Goal: Task Accomplishment & Management: Manage account settings

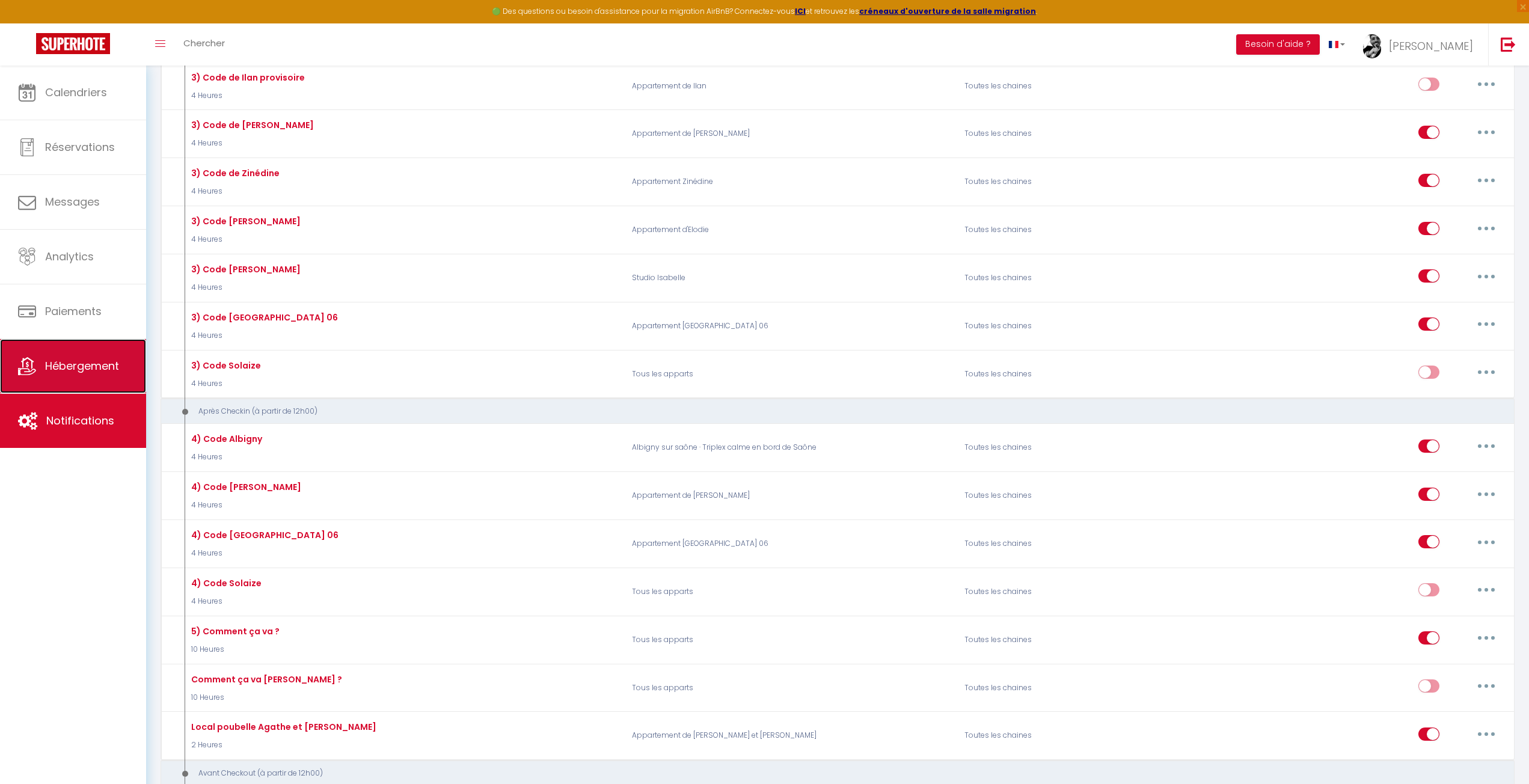
click at [124, 375] on link "Hébergement" at bounding box center [72, 365] width 146 height 54
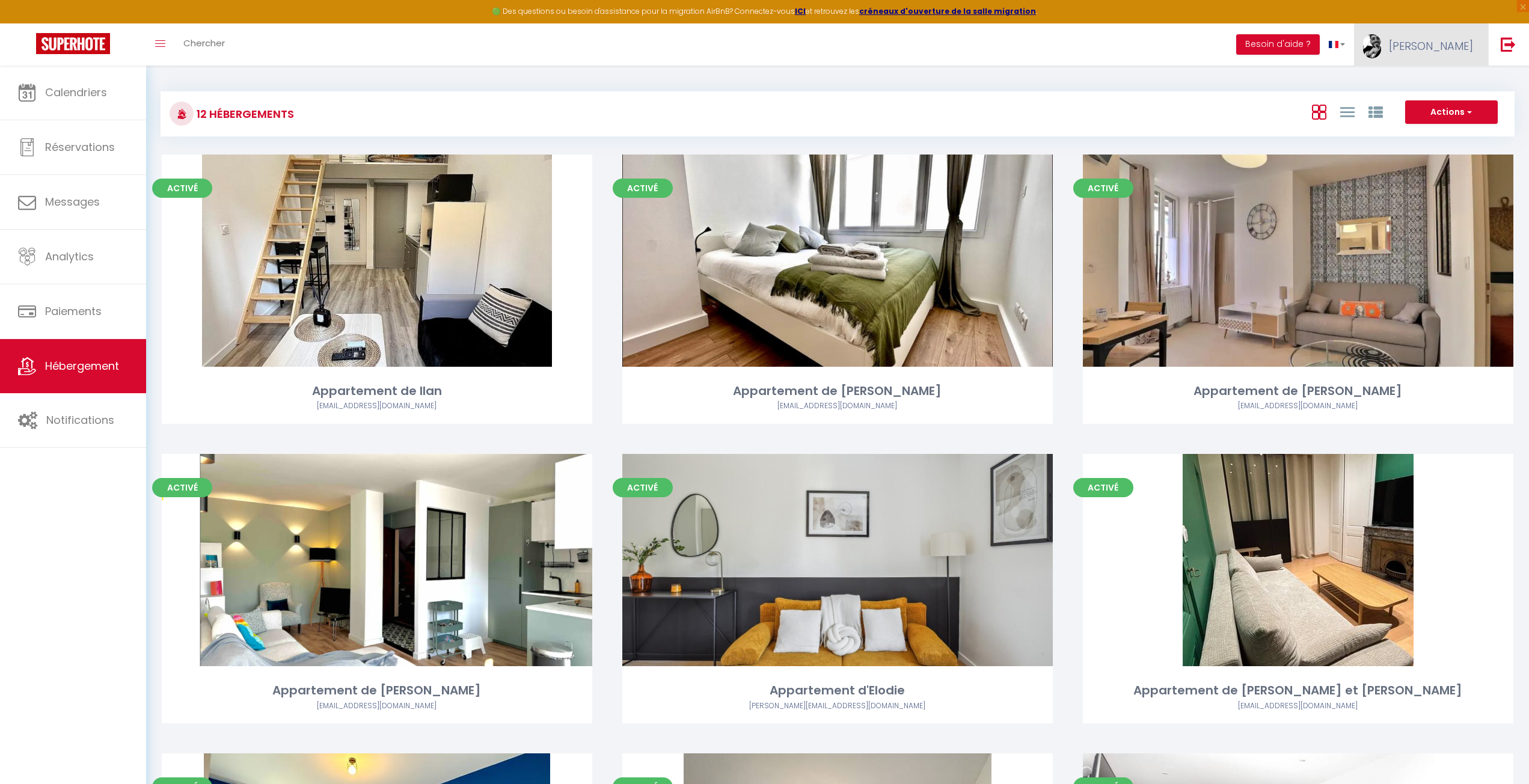
click at [1409, 42] on link "[PERSON_NAME]" at bounding box center [1421, 44] width 134 height 42
click at [1433, 83] on link "Paramètres" at bounding box center [1440, 84] width 89 height 21
select select "28"
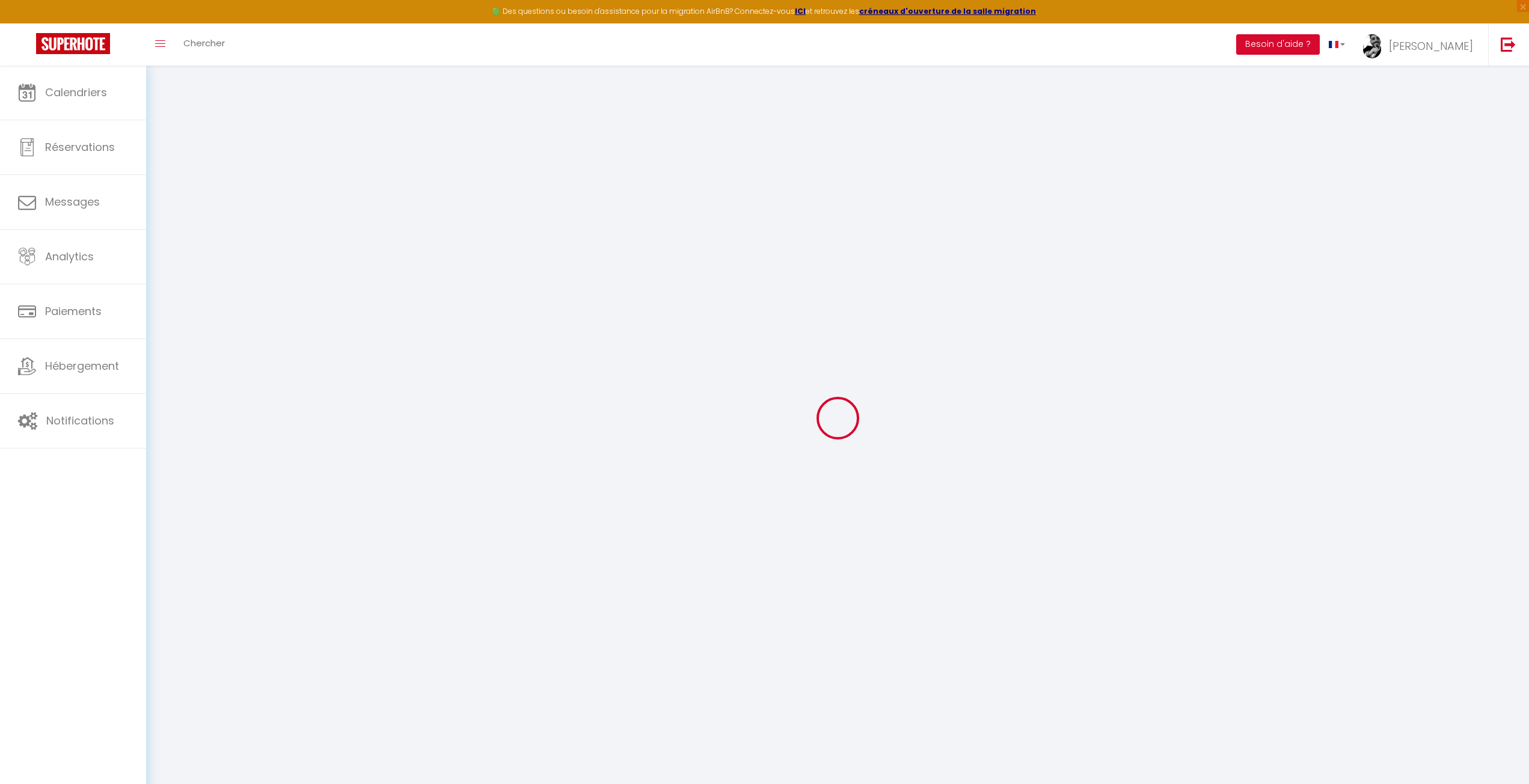
type input "YjkI3Abo8cHKj5jKLmtMgFbzd"
type input "R6SDFMs2lSbFDSbhosRPS5DrE"
type input "[URL][DOMAIN_NAME]"
select select "fr"
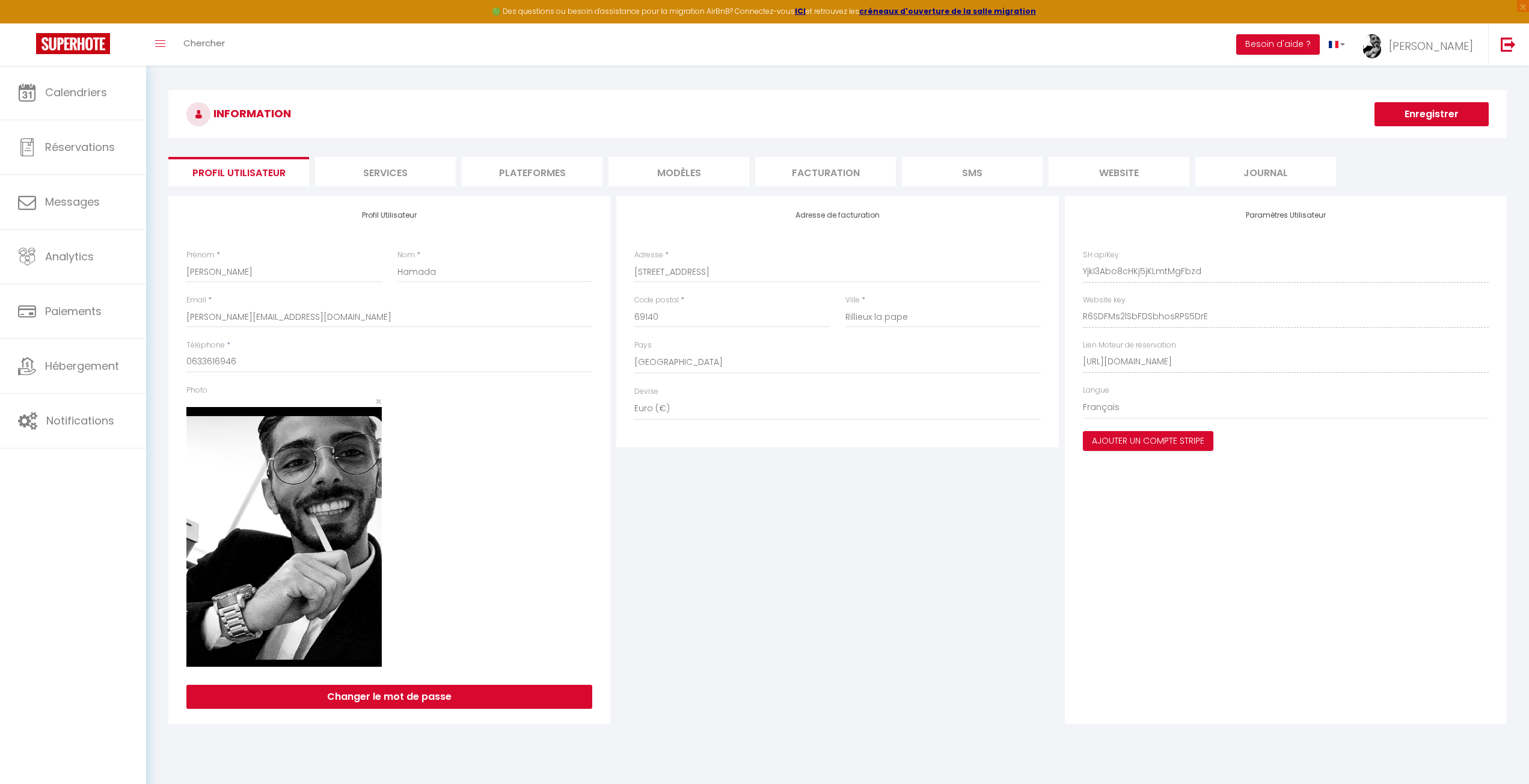
click at [528, 171] on li "Plateformes" at bounding box center [532, 171] width 140 height 29
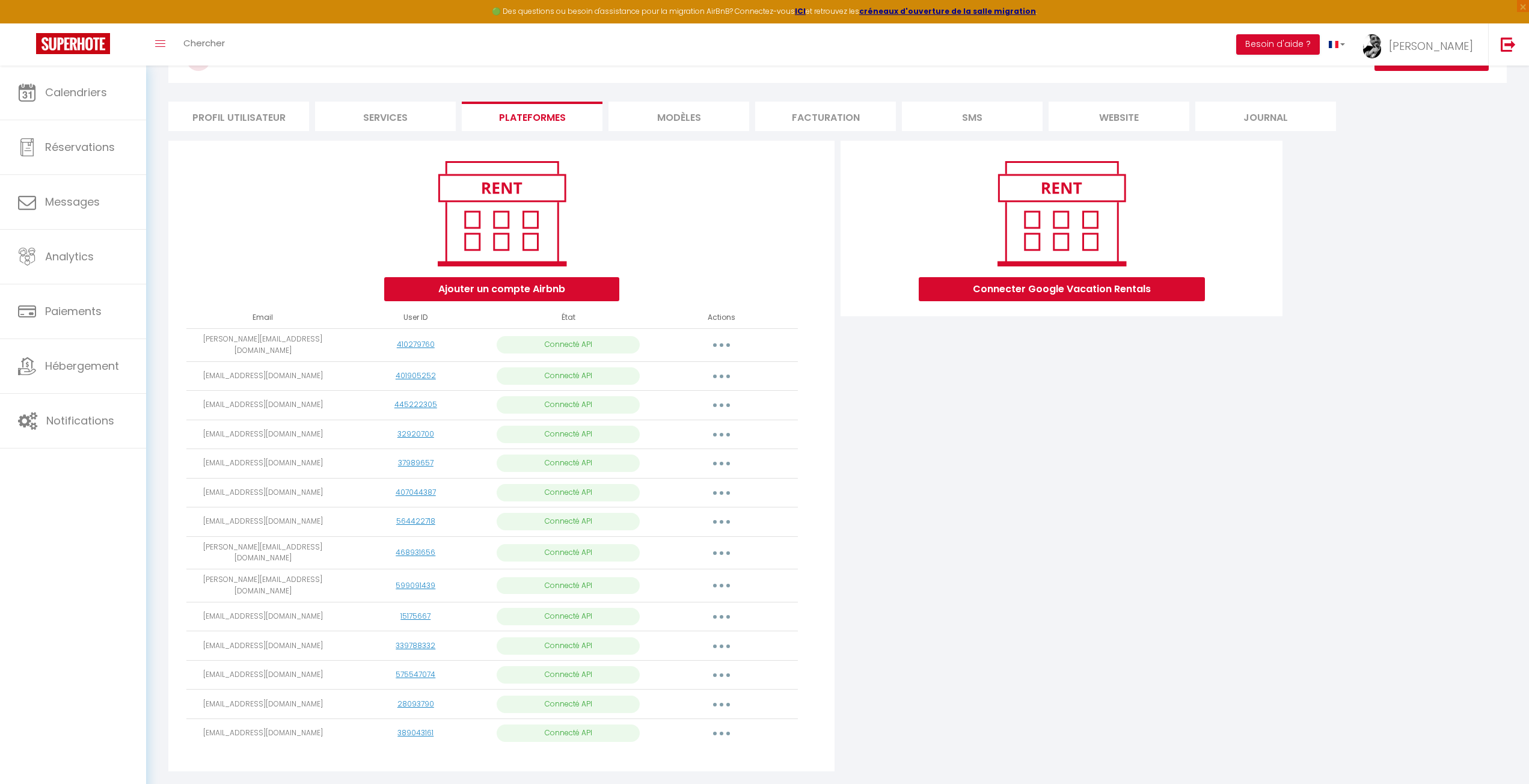
scroll to position [72, 0]
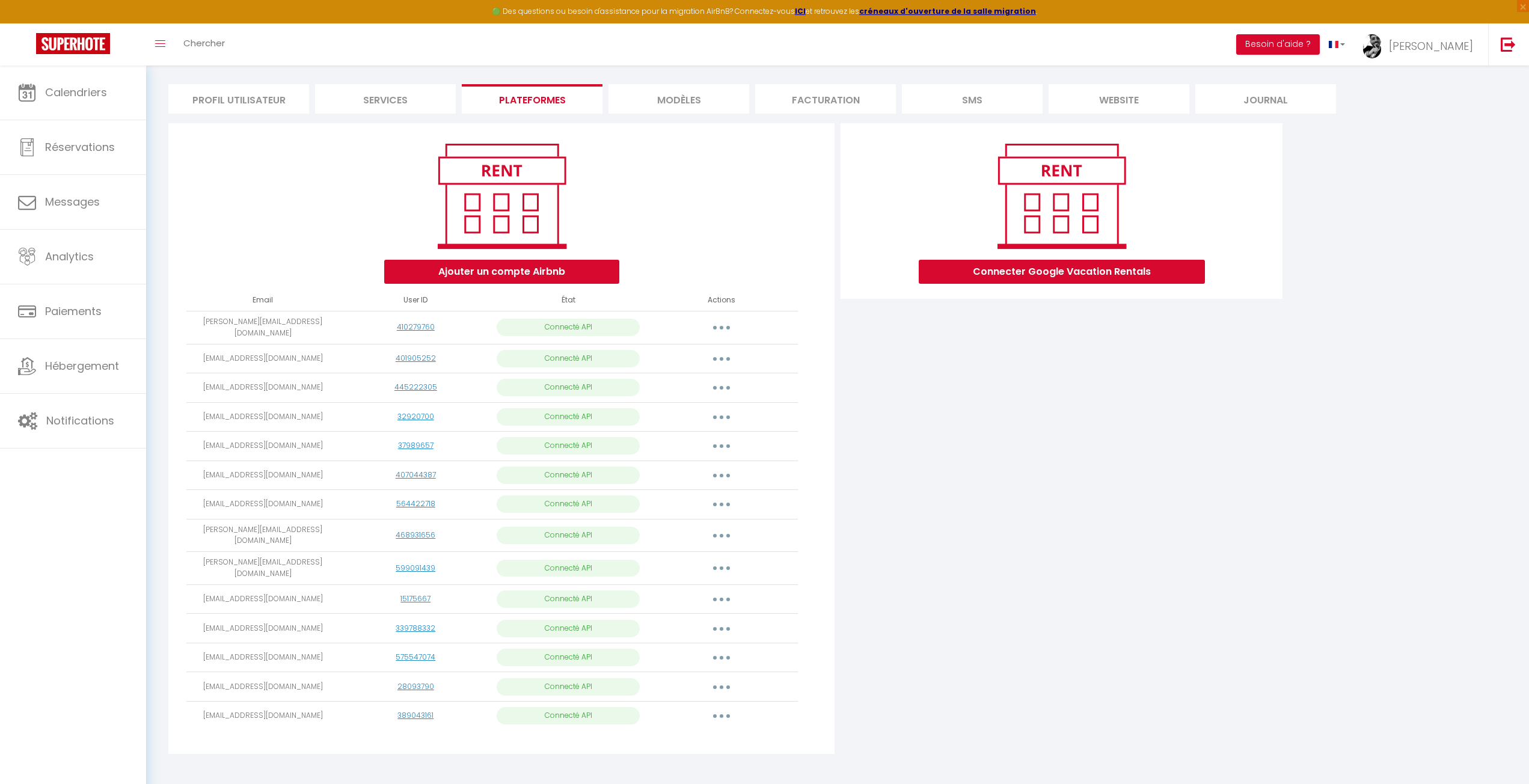
click at [722, 714] on icon "button" at bounding box center [722, 716] width 4 height 4
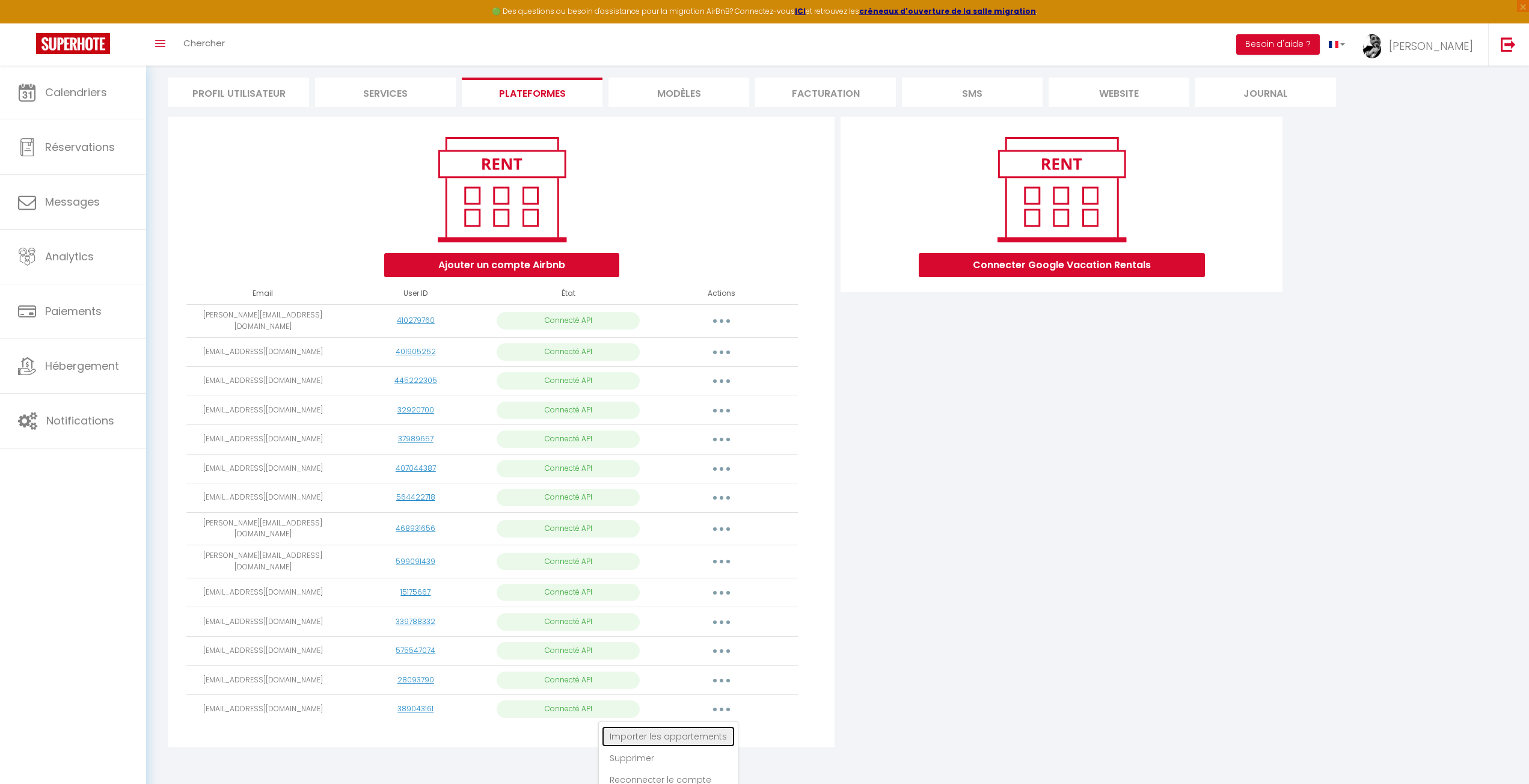
click at [684, 727] on link "Importer les appartements" at bounding box center [668, 737] width 133 height 21
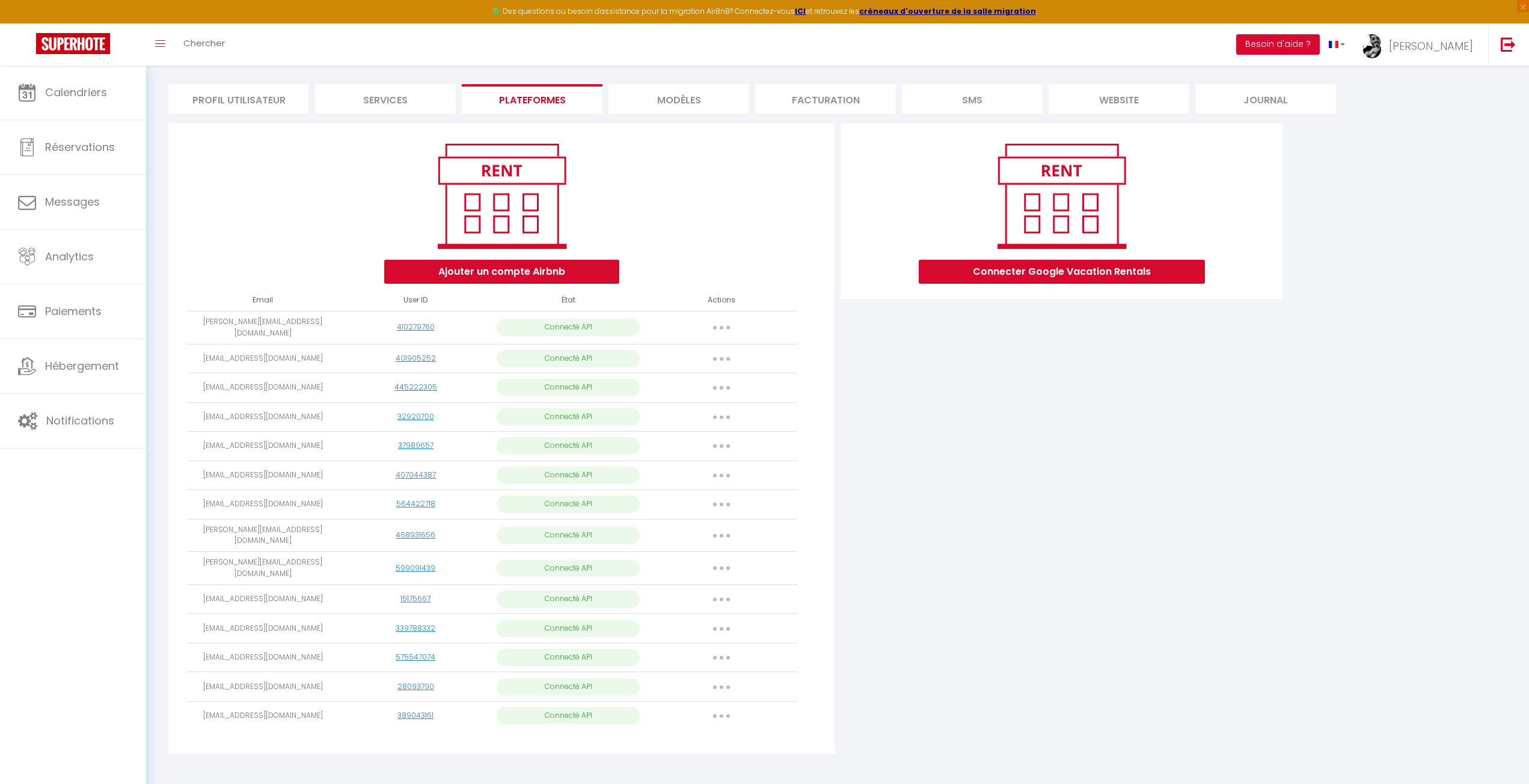
select select
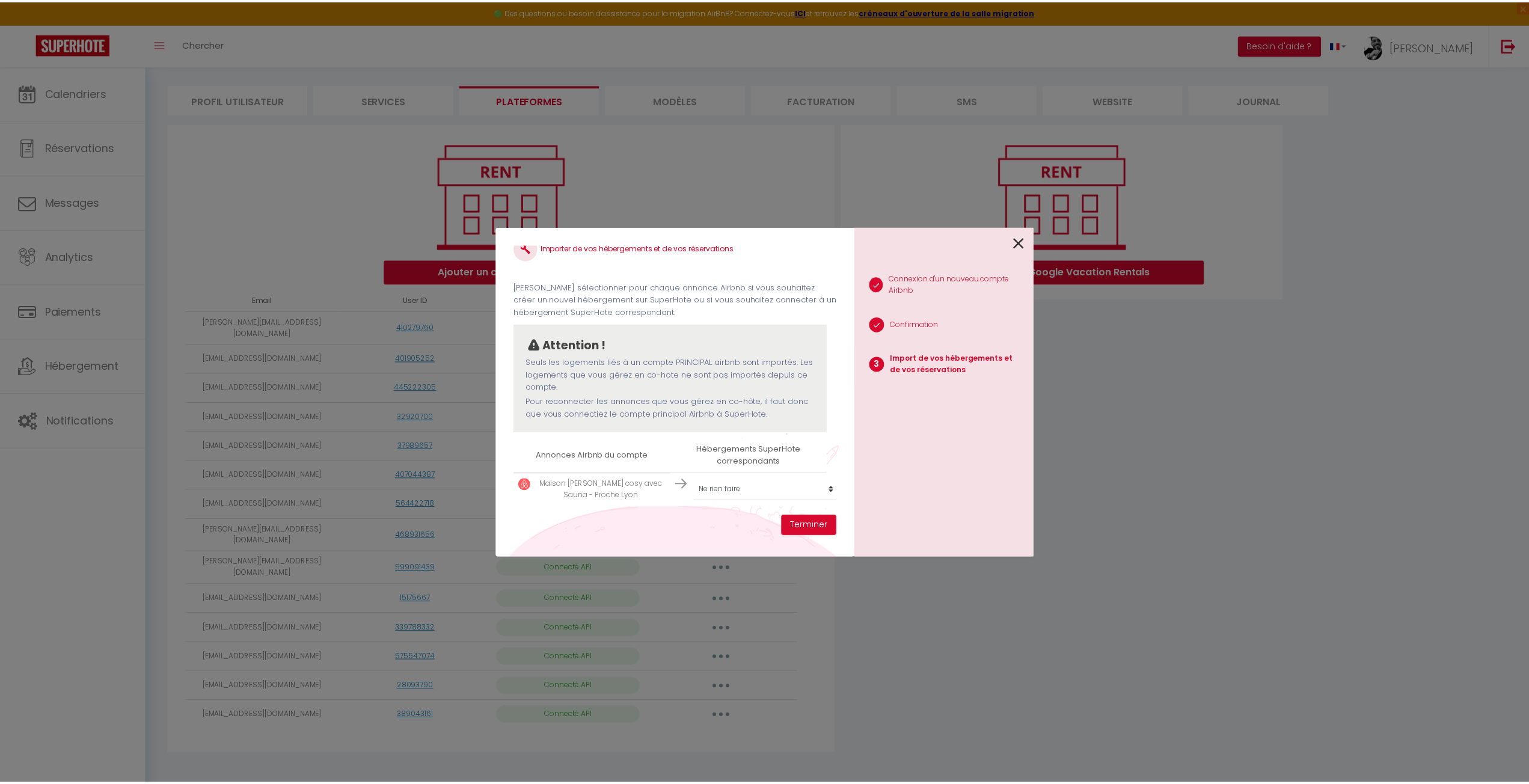
scroll to position [27, 0]
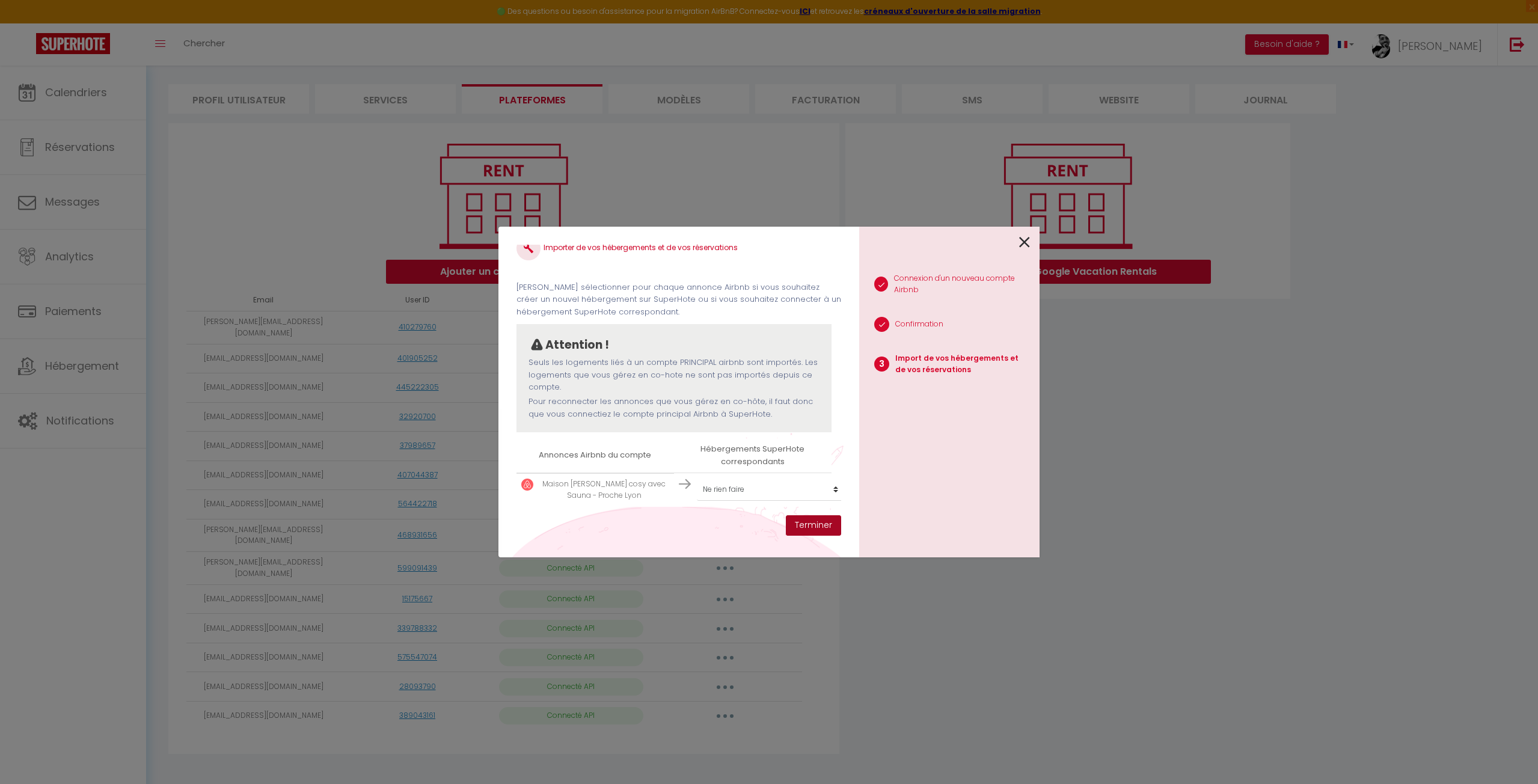
click at [810, 528] on button "Terminer" at bounding box center [813, 525] width 56 height 21
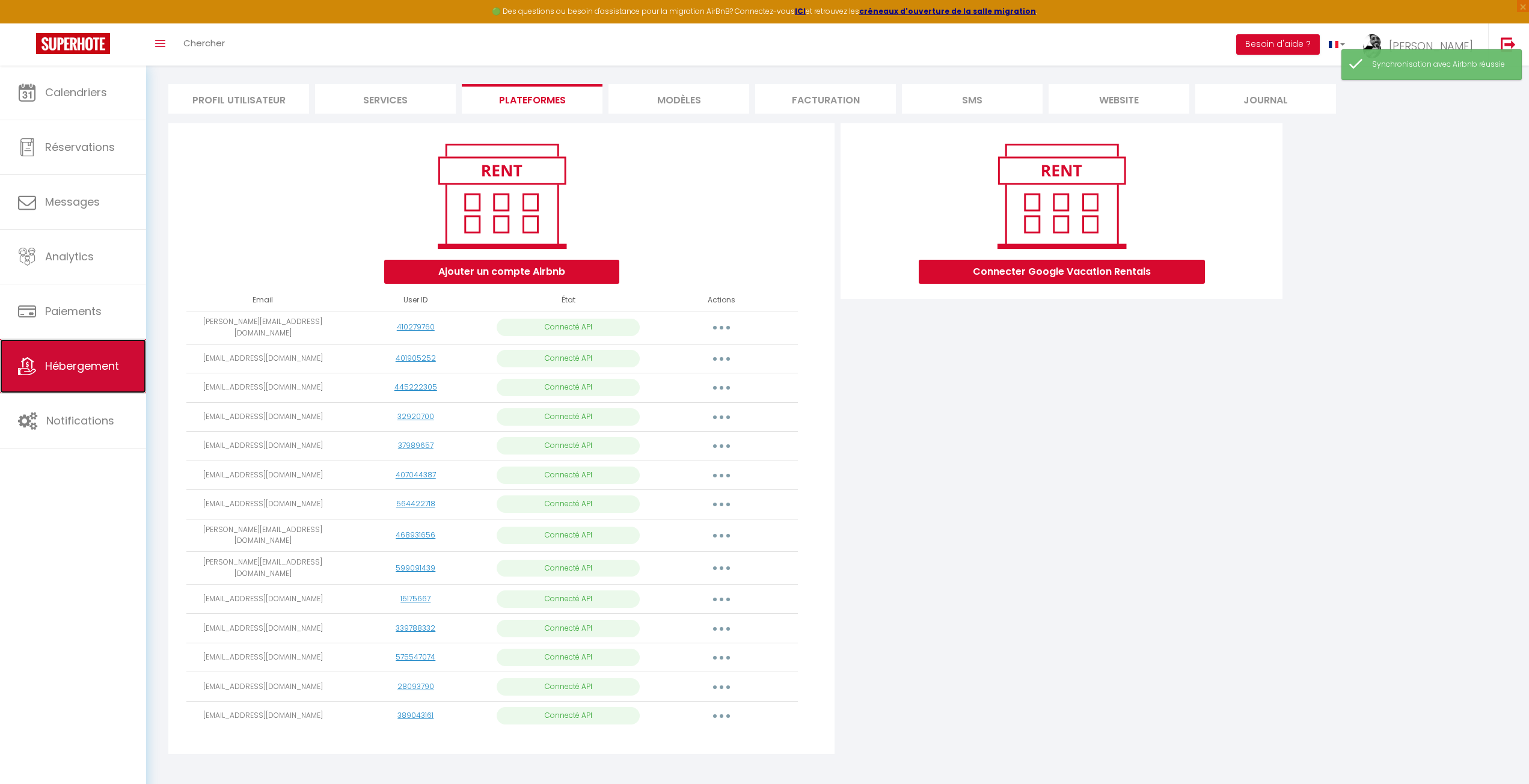
click at [36, 373] on icon at bounding box center [26, 365] width 18 height 18
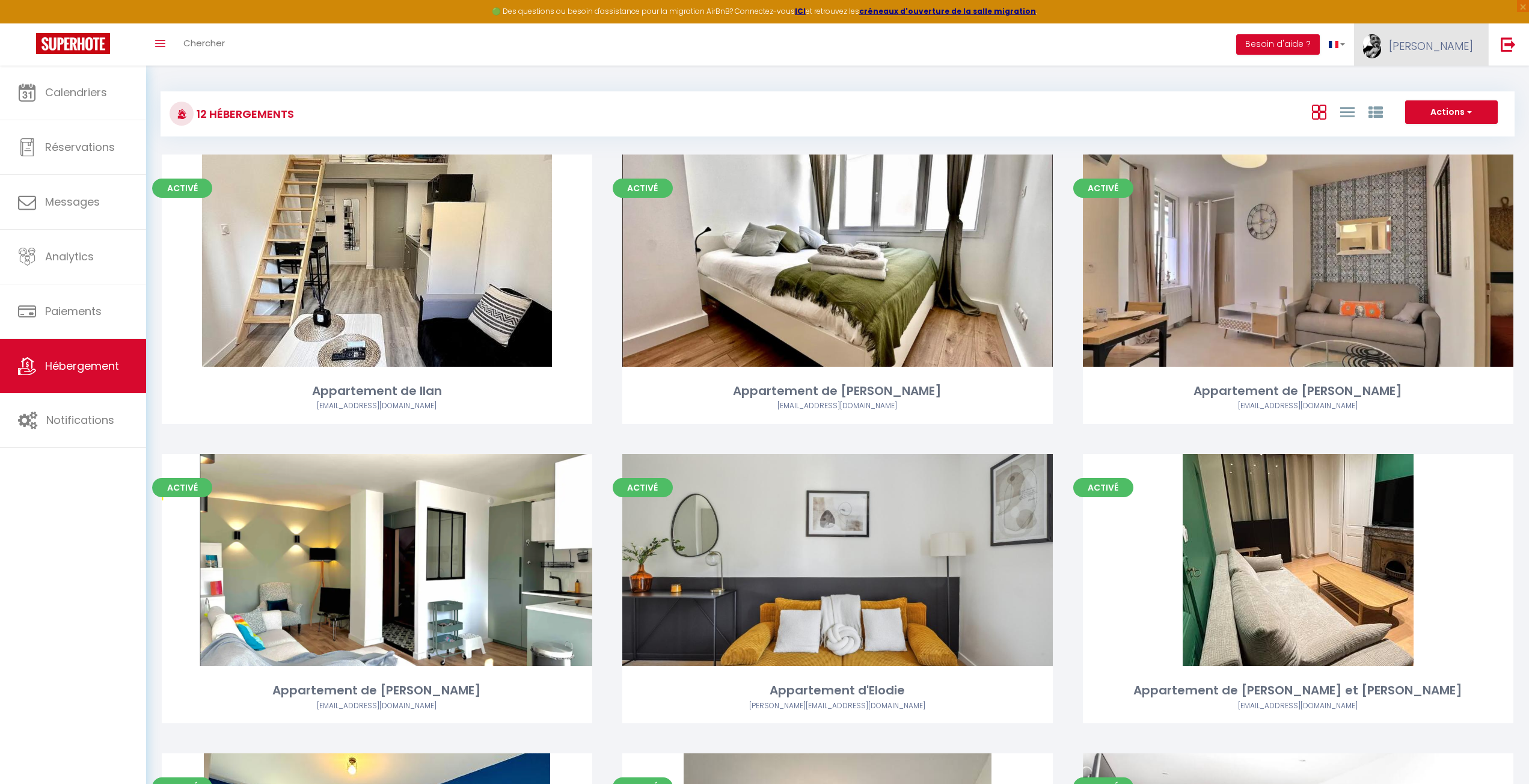
click at [1481, 41] on link "[PERSON_NAME]" at bounding box center [1421, 44] width 134 height 42
click at [1421, 74] on link "Paramètres" at bounding box center [1440, 84] width 89 height 21
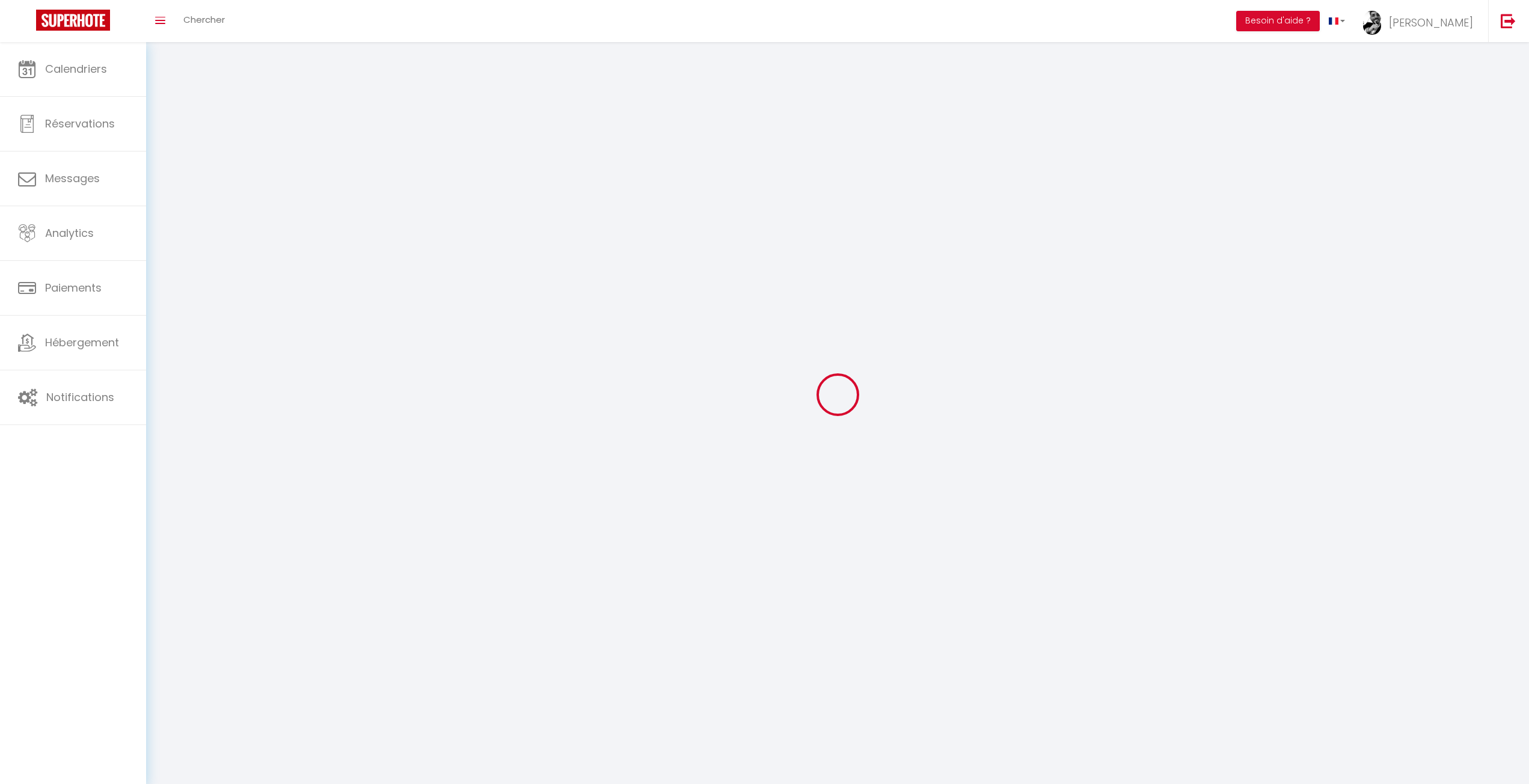
type input "YjkI3Abo8cHKj5jKLmtMgFbzd"
type input "R6SDFMs2lSbFDSbhosRPS5DrE"
type input "[URL][DOMAIN_NAME]"
select select "28"
select select "fr"
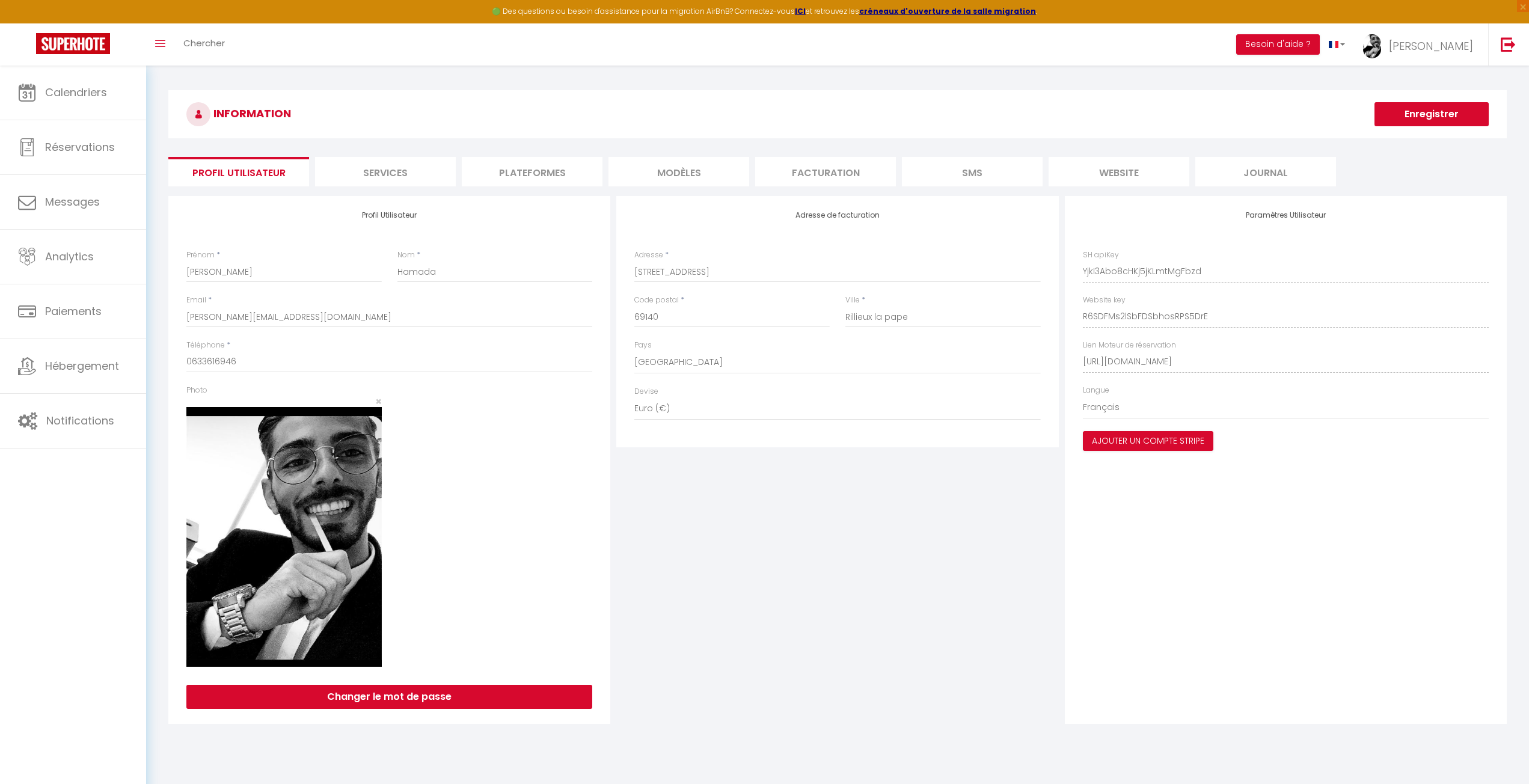
click at [545, 177] on li "Plateformes" at bounding box center [532, 171] width 140 height 29
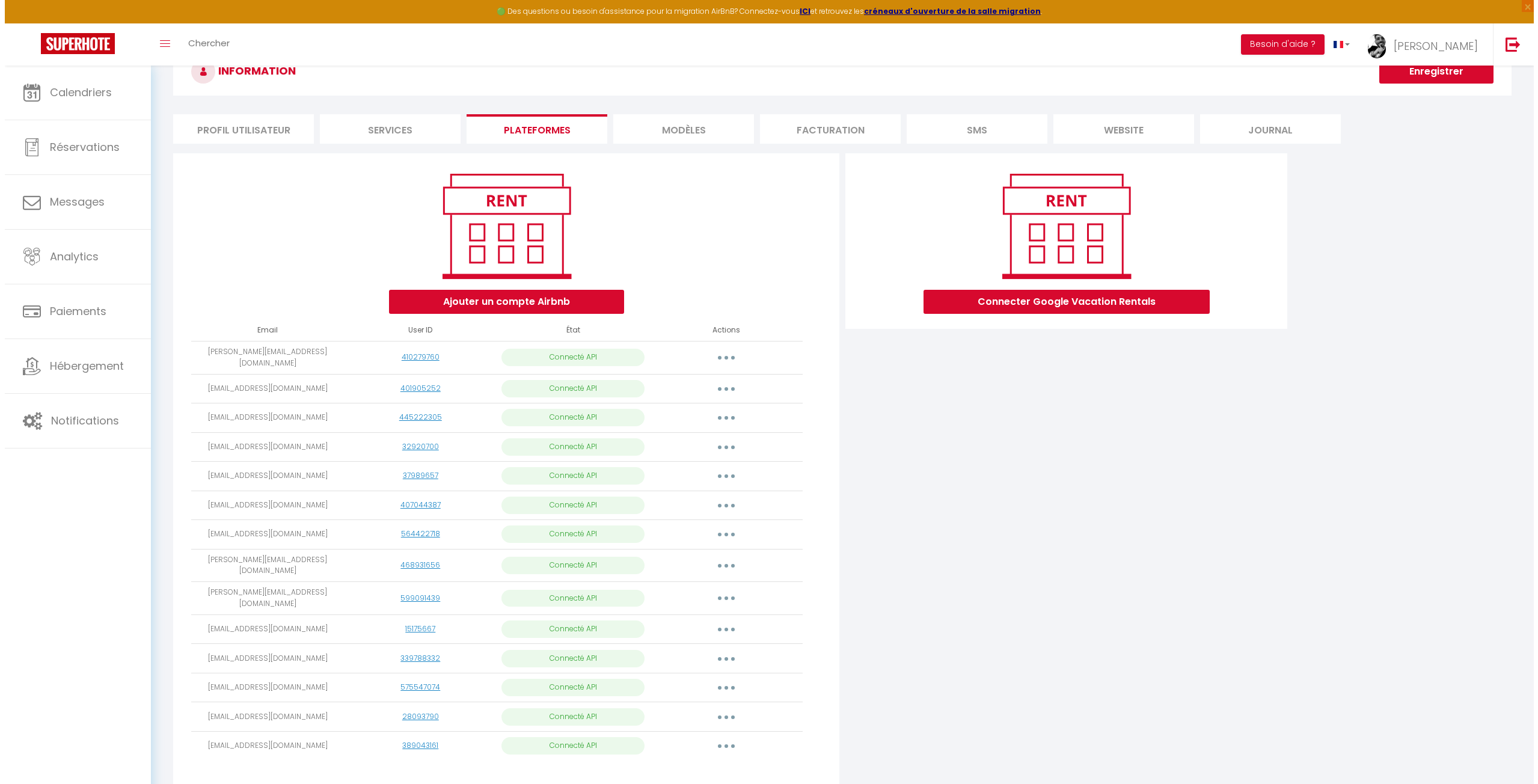
scroll to position [72, 0]
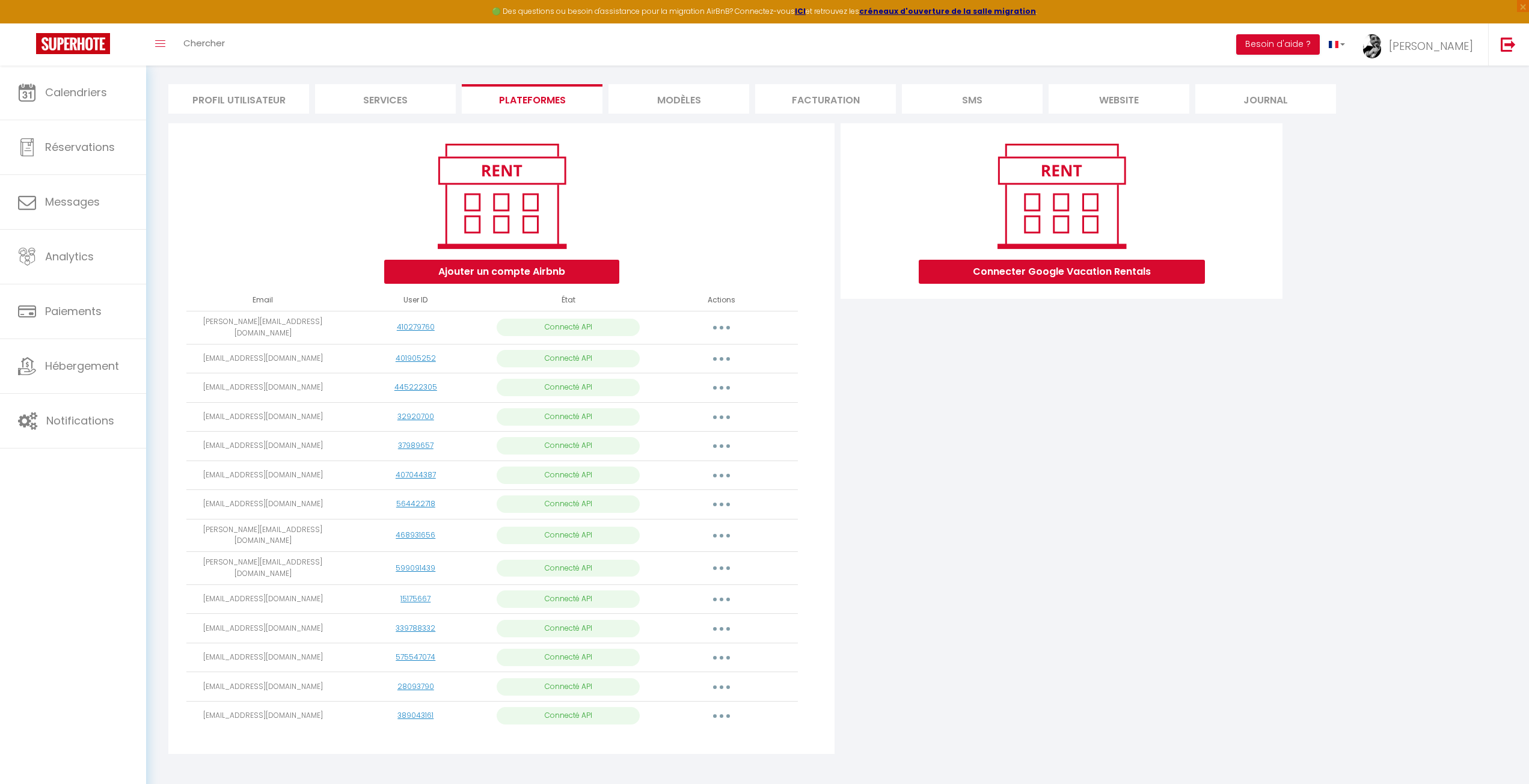
click at [707, 707] on button "button" at bounding box center [722, 716] width 34 height 19
click at [684, 735] on link "Importer les appartements" at bounding box center [668, 744] width 133 height 21
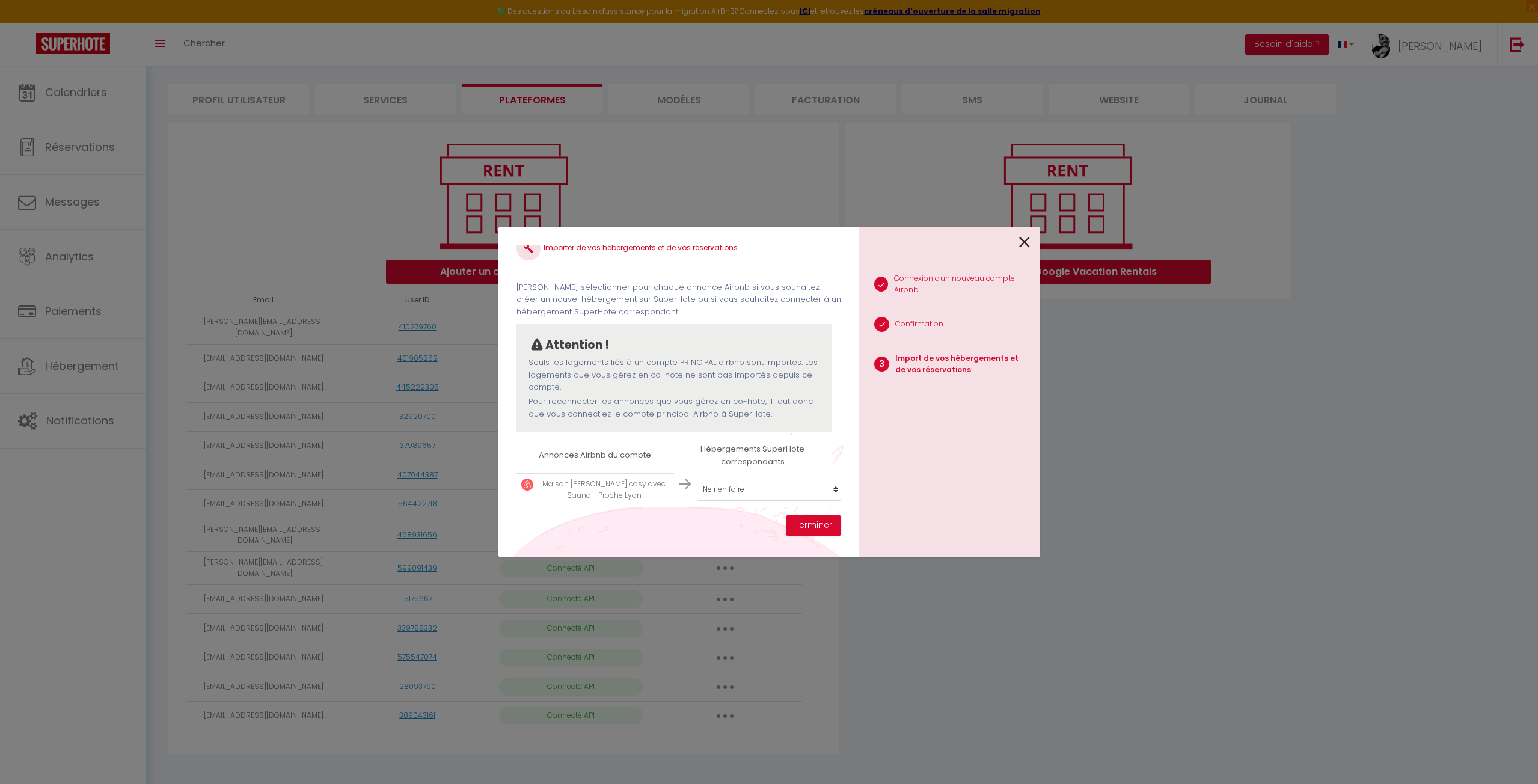
scroll to position [27, 0]
click at [738, 479] on select "Créer un nouvel hébergement Ne rien faire Appartement de Ilan Appartement de [P…" at bounding box center [770, 489] width 148 height 23
select select "create_new"
click at [697, 478] on select "Créer un nouvel hébergement Ne rien faire Appartement de Ilan Appartement de [P…" at bounding box center [770, 489] width 148 height 23
click at [794, 519] on button "Terminer" at bounding box center [813, 525] width 56 height 21
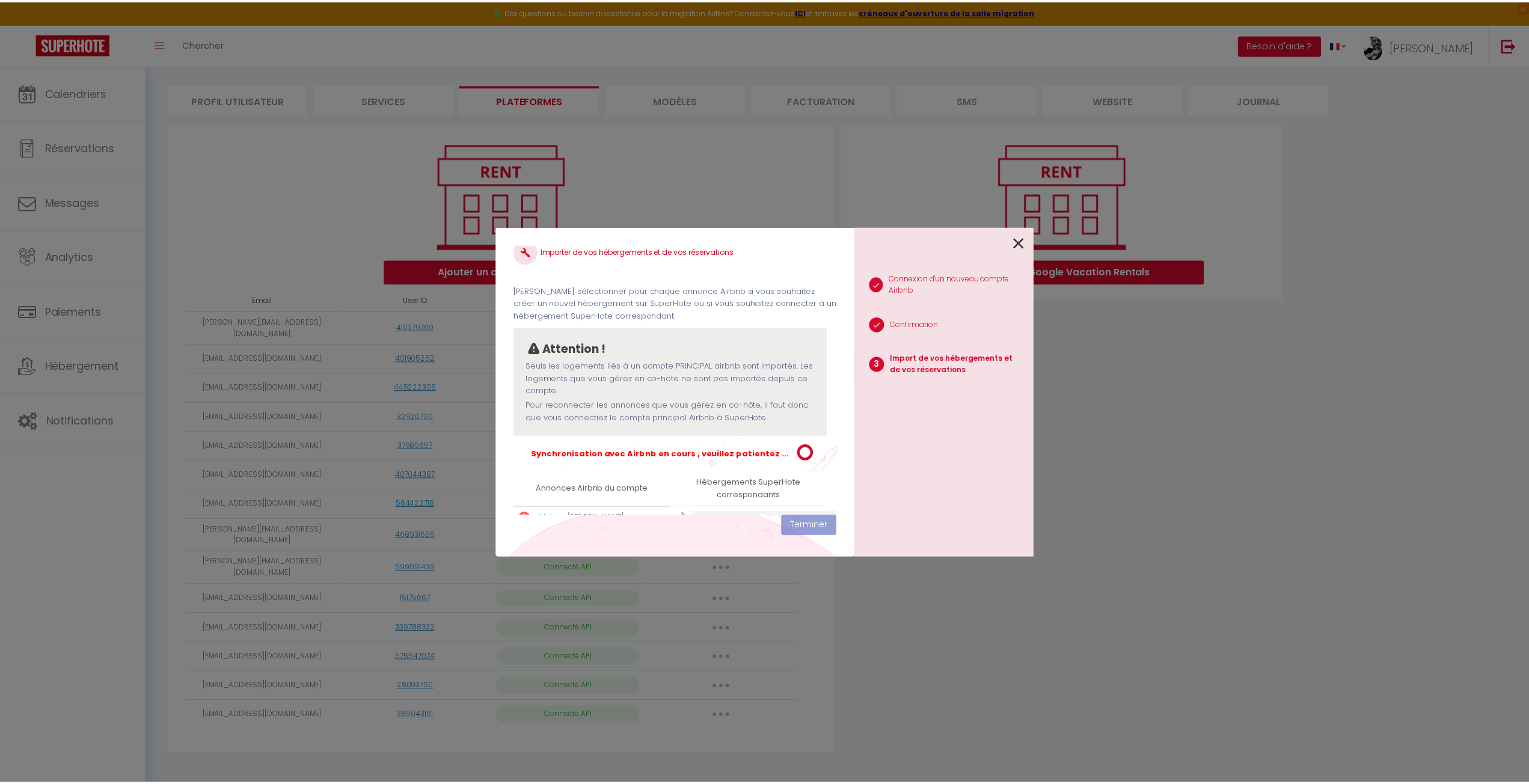
scroll to position [57, 0]
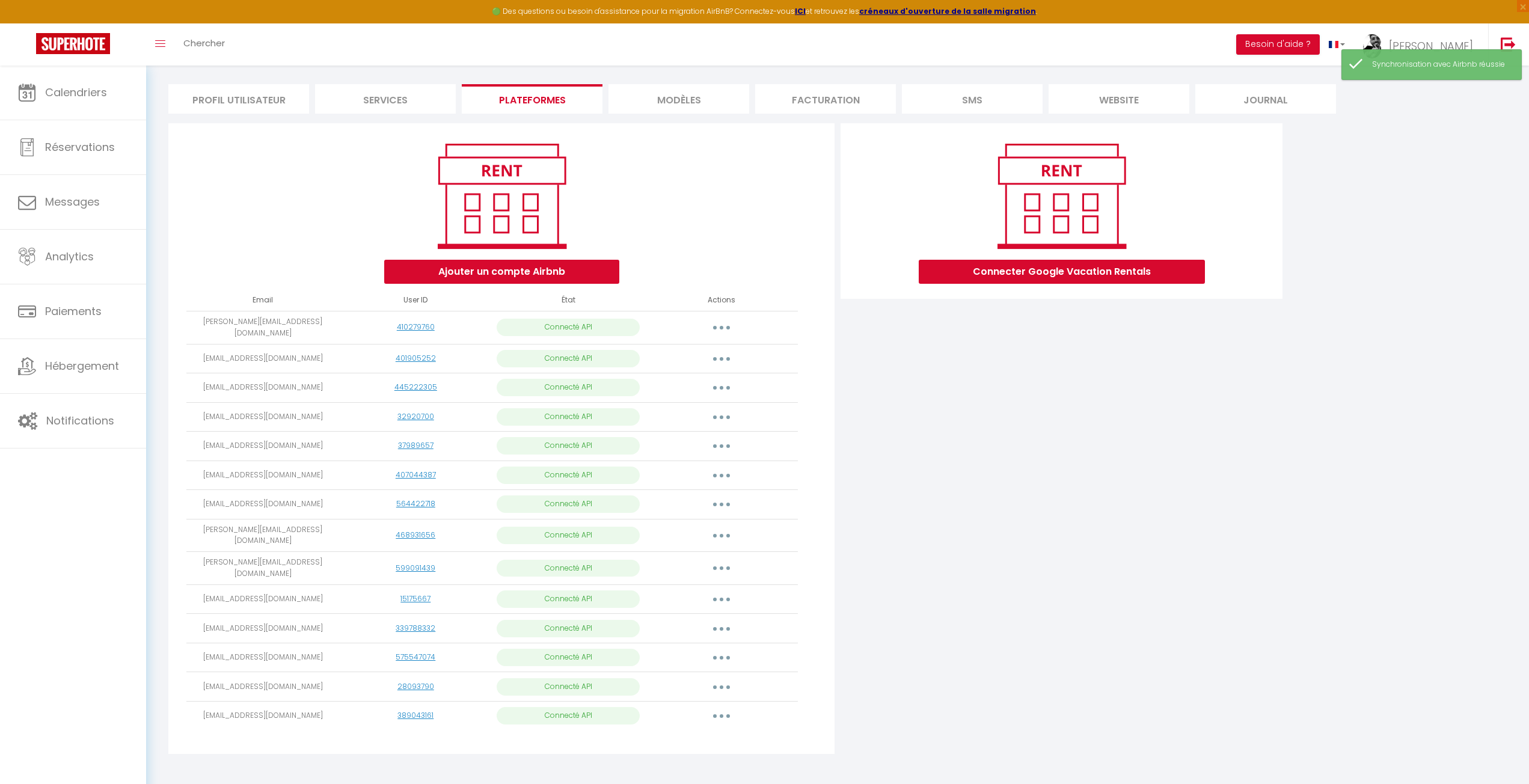
click at [854, 527] on div "Connecter Google Vacation Rentals" at bounding box center [1062, 442] width 448 height 638
click at [68, 363] on span "Hébergement" at bounding box center [82, 366] width 74 height 15
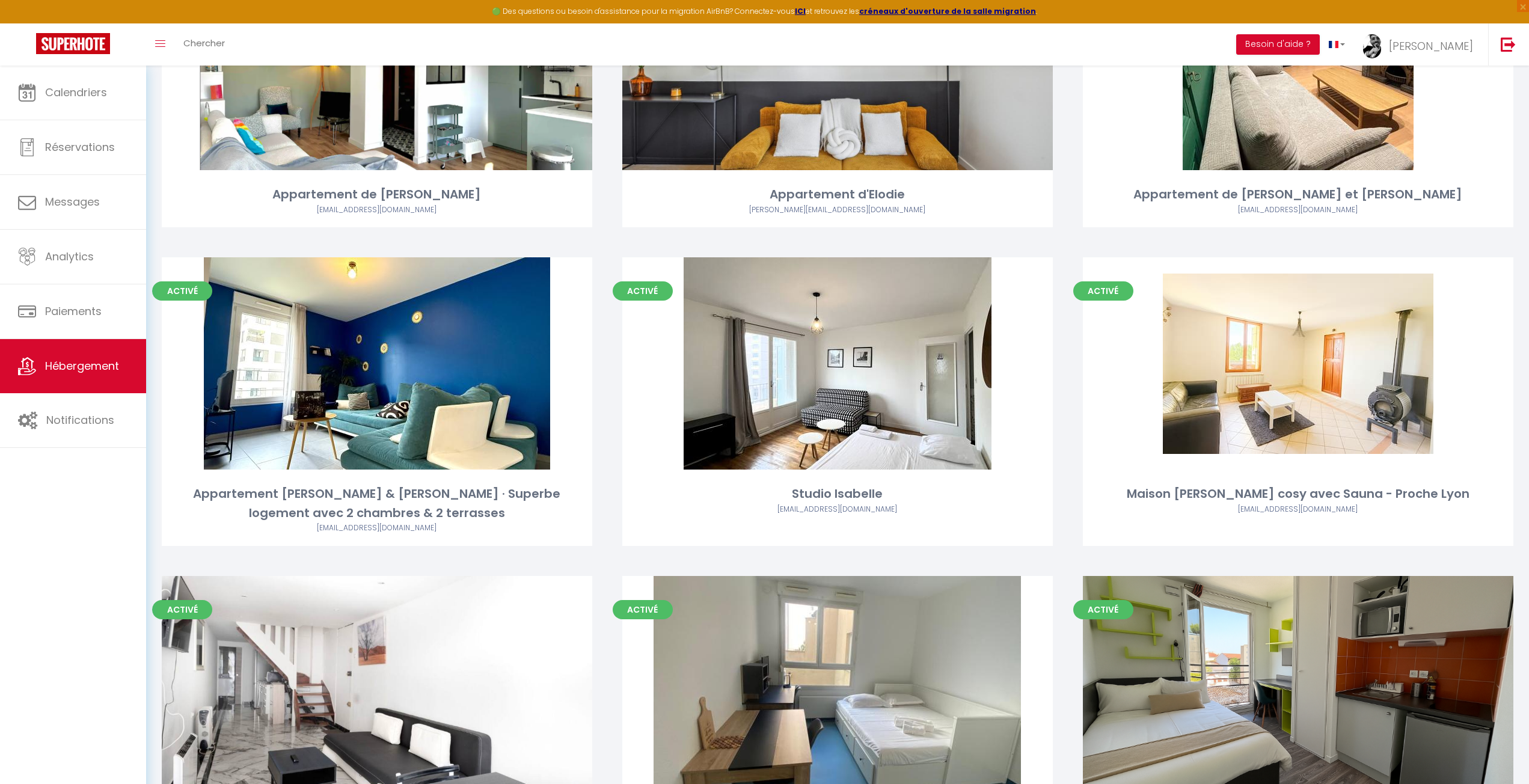
scroll to position [481, 0]
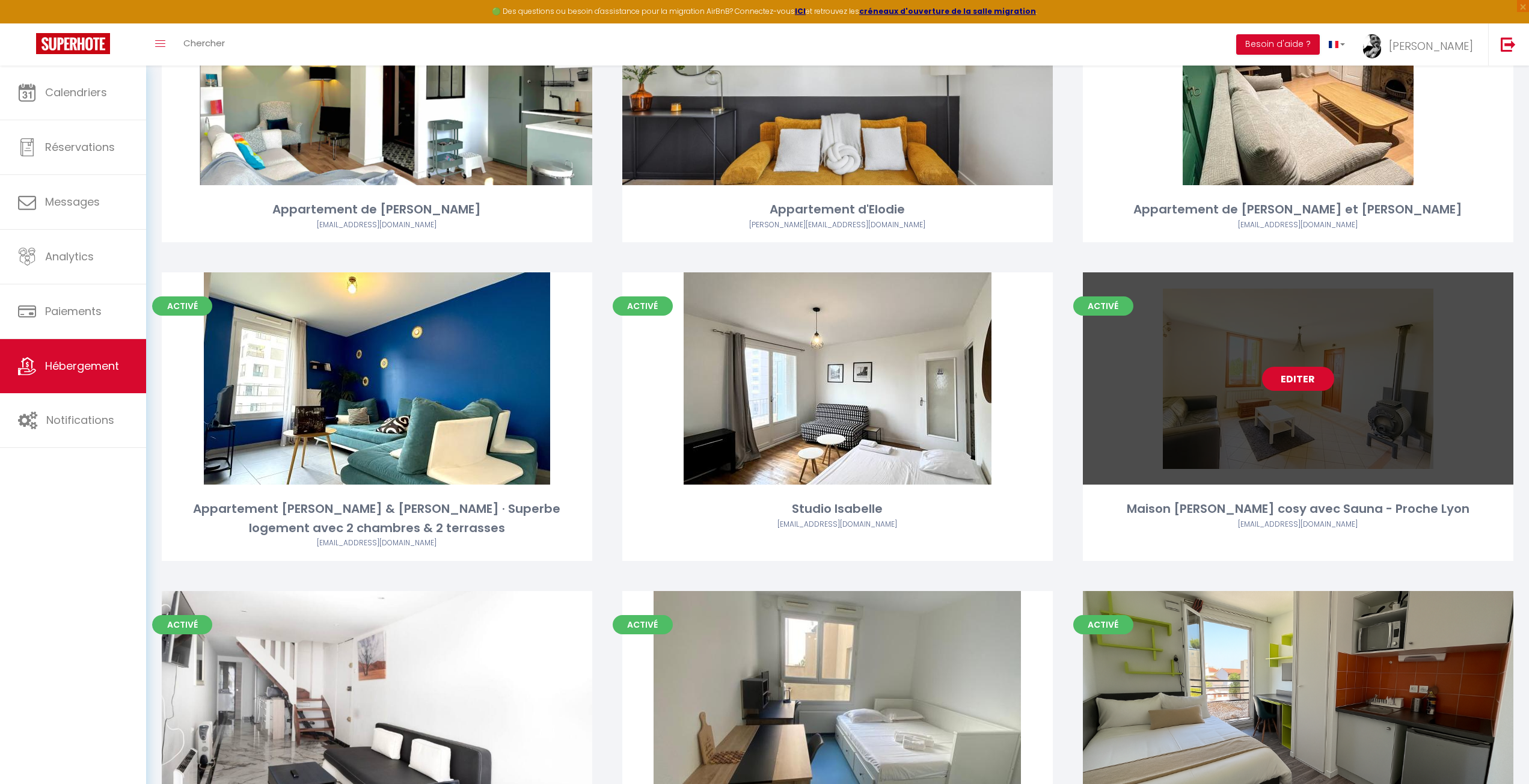
click at [1296, 377] on link "Editer" at bounding box center [1298, 379] width 72 height 24
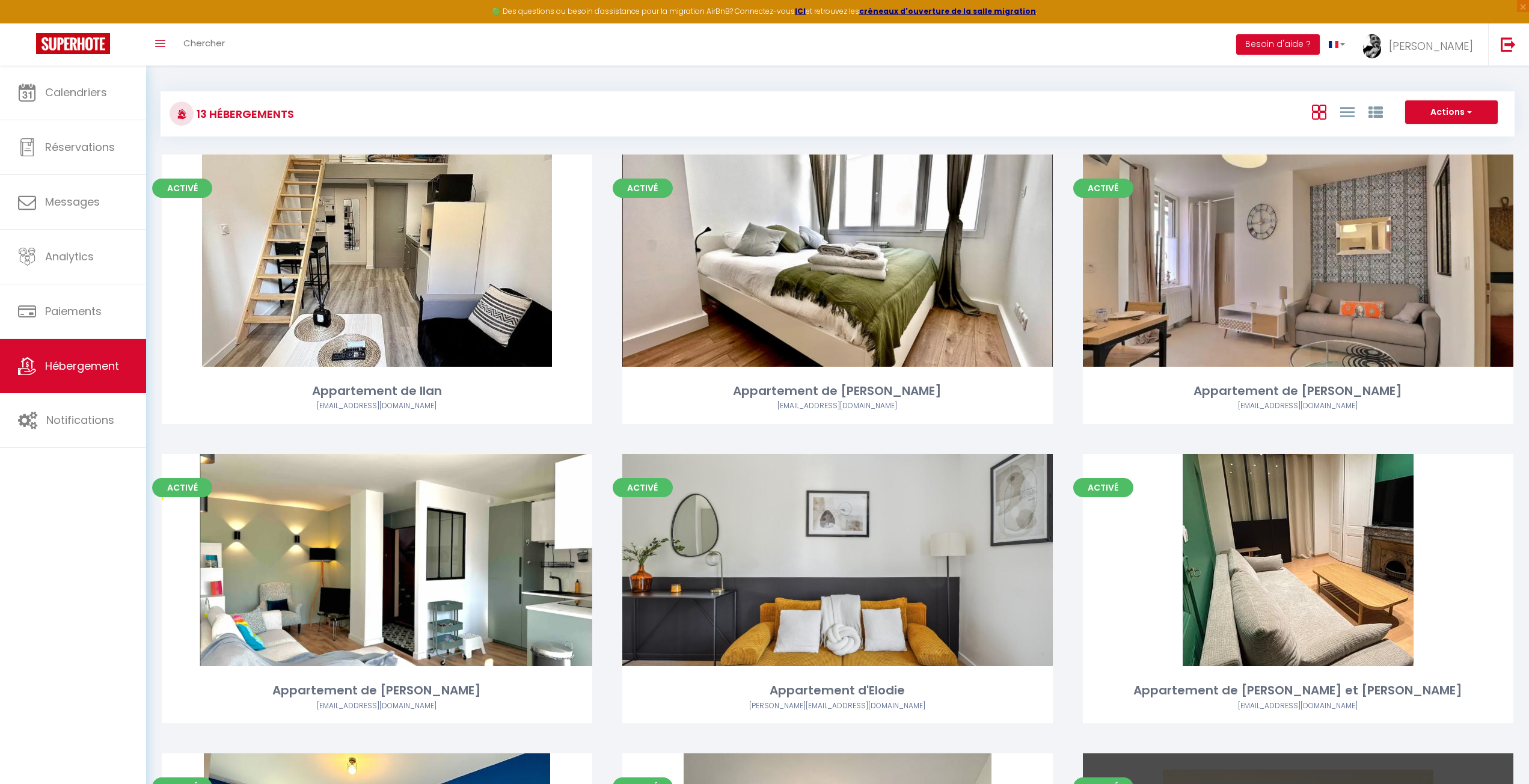
select select "3"
select select "2"
select select "1"
select select "28"
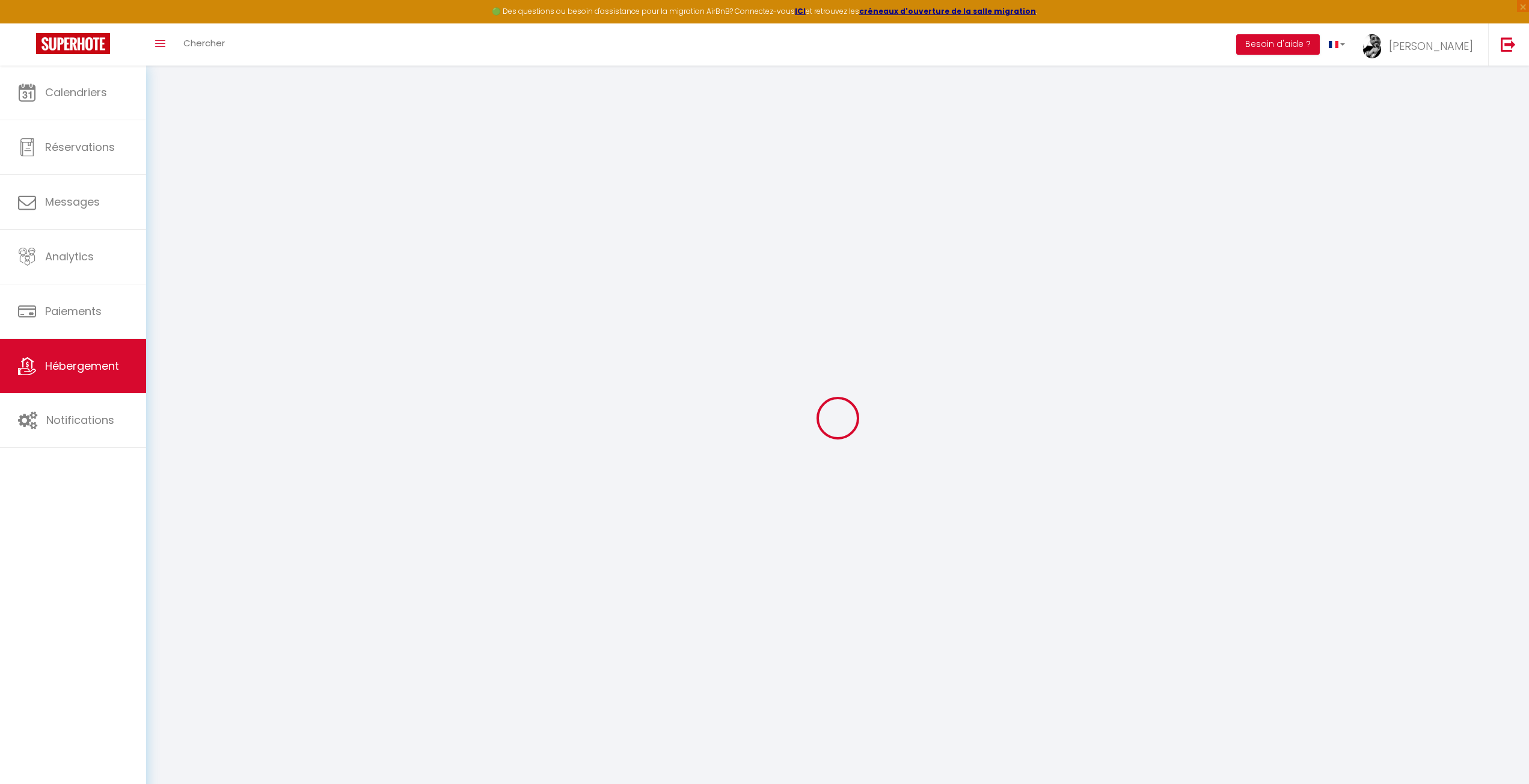
select select
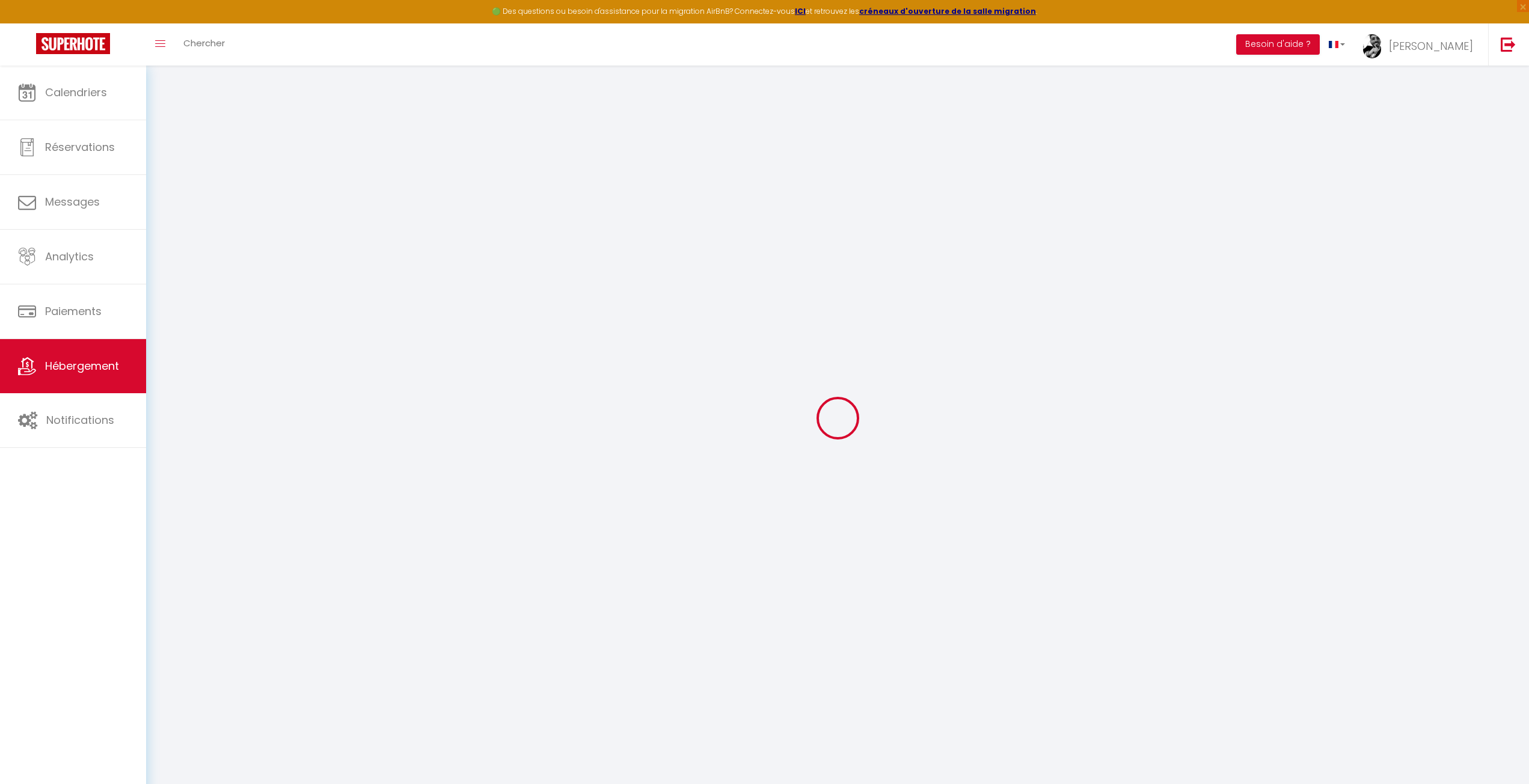
select select
checkbox input "false"
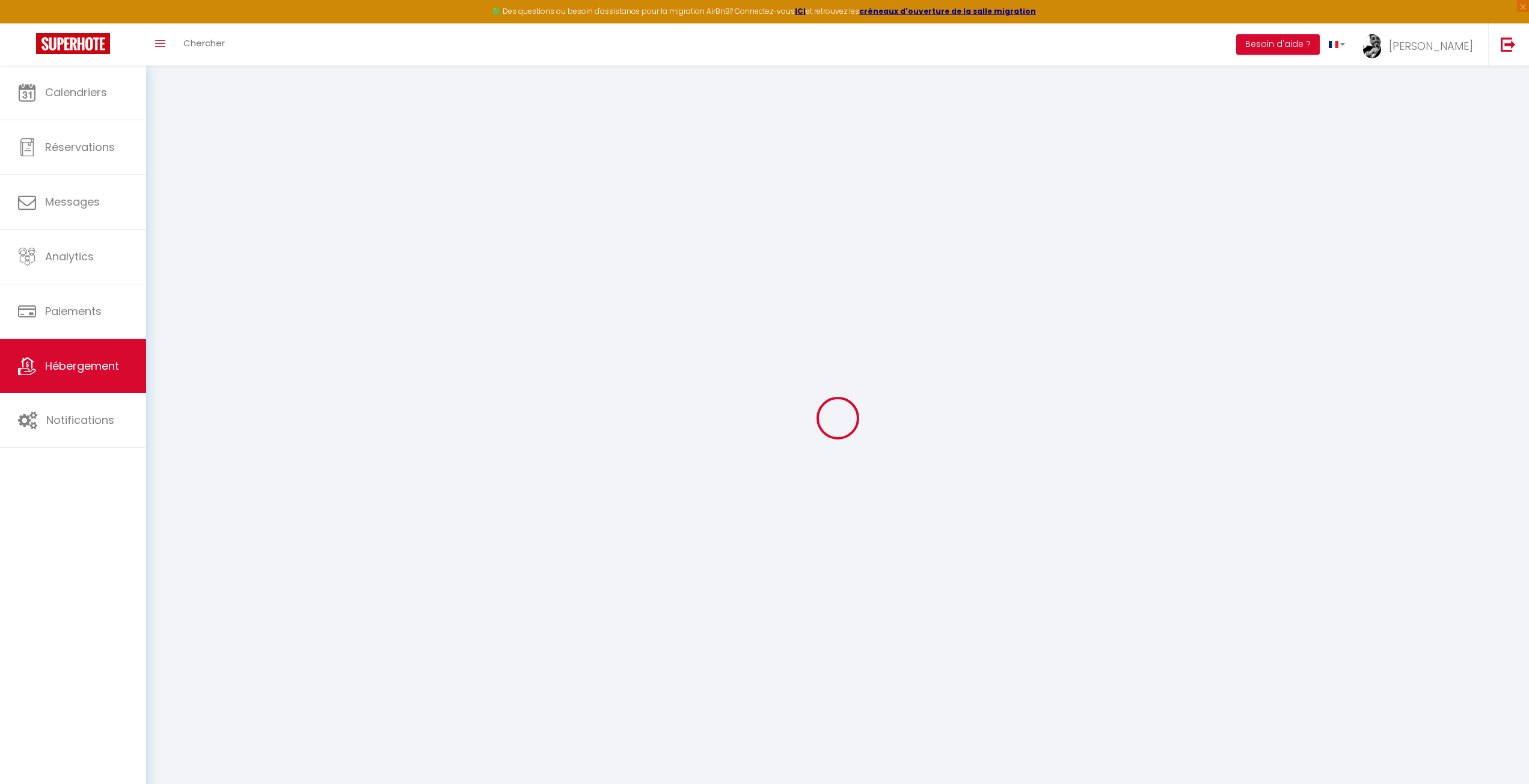
select select
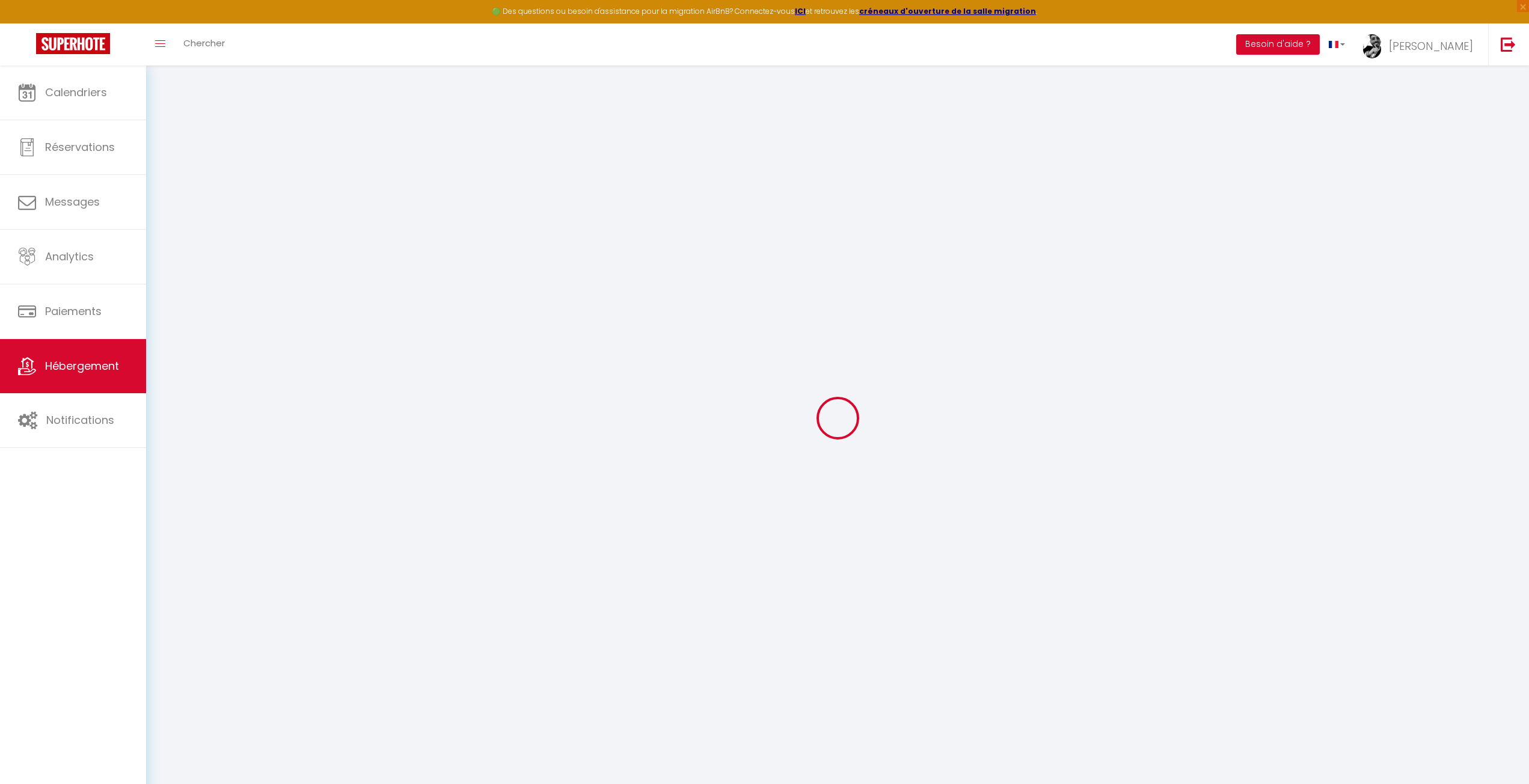
select select
checkbox input "false"
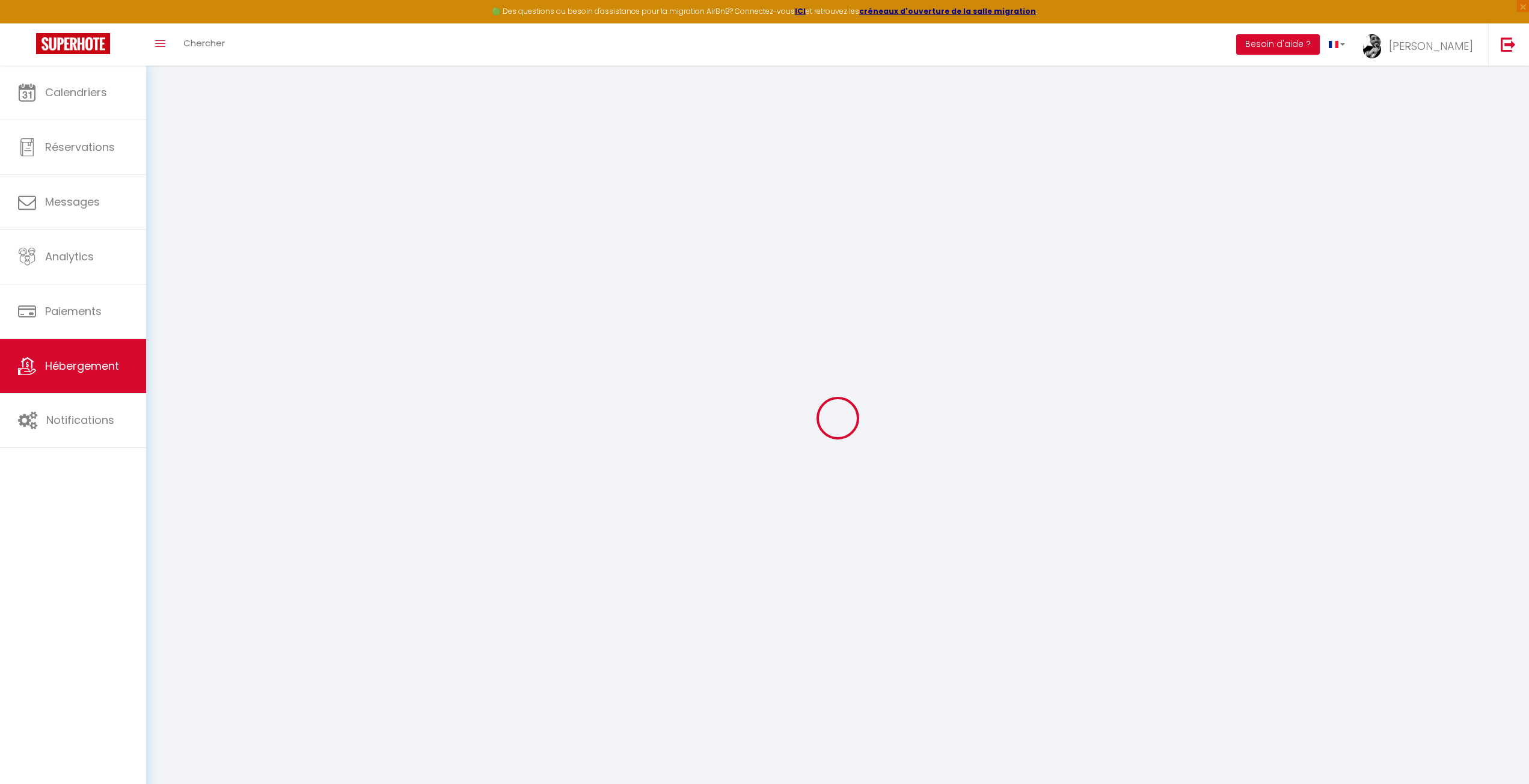
checkbox input "false"
select select
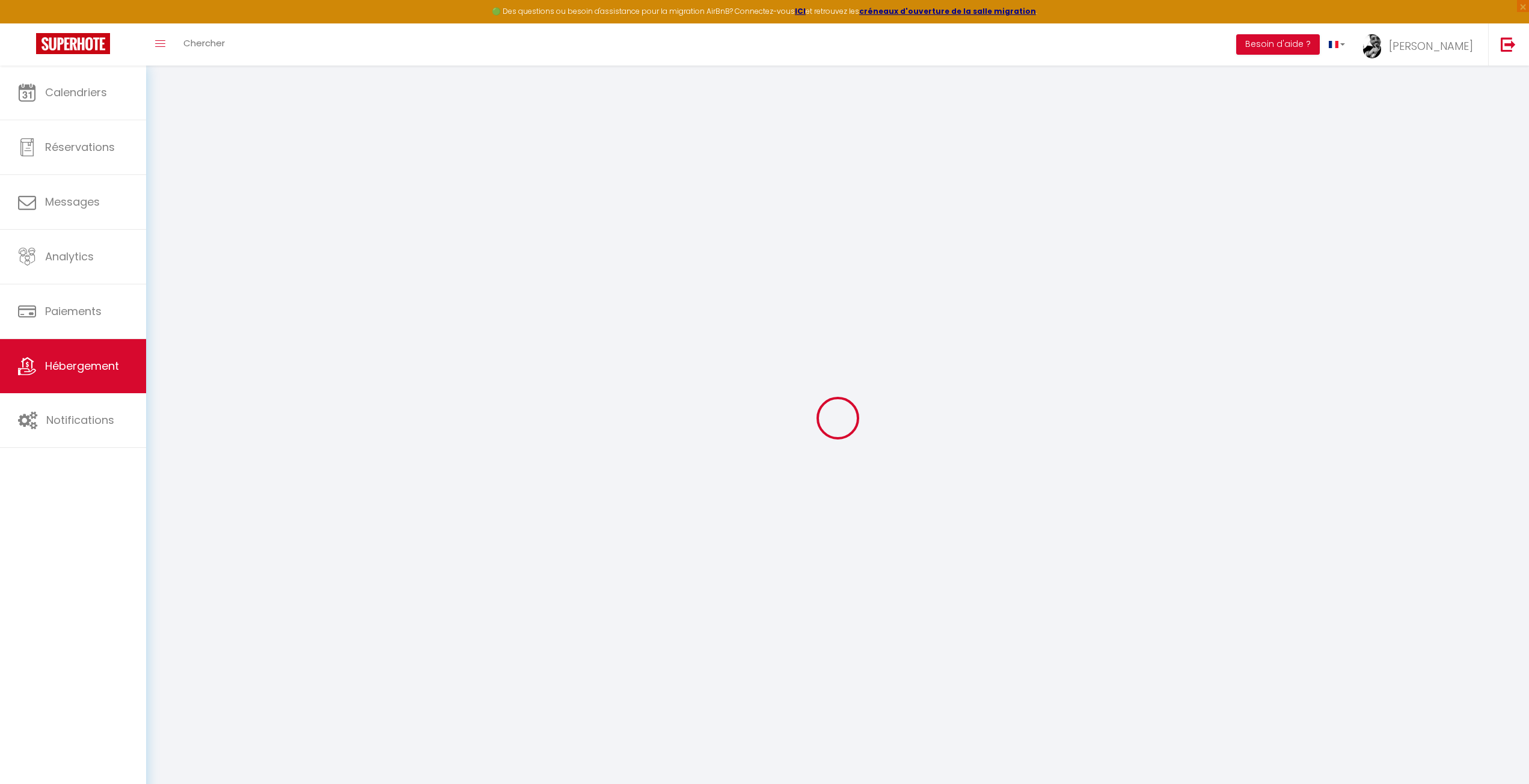
select select
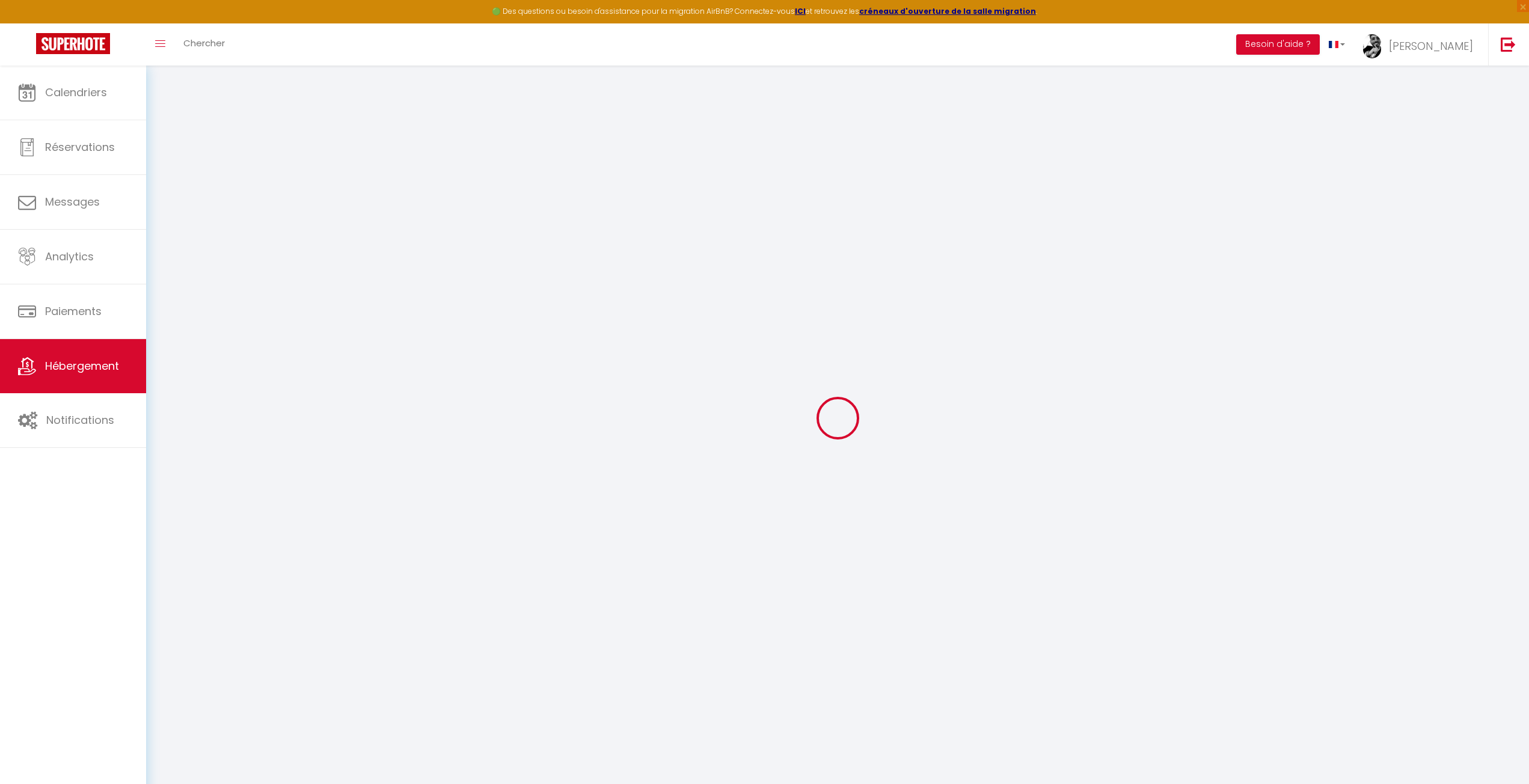
checkbox input "false"
select select
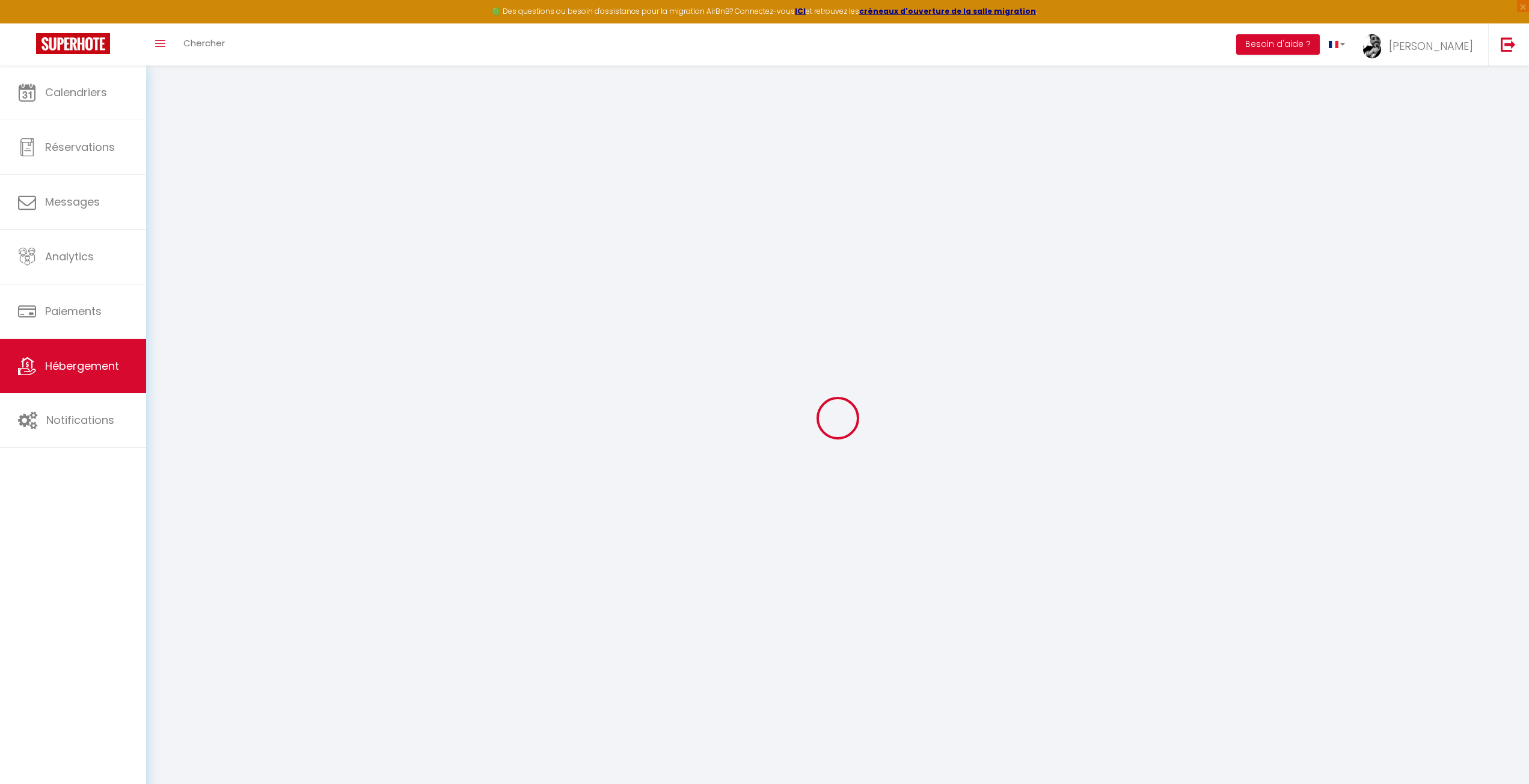
select select
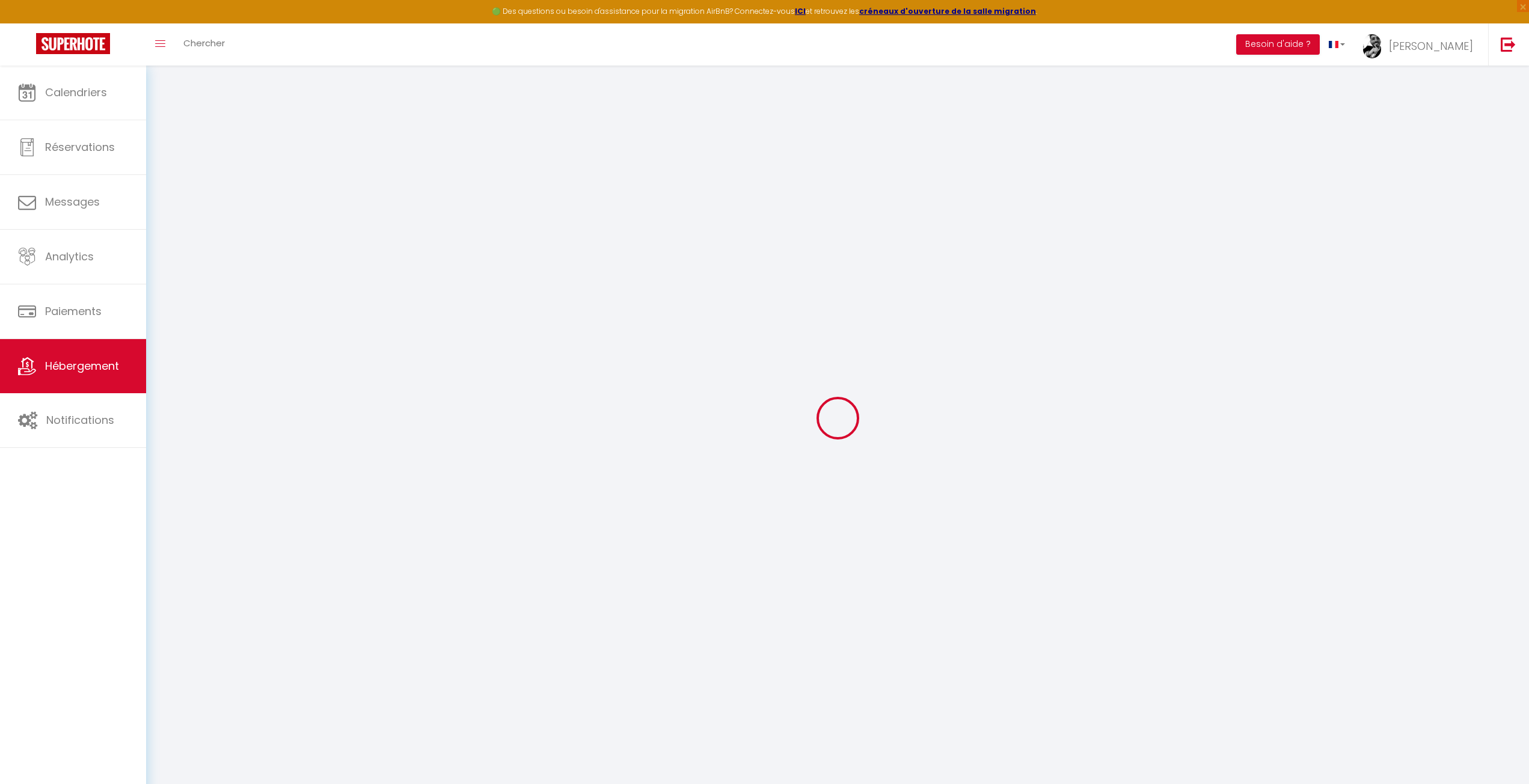
select select
checkbox input "false"
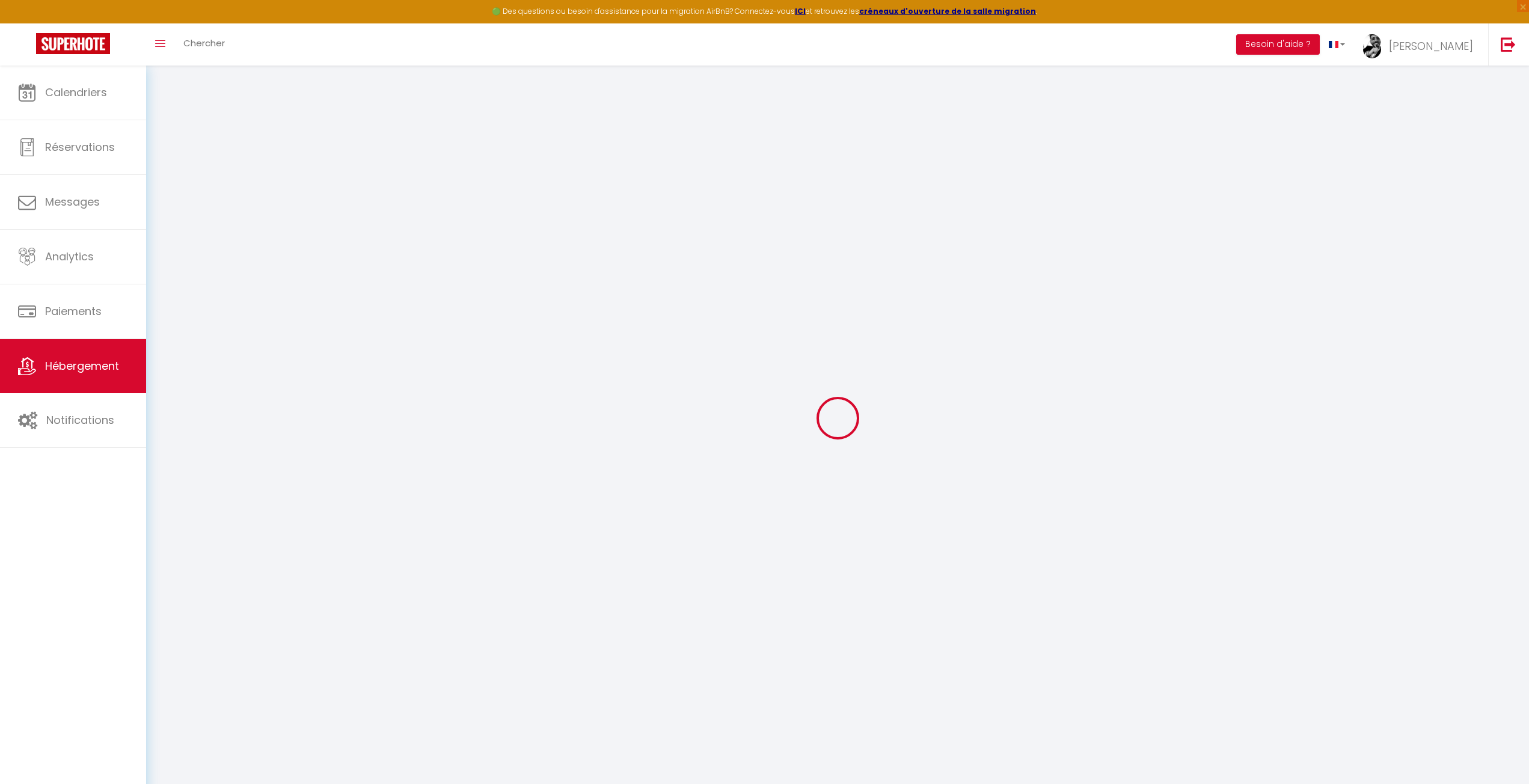
checkbox input "false"
select select
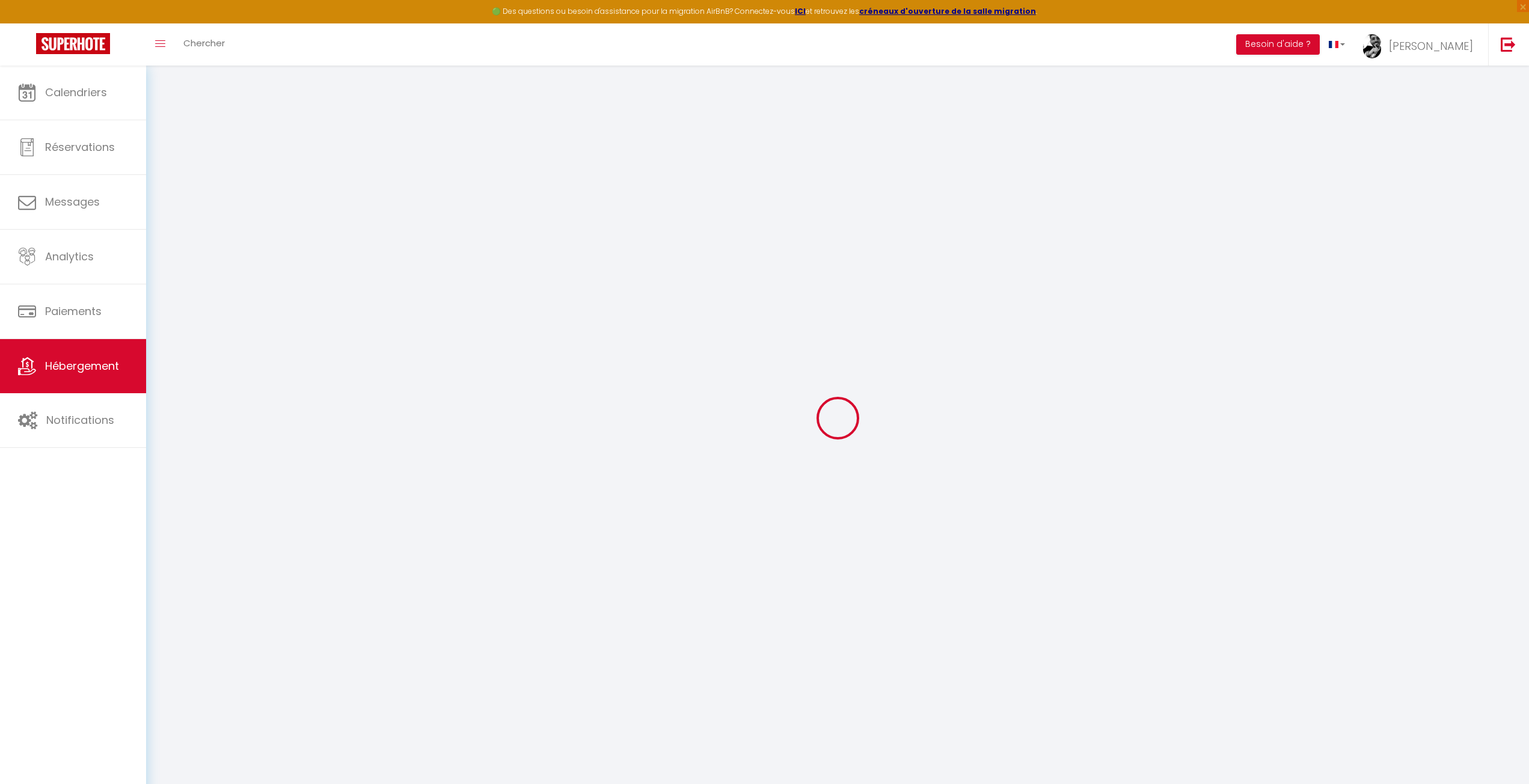
select select
checkbox input "false"
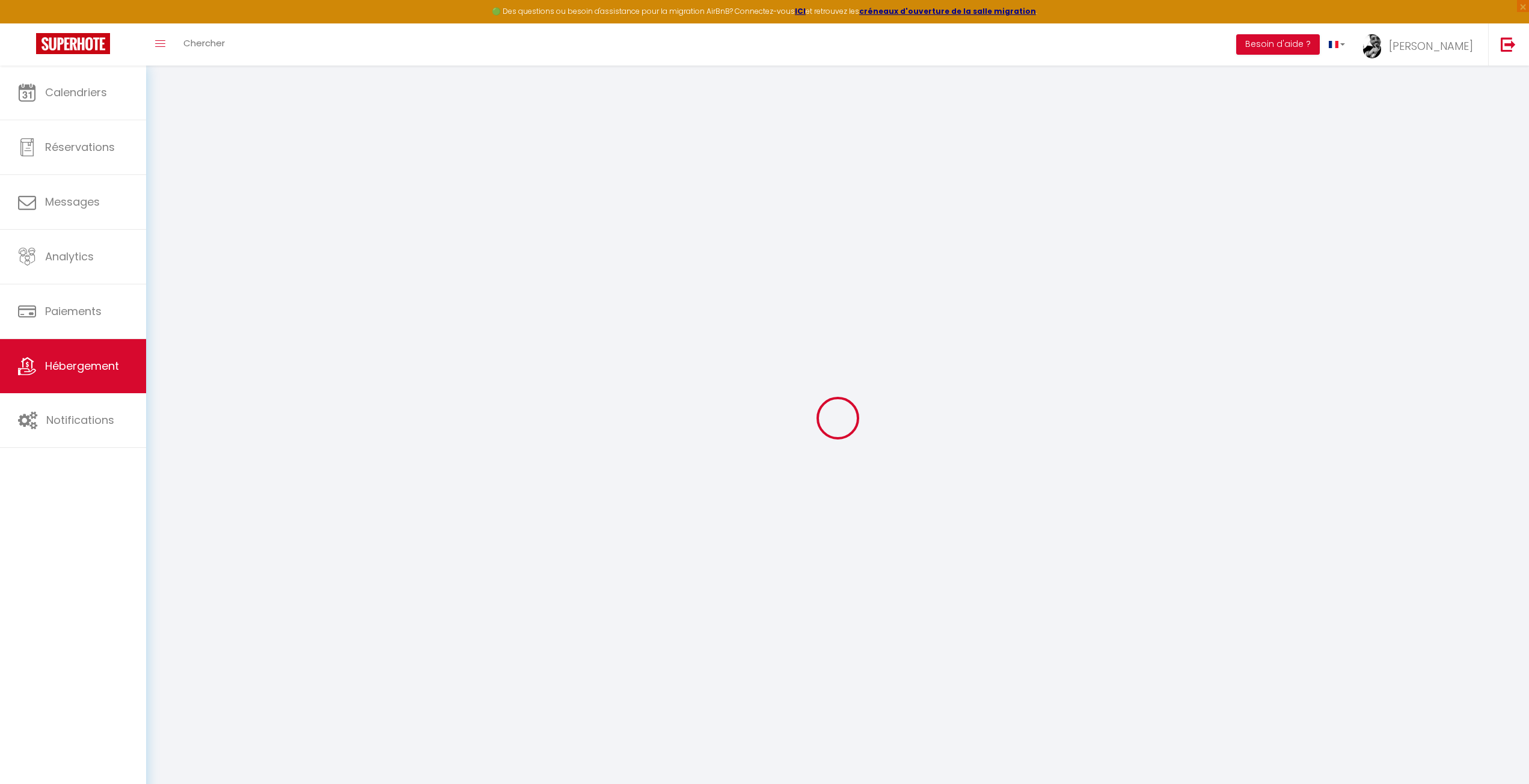
checkbox input "false"
select select
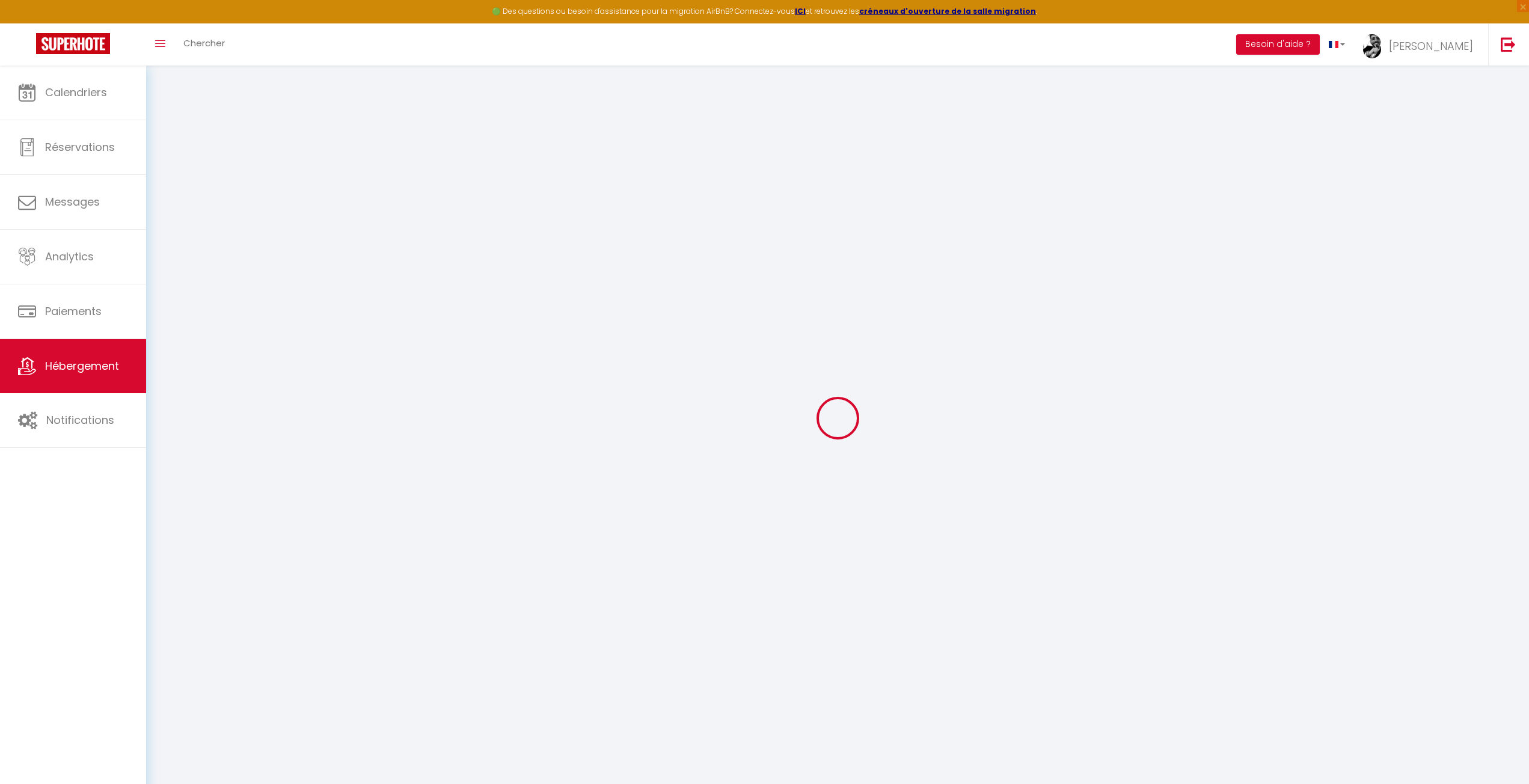
type input "Maison [PERSON_NAME] cosy avec Sauna - Proche Lyon"
select select "houses"
select select "6"
select select "3"
select select "2"
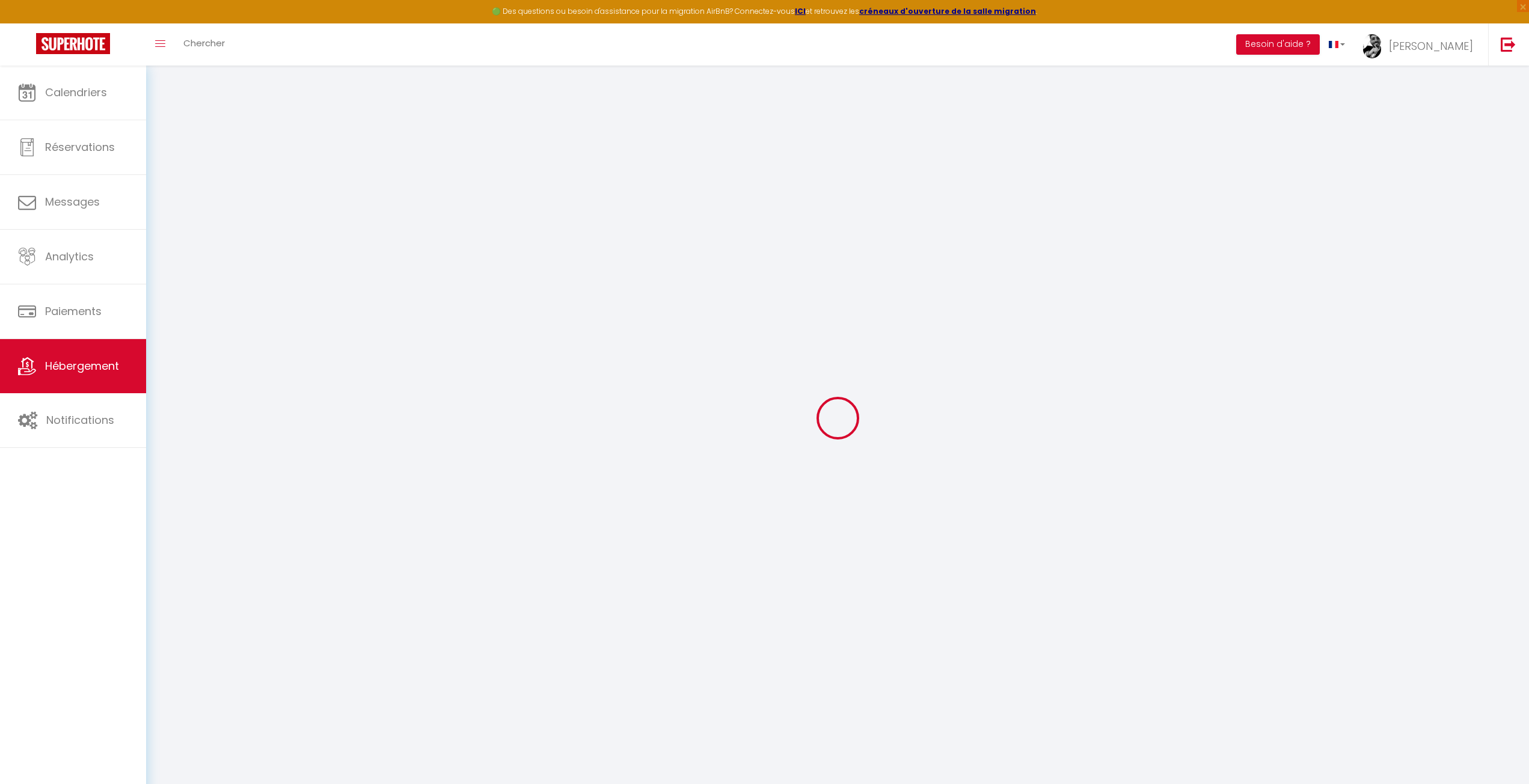
type input "900"
type input "124"
select select
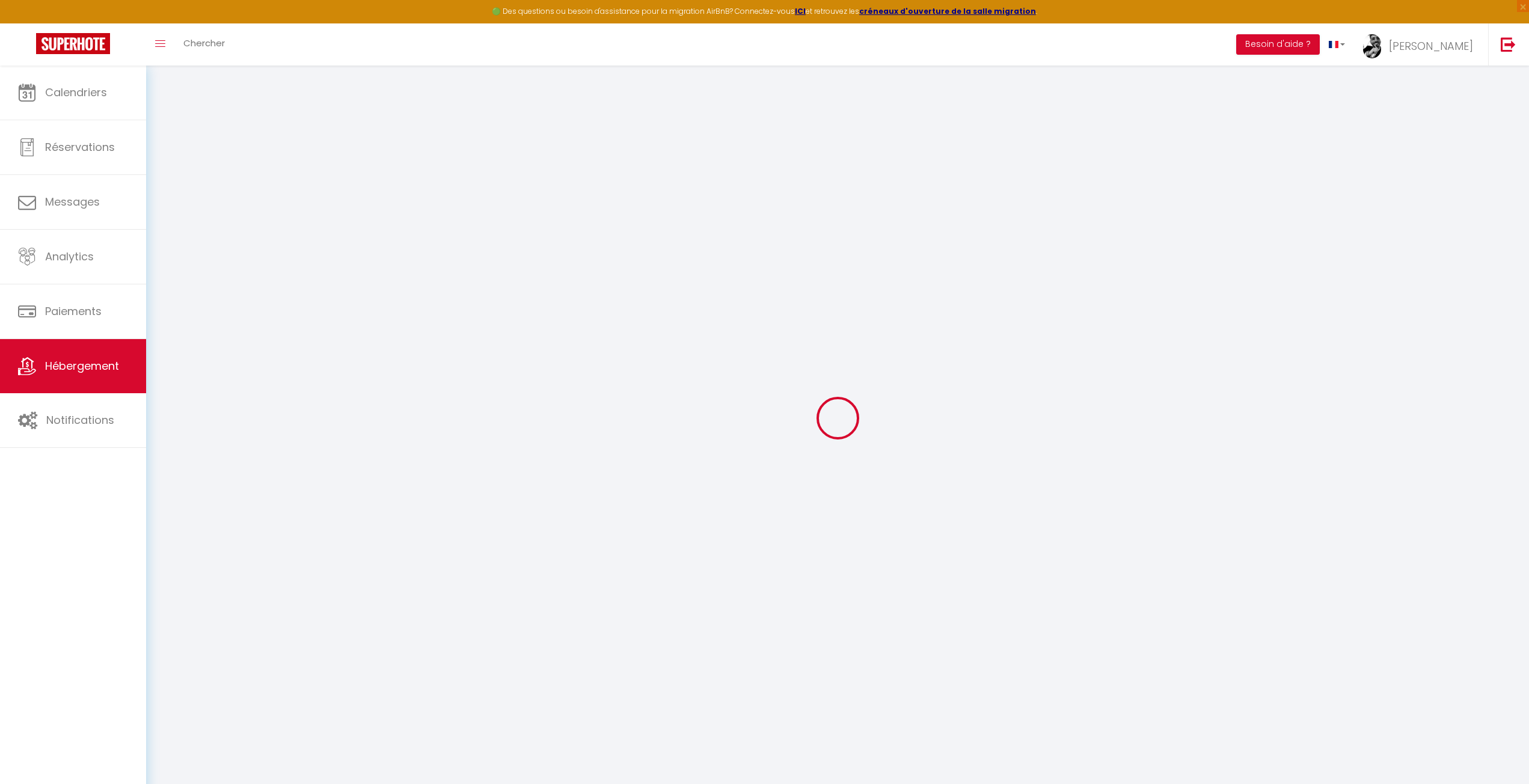
select select
type input "[STREET_ADDRESS]"
type input "69360"
type input "Solaize"
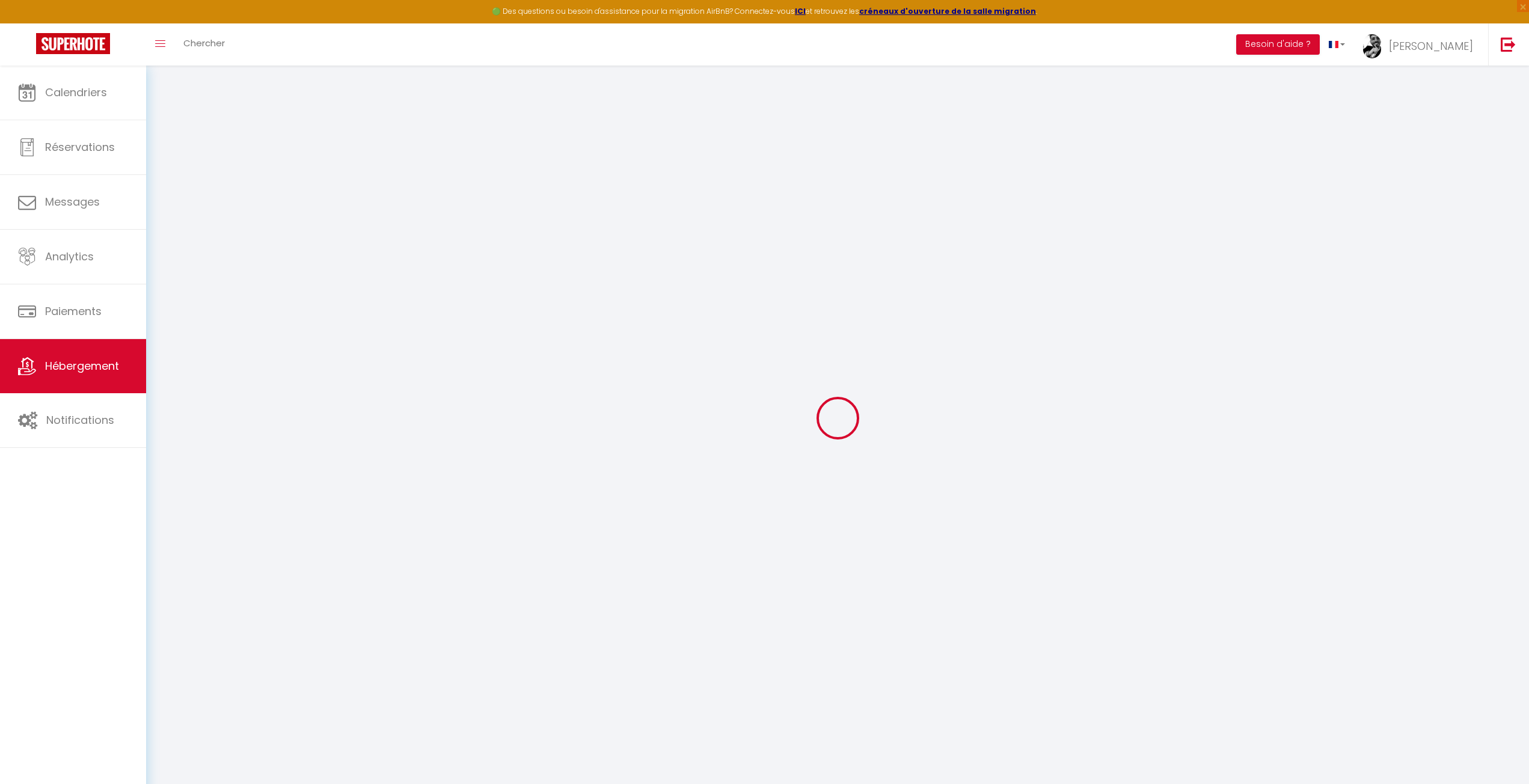
type input "[PERSON_NAME][EMAIL_ADDRESS][DOMAIN_NAME]"
select select
checkbox input "false"
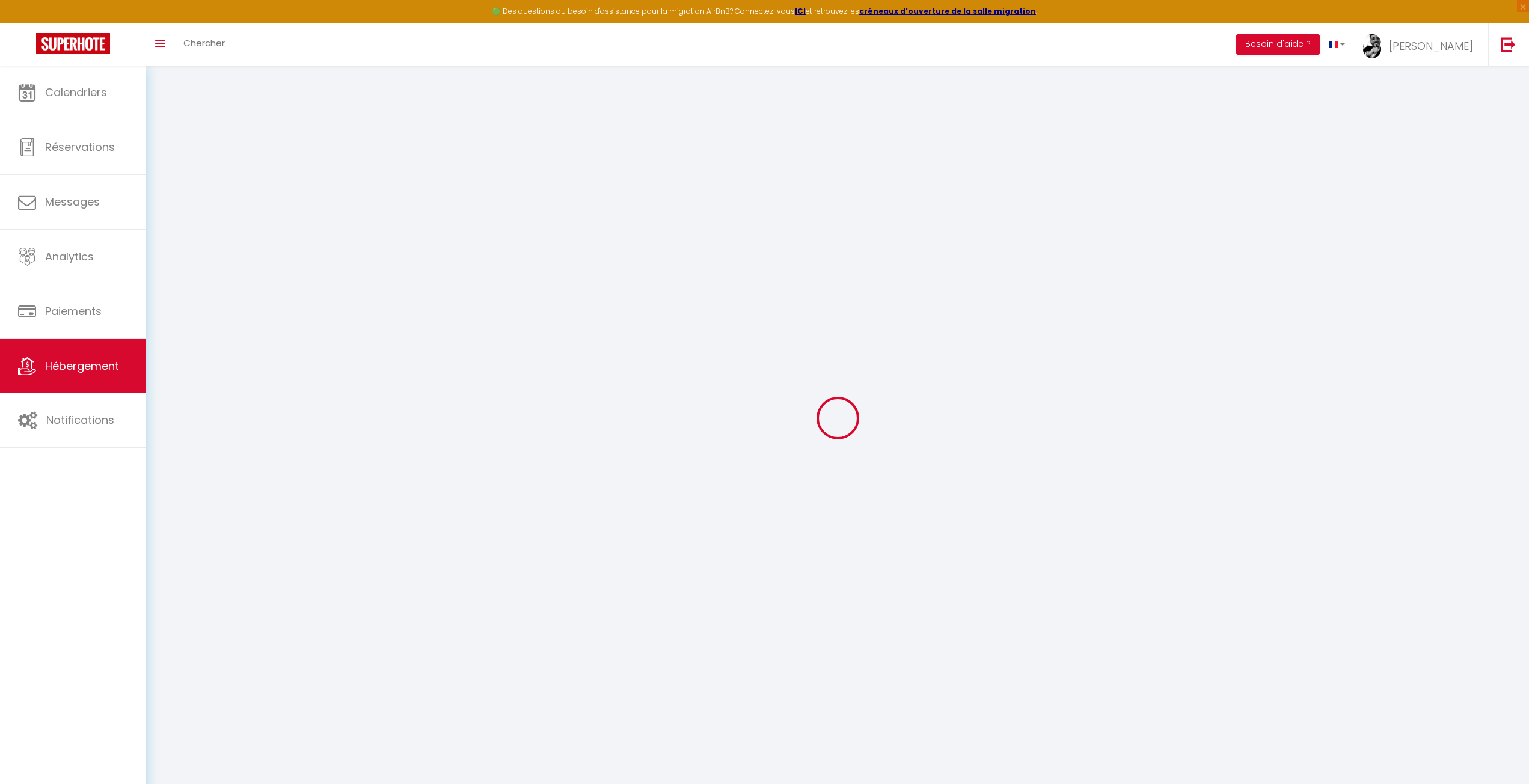
checkbox input "false"
type input "0"
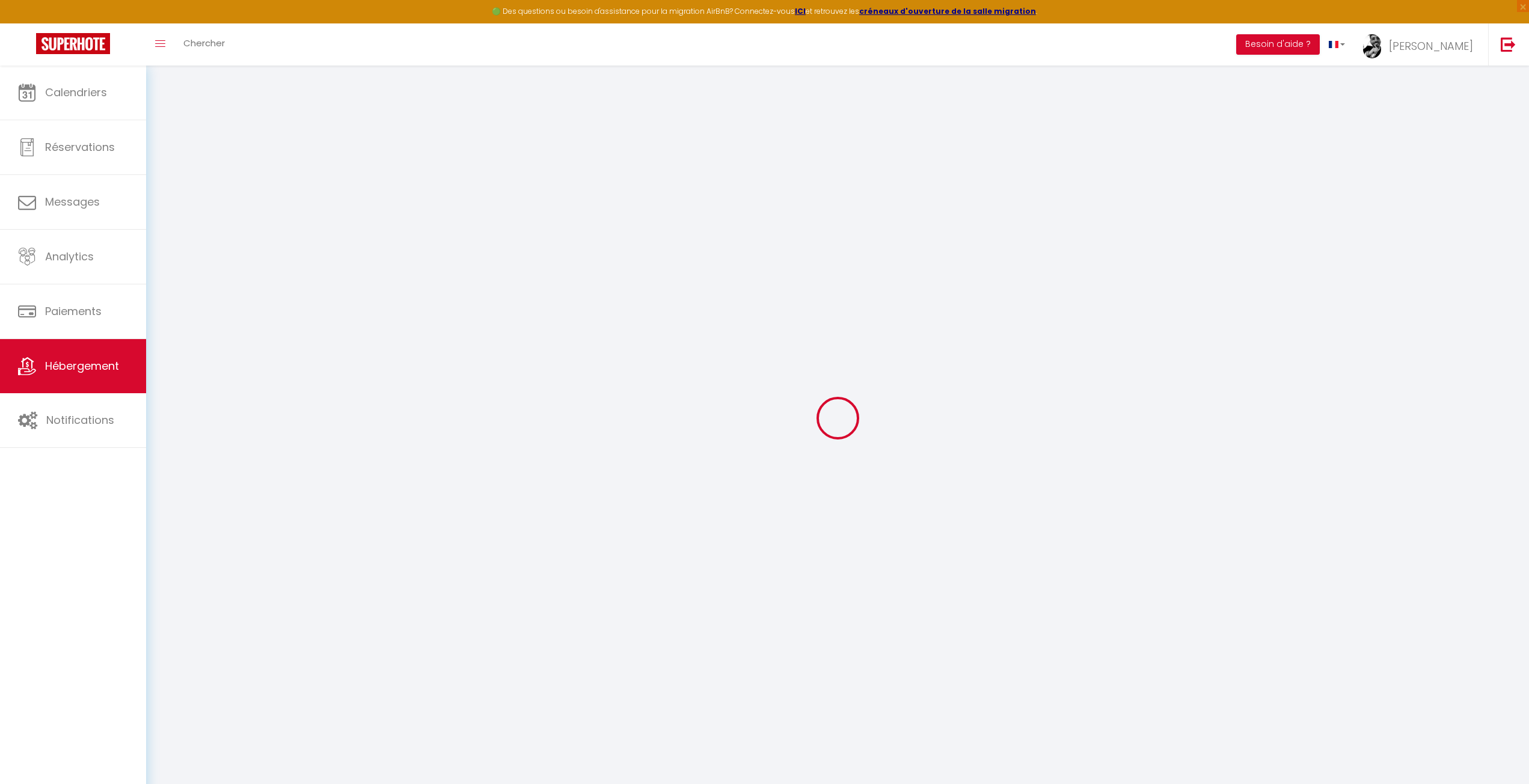
select select
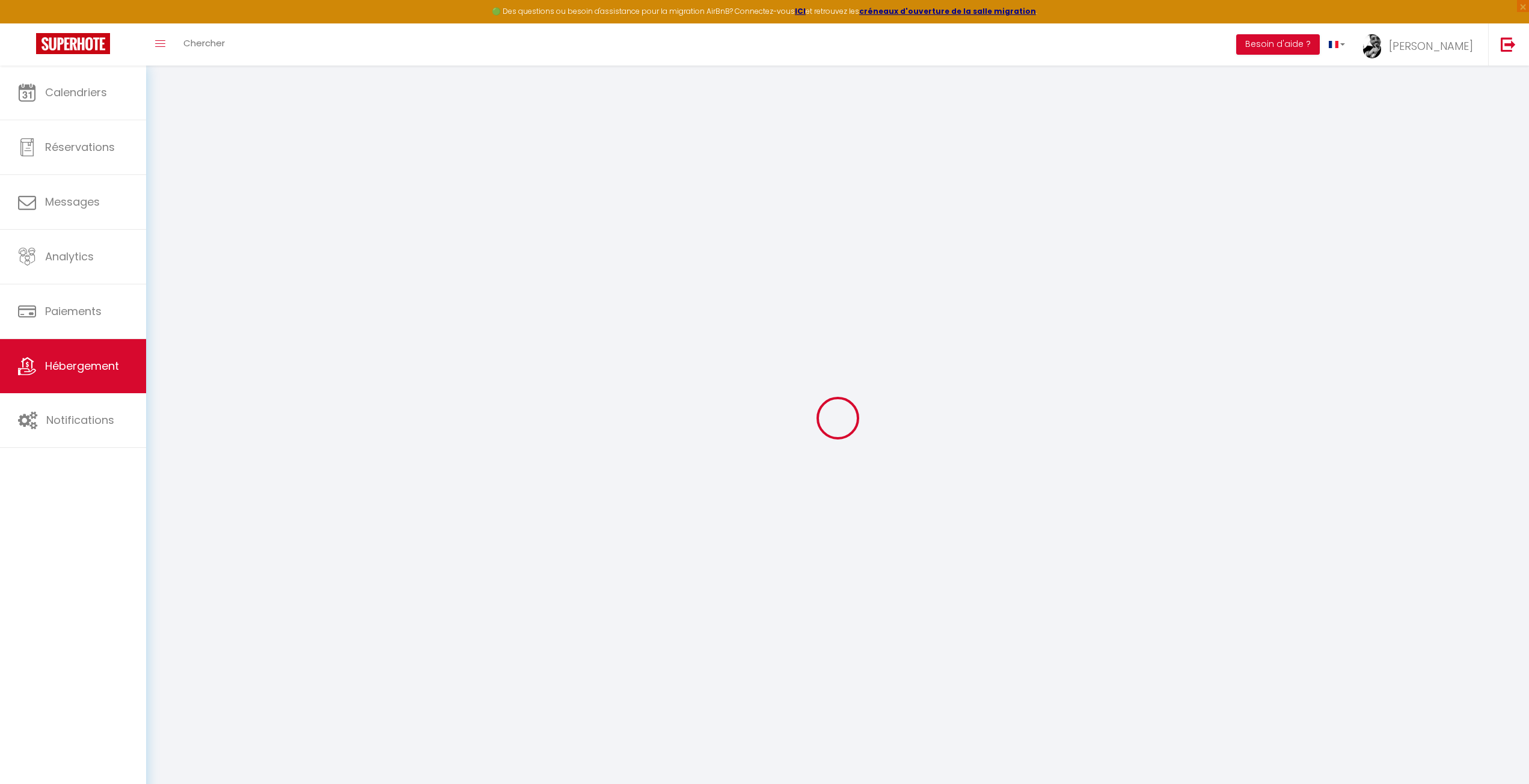
select select
checkbox input "false"
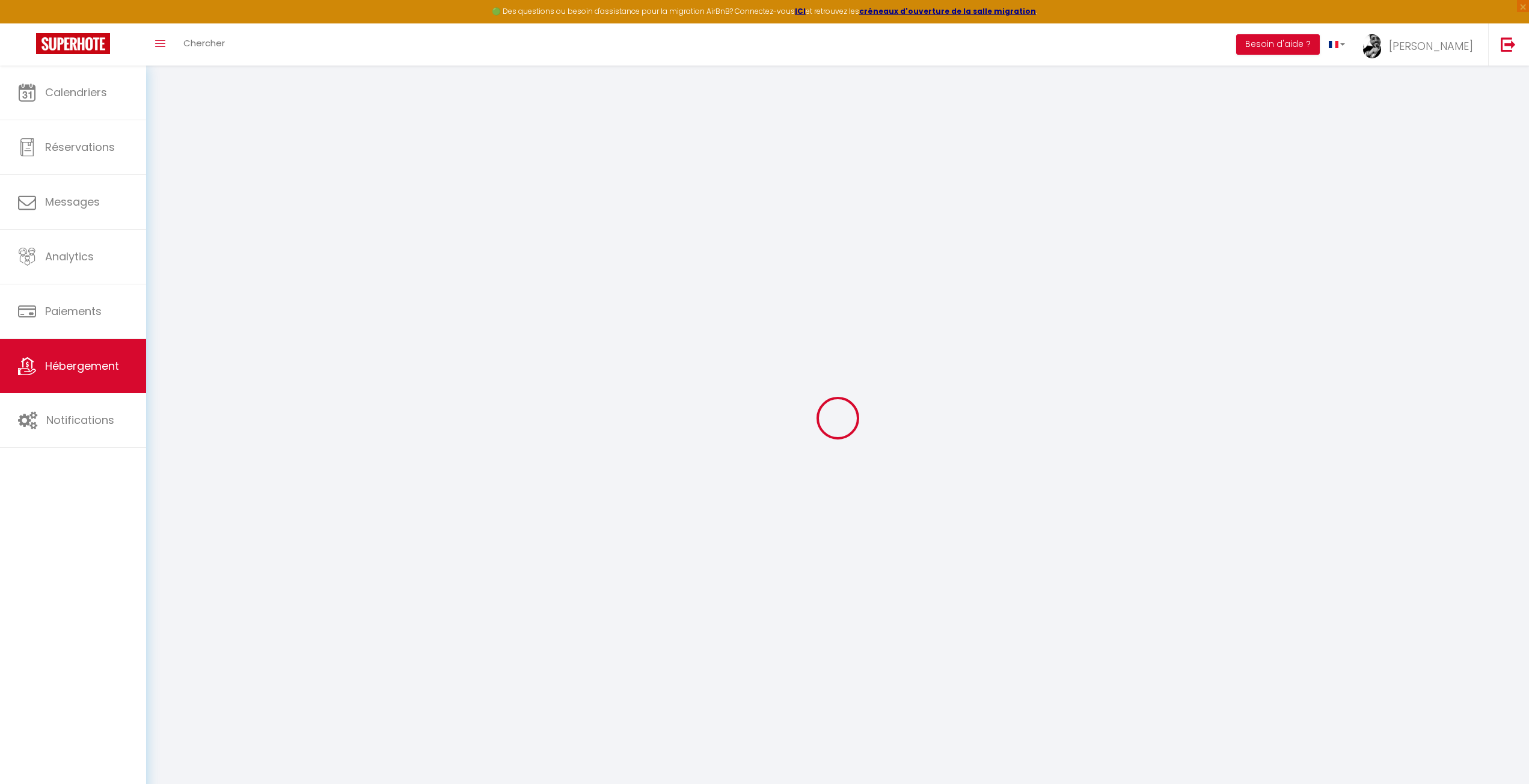
select select
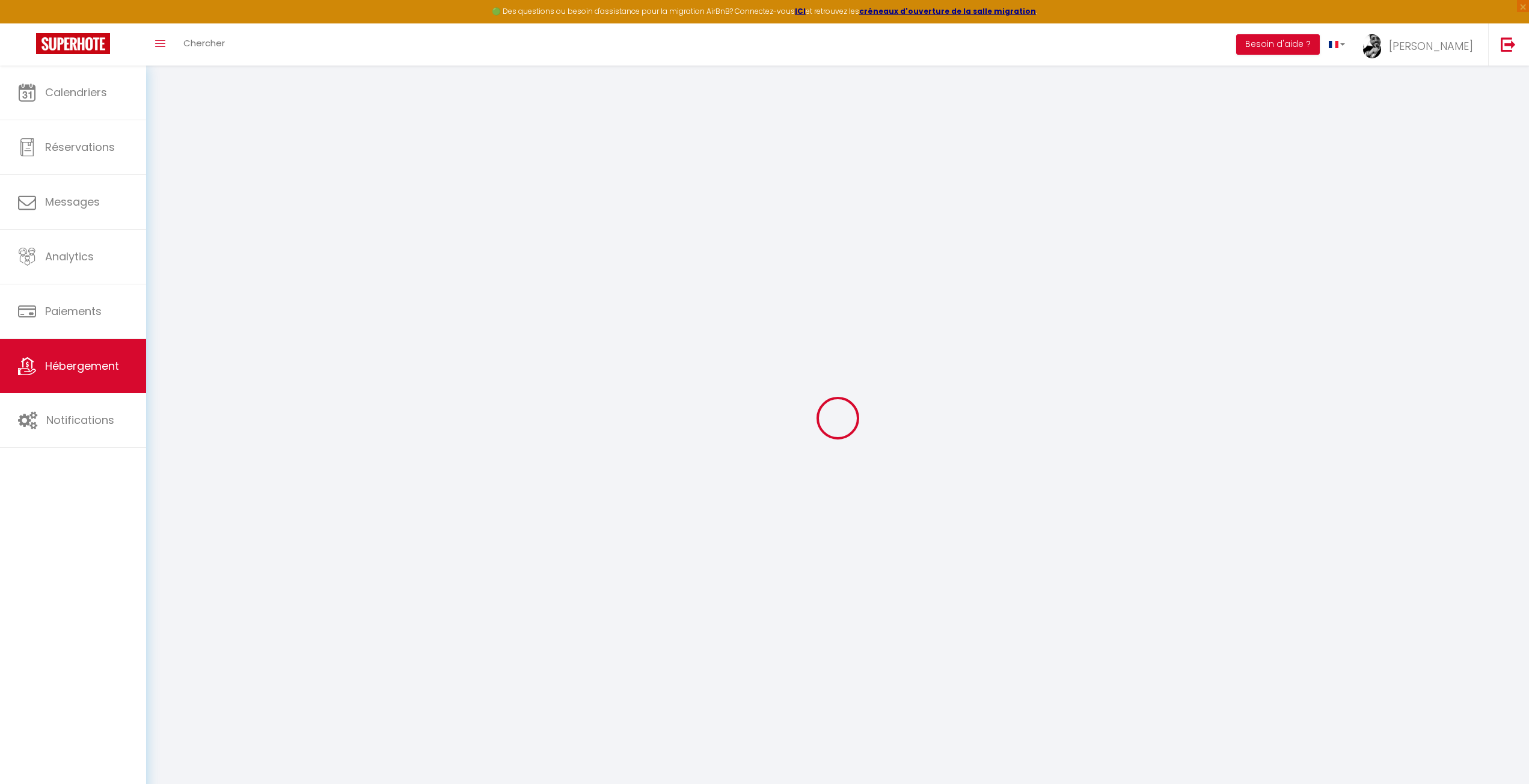
select select
checkbox input "false"
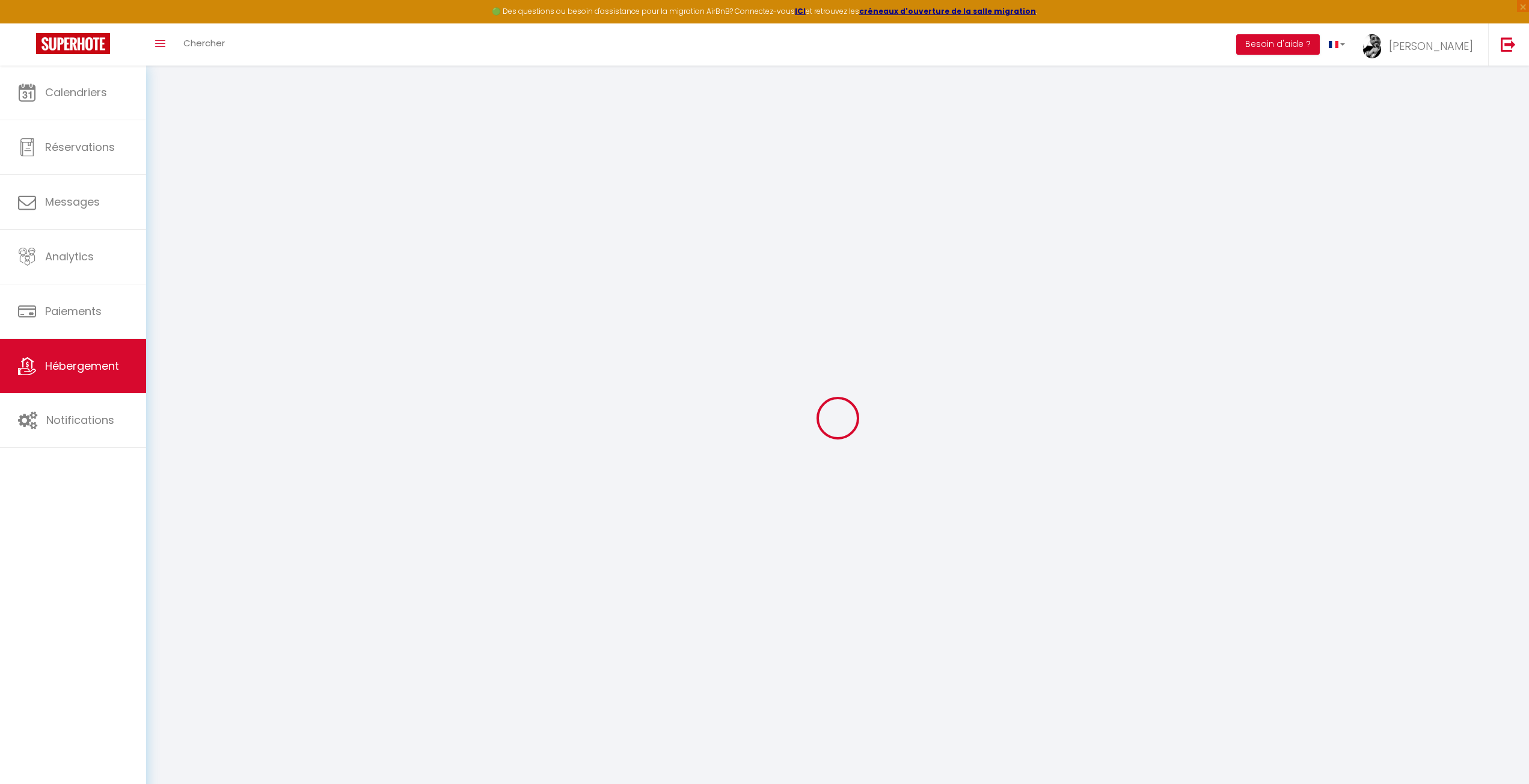
select select
checkbox input "false"
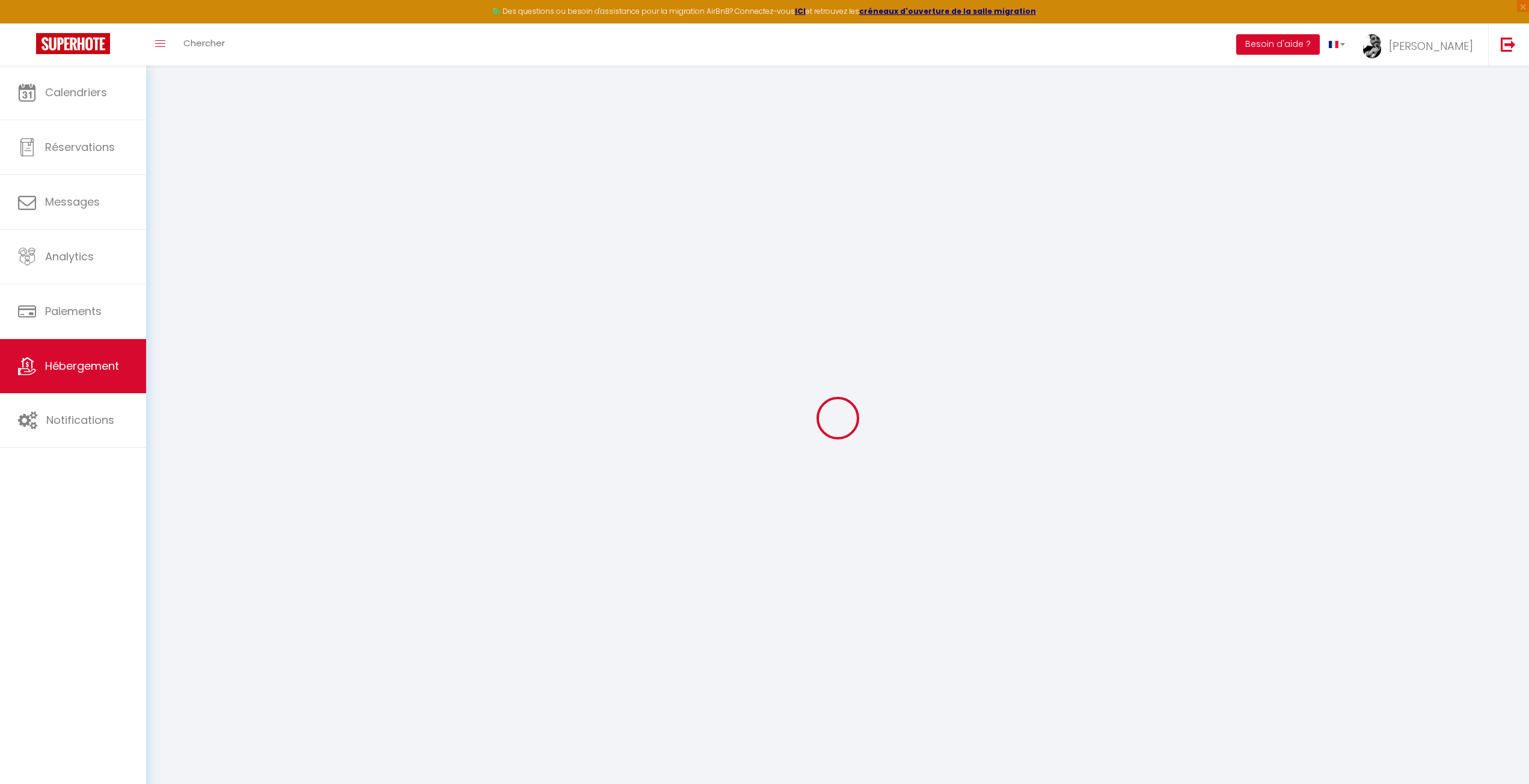
select select "16:00"
select select "23:45"
select select "10:00"
select select "30"
select select "120"
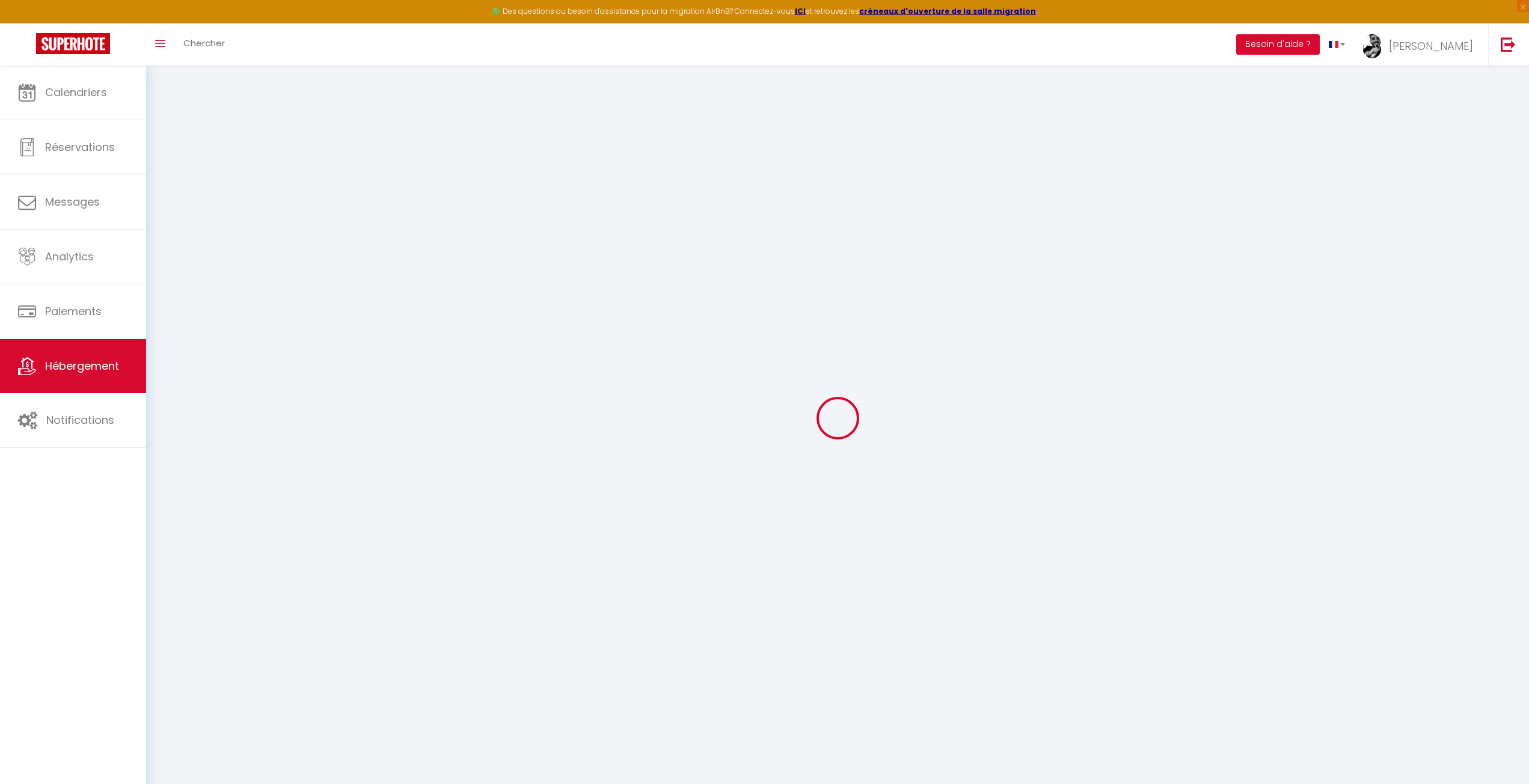
select select
checkbox input "false"
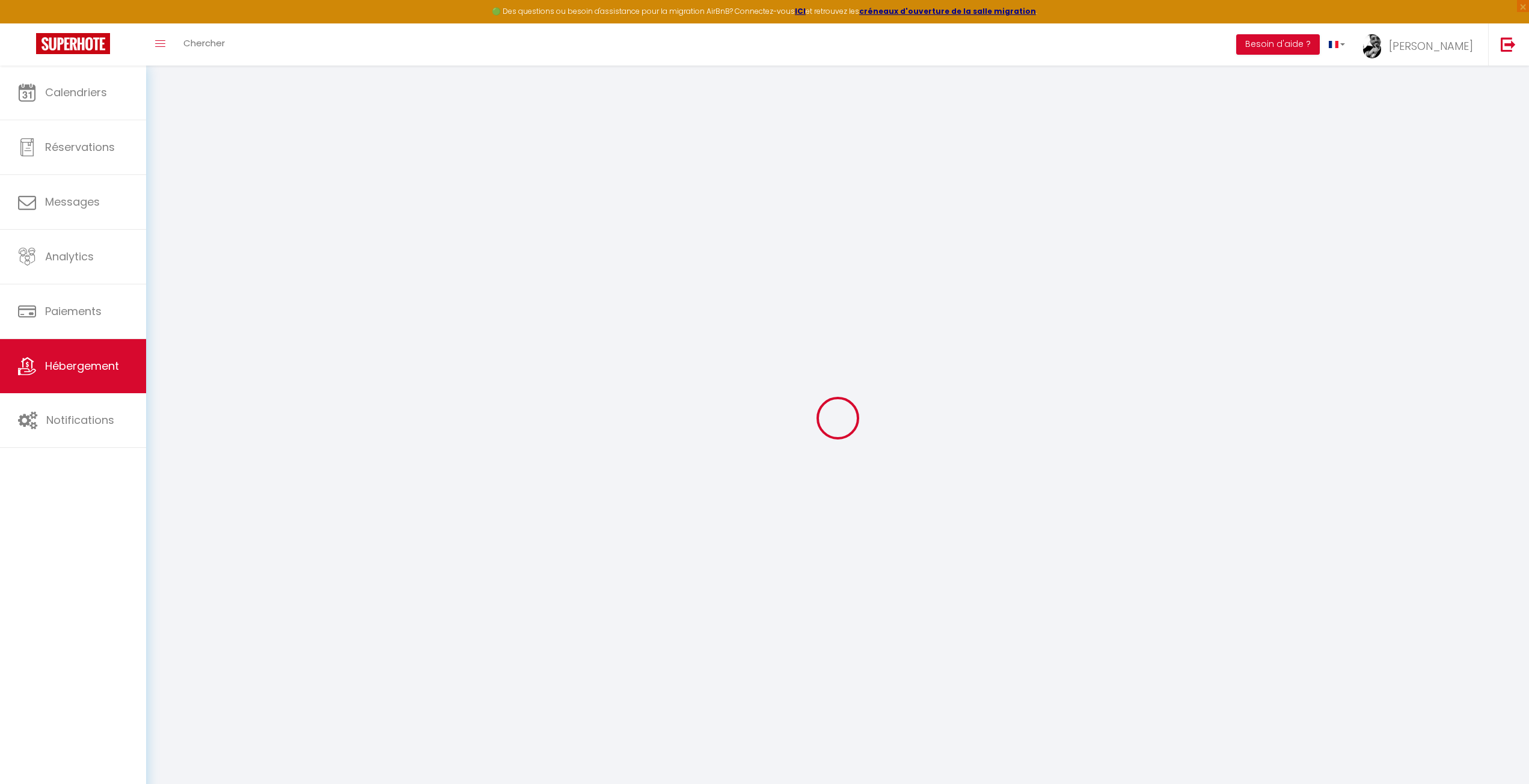
select select
checkbox input "false"
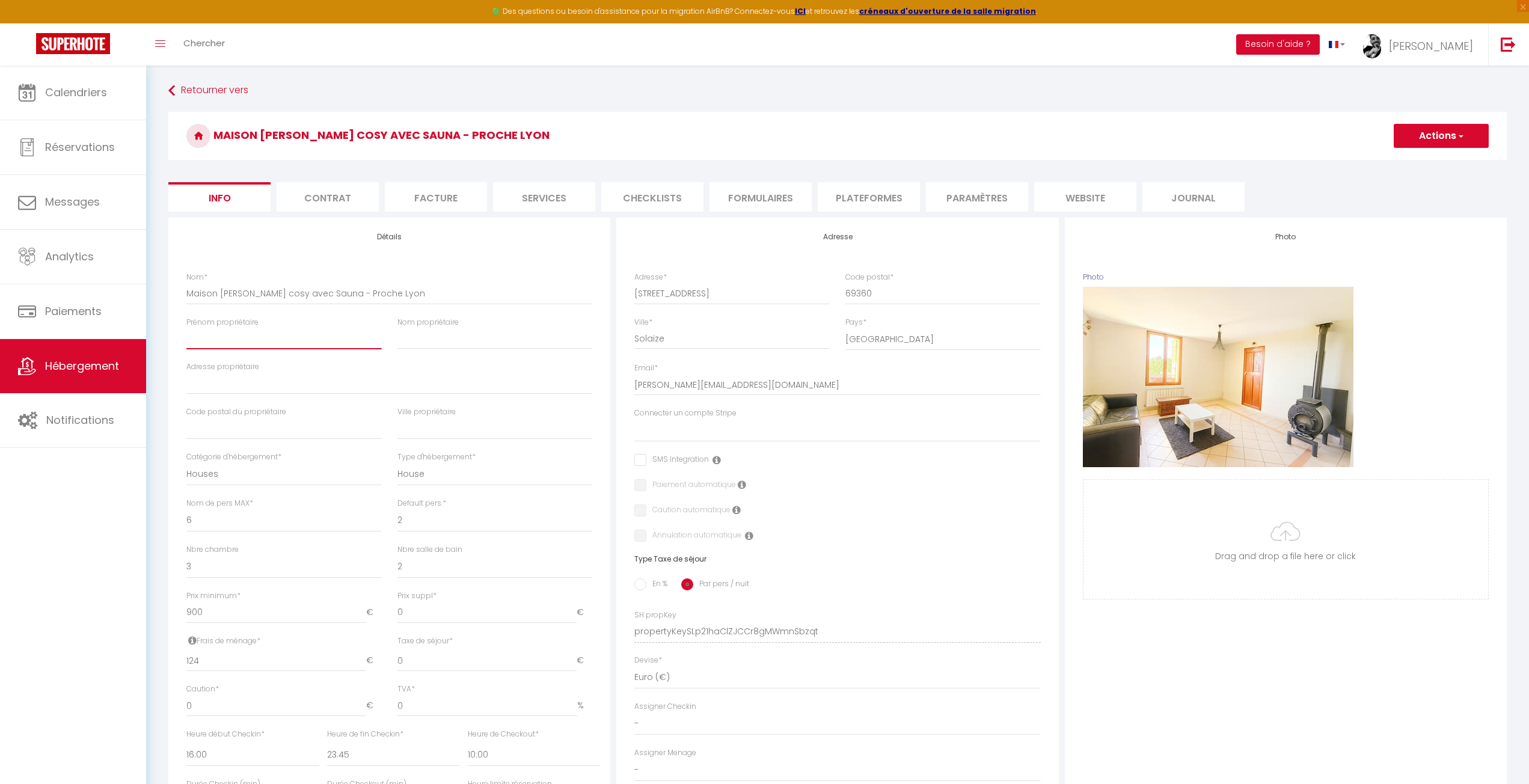
click at [304, 338] on input "Prénom propriétaire" at bounding box center [284, 338] width 196 height 22
type input "L"
select select
checkbox input "false"
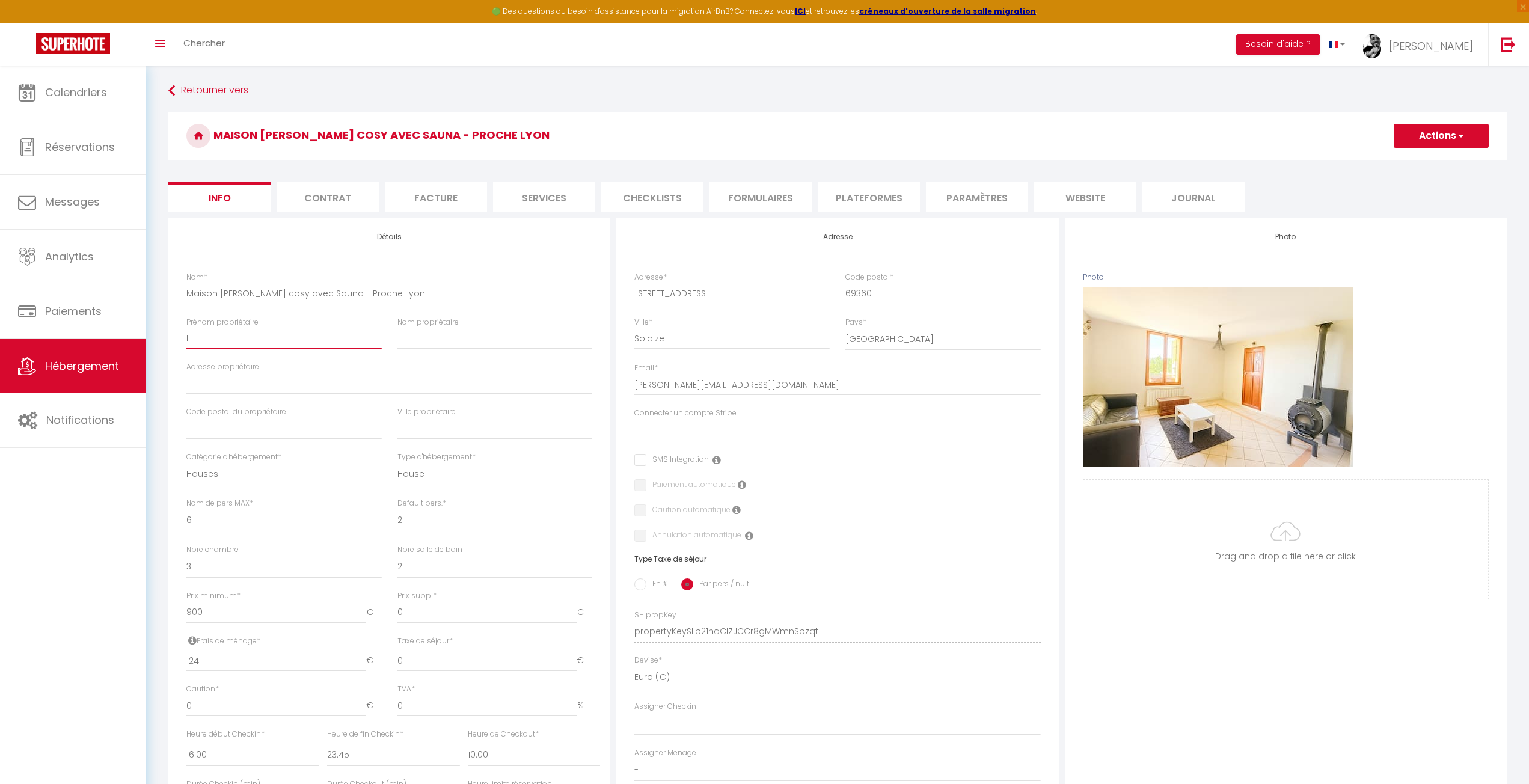
checkbox input "false"
type input "La"
select select
checkbox input "false"
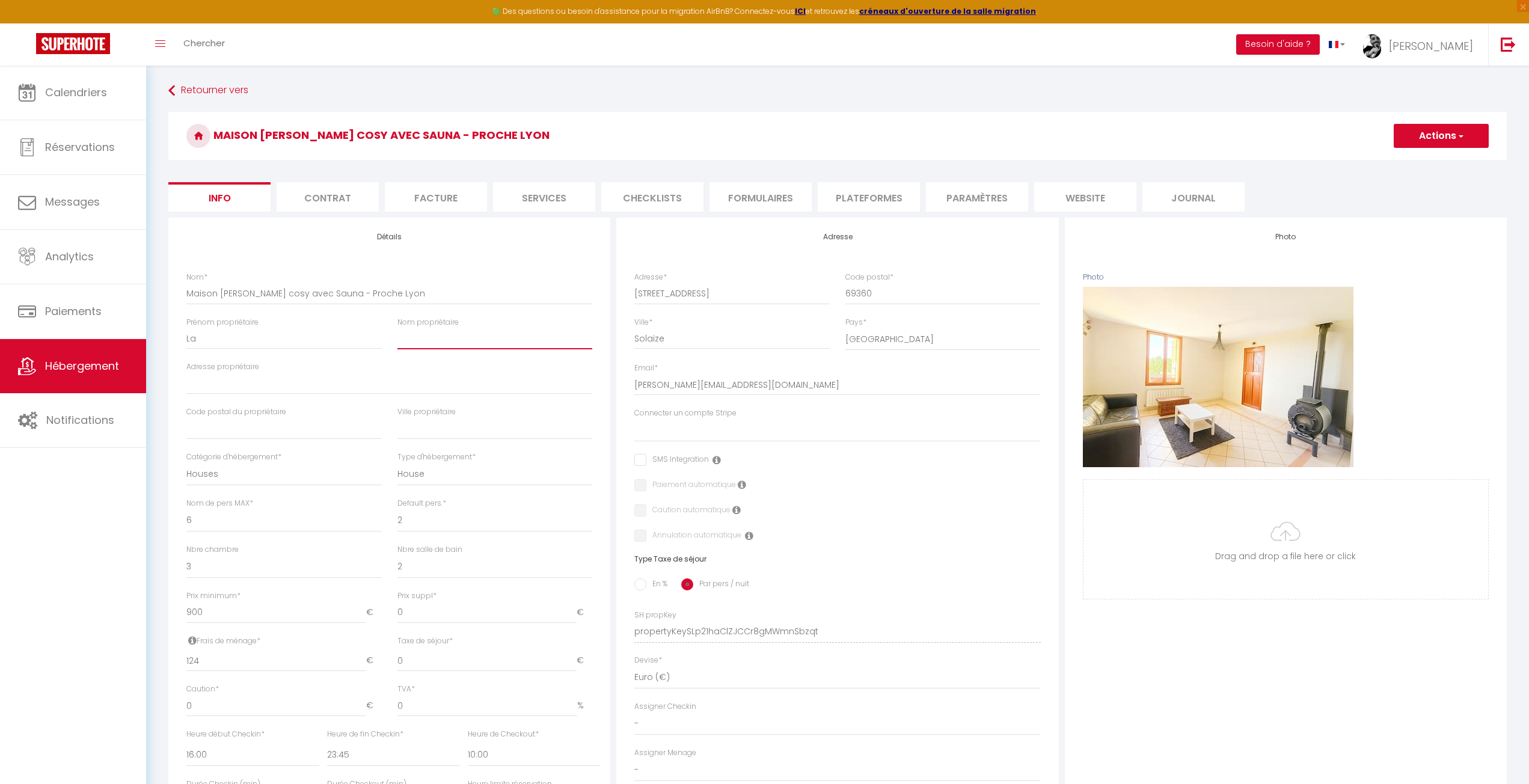
checkbox input "false"
type input "u"
select select
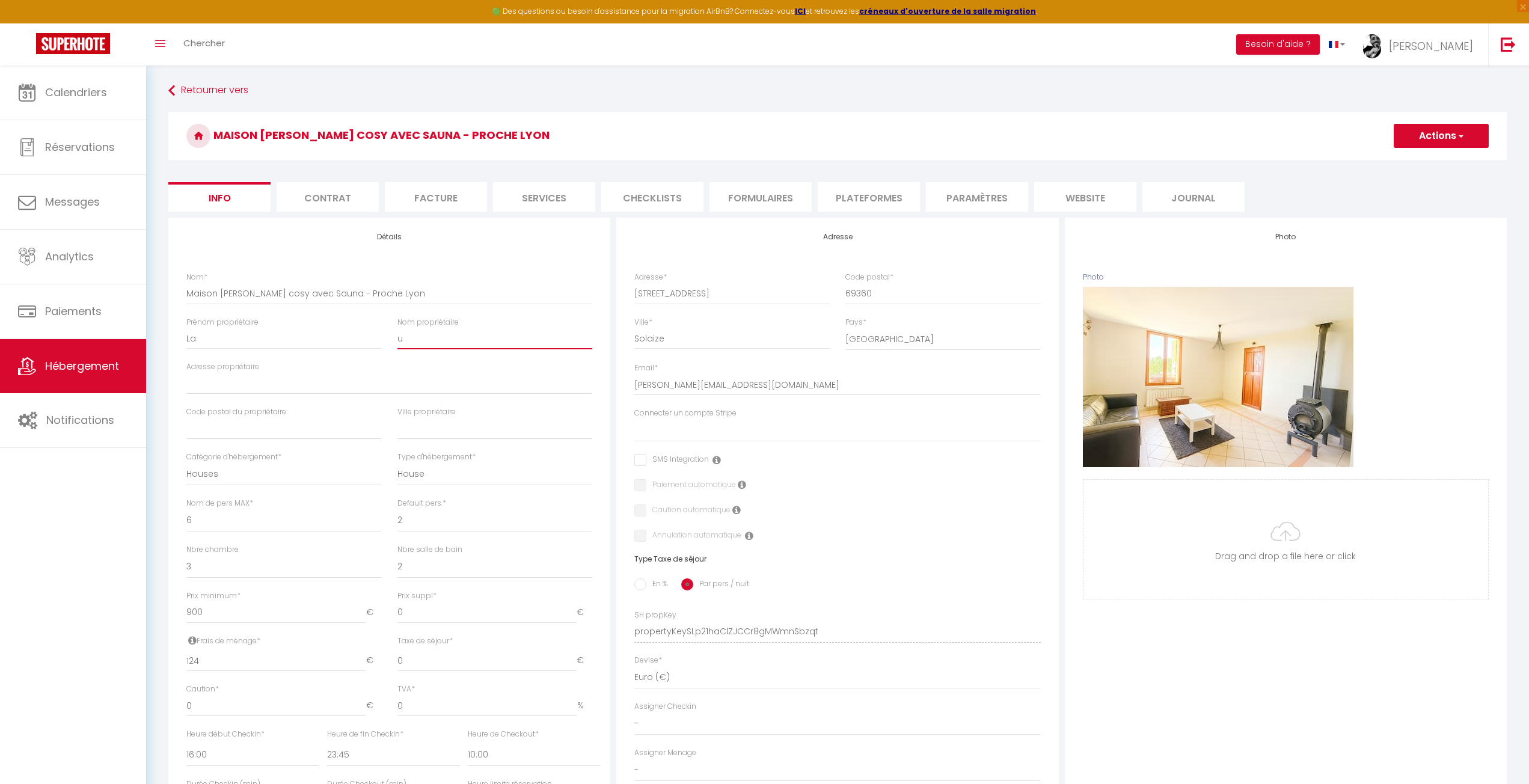
checkbox input "false"
type input "ur"
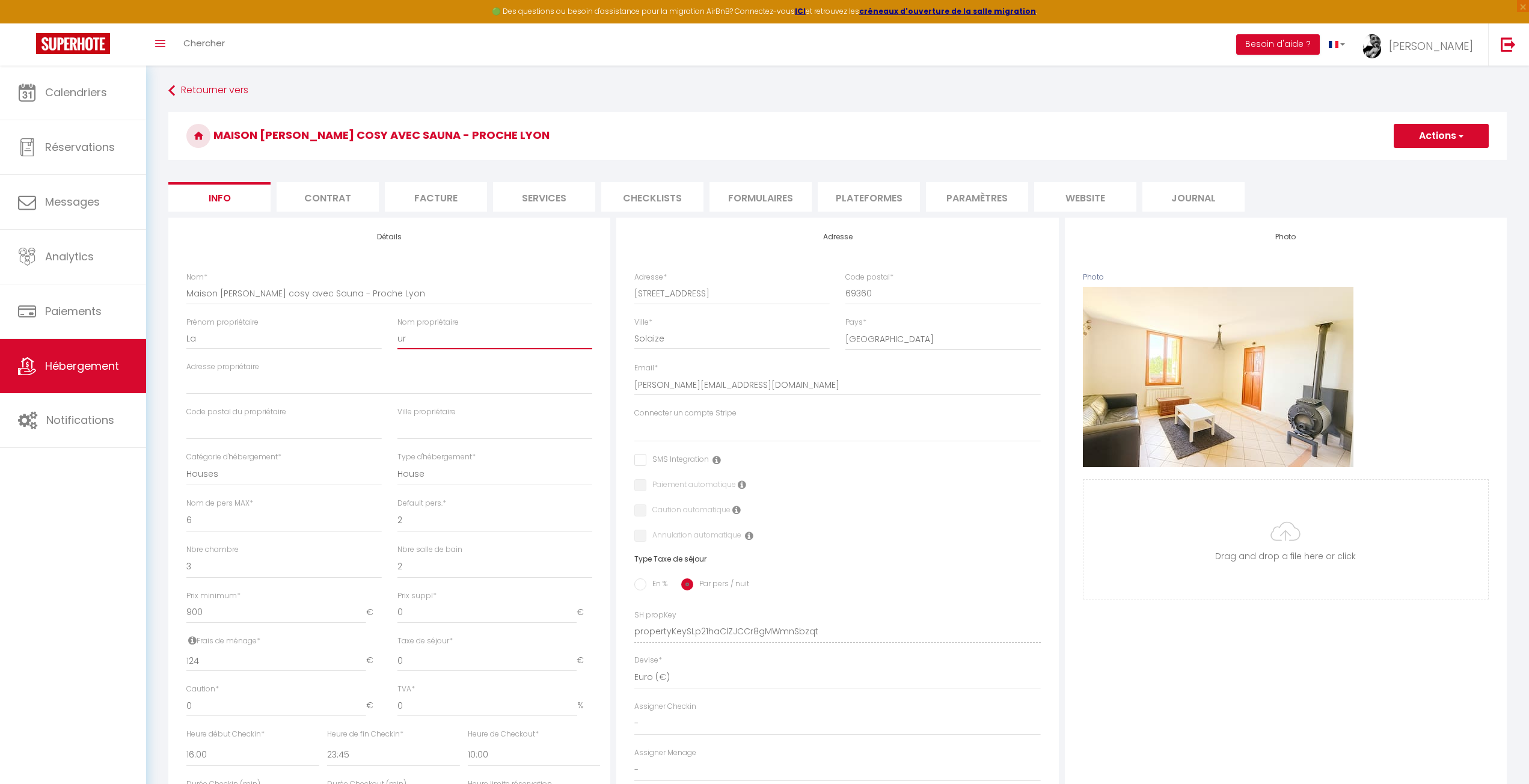
select select
checkbox input "false"
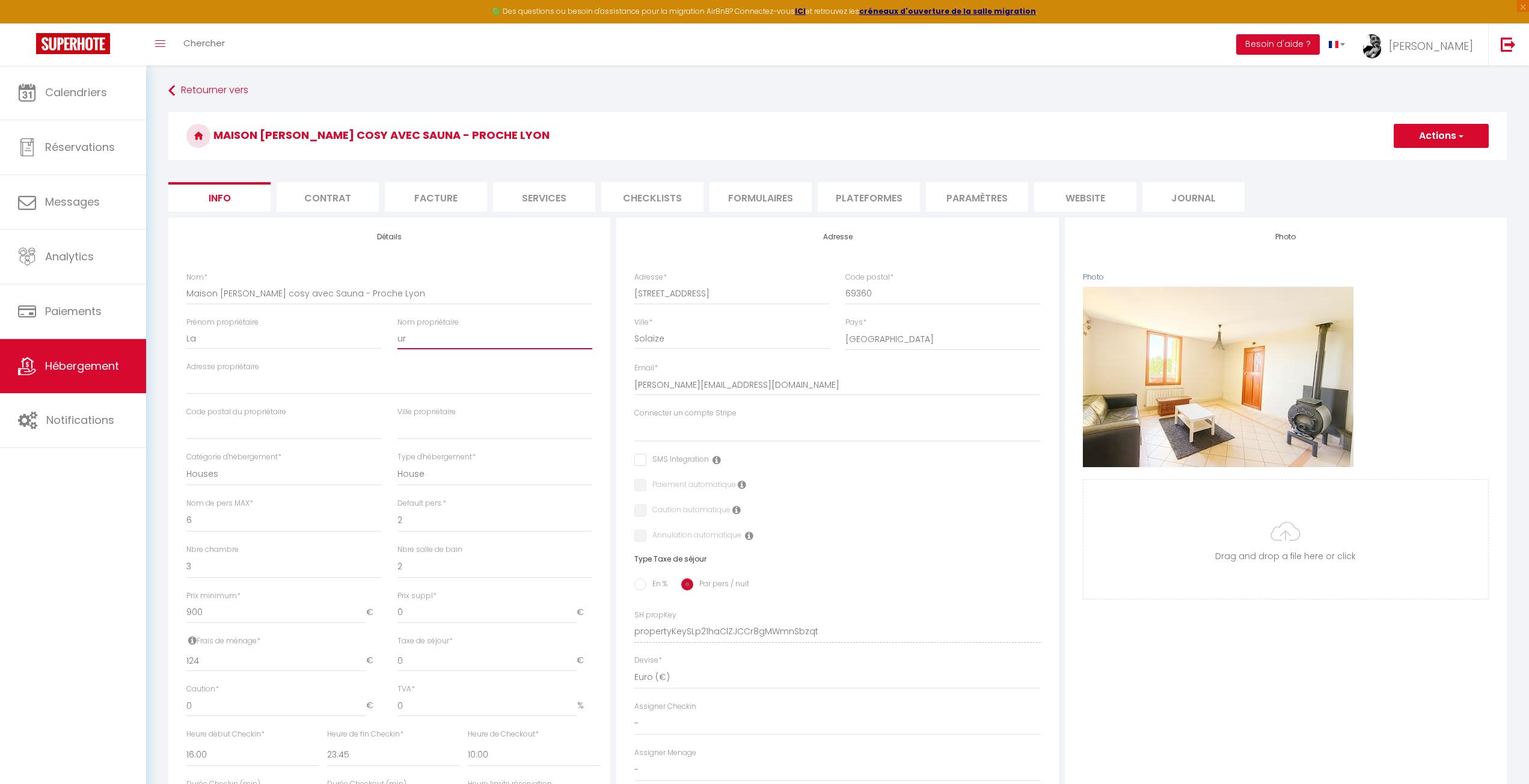
type input "ura"
select select
checkbox input "false"
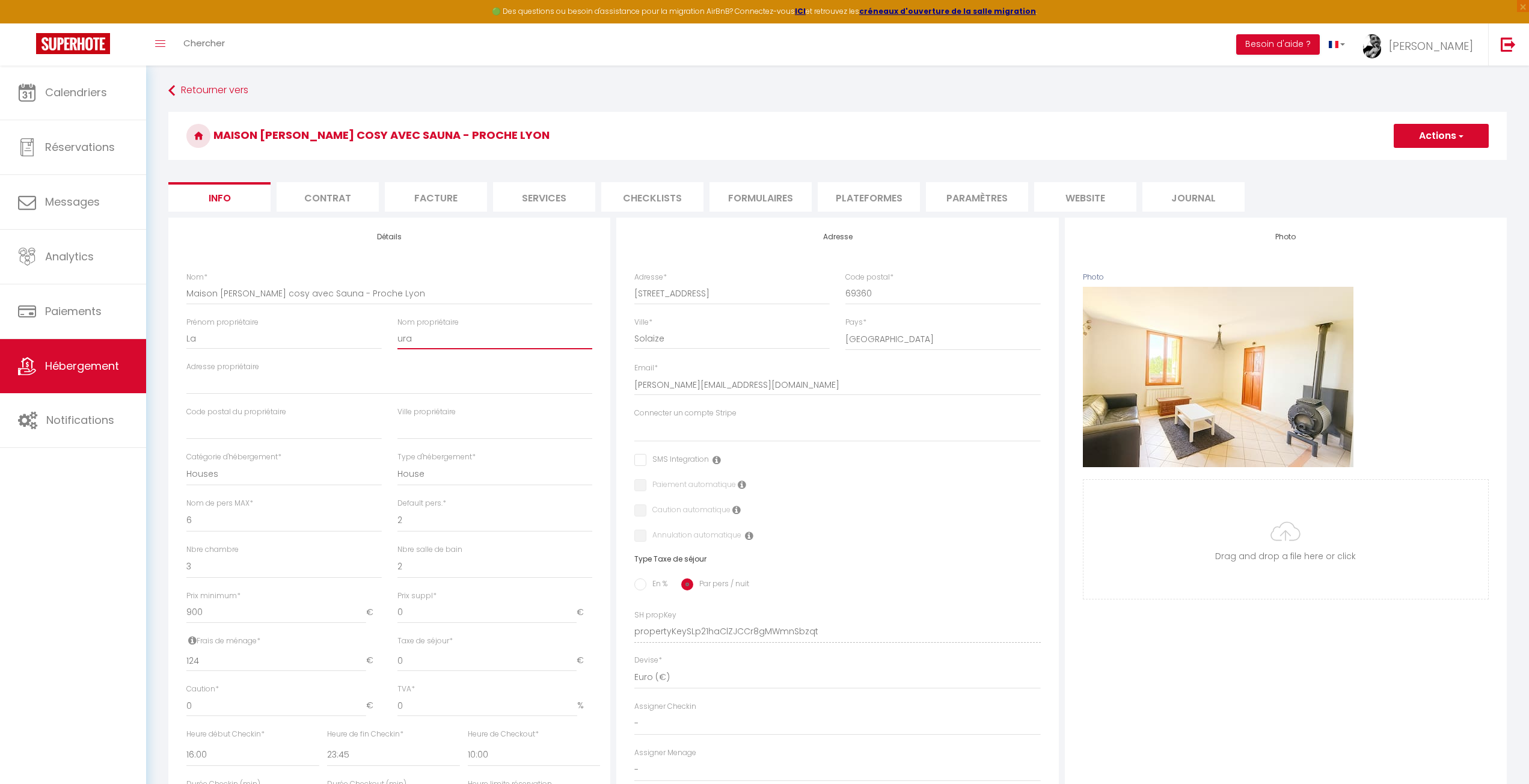
checkbox input "false"
type input "ur"
select select
checkbox input "false"
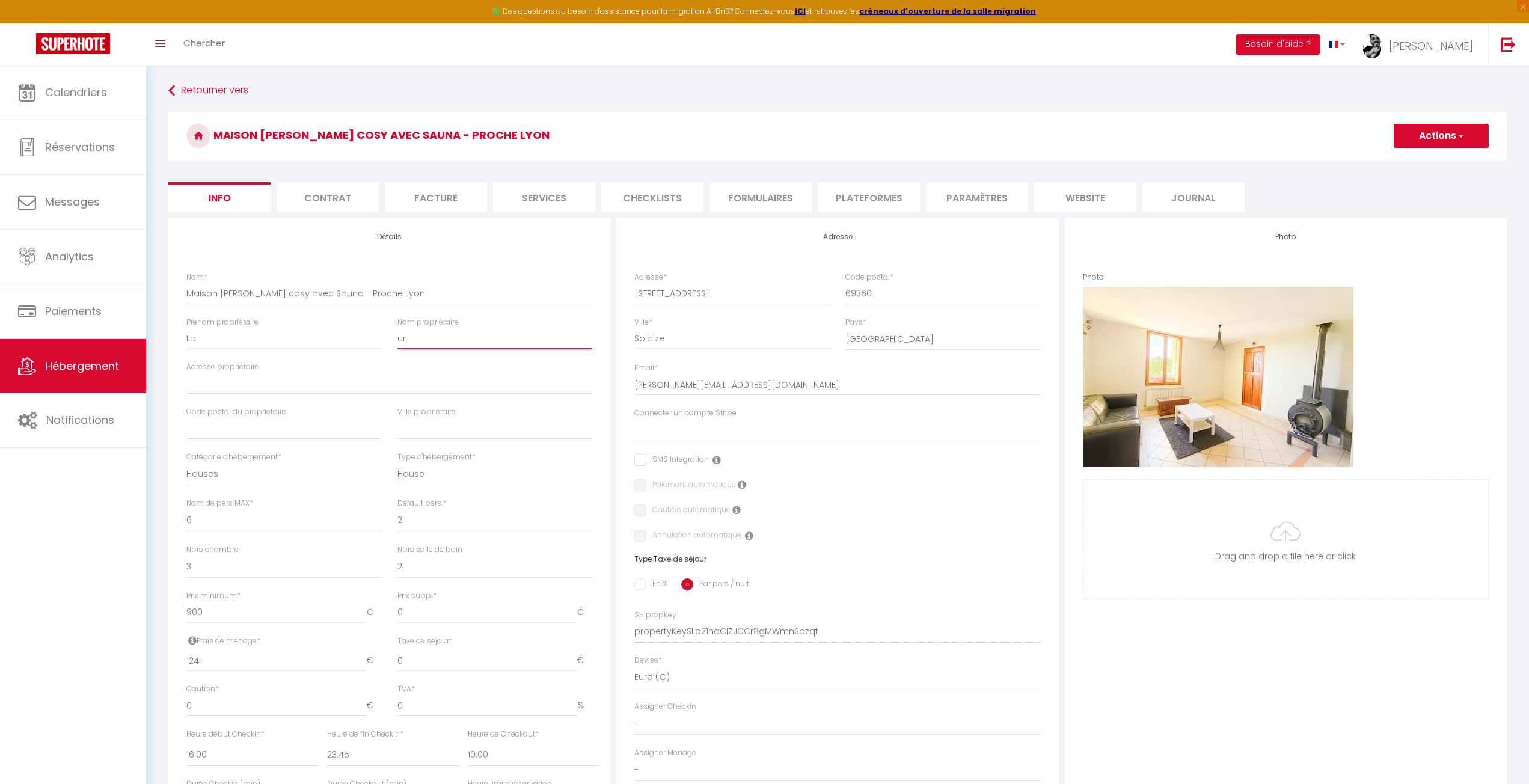
checkbox input "false"
type input "u"
select select
checkbox input "false"
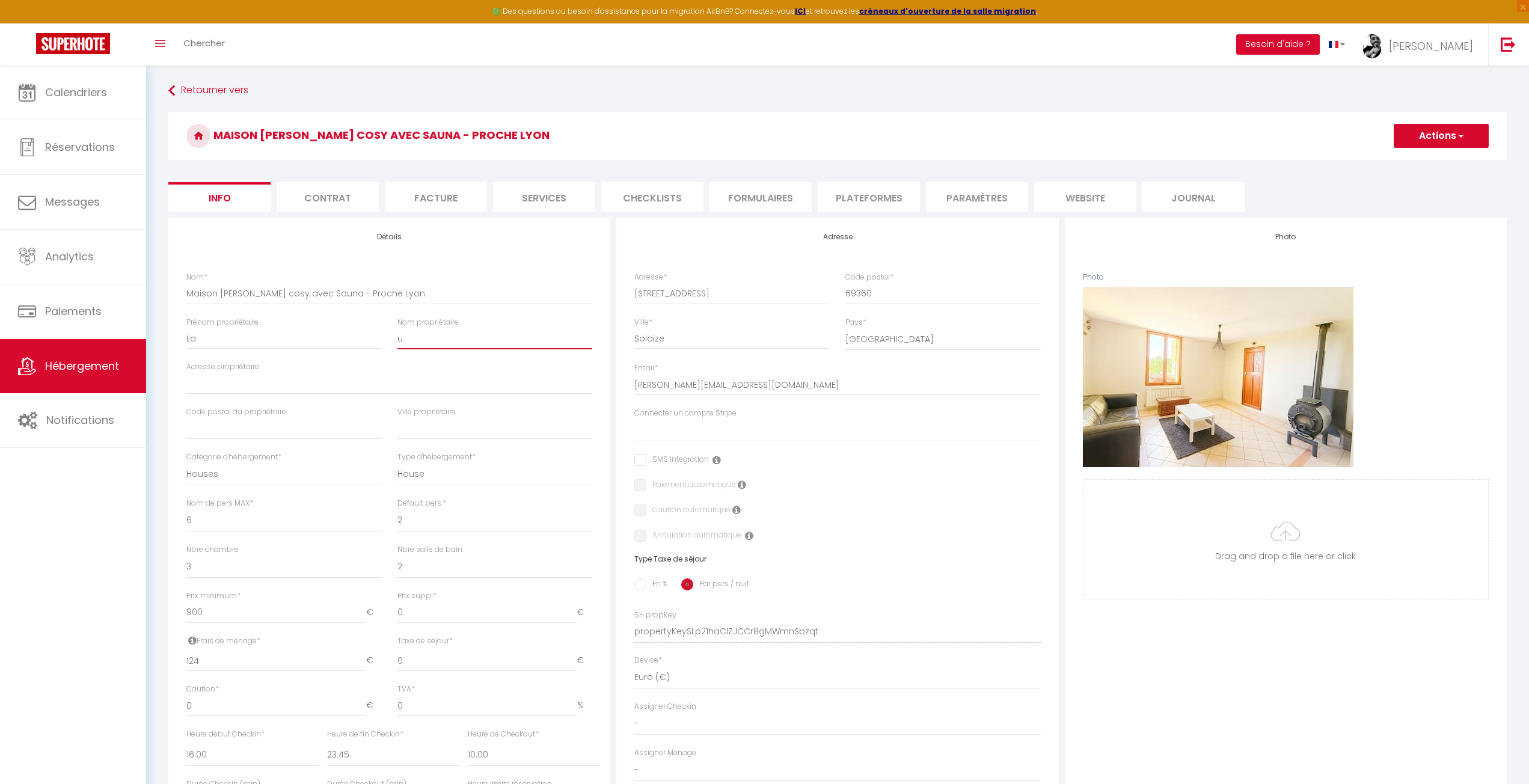
checkbox input "false"
select select
checkbox input "false"
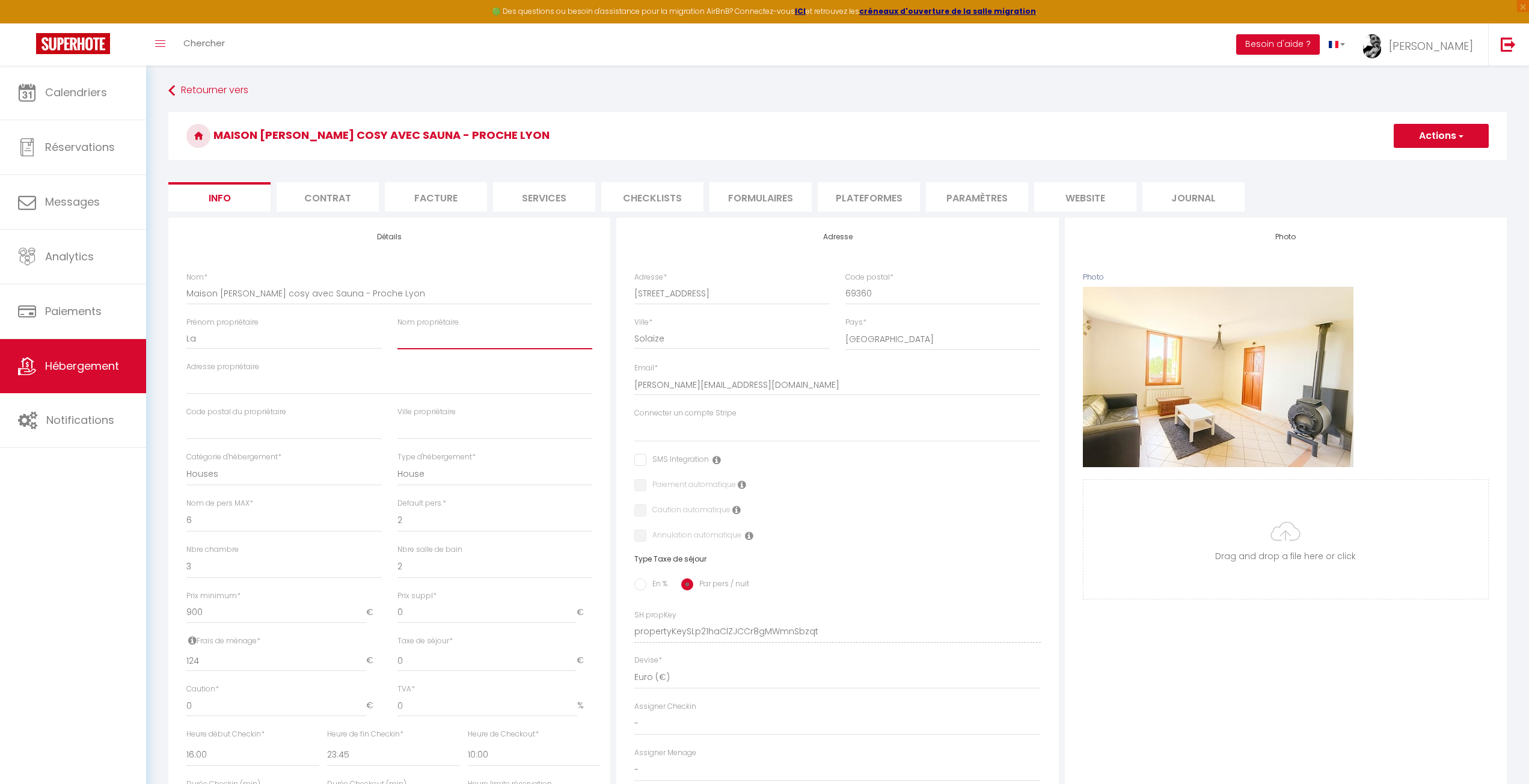
checkbox input "false"
type input "bh"
select select
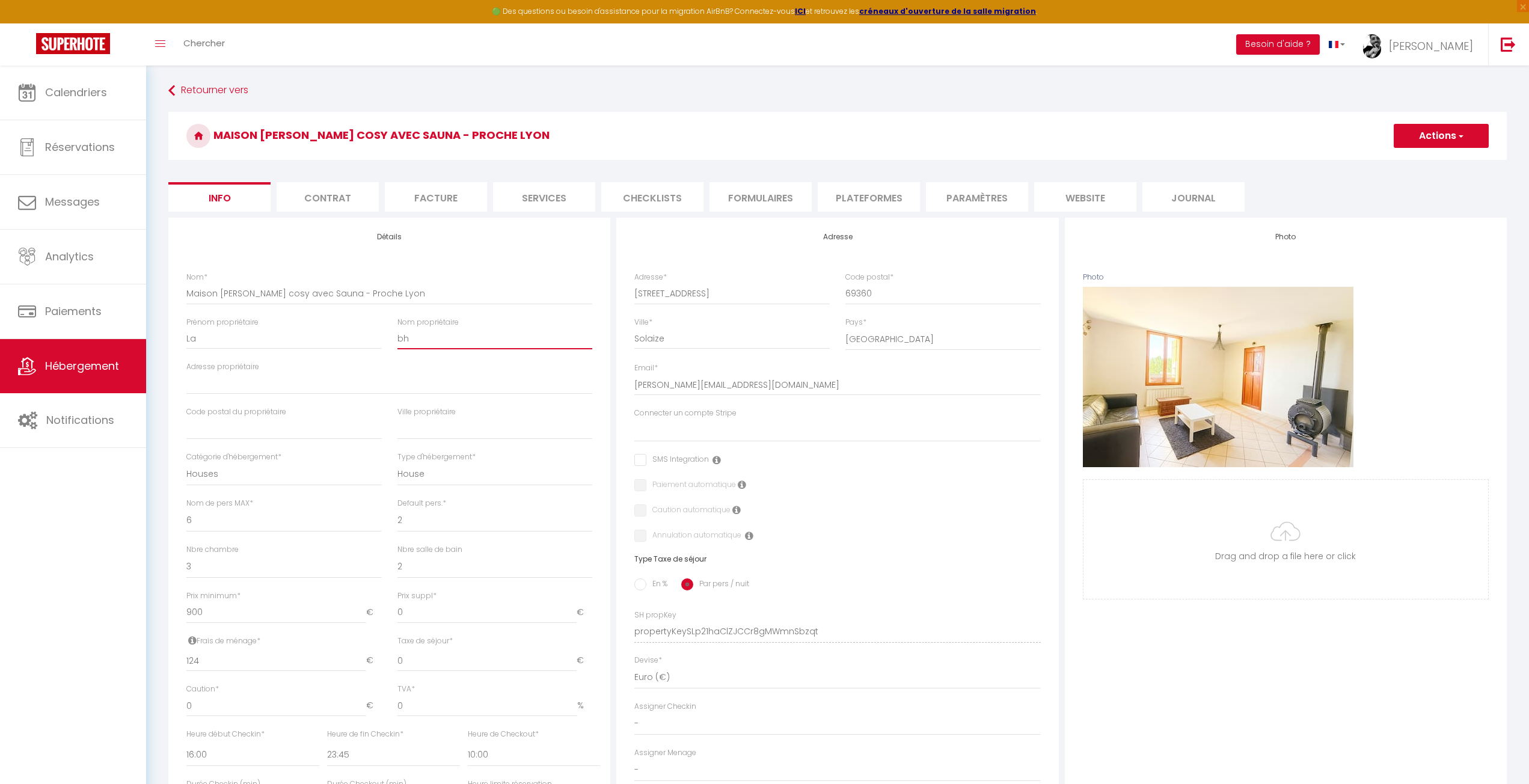
checkbox input "false"
type input "bho"
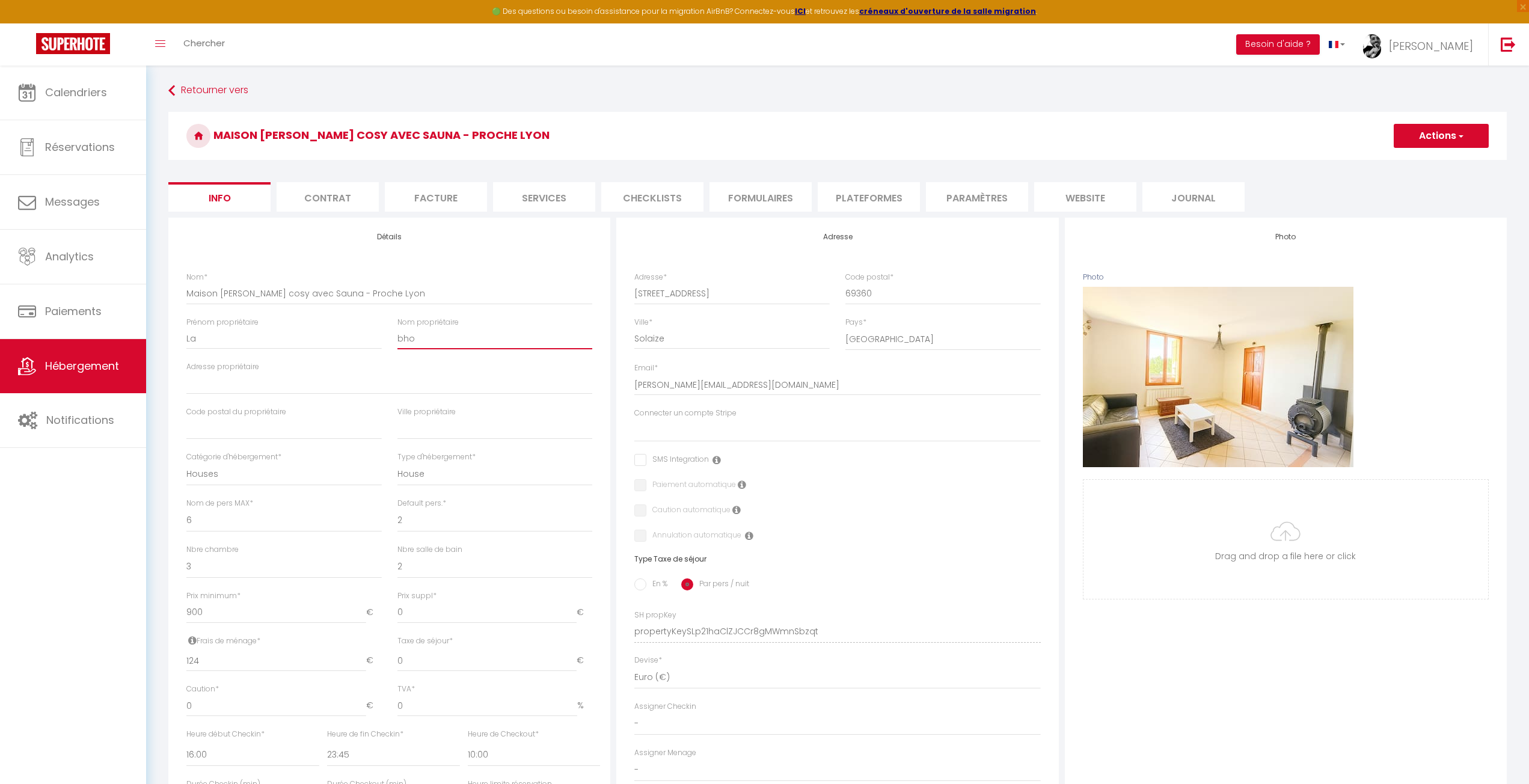
select select
checkbox input "false"
click at [279, 343] on input "La" at bounding box center [284, 338] width 196 height 22
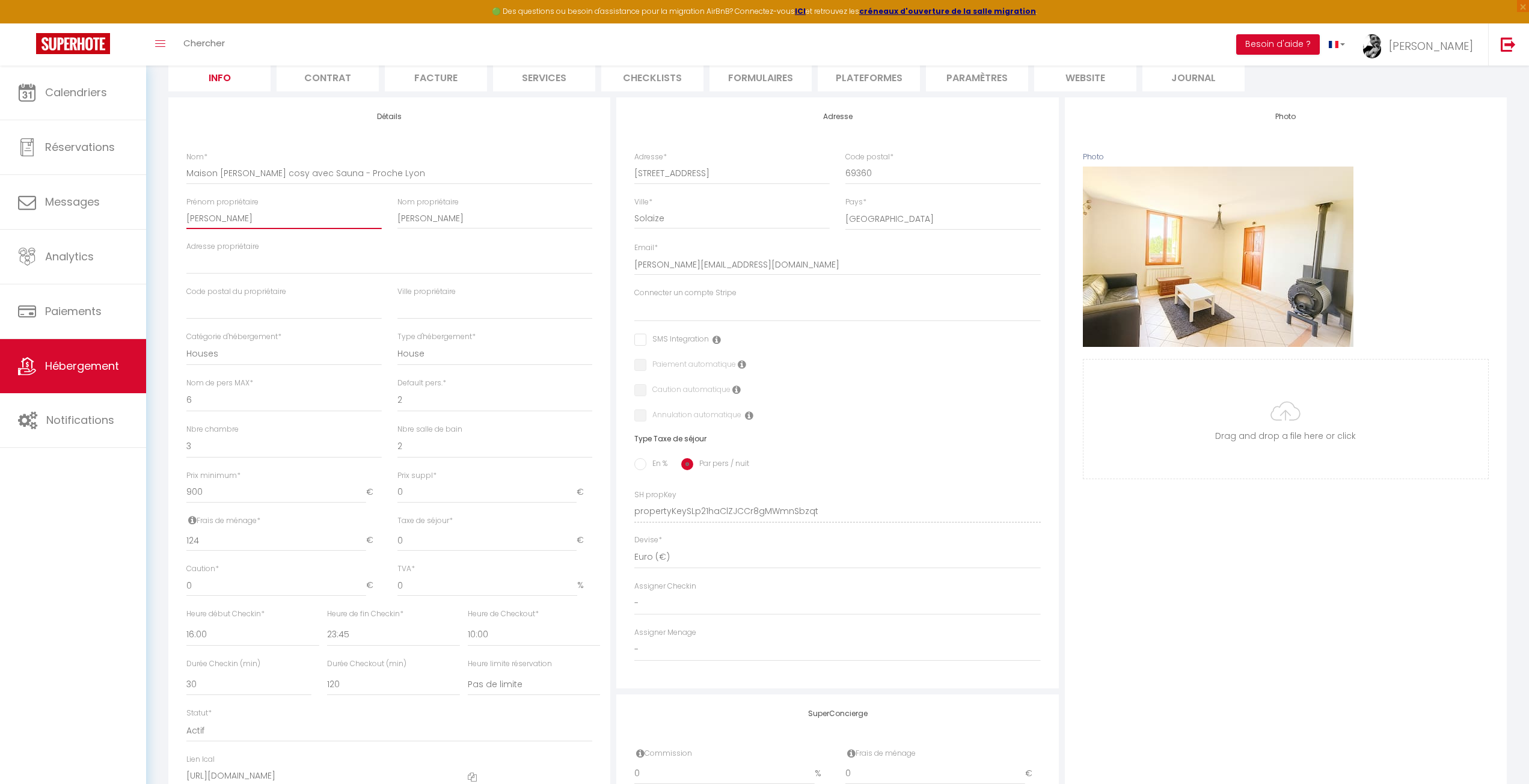
scroll to position [181, 0]
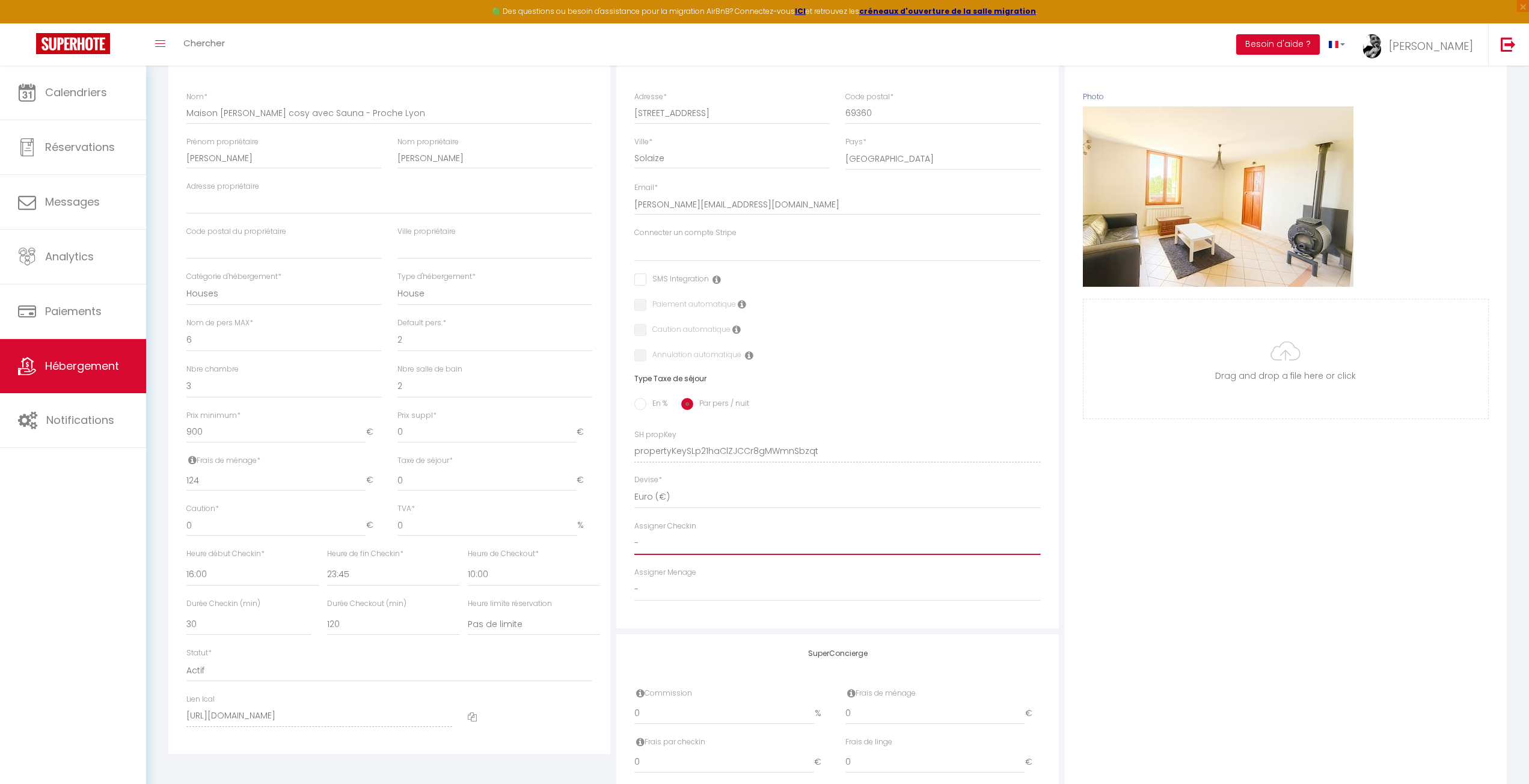
click at [642, 536] on select "- Reines Hygiène Promes Propreté Massy Crobu [PERSON_NAME] [PERSON_NAME]" at bounding box center [837, 543] width 406 height 23
click at [670, 540] on select "- Reines Hygiène Promes Propreté Massy Crobu [PERSON_NAME] [PERSON_NAME]" at bounding box center [837, 543] width 406 height 23
click at [665, 578] on label "Assigner Menage" at bounding box center [666, 572] width 62 height 11
click at [665, 594] on select "- Reines Hygiène Promes Propreté Massy Crobu [PERSON_NAME] [PERSON_NAME]" at bounding box center [837, 589] width 406 height 23
click at [1189, 632] on div "Photo Photo Supprimer Drag and drop a file here or click Ooops, something wrong…" at bounding box center [1285, 443] width 442 height 811
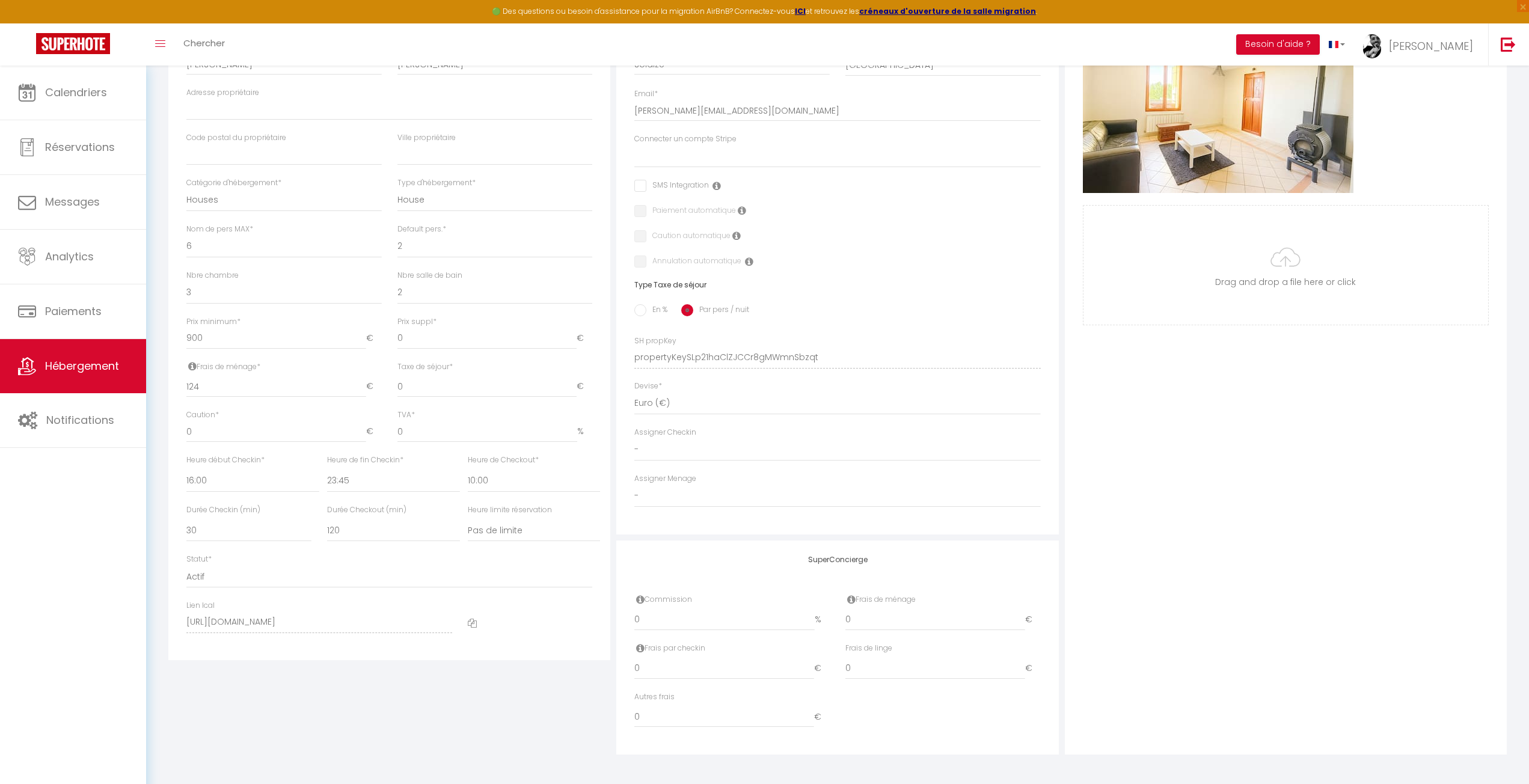
scroll to position [276, 0]
click at [1150, 642] on div "Photo Photo Supprimer Drag and drop a file here or click Ooops, something wrong…" at bounding box center [1285, 348] width 442 height 811
click at [890, 626] on input "0" at bounding box center [935, 618] width 180 height 22
click at [1232, 585] on div "Photo Photo Supprimer Drag and drop a file here or click Ooops, something wrong…" at bounding box center [1285, 348] width 442 height 811
drag, startPoint x: 707, startPoint y: 618, endPoint x: 550, endPoint y: 621, distance: 157.0
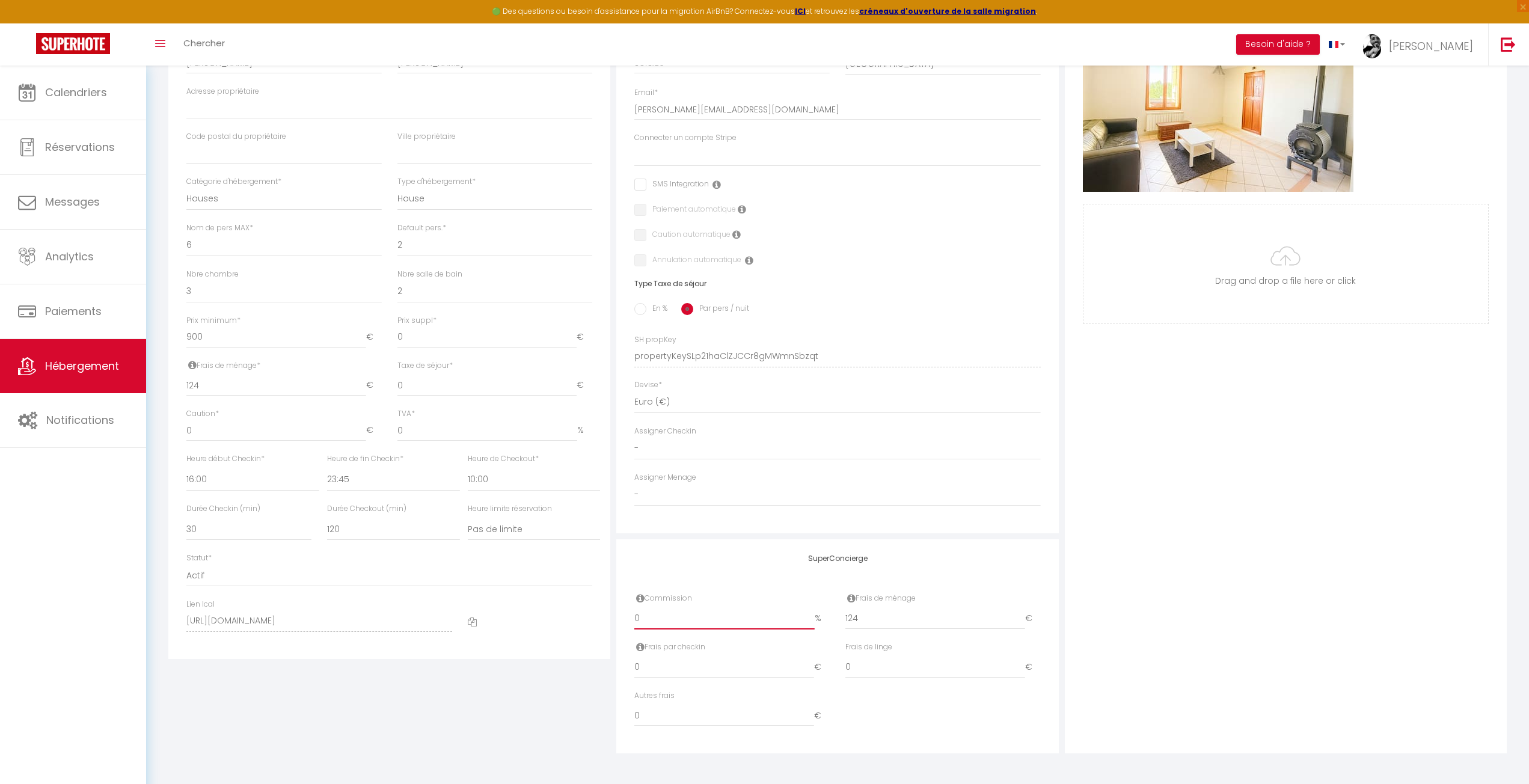
click at [550, 621] on div "Détails Nom * Maison [PERSON_NAME] cosy avec Sauna - Proche Lyon Prénom proprié…" at bounding box center [838, 348] width 1344 height 811
click at [1378, 624] on div "Photo Photo Supprimer Drag and drop a file here or click Ooops, something wrong…" at bounding box center [1285, 348] width 442 height 811
click at [251, 535] on select "15 30 45 60 75 90 105 120 135 150 165 180 195 210" at bounding box center [249, 529] width 125 height 23
click at [294, 720] on div "Détails Nom * Maison [PERSON_NAME] cosy avec Sauna - Proche Lyon Prénom proprié…" at bounding box center [390, 348] width 448 height 811
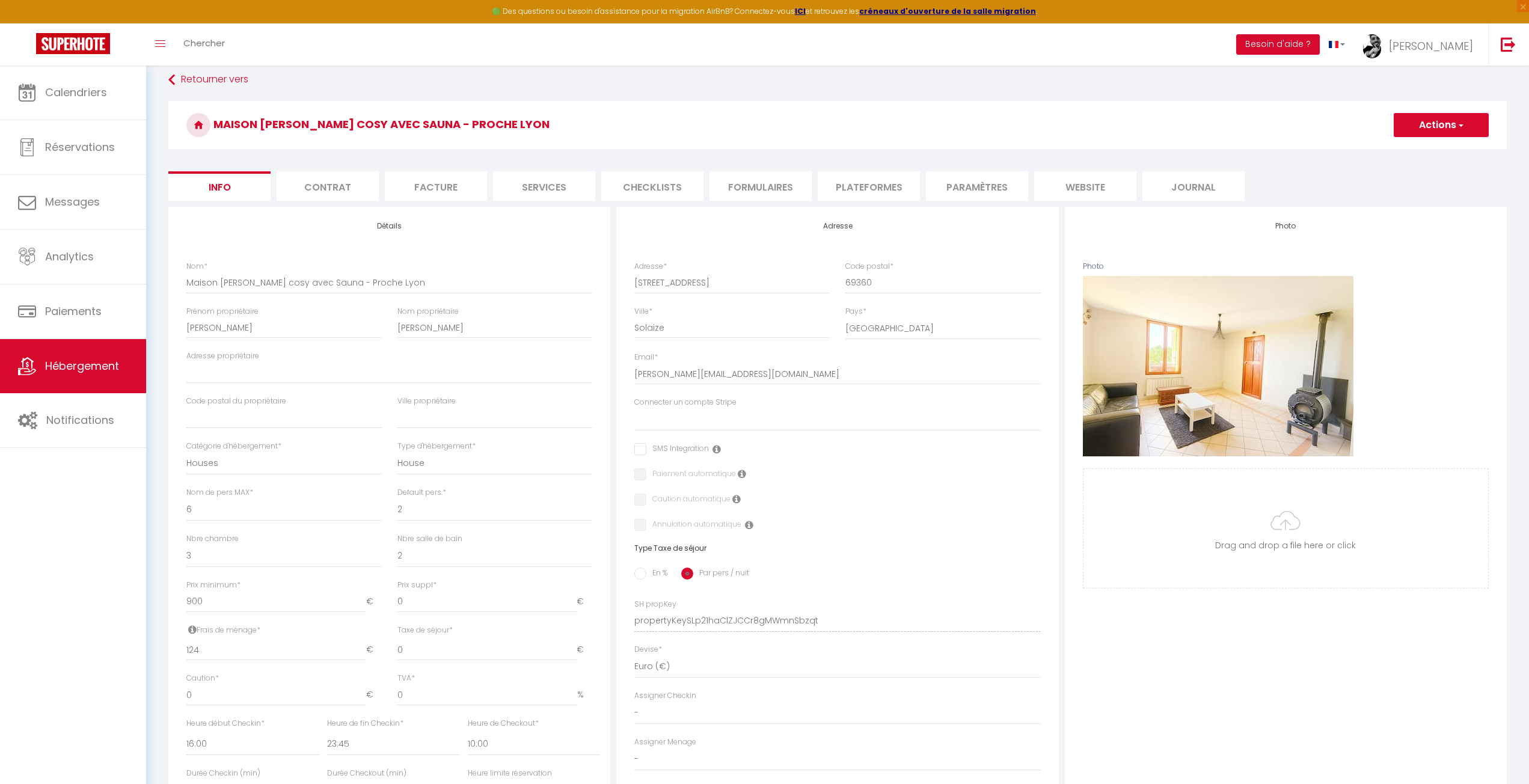
scroll to position [0, 0]
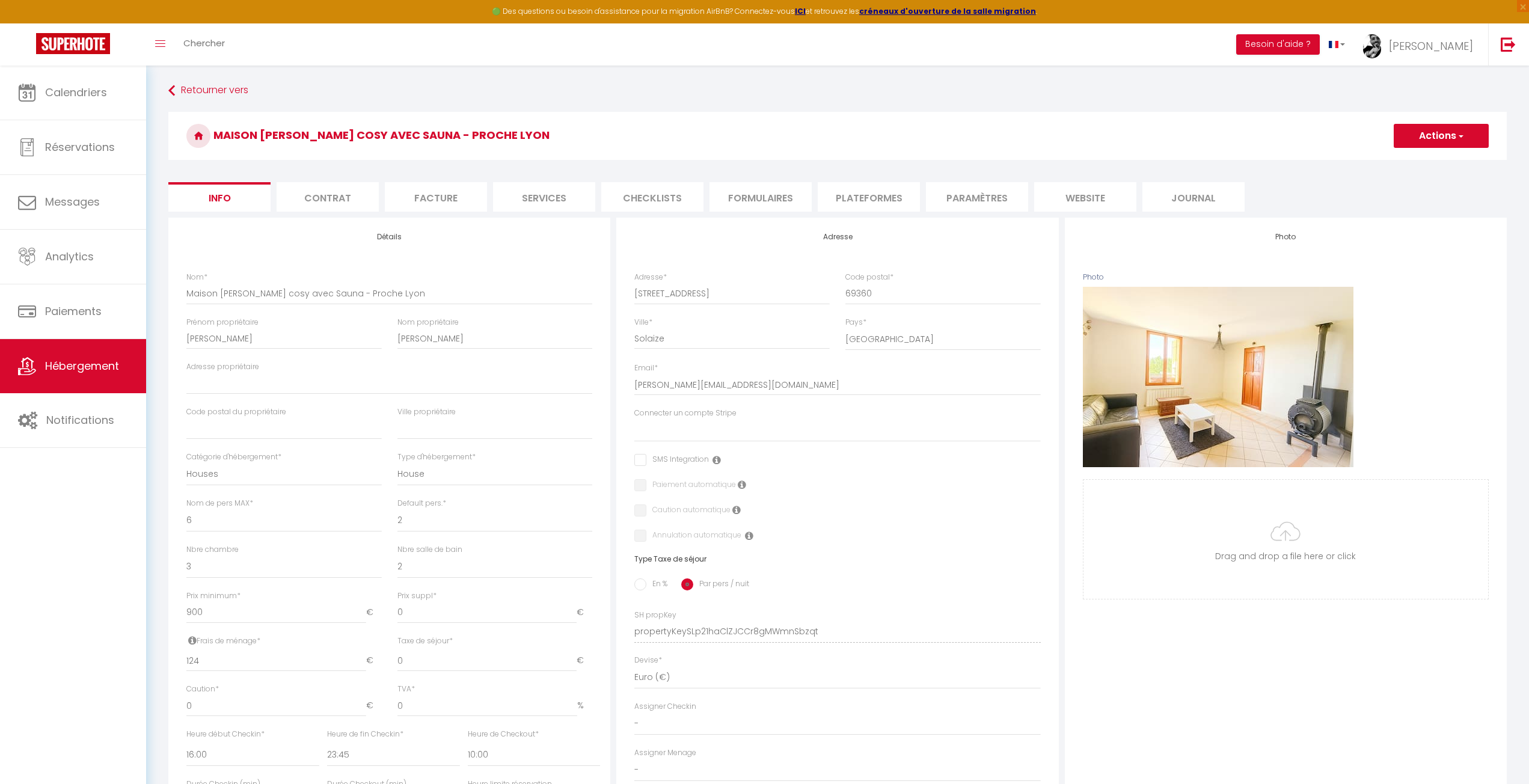
click at [1450, 136] on button "Actions" at bounding box center [1441, 136] width 95 height 24
click at [1402, 159] on input "Enregistrer" at bounding box center [1393, 162] width 44 height 12
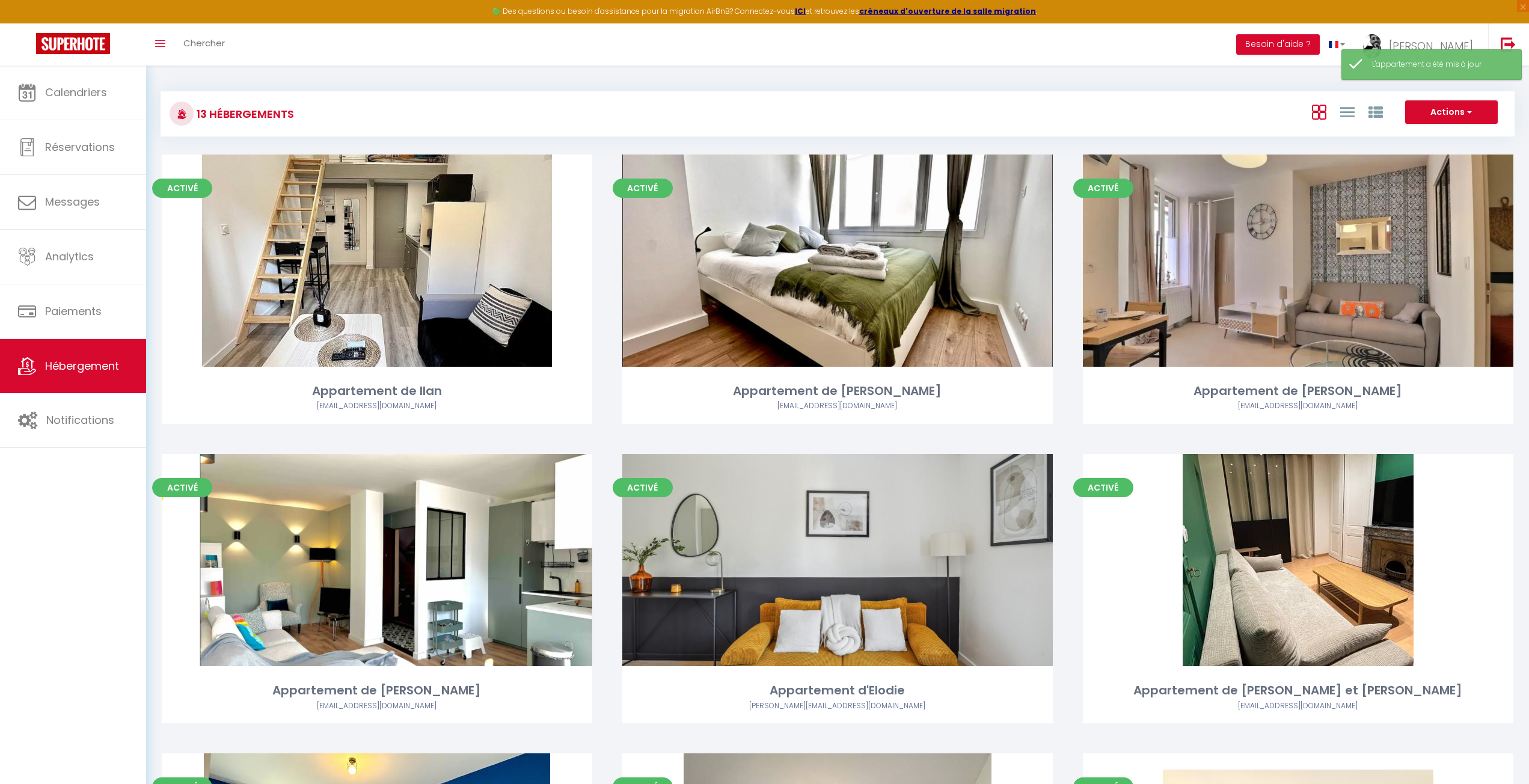
click at [957, 110] on div "Actions Créer un Hébergement Nouveau groupe" at bounding box center [1062, 114] width 901 height 27
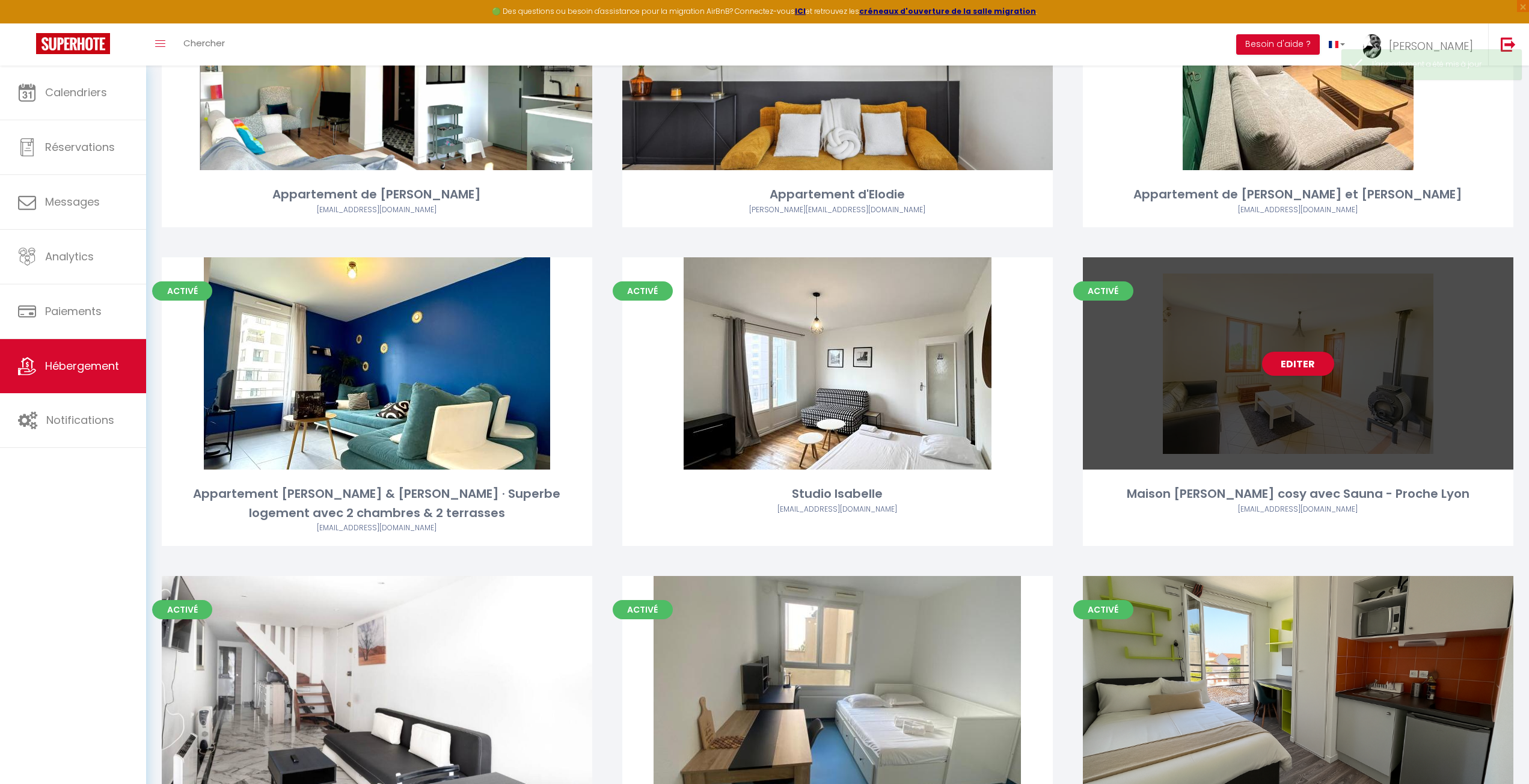
scroll to position [421, 0]
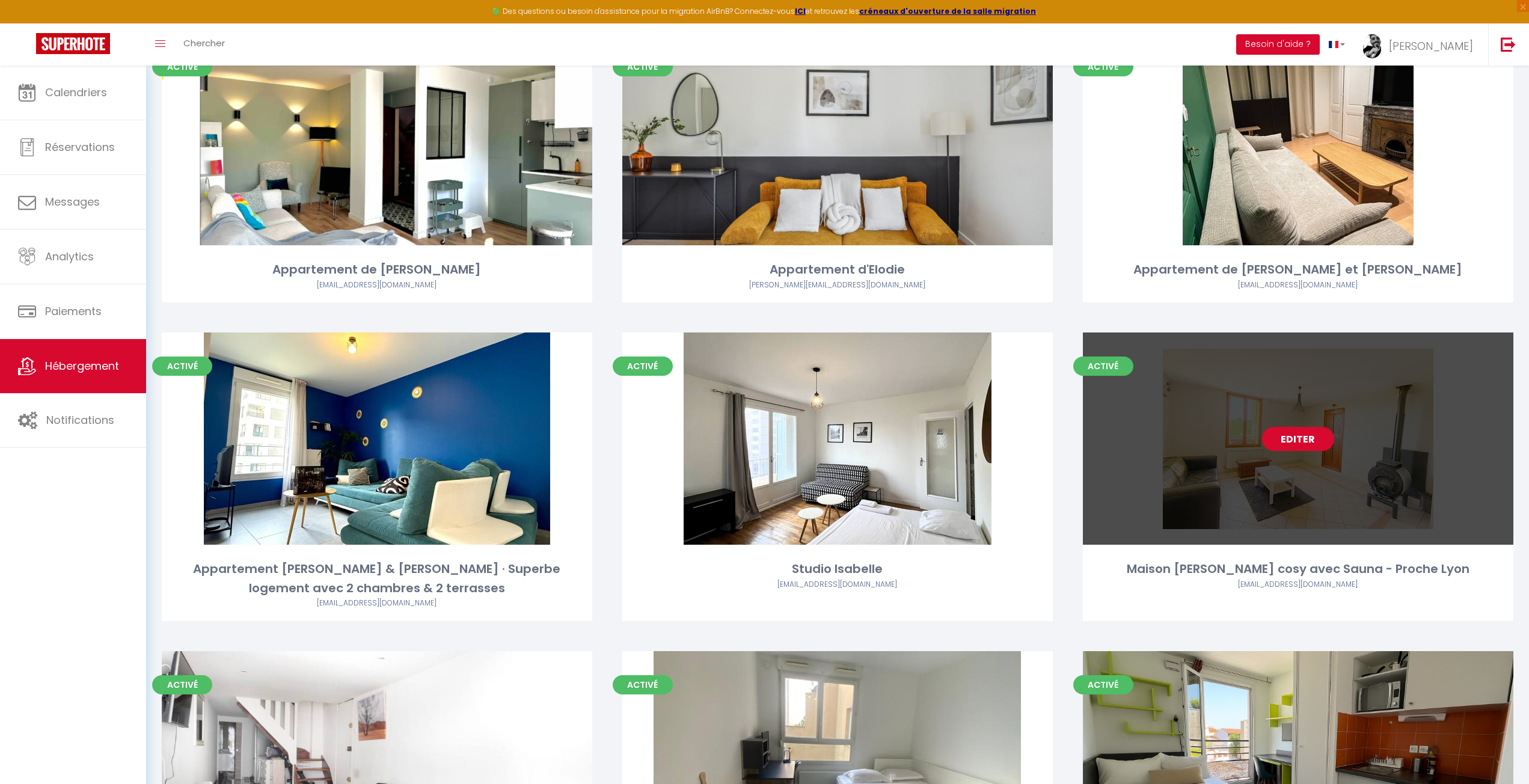
click at [1296, 436] on link "Editer" at bounding box center [1298, 440] width 72 height 24
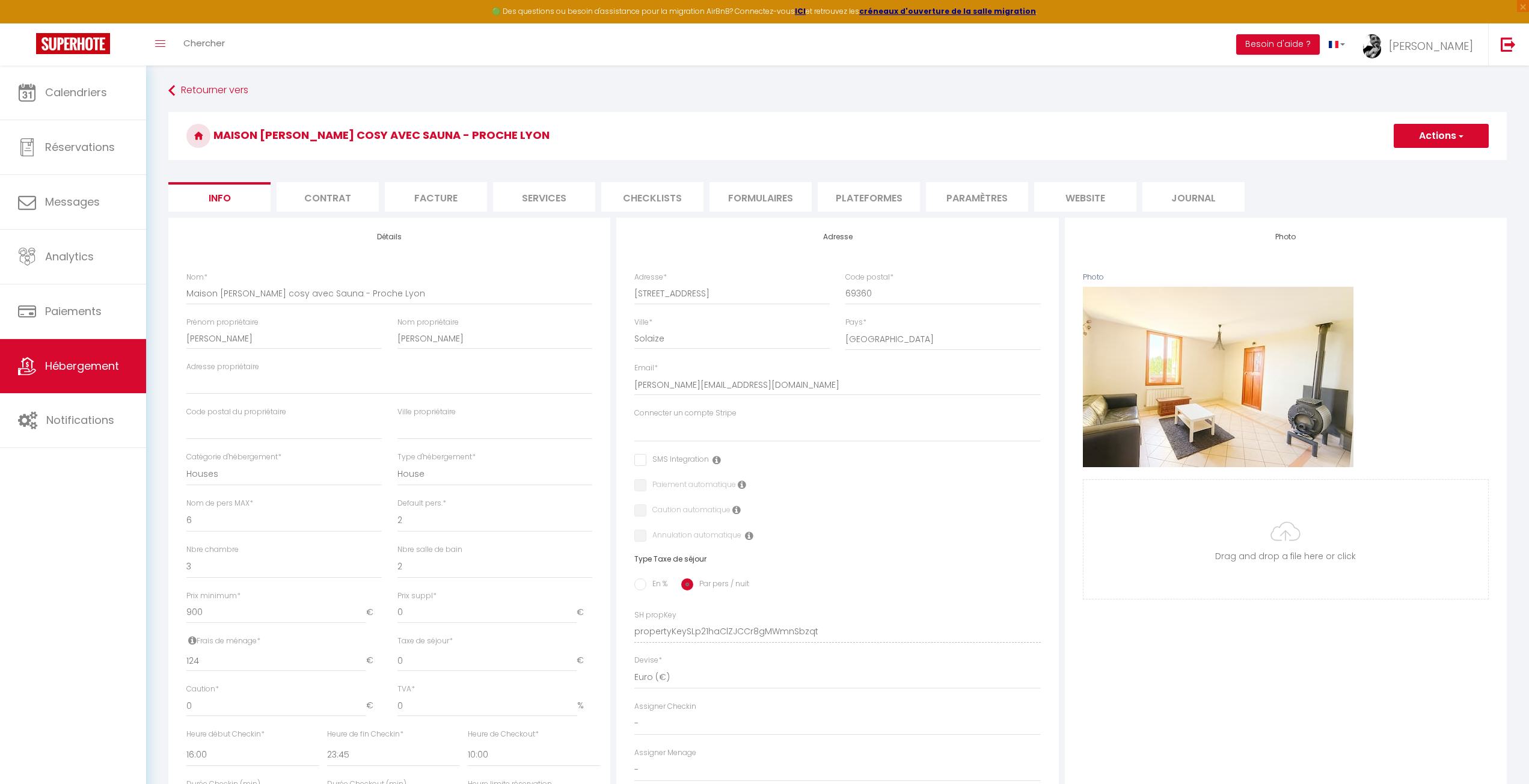
click at [781, 196] on li "Formulaires" at bounding box center [761, 197] width 103 height 29
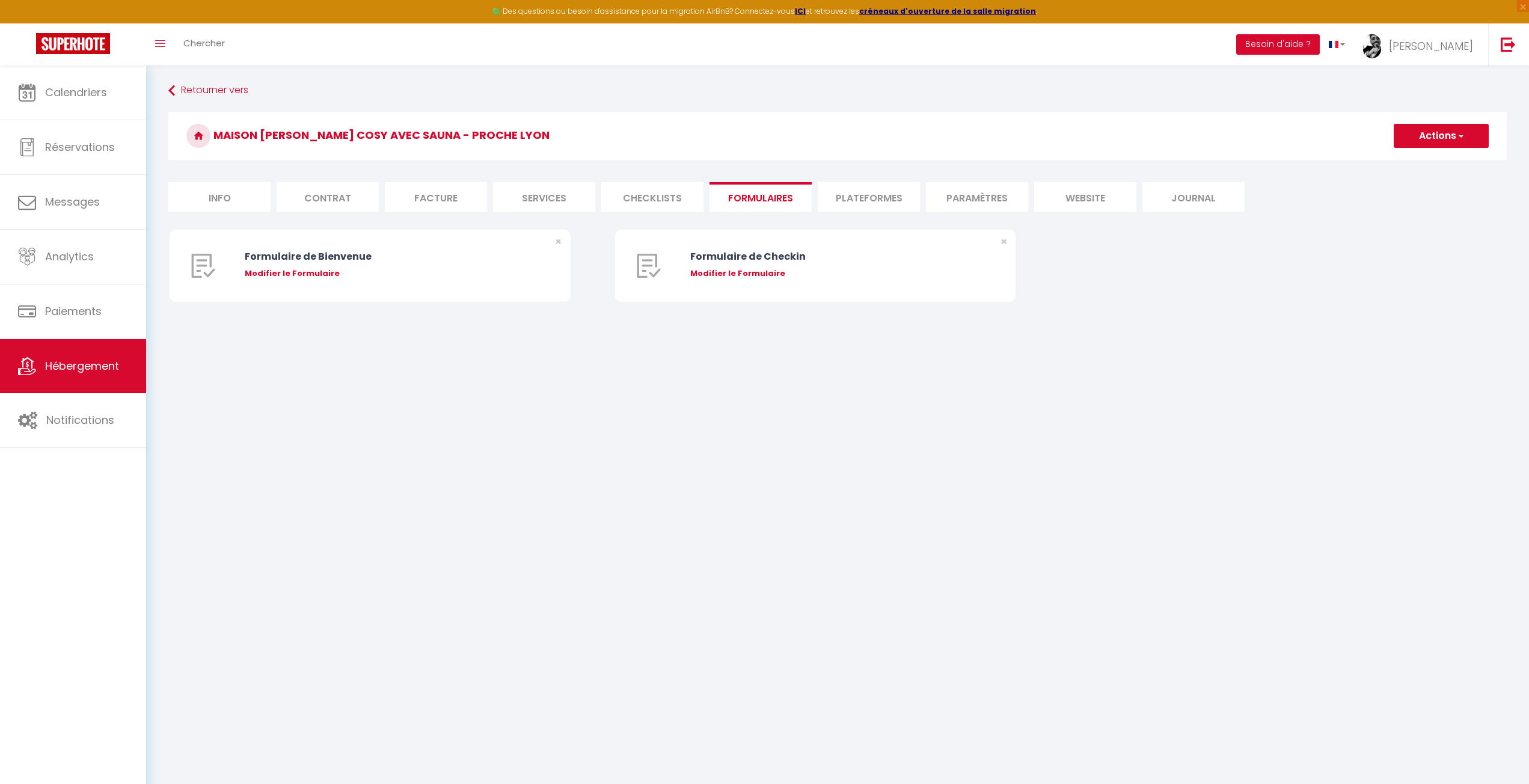
click at [930, 194] on li "Paramètres" at bounding box center [977, 197] width 103 height 29
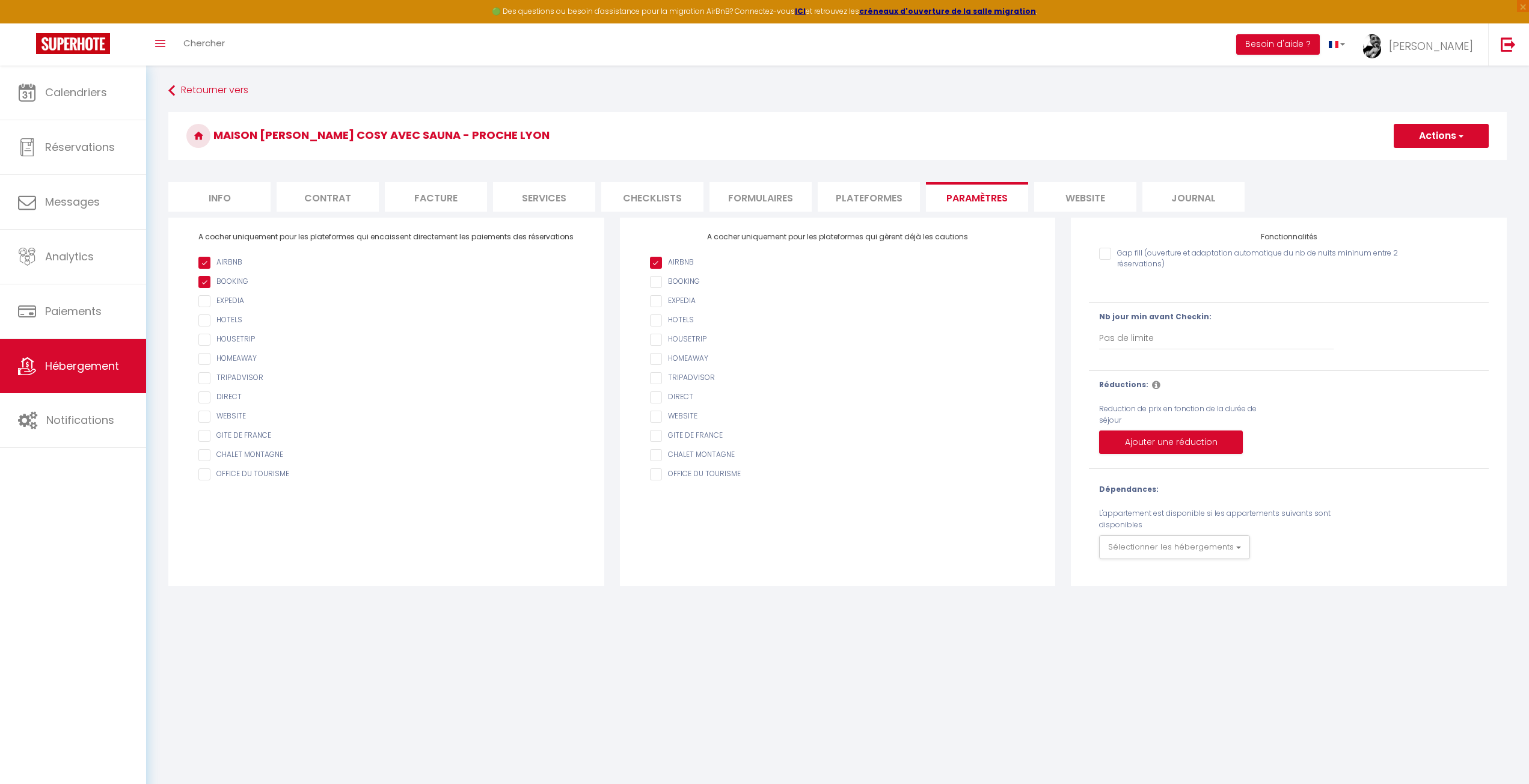
click at [1102, 190] on li "website" at bounding box center [1086, 197] width 103 height 29
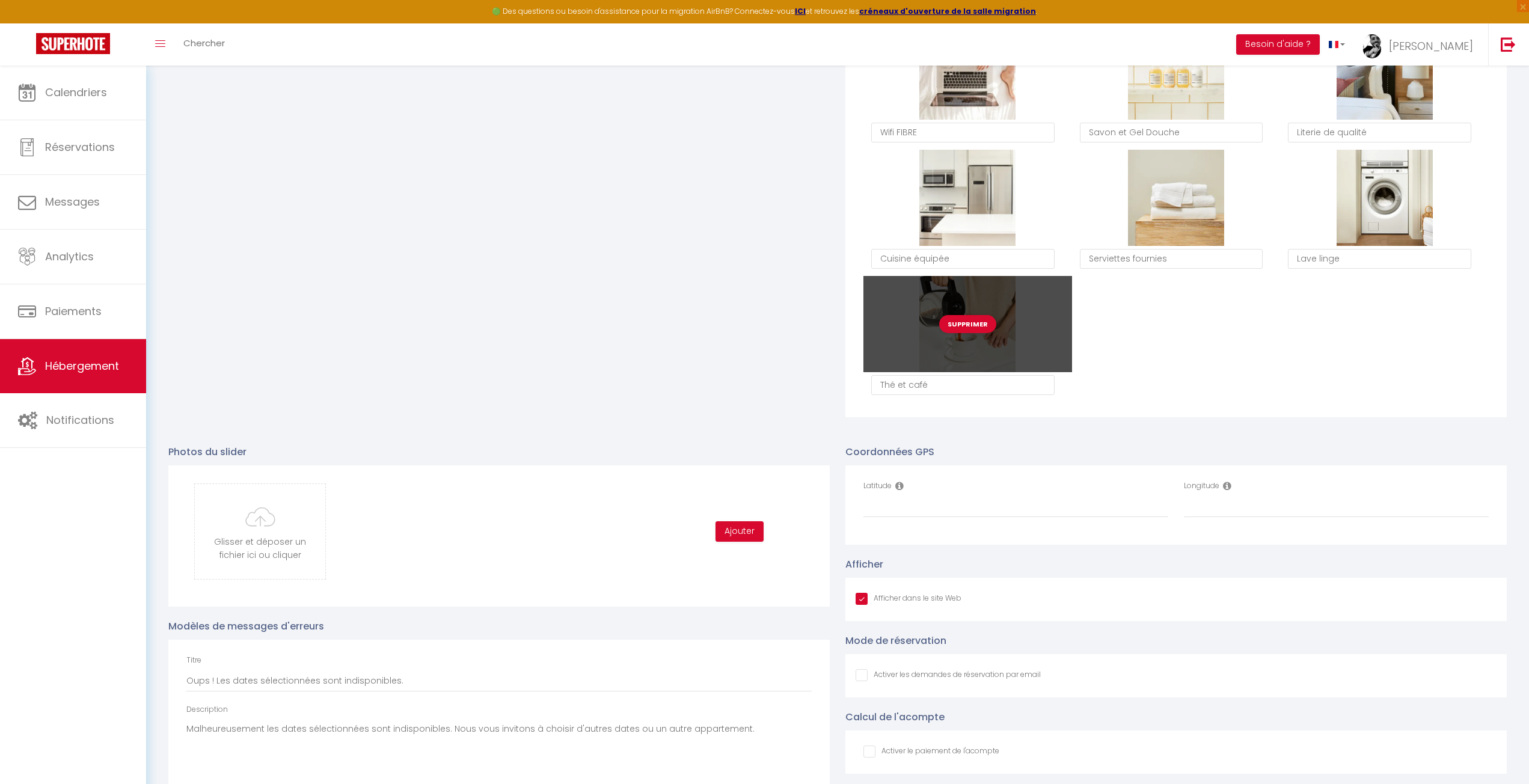
scroll to position [902, 0]
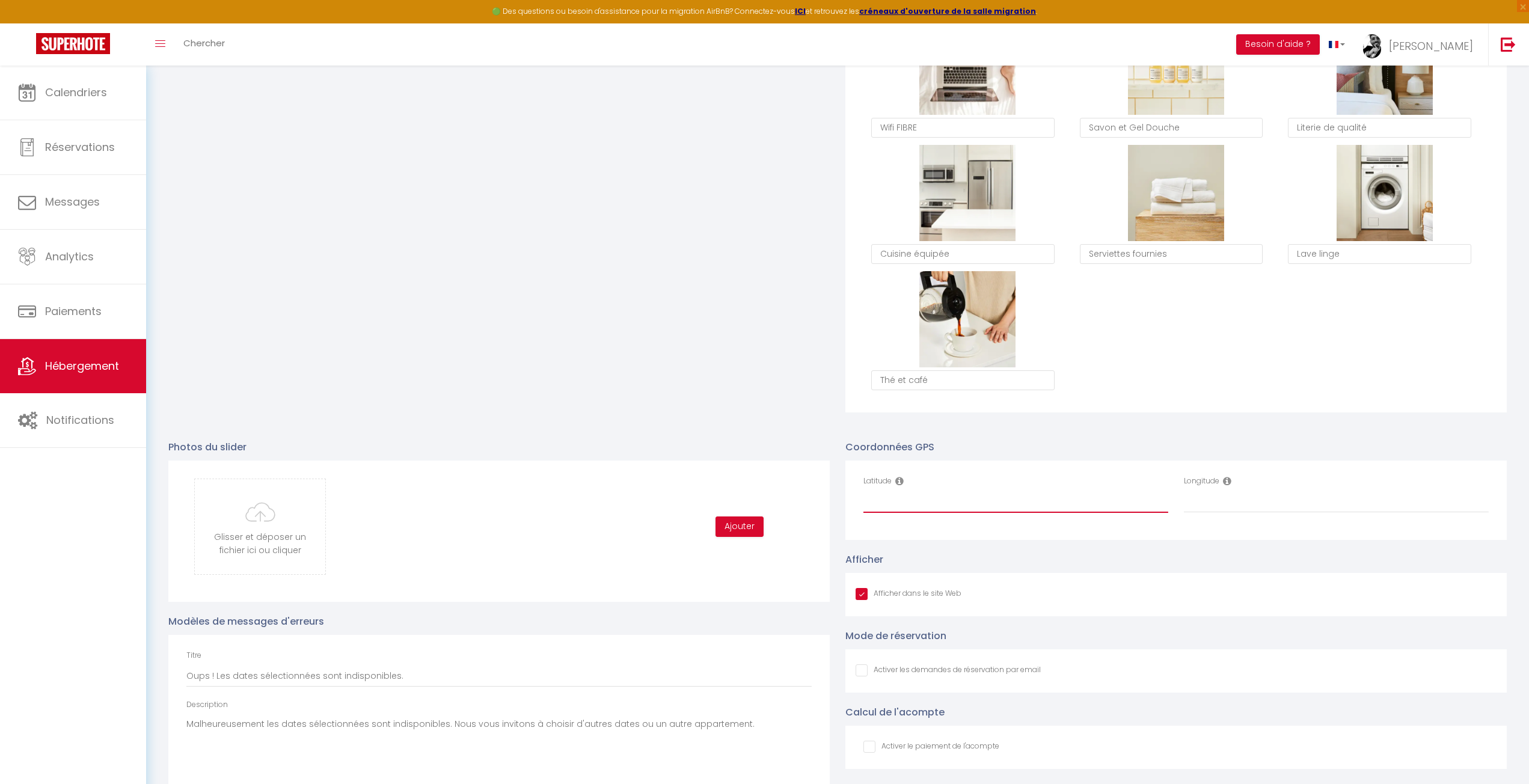
click at [894, 508] on input "Latitude" at bounding box center [1016, 502] width 305 height 22
paste input "45.821389"
click at [1277, 497] on input "Longitude" at bounding box center [1337, 502] width 305 height 22
paste input "4.898333"
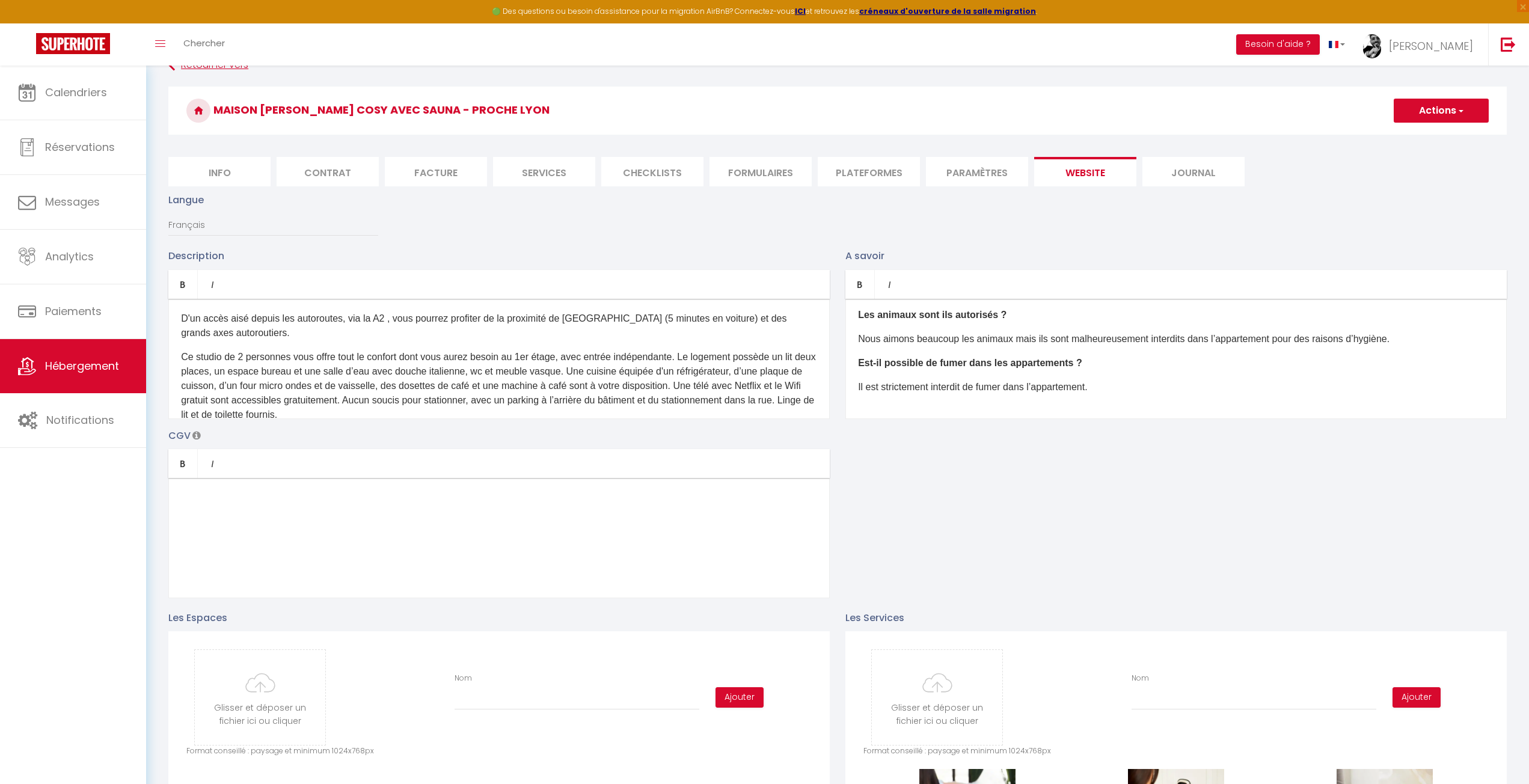
scroll to position [0, 0]
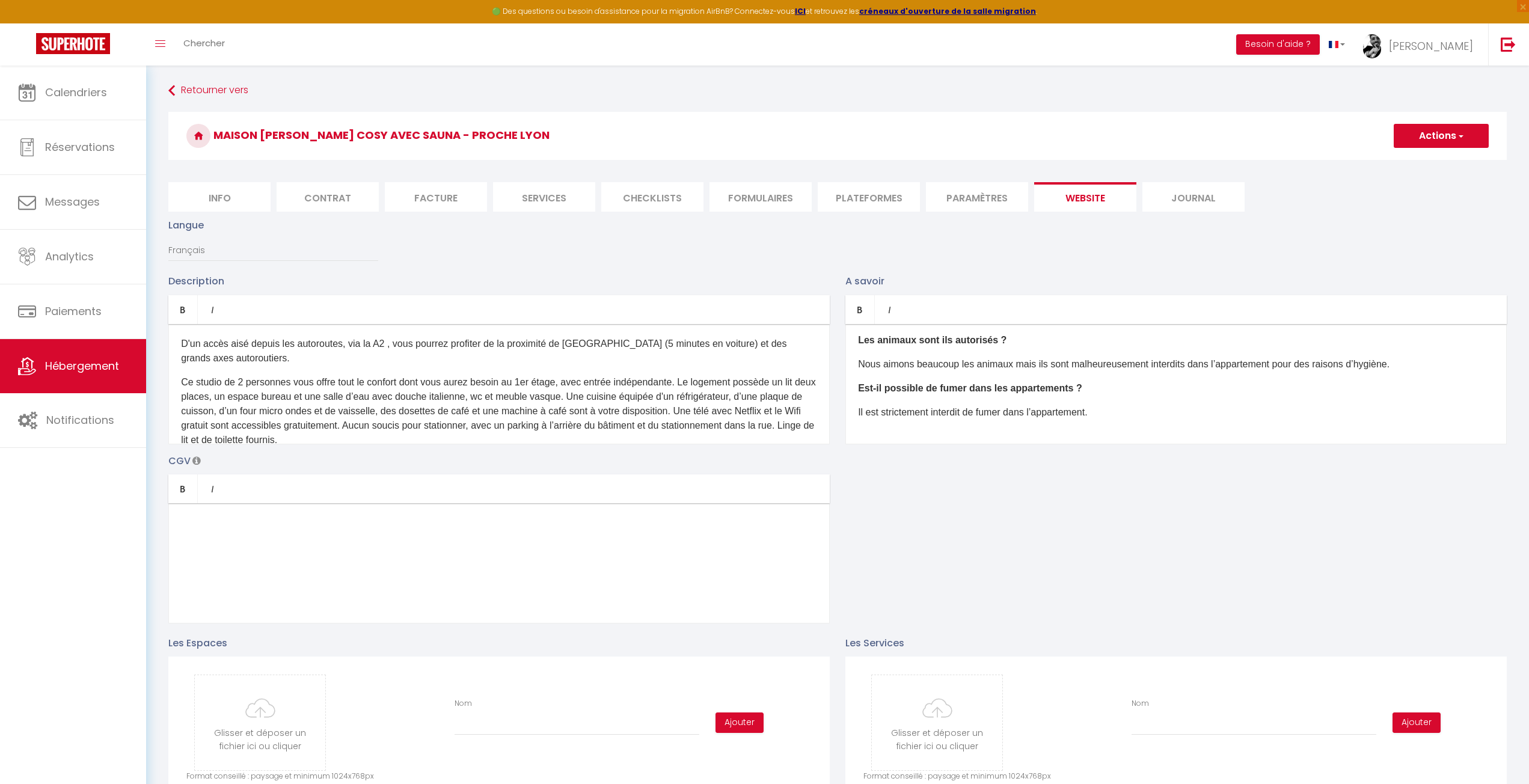
click at [1438, 134] on button "Actions" at bounding box center [1441, 136] width 95 height 24
click at [1419, 155] on link "Enregistrer" at bounding box center [1440, 162] width 95 height 16
click at [1440, 135] on button "Actions" at bounding box center [1441, 136] width 95 height 24
click at [1419, 168] on input "Enregistrer" at bounding box center [1427, 162] width 44 height 12
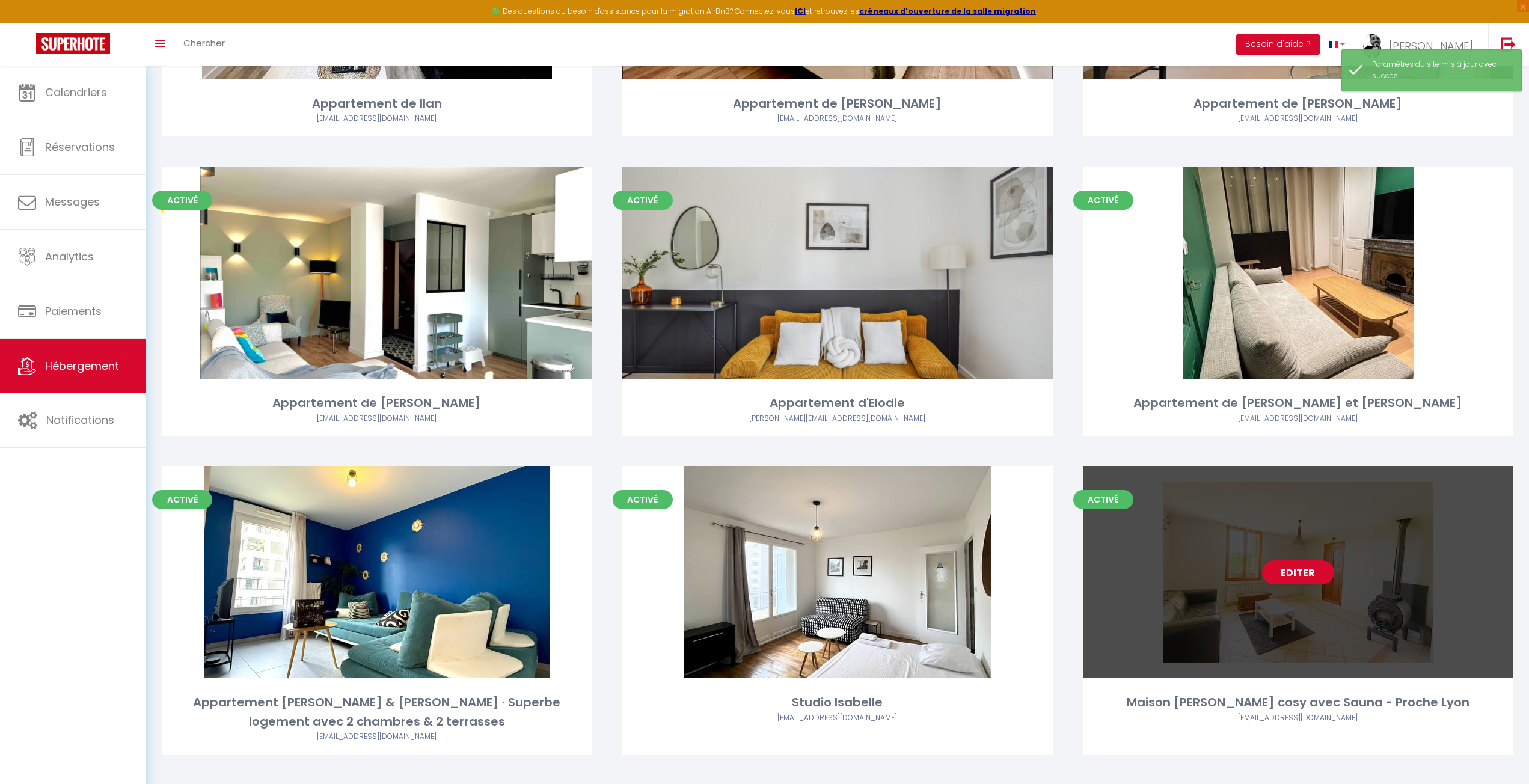
scroll to position [300, 0]
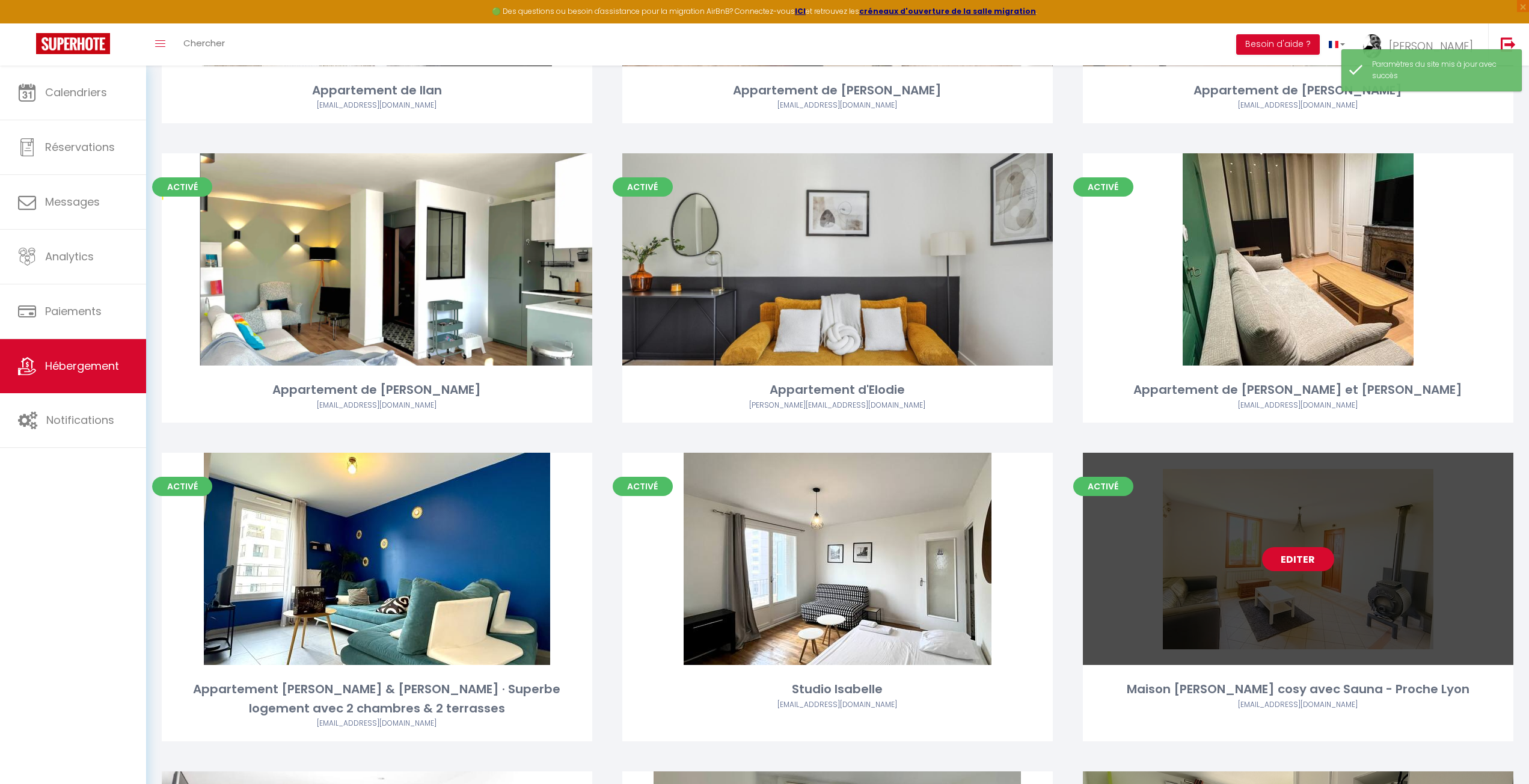
click at [1301, 550] on link "Editer" at bounding box center [1298, 559] width 72 height 24
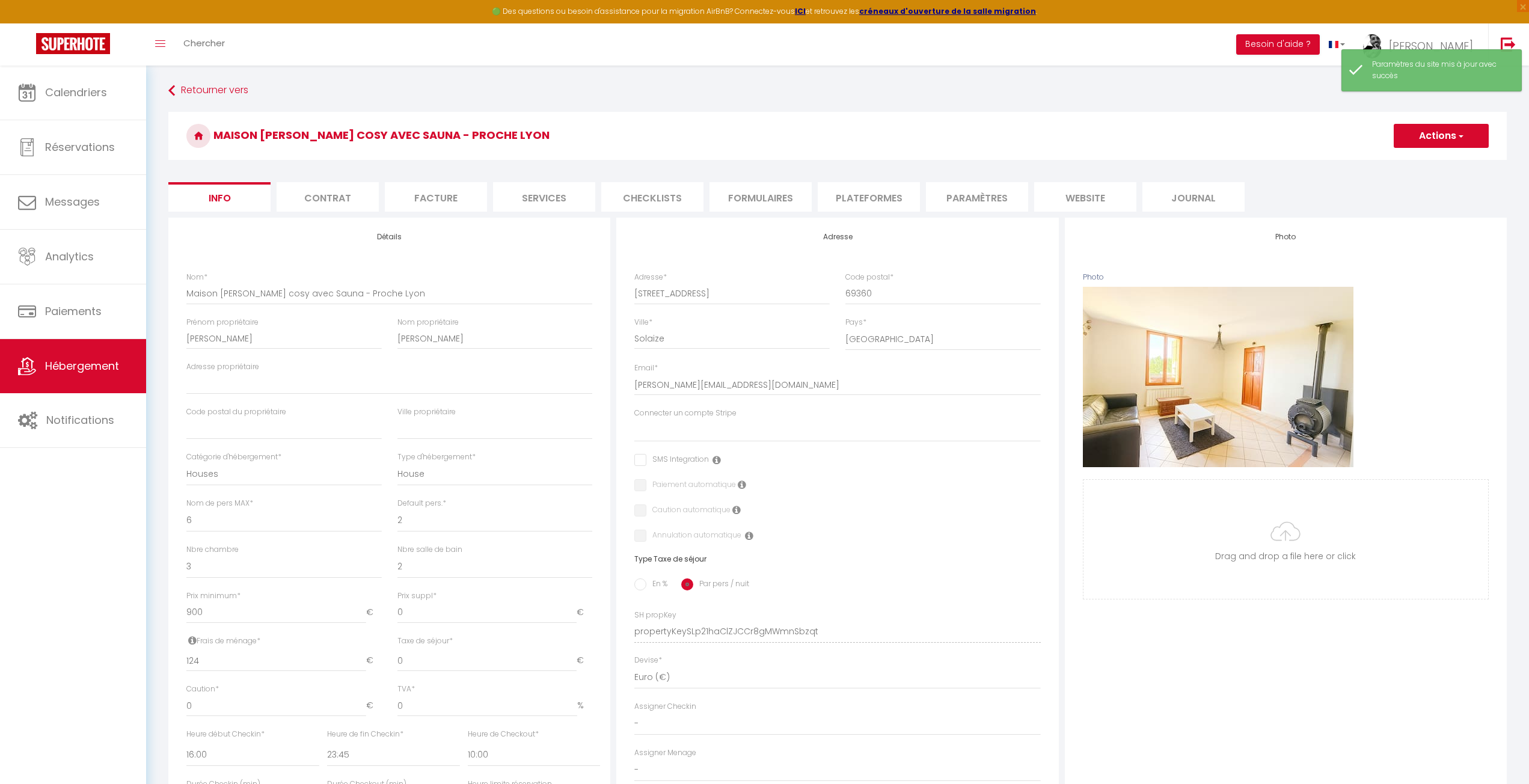
click at [571, 187] on li "Services" at bounding box center [544, 197] width 103 height 29
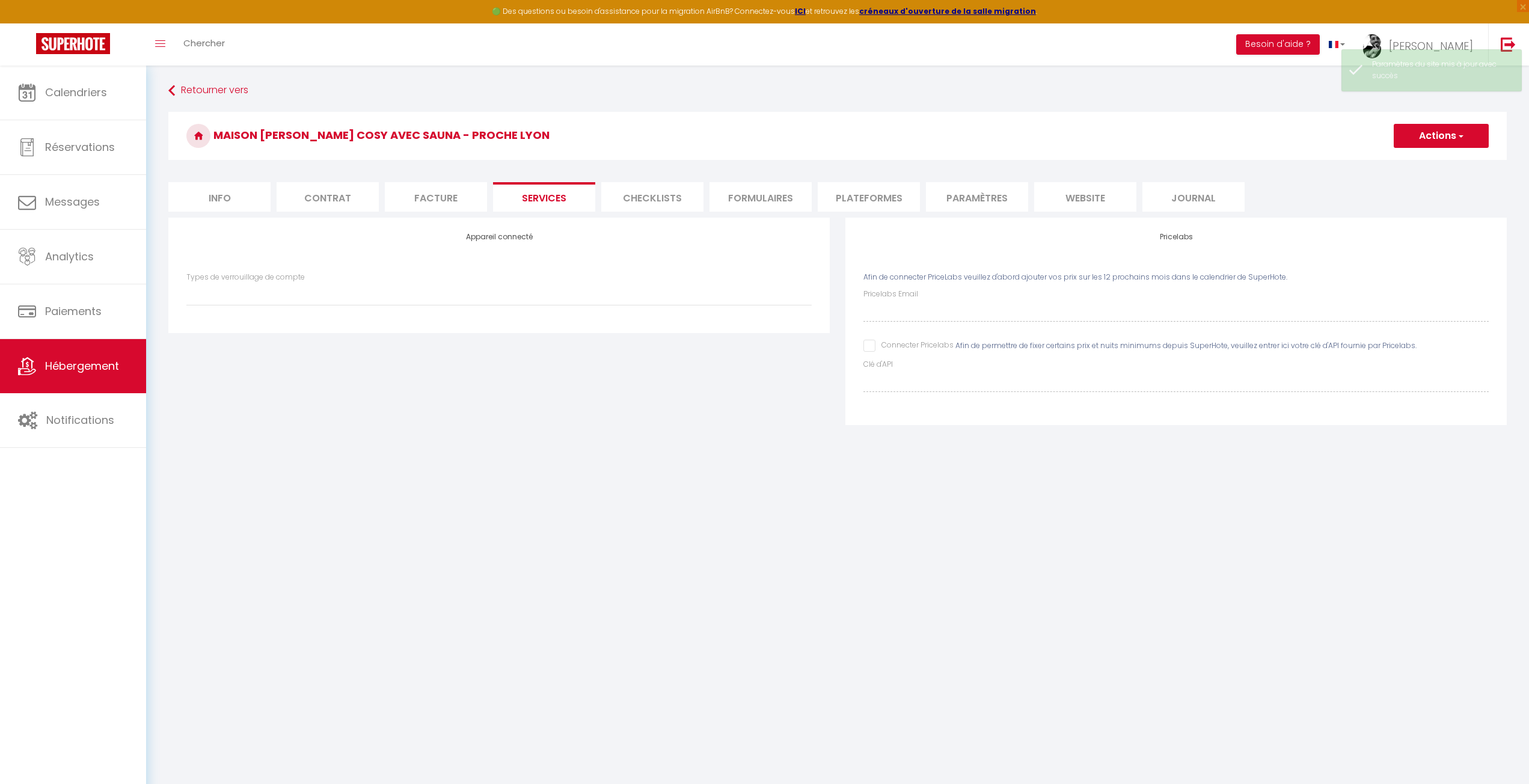
click at [864, 344] on input "Connecter Pricelabs" at bounding box center [909, 345] width 90 height 12
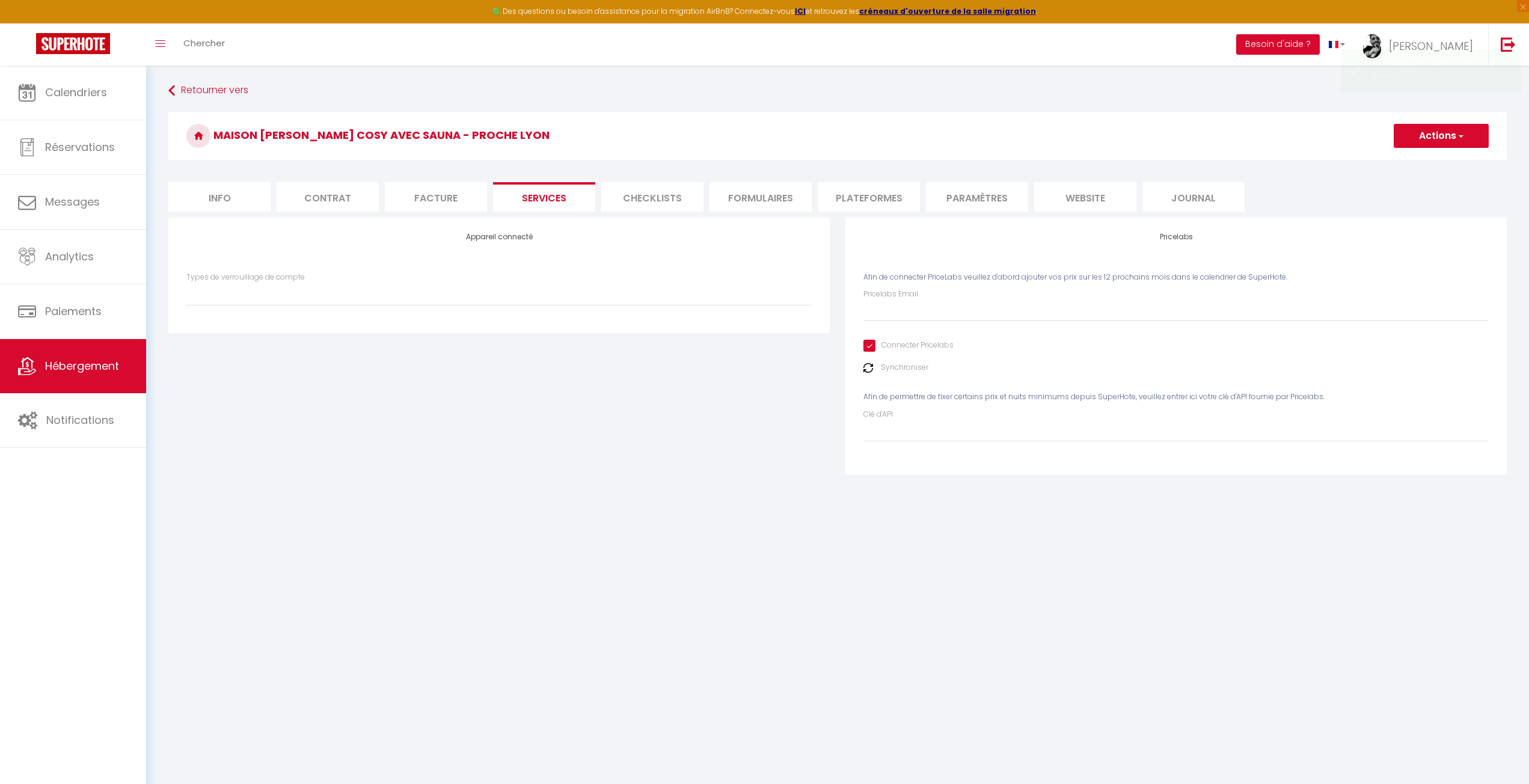
drag, startPoint x: 896, startPoint y: 300, endPoint x: 893, endPoint y: 313, distance: 13.3
click at [894, 307] on div "Pricelabs Email" at bounding box center [1176, 305] width 625 height 33
click at [893, 317] on input "Pricelabs Email" at bounding box center [1176, 311] width 625 height 22
click at [913, 363] on label "Synchroniser" at bounding box center [905, 368] width 47 height 11
click at [1433, 138] on button "Actions" at bounding box center [1441, 136] width 95 height 24
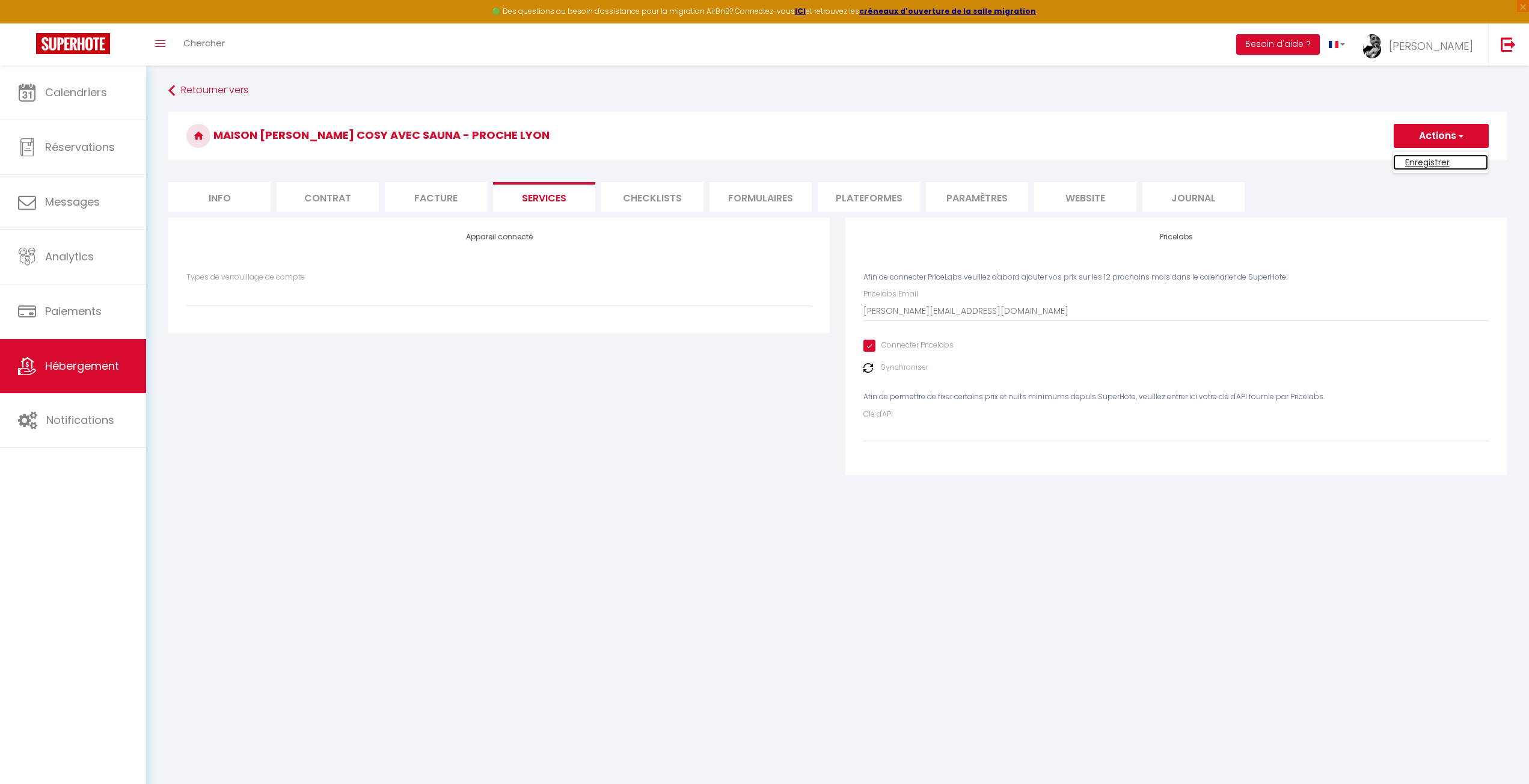
click at [1404, 166] on link "Enregistrer" at bounding box center [1440, 162] width 95 height 16
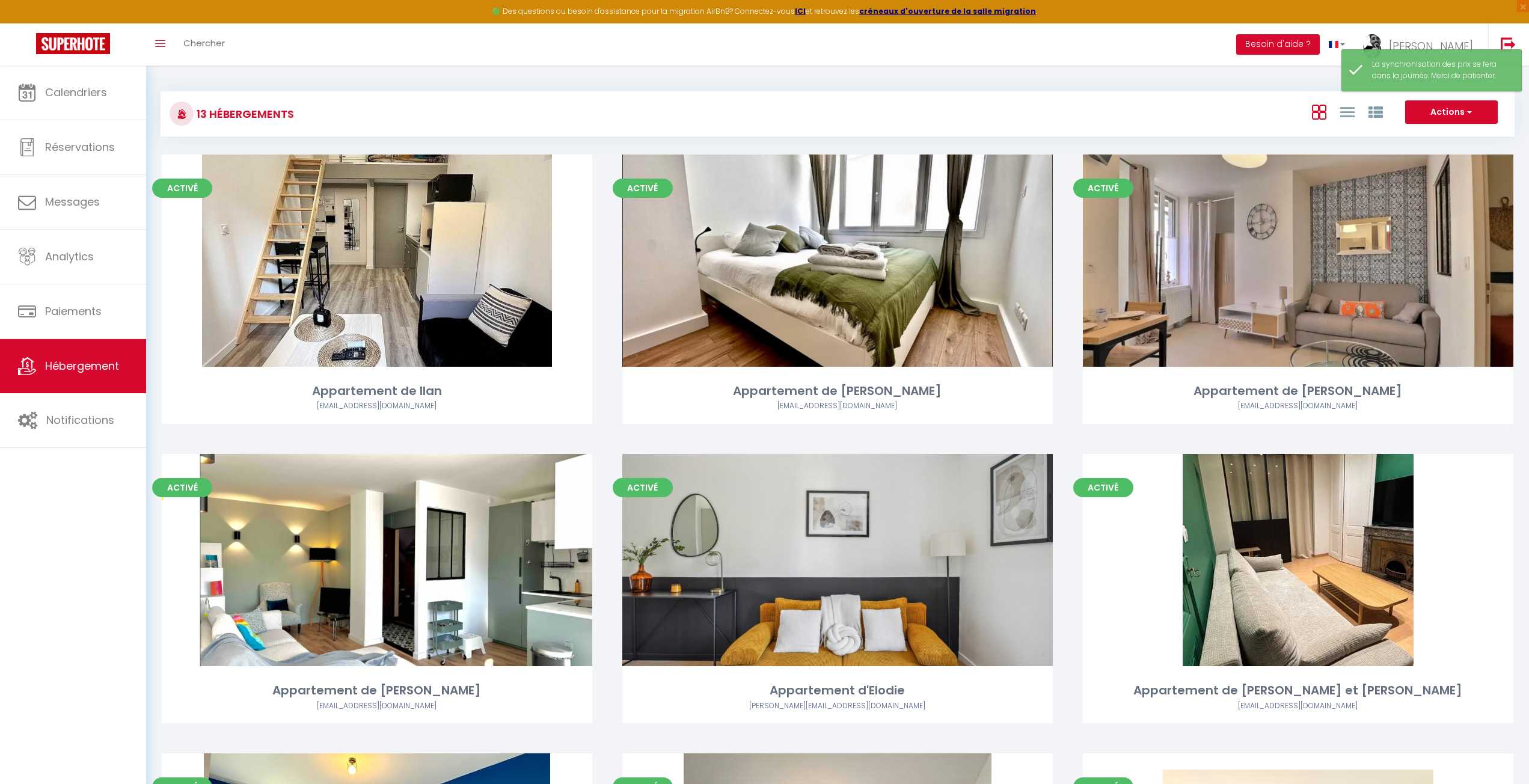
click at [523, 110] on div "13 Hébergements" at bounding box center [387, 114] width 450 height 27
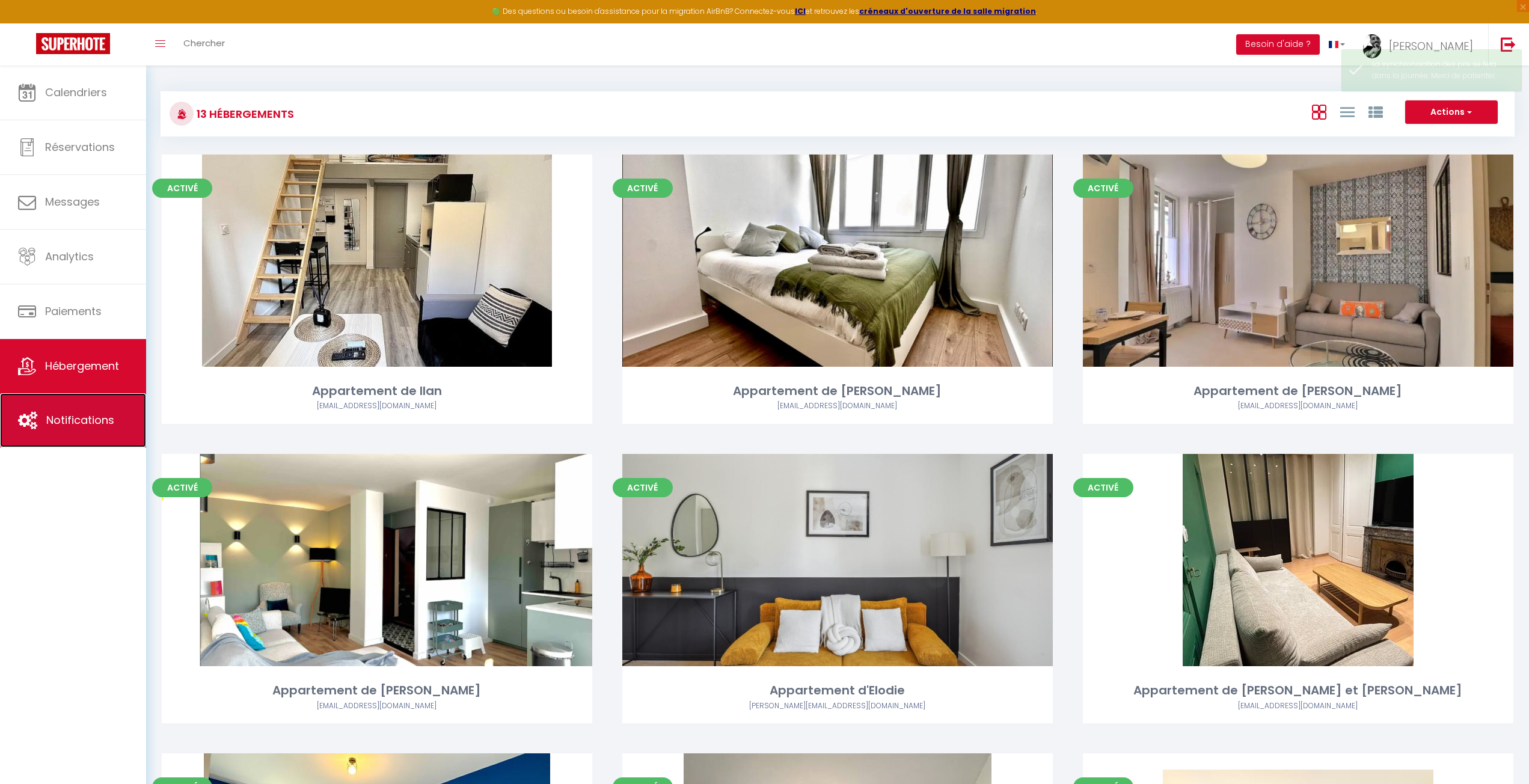
click at [66, 412] on link "Notifications" at bounding box center [72, 420] width 146 height 54
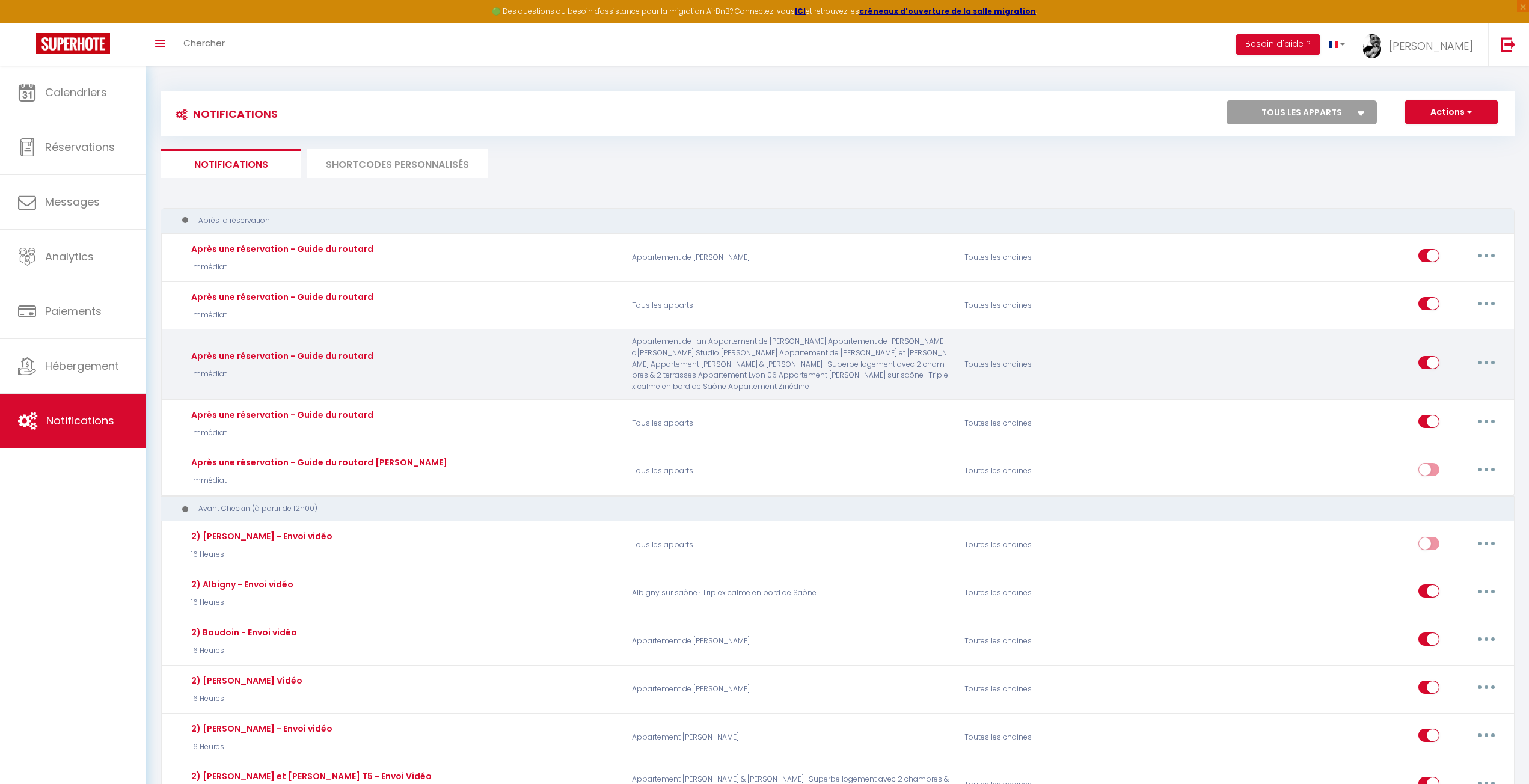
click at [1490, 358] on button "button" at bounding box center [1487, 362] width 34 height 19
click at [1471, 382] on link "Editer" at bounding box center [1456, 391] width 89 height 21
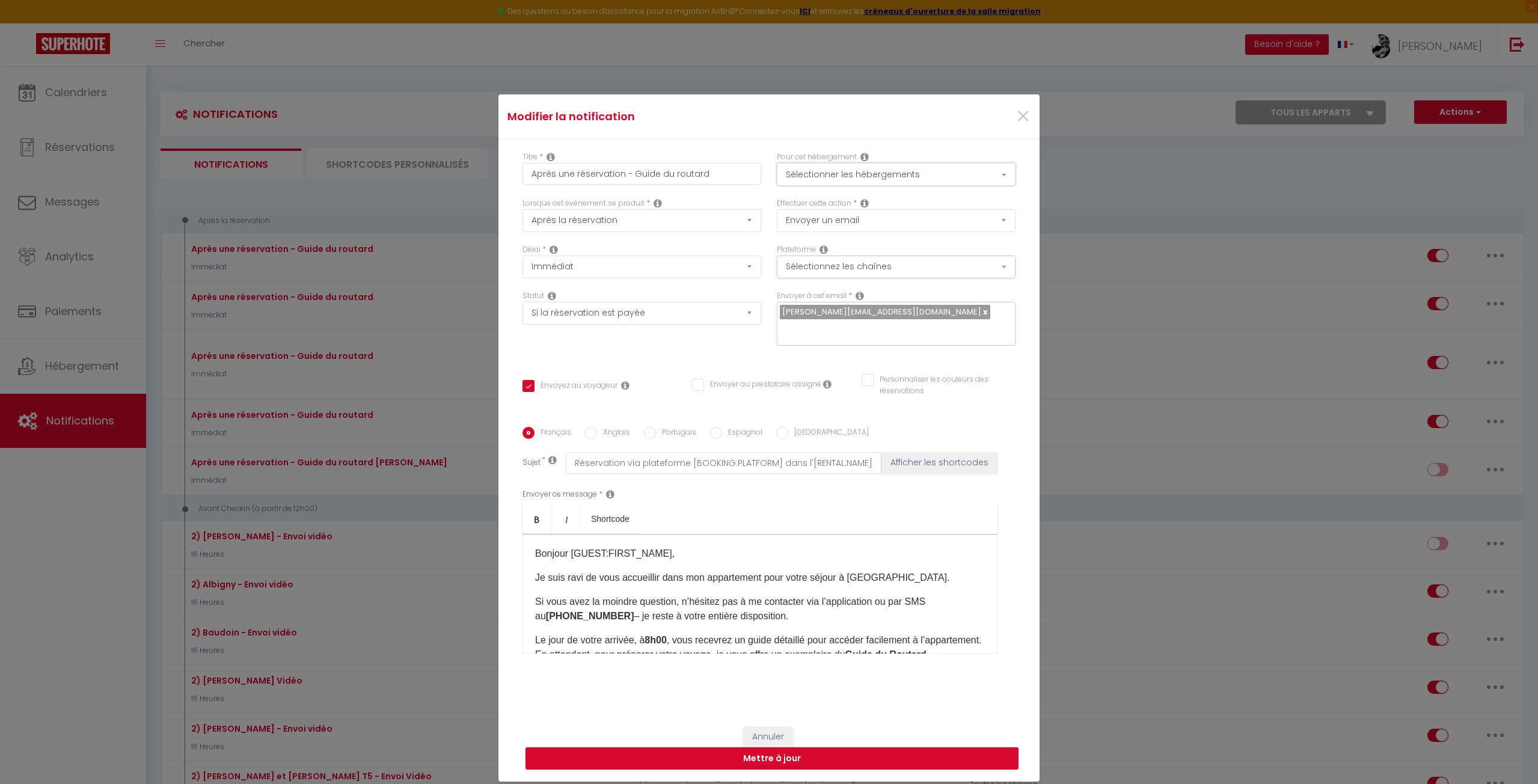
click at [917, 169] on button "Sélectionner les hébergements" at bounding box center [896, 174] width 239 height 23
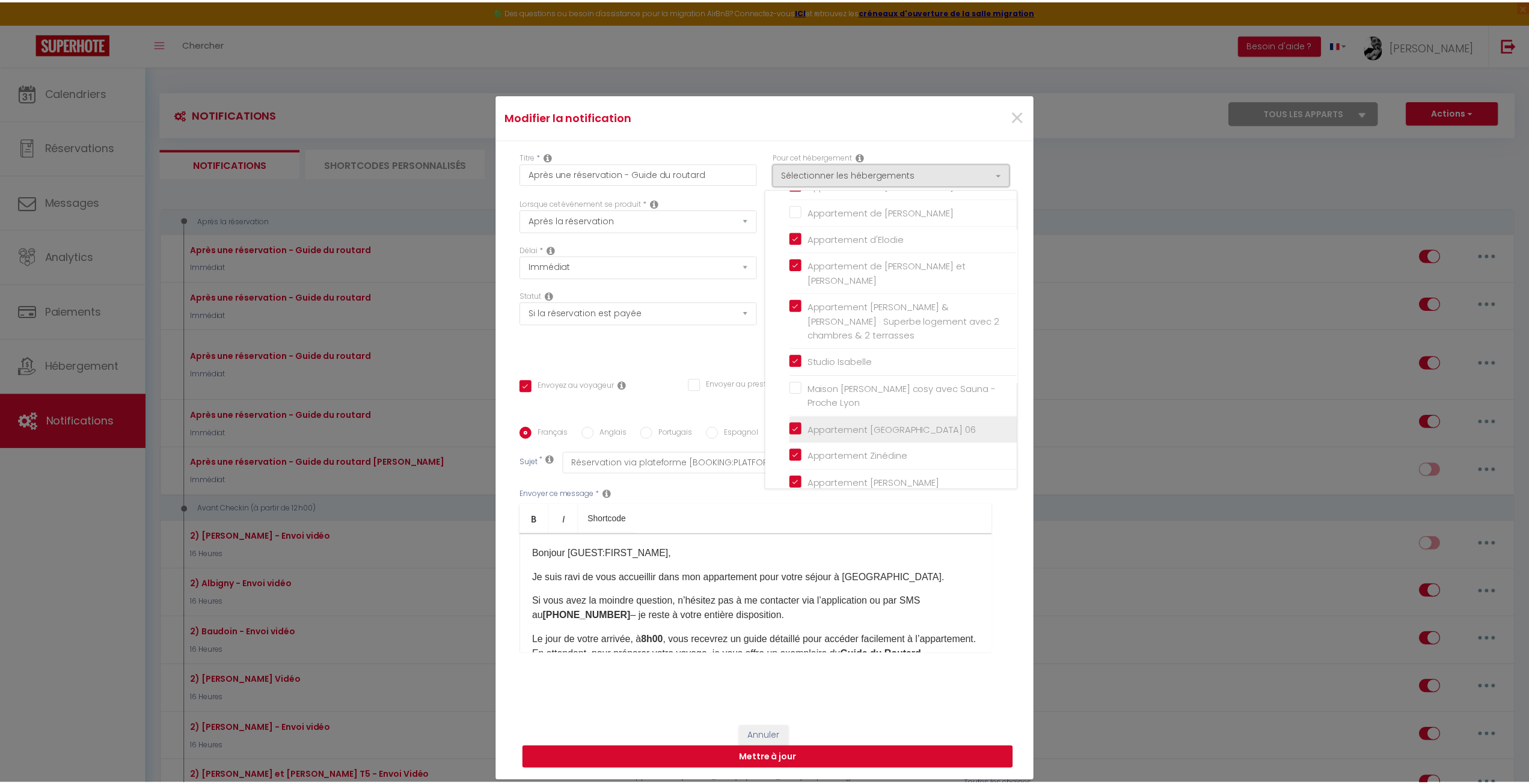
scroll to position [120, 0]
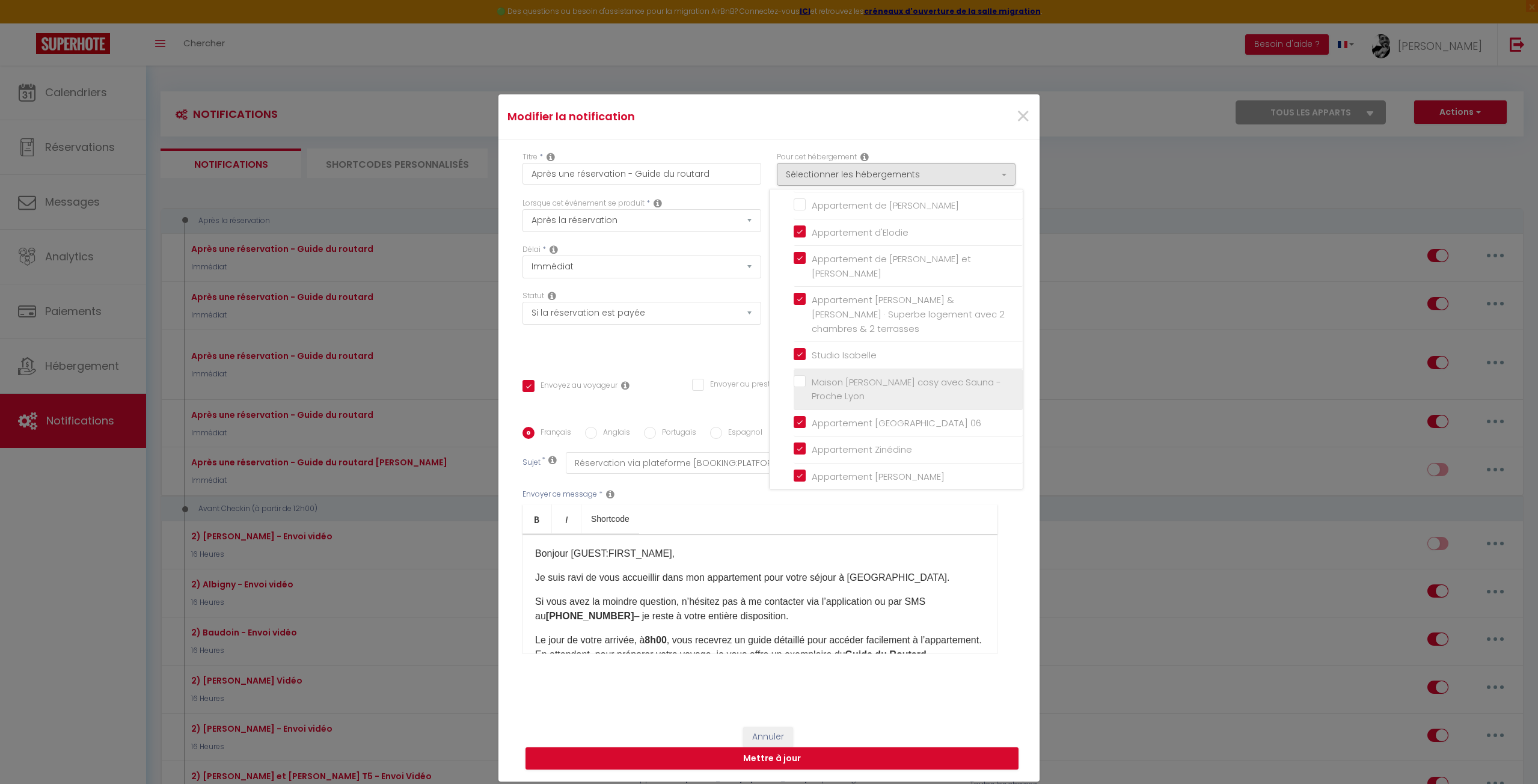
click at [859, 383] on input "Maison [PERSON_NAME] cosy avec Sauna - Proche Lyon" at bounding box center [907, 389] width 229 height 12
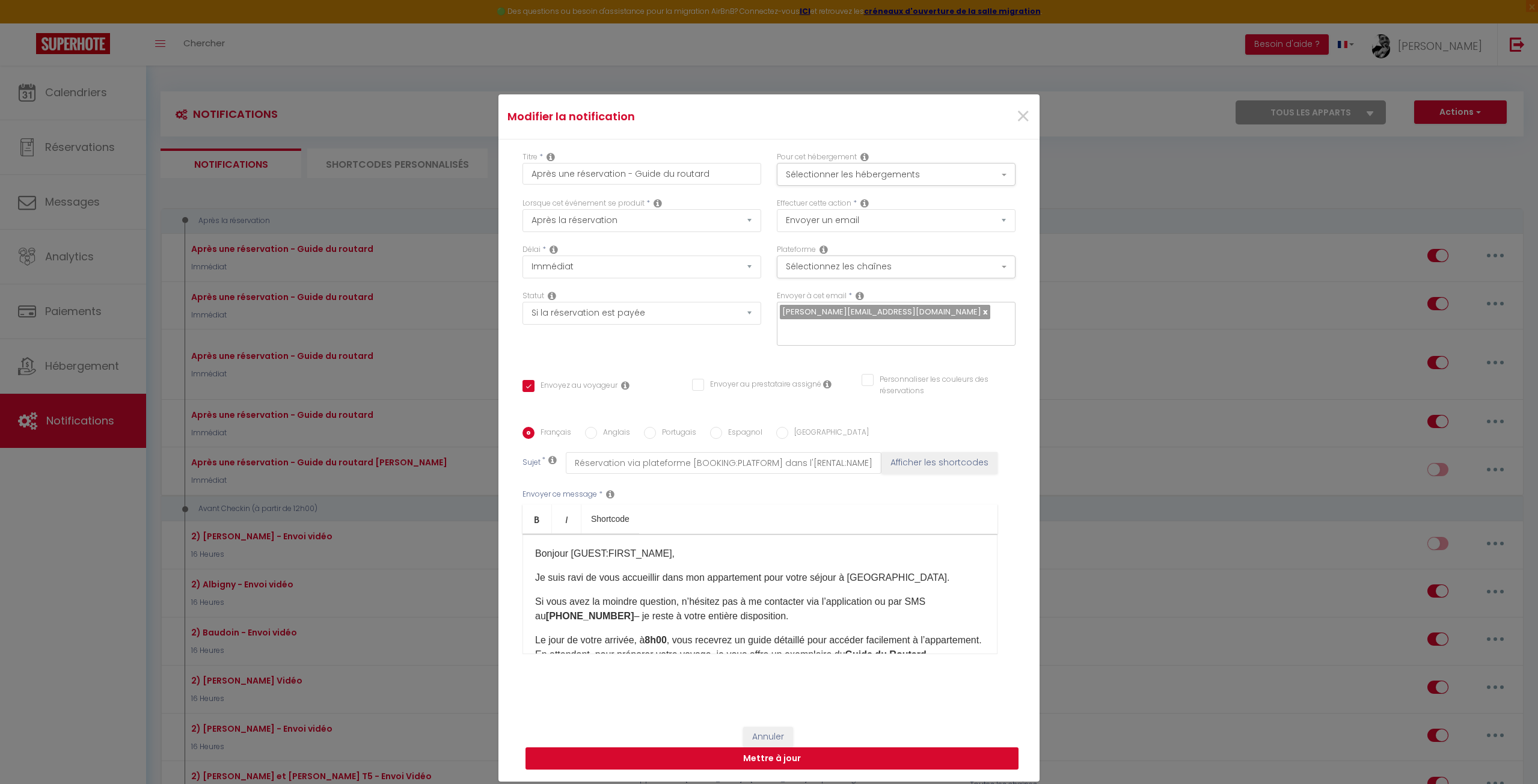
click at [832, 757] on button "Mettre à jour" at bounding box center [772, 759] width 493 height 23
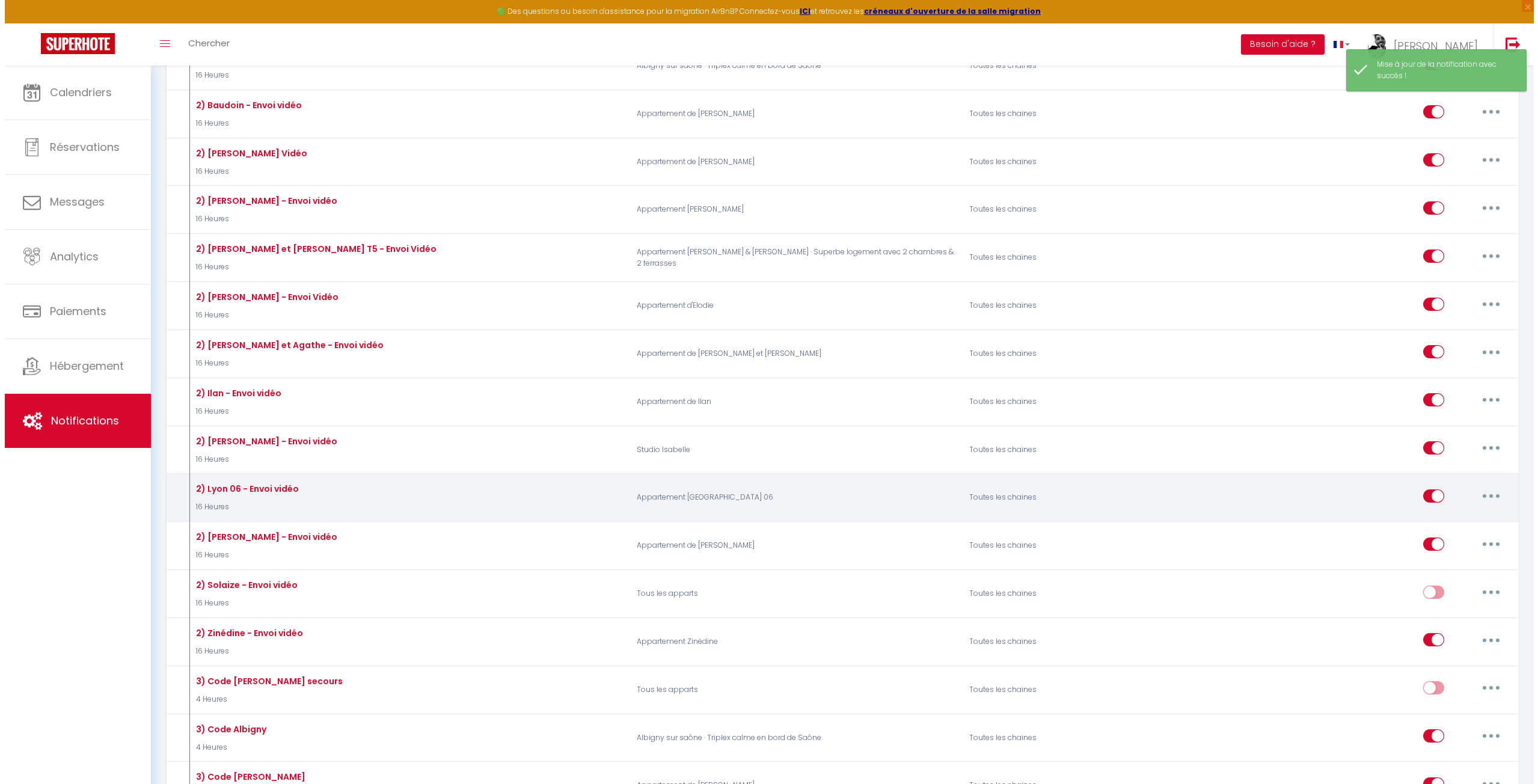
scroll to position [541, 0]
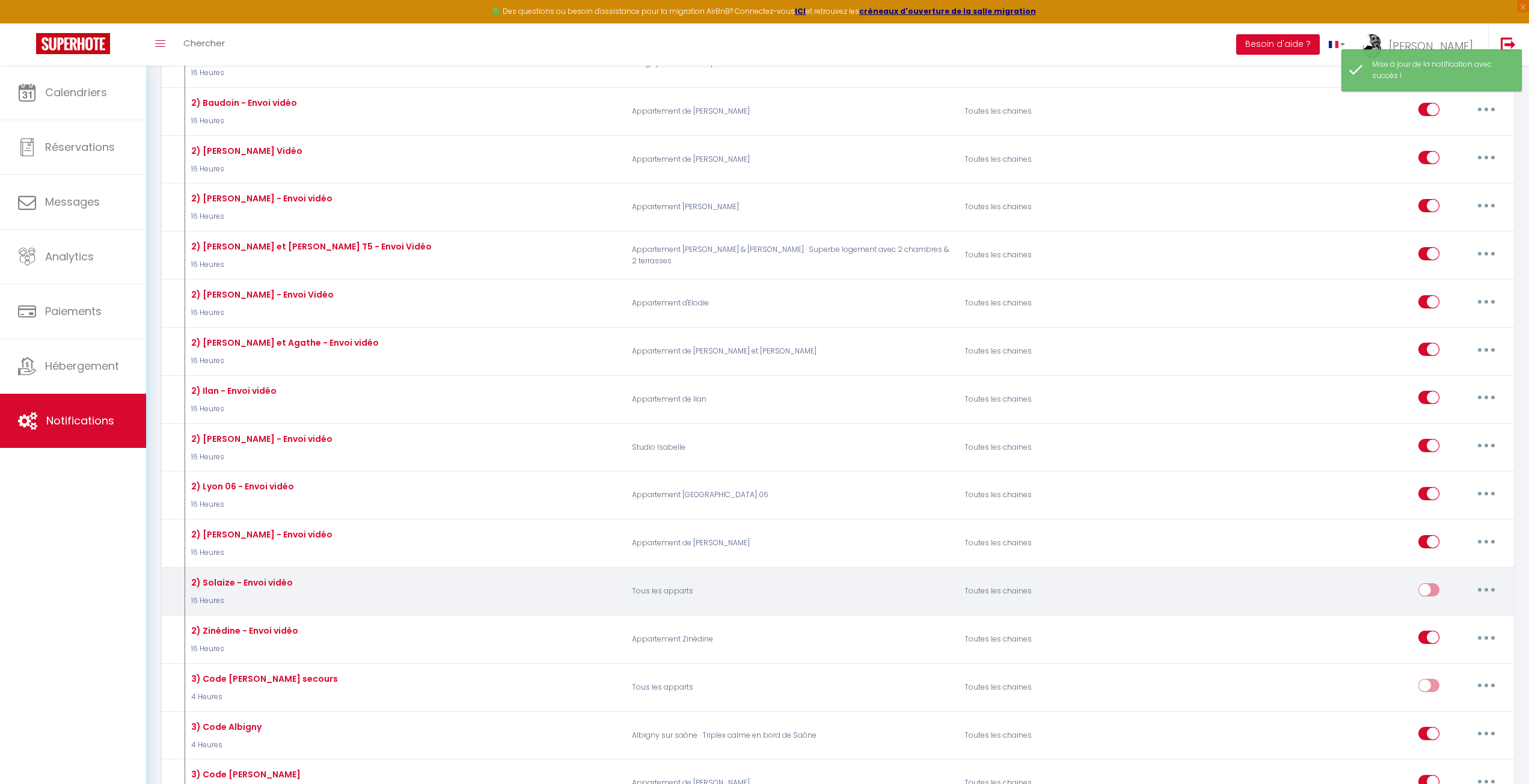
click at [1430, 584] on input "checkbox" at bounding box center [1429, 592] width 21 height 18
click at [1482, 580] on button "button" at bounding box center [1487, 589] width 34 height 19
click at [1455, 607] on link "Editer" at bounding box center [1456, 617] width 89 height 21
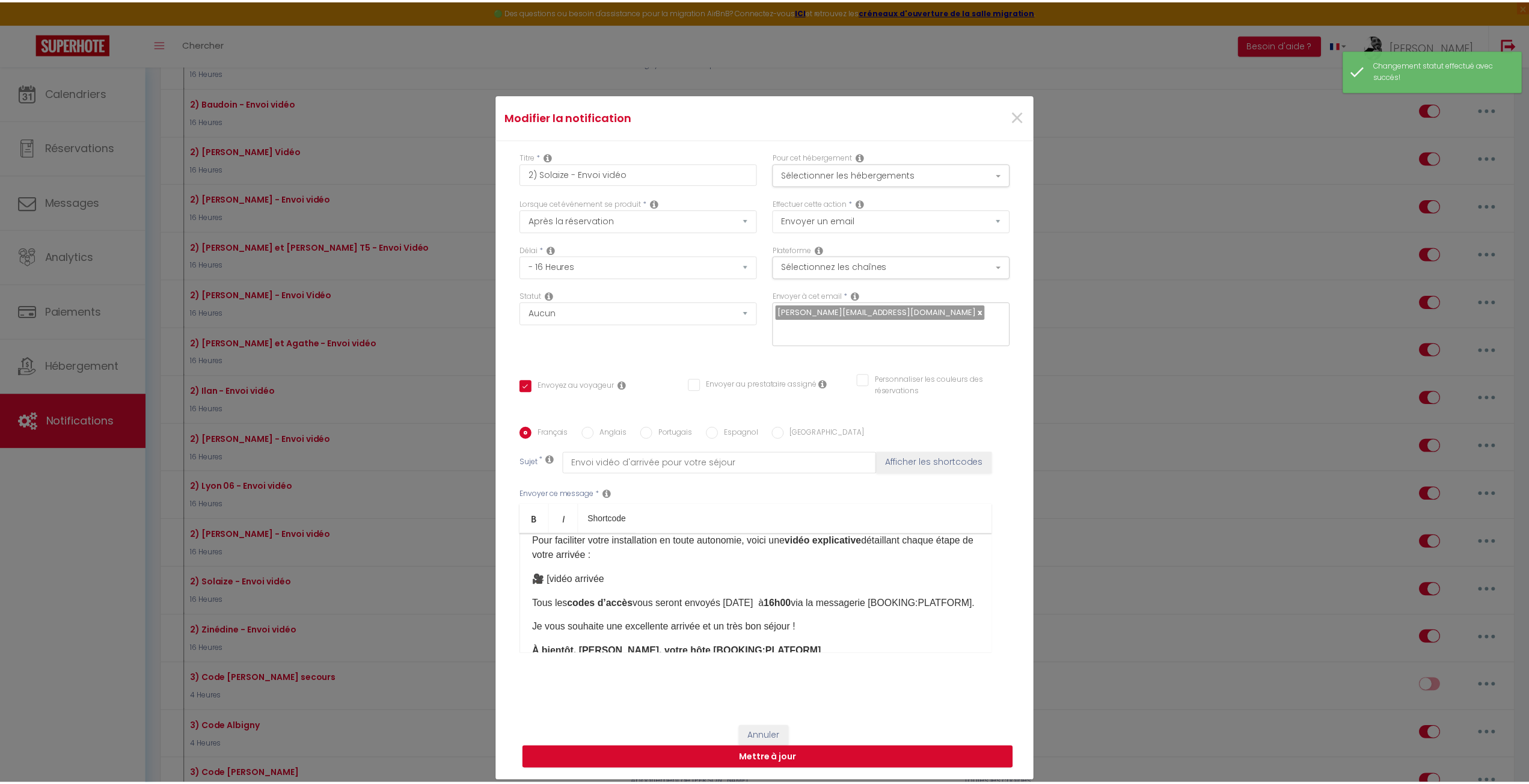
scroll to position [0, 0]
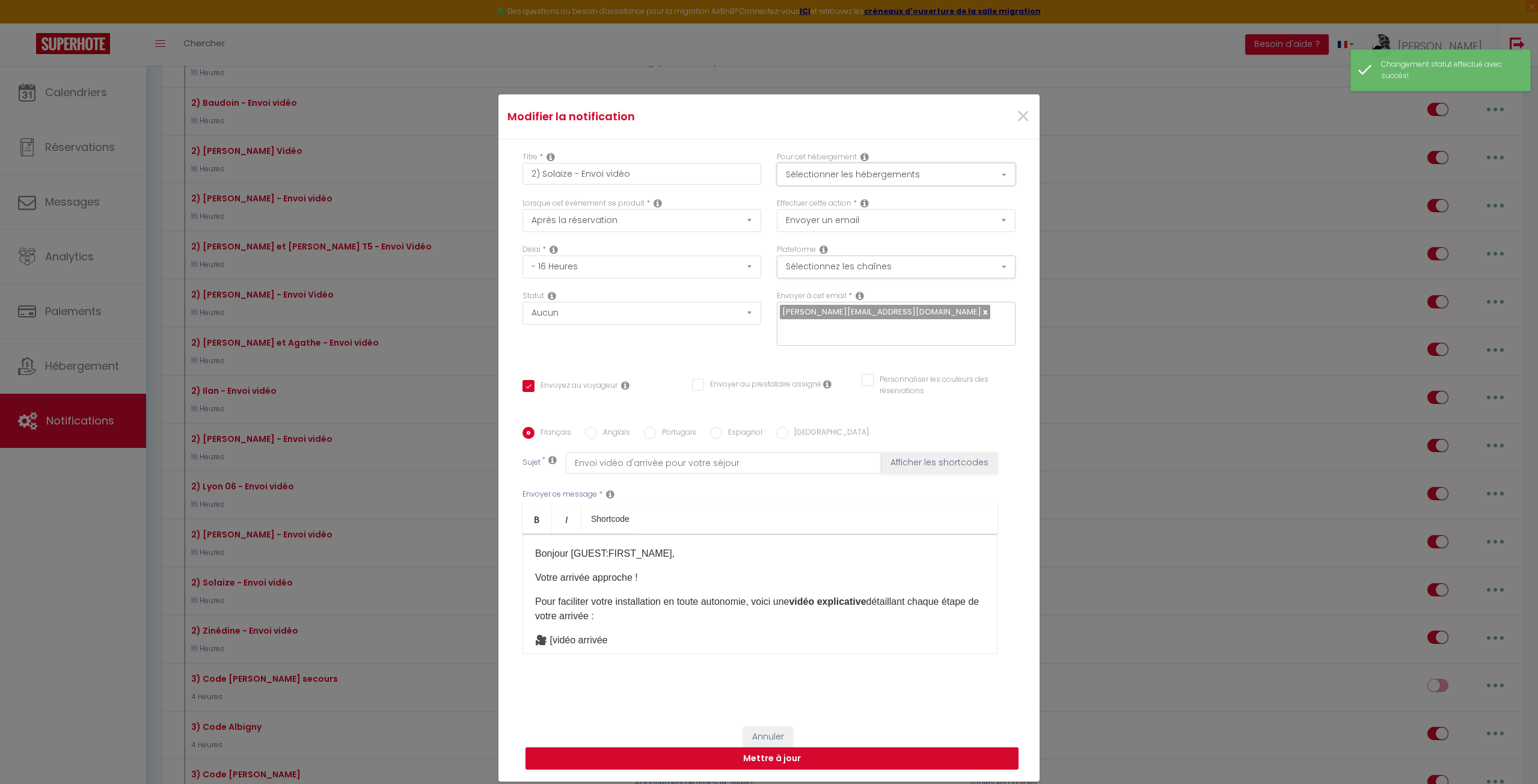
click at [863, 172] on button "Sélectionner les hébergements" at bounding box center [896, 174] width 239 height 23
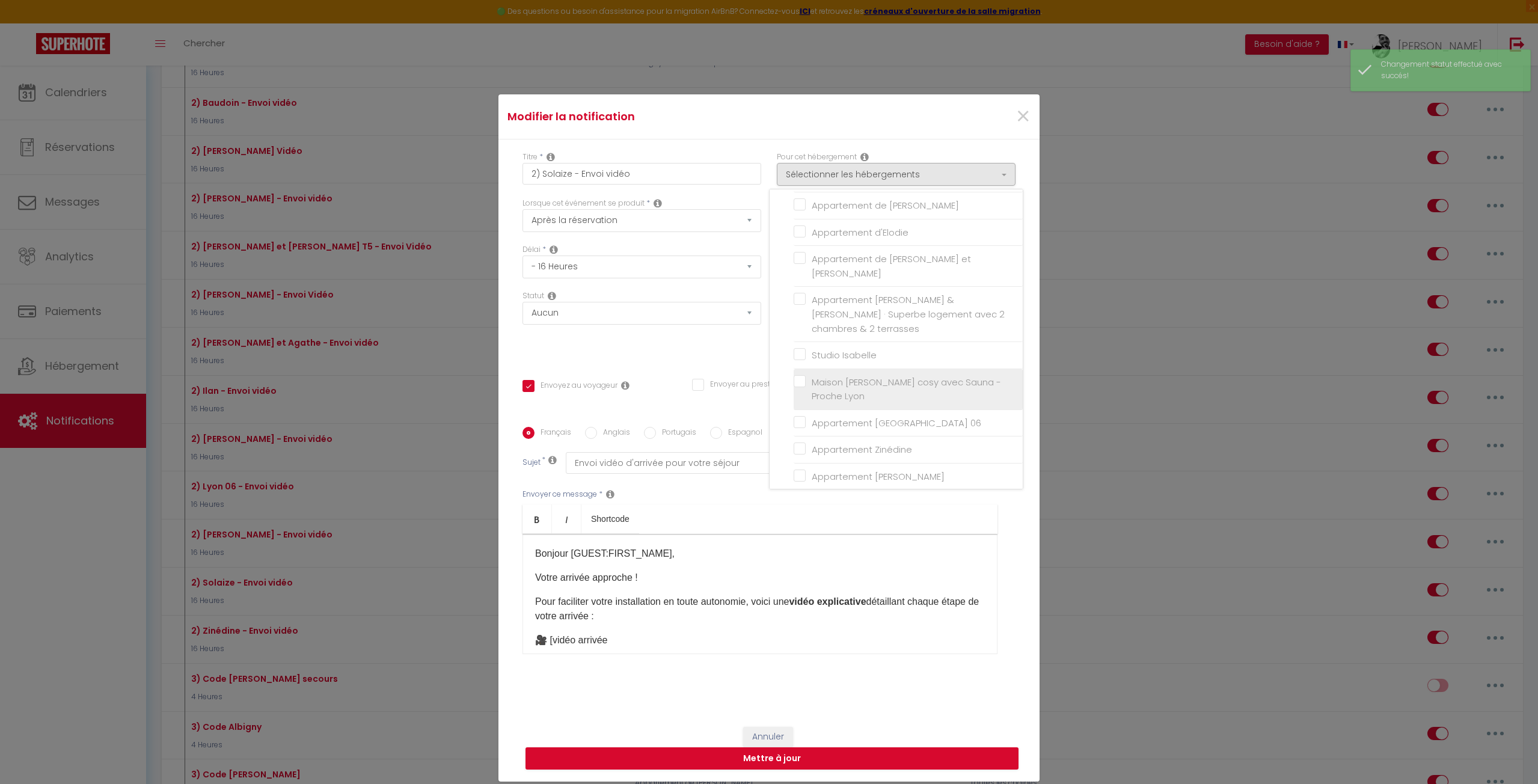
click at [815, 376] on span "Maison [PERSON_NAME] cosy avec Sauna - Proche Lyon" at bounding box center [905, 389] width 189 height 27
click at [815, 383] on input "Maison [PERSON_NAME] cosy avec Sauna - Proche Lyon" at bounding box center [907, 389] width 229 height 12
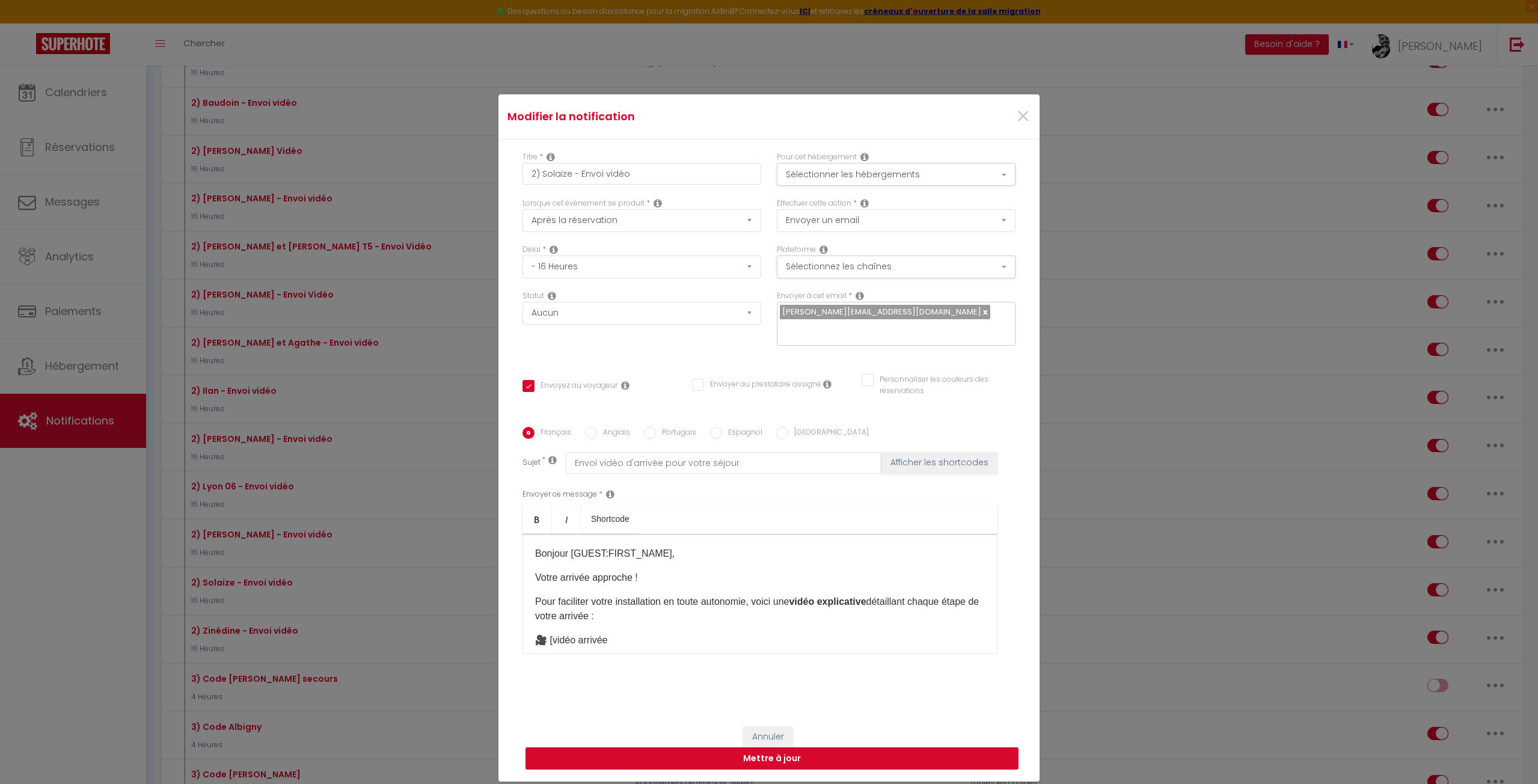
click at [779, 760] on button "Mettre à jour" at bounding box center [772, 759] width 493 height 23
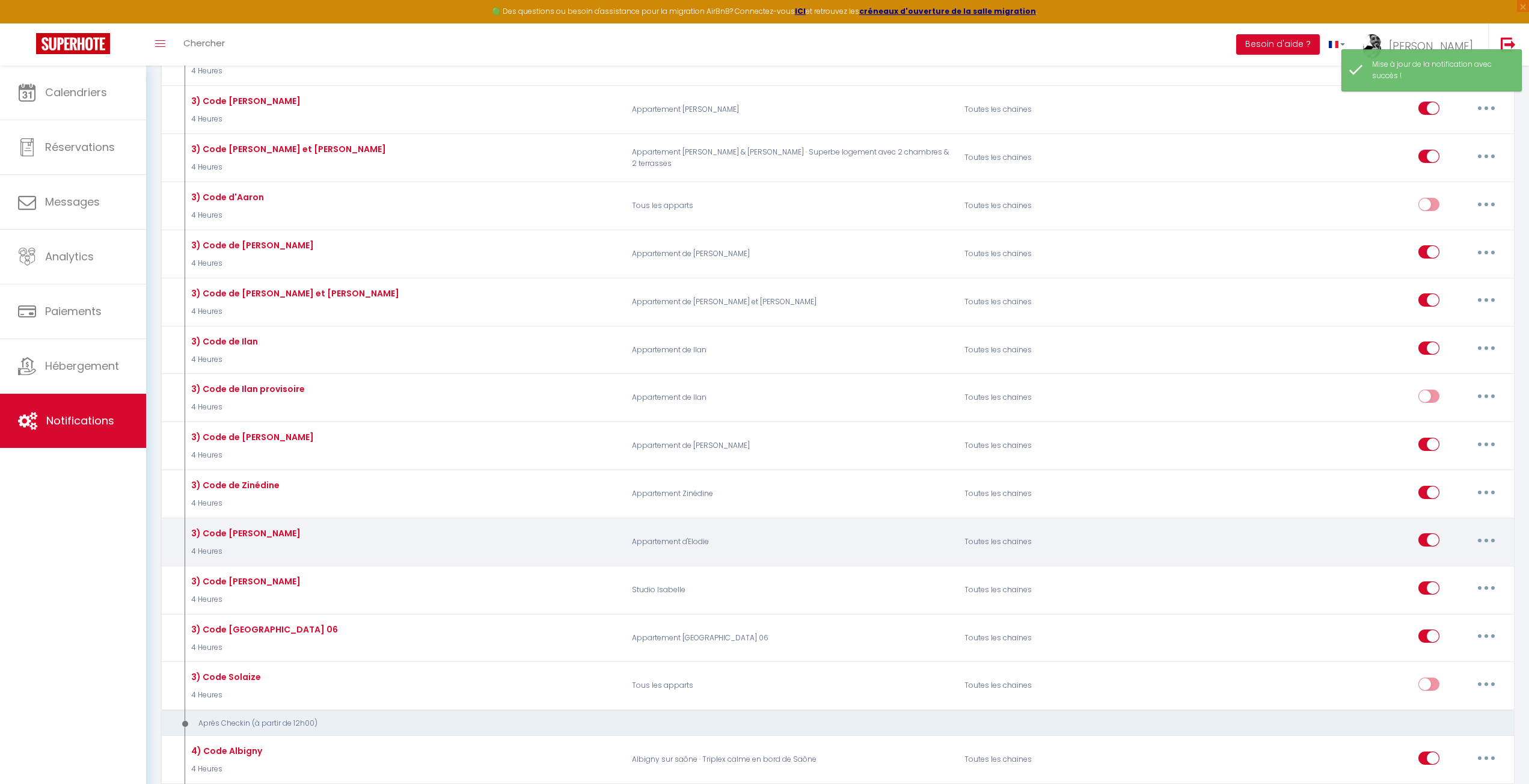
scroll to position [1322, 0]
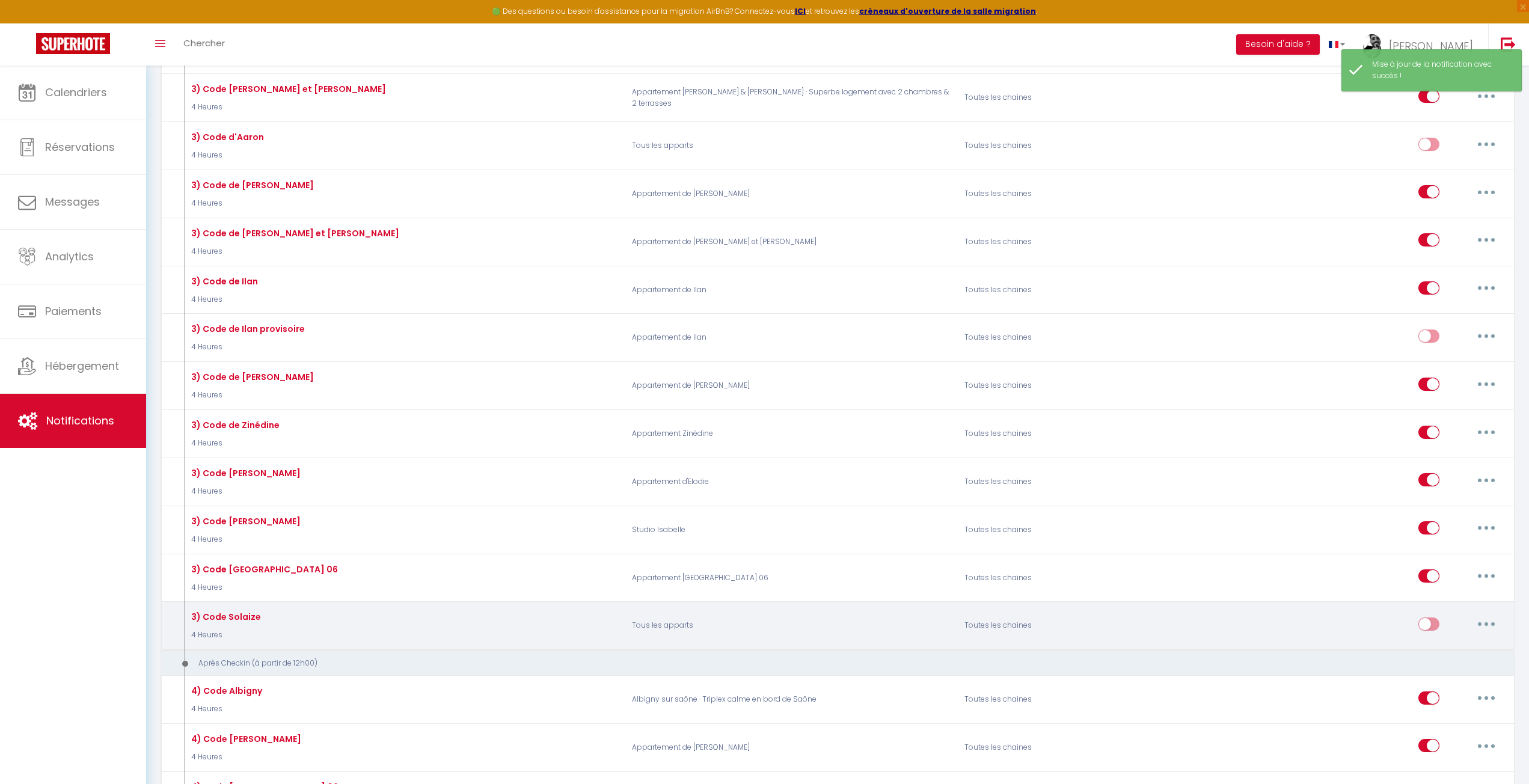
click at [1503, 615] on button "button" at bounding box center [1487, 624] width 34 height 19
click at [1456, 641] on link "Editer" at bounding box center [1456, 651] width 89 height 21
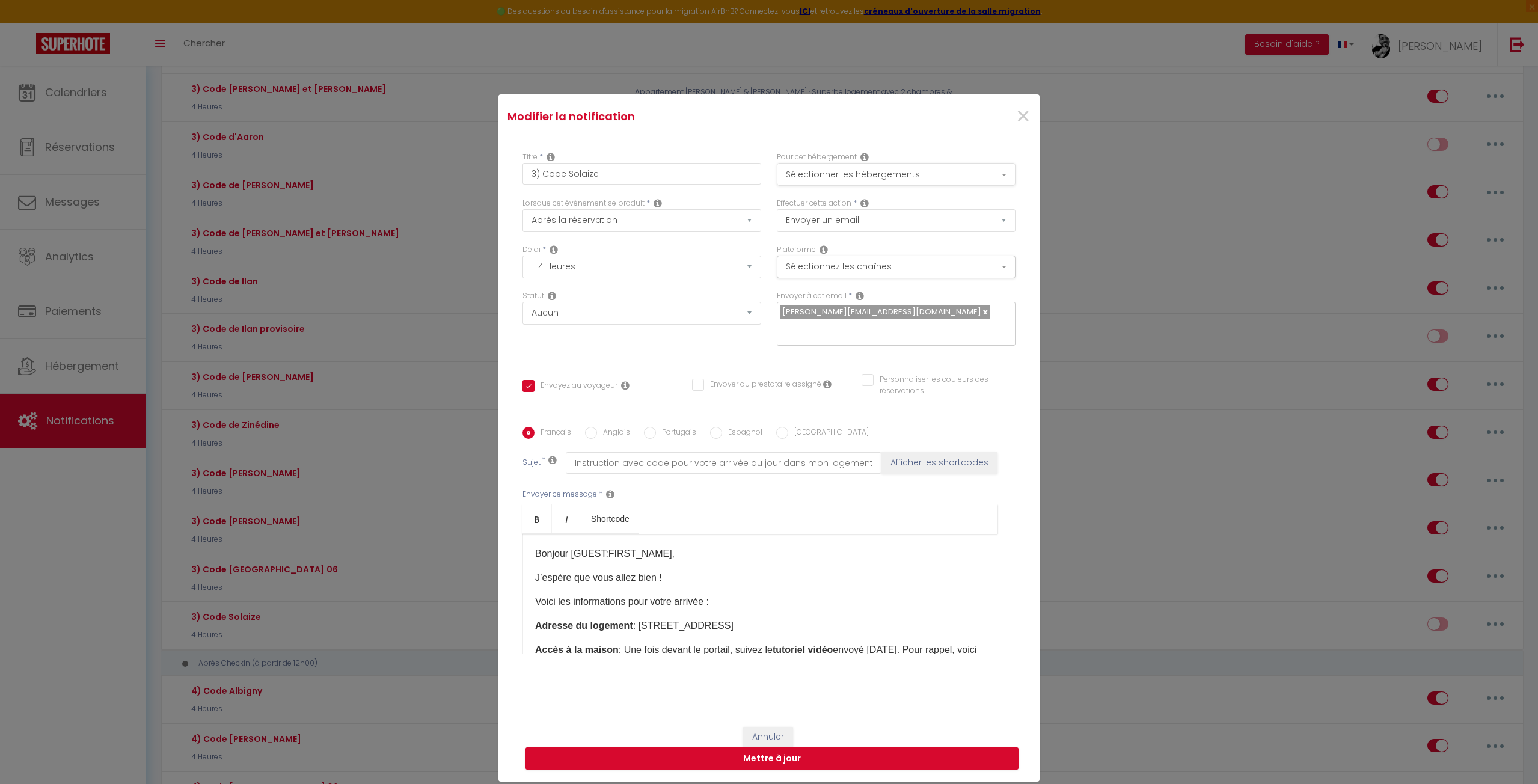
drag, startPoint x: 838, startPoint y: 155, endPoint x: 843, endPoint y: 169, distance: 14.9
click at [840, 156] on label "Pour cet hébergement" at bounding box center [816, 157] width 80 height 11
click at [843, 169] on button "Sélectionner les hébergements" at bounding box center [896, 174] width 239 height 23
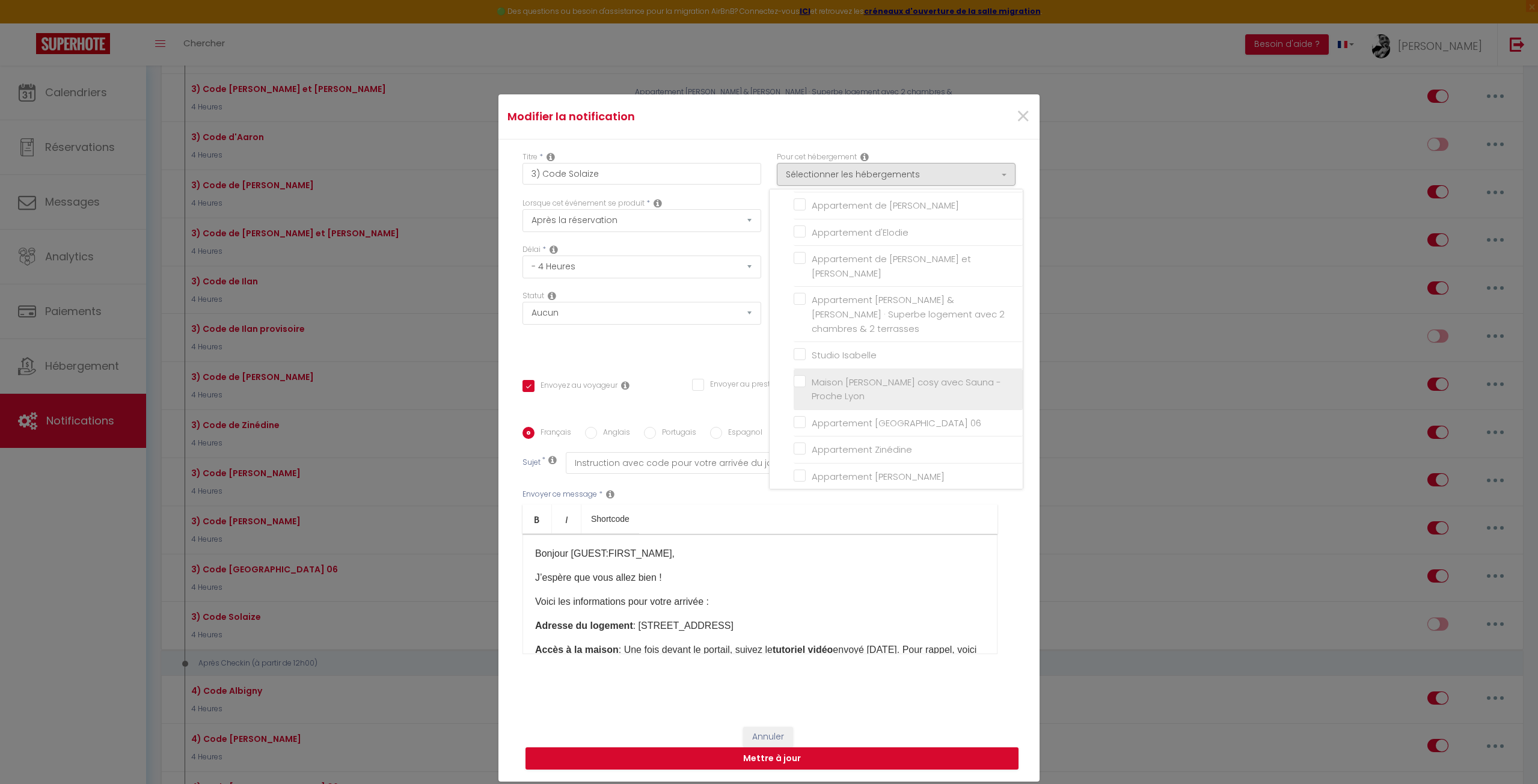
click at [829, 383] on input "Maison [PERSON_NAME] cosy avec Sauna - Proche Lyon" at bounding box center [907, 389] width 229 height 12
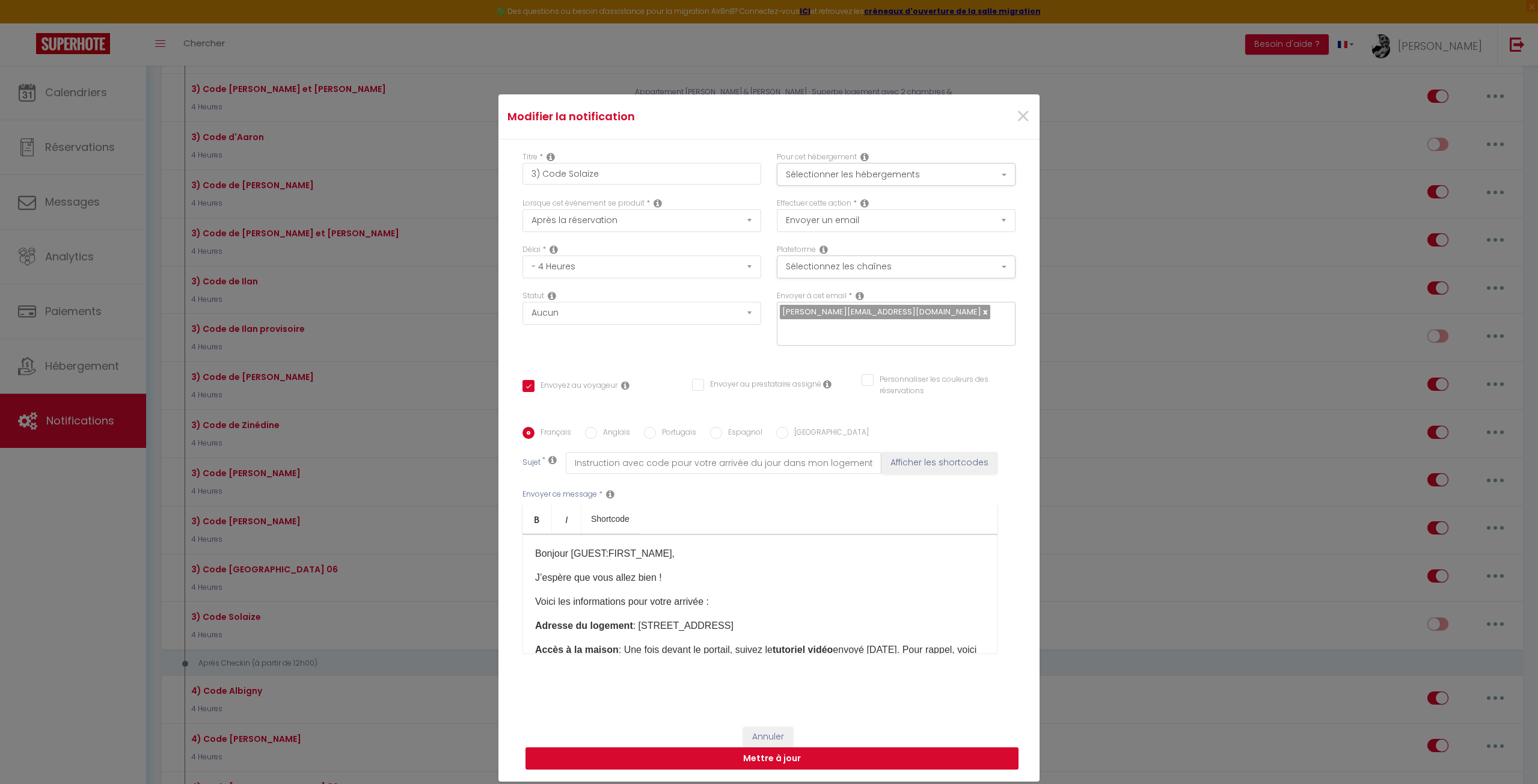
click at [833, 752] on button "Mettre à jour" at bounding box center [772, 759] width 493 height 23
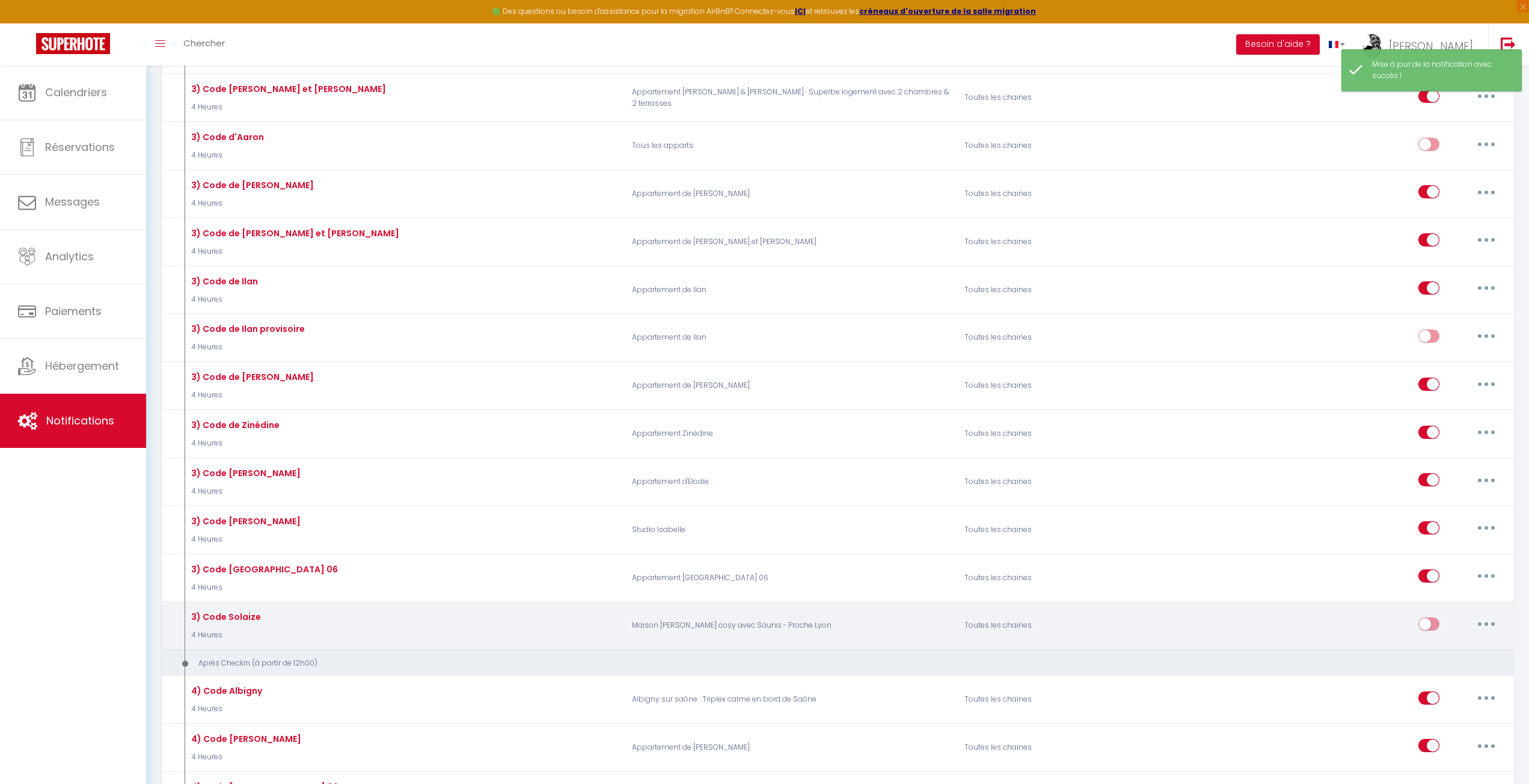
click at [1429, 617] on input "checkbox" at bounding box center [1429, 626] width 21 height 18
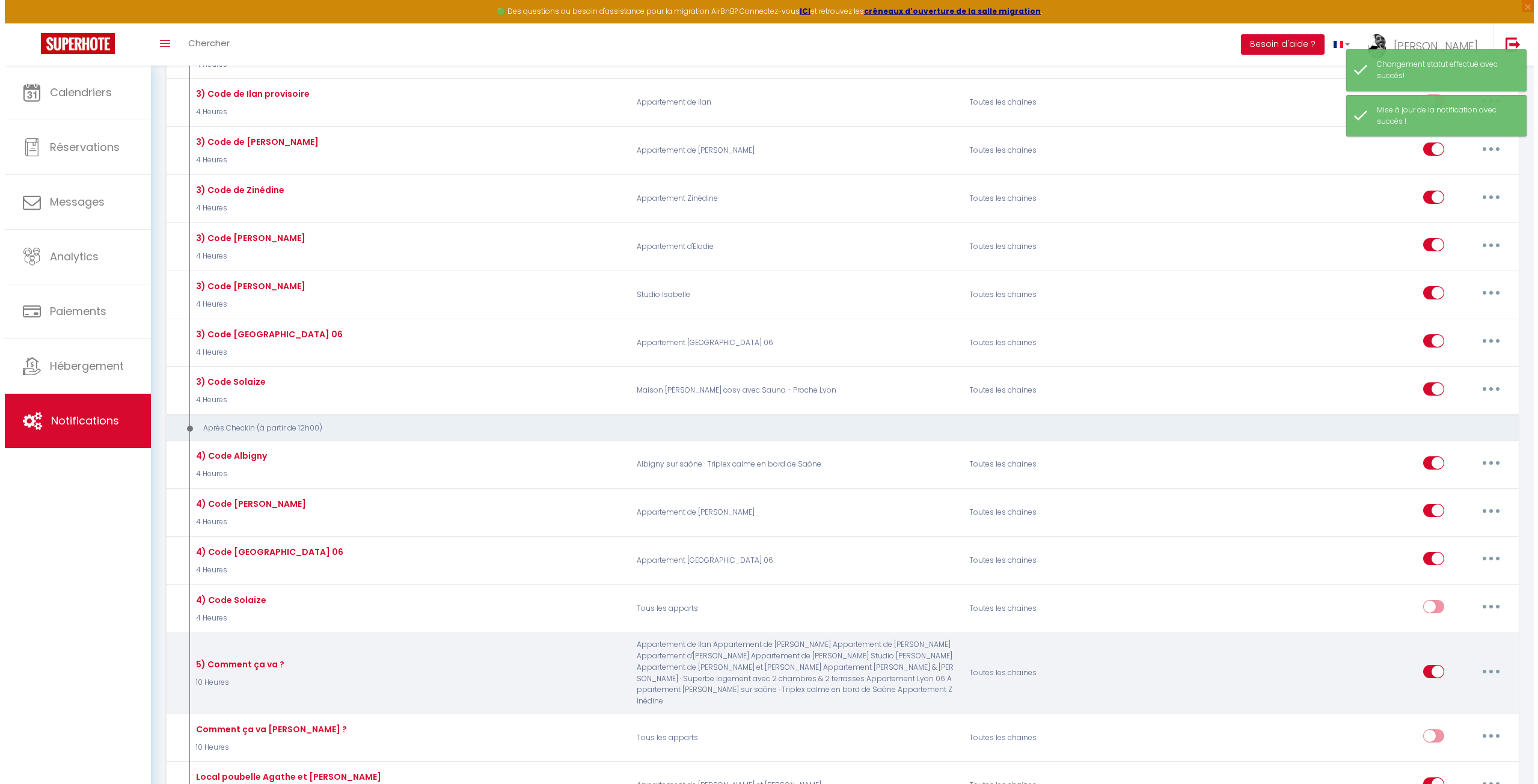
scroll to position [1624, 0]
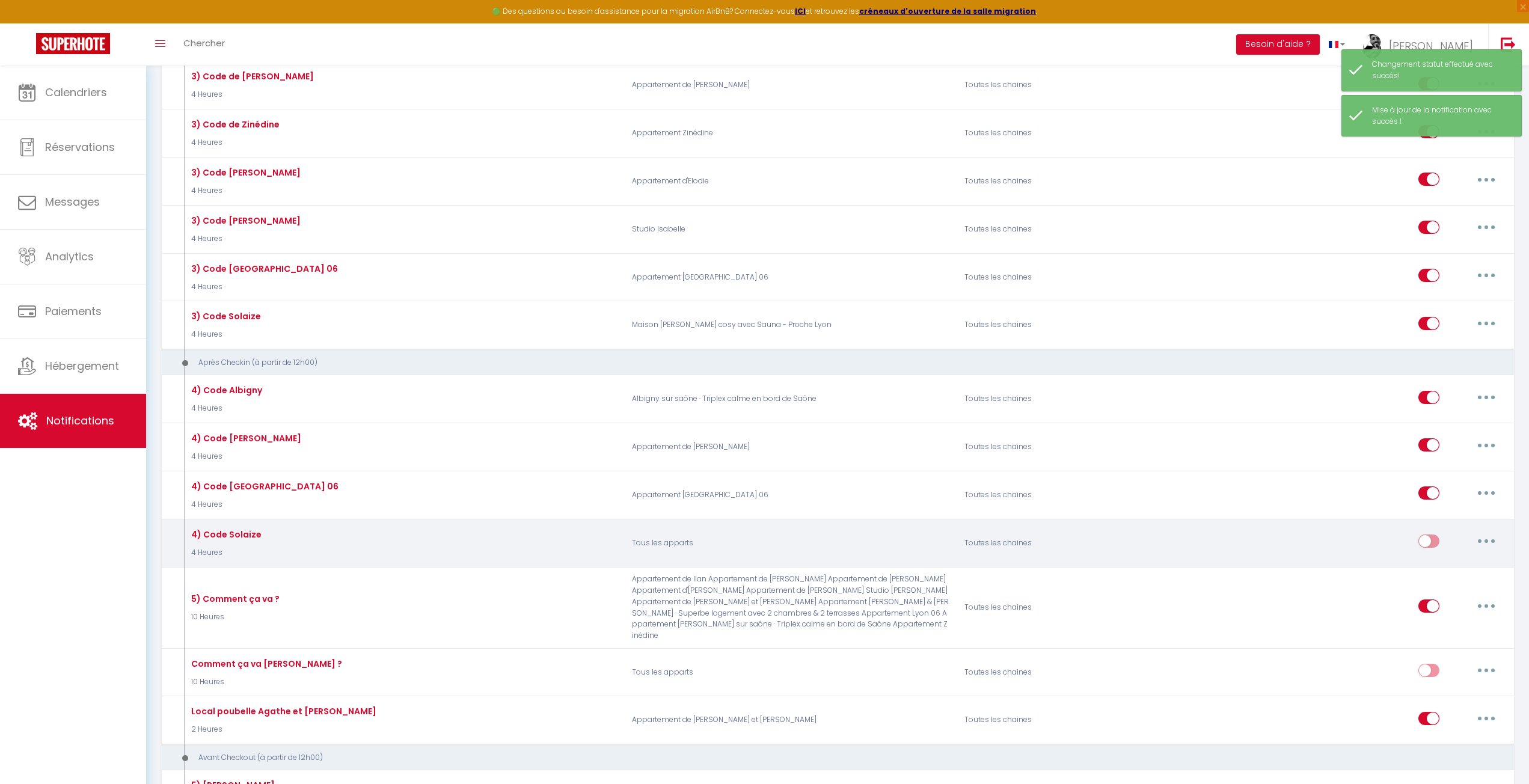
drag, startPoint x: 1420, startPoint y: 529, endPoint x: 1477, endPoint y: 530, distance: 57.0
click at [1421, 535] on input "checkbox" at bounding box center [1429, 543] width 21 height 18
click at [1490, 532] on button "button" at bounding box center [1487, 541] width 34 height 19
click at [1468, 558] on link "Editer" at bounding box center [1456, 568] width 89 height 21
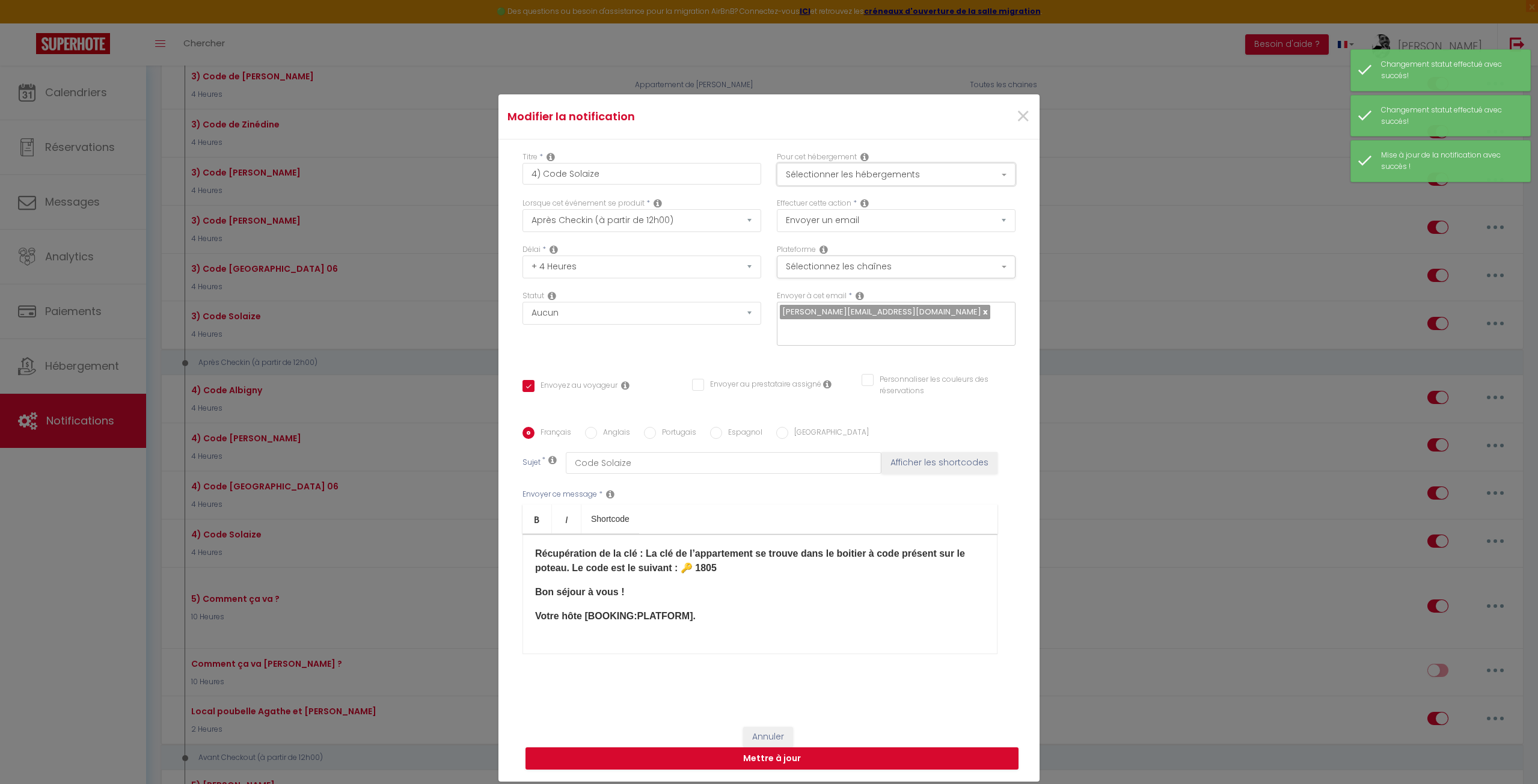
click at [892, 171] on button "Sélectionner les hébergements" at bounding box center [896, 174] width 239 height 23
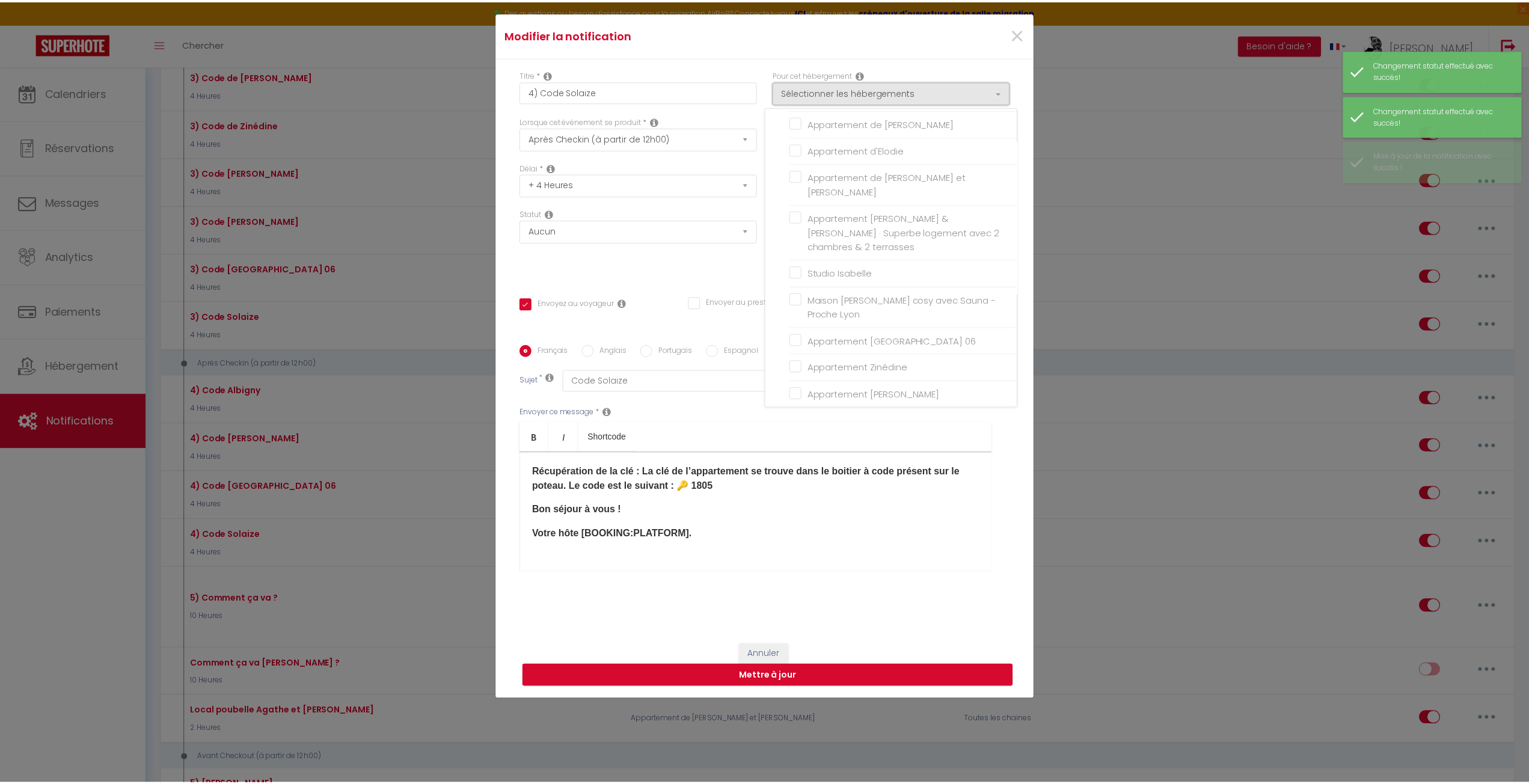
scroll to position [92, 0]
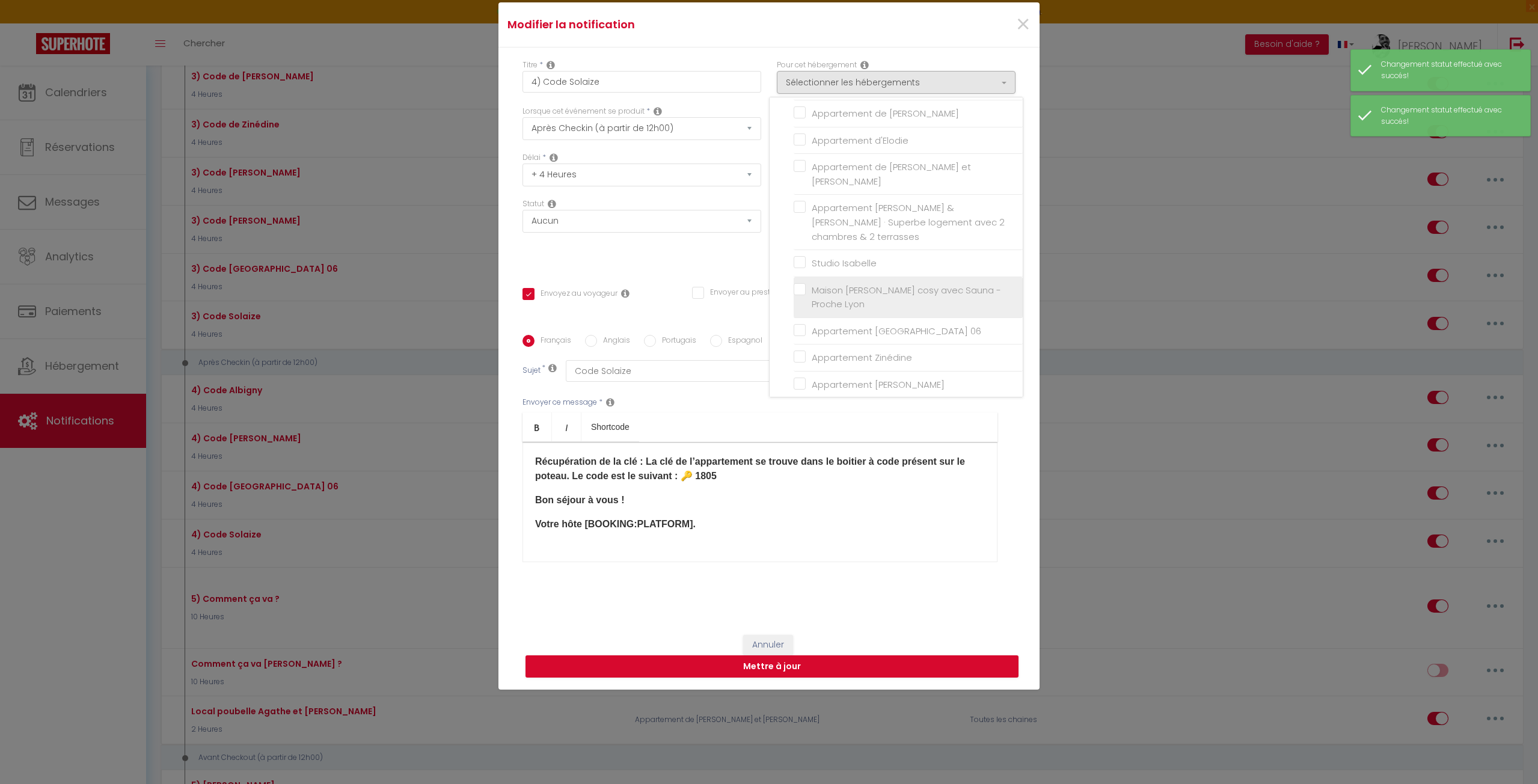
click at [825, 291] on input "Maison [PERSON_NAME] cosy avec Sauna - Proche Lyon" at bounding box center [907, 296] width 229 height 12
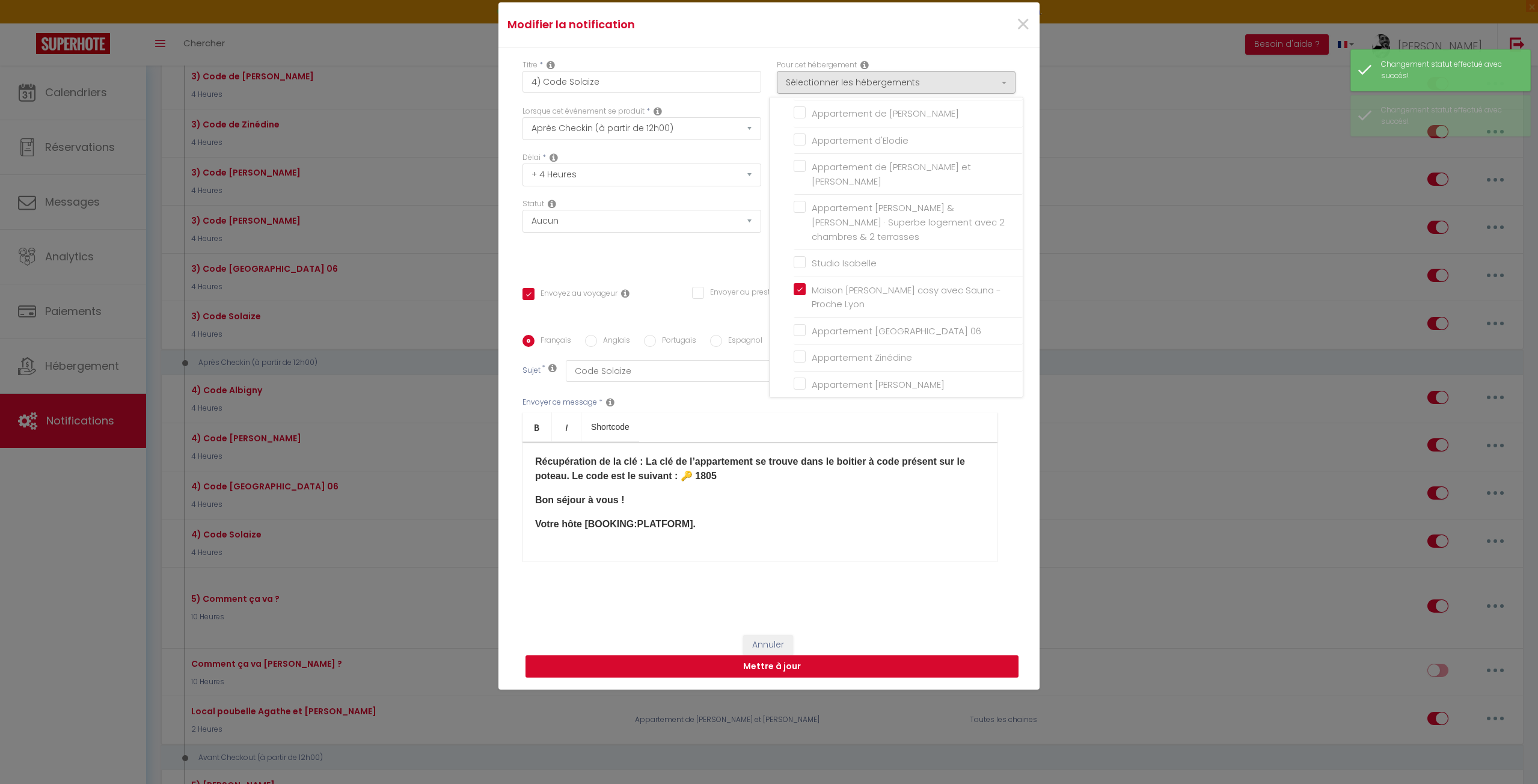
click at [755, 664] on button "Mettre à jour" at bounding box center [772, 666] width 493 height 23
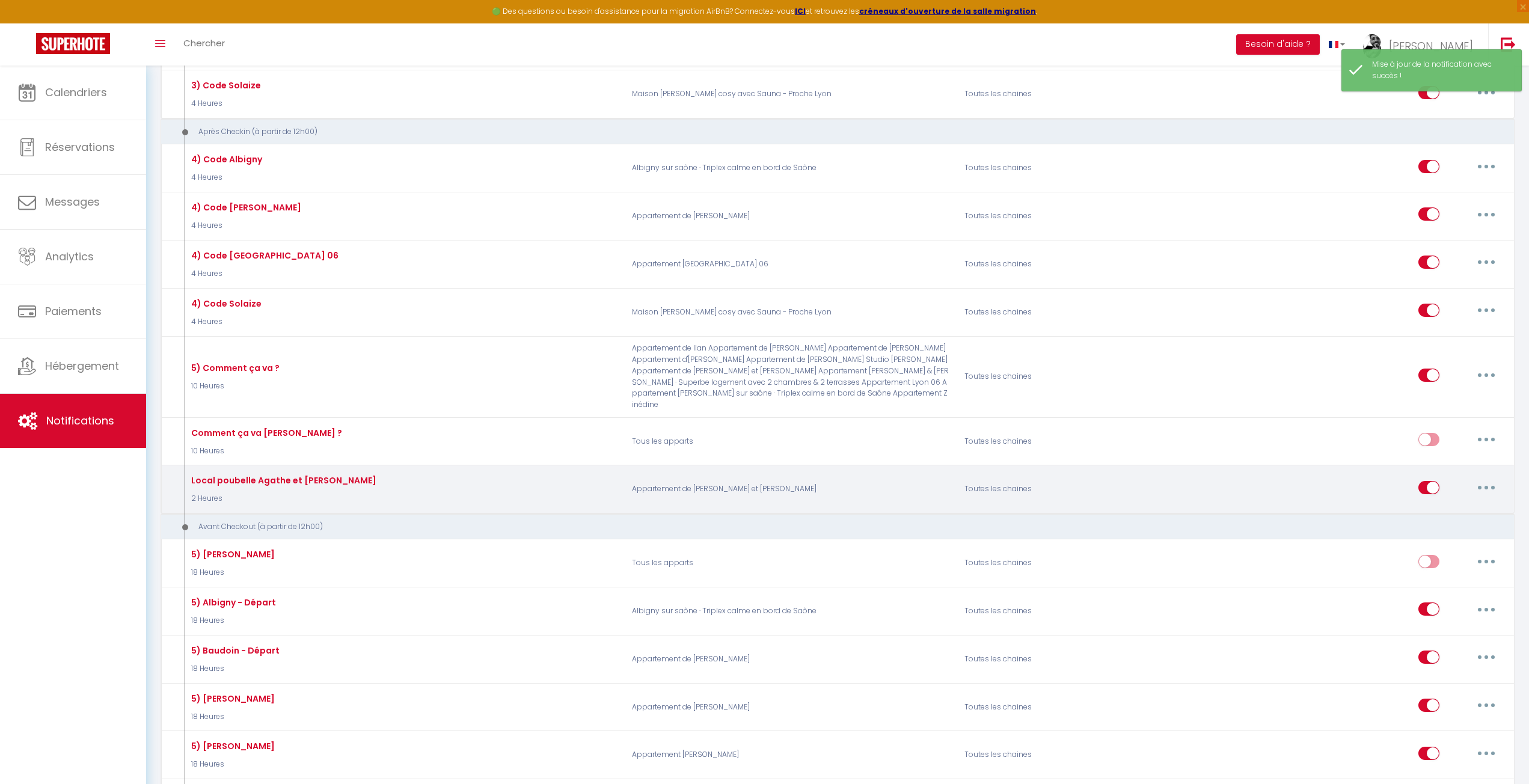
scroll to position [1864, 0]
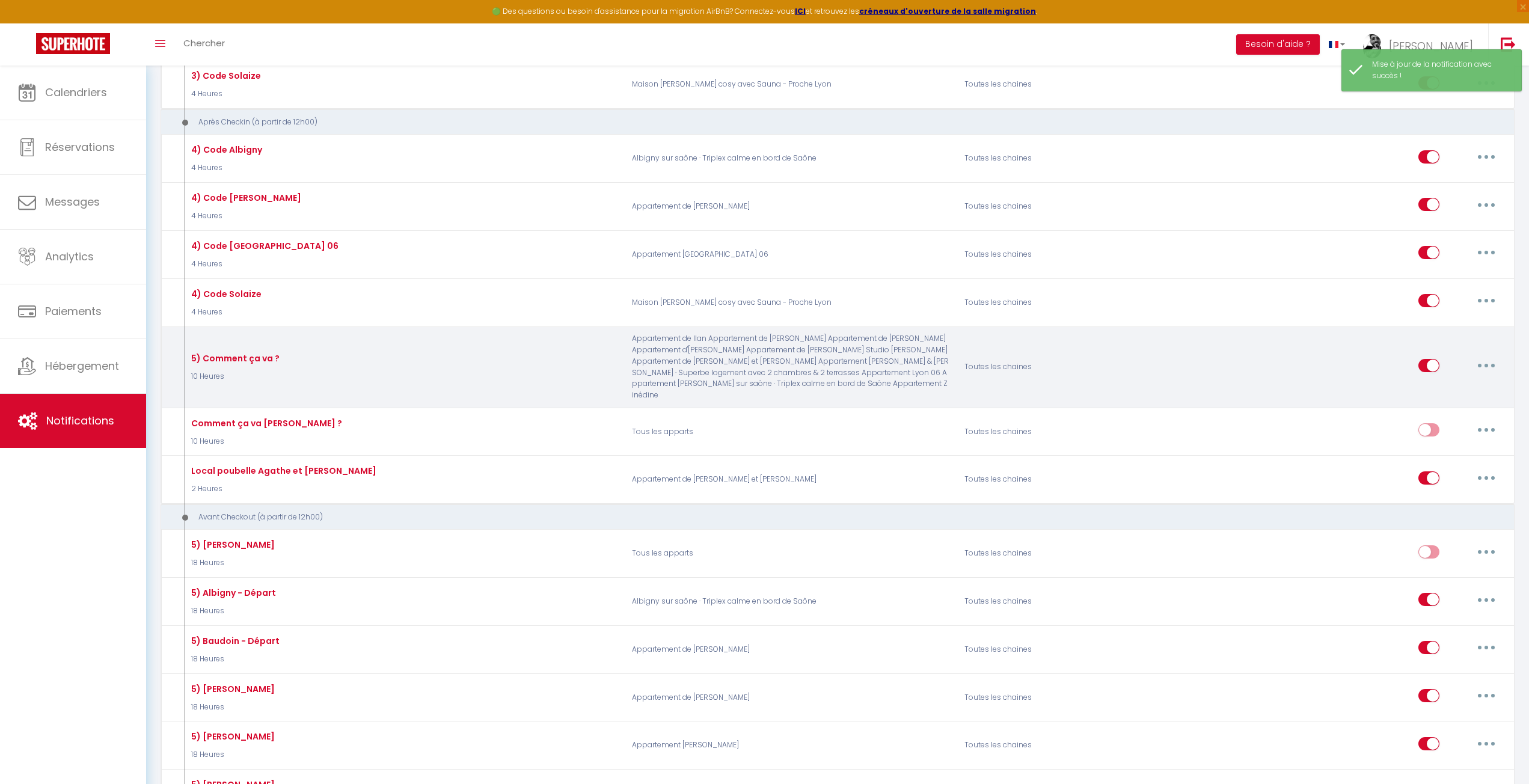
click at [1497, 356] on button "button" at bounding box center [1487, 365] width 34 height 19
click at [1448, 382] on link "Editer" at bounding box center [1456, 392] width 89 height 21
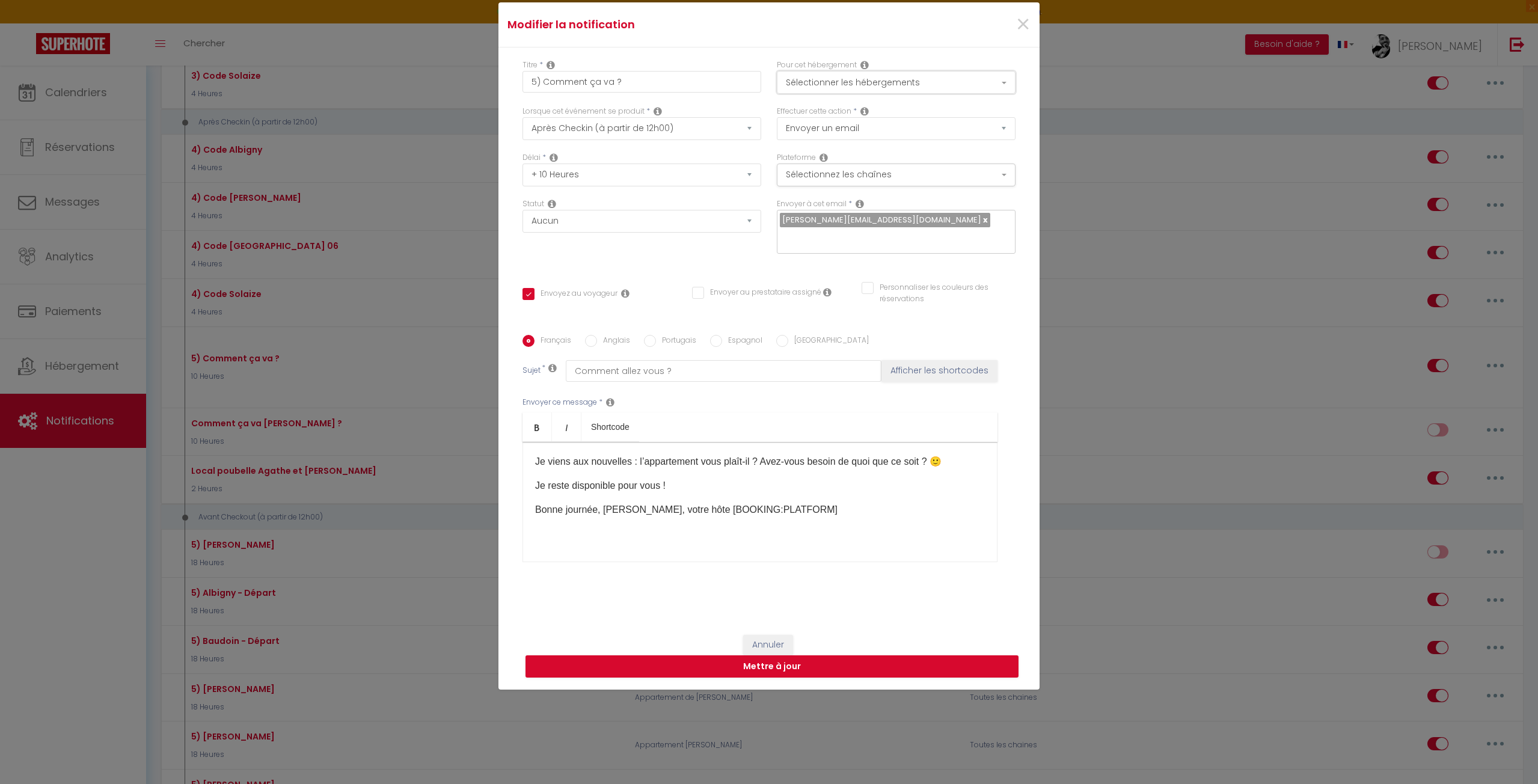
click at [819, 84] on button "Sélectionner les hébergements" at bounding box center [896, 82] width 239 height 23
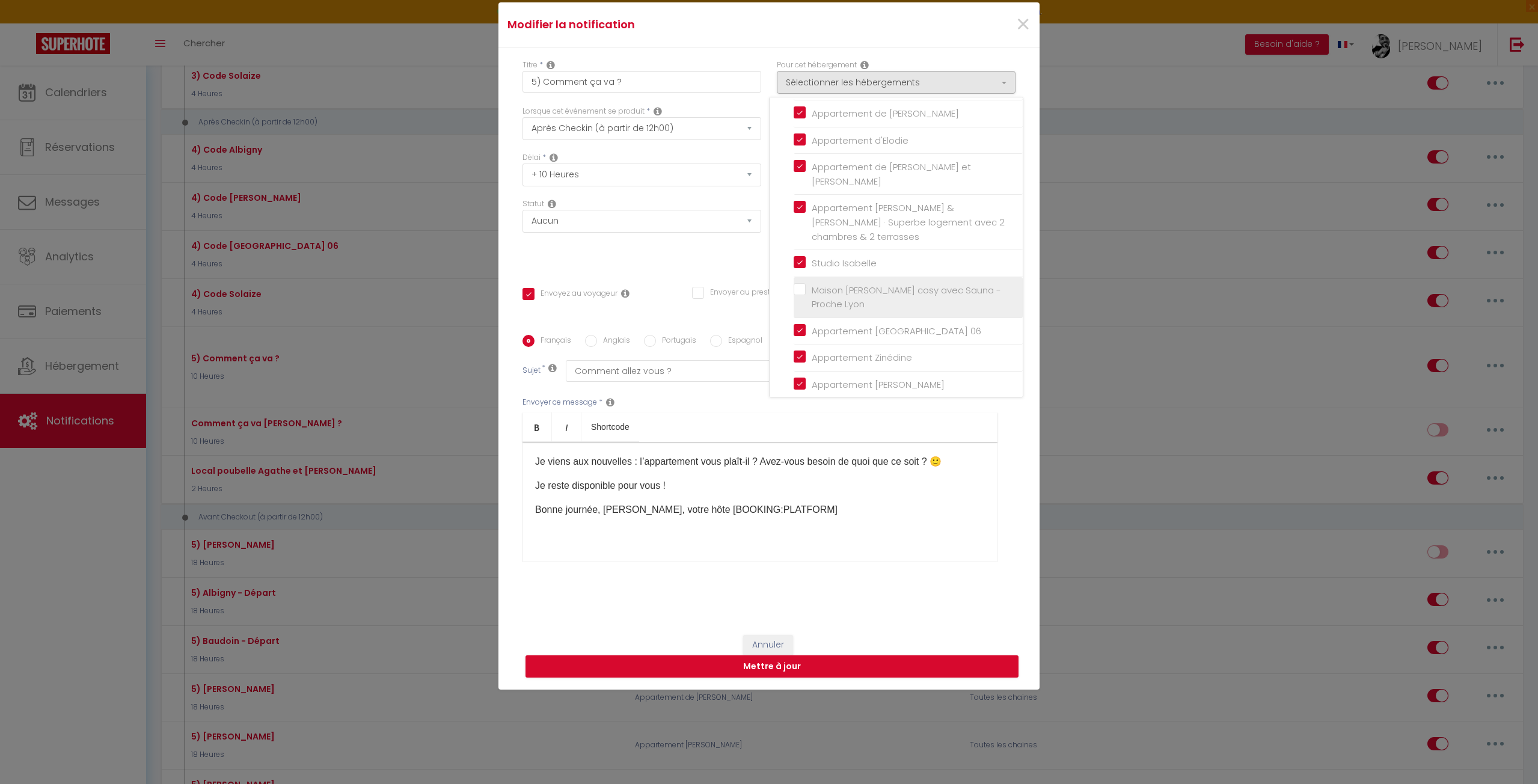
click at [859, 283] on span "Maison [PERSON_NAME] cosy avec Sauna - Proche Lyon" at bounding box center [905, 296] width 189 height 27
click at [859, 291] on input "Maison [PERSON_NAME] cosy avec Sauna - Proche Lyon" at bounding box center [907, 296] width 229 height 12
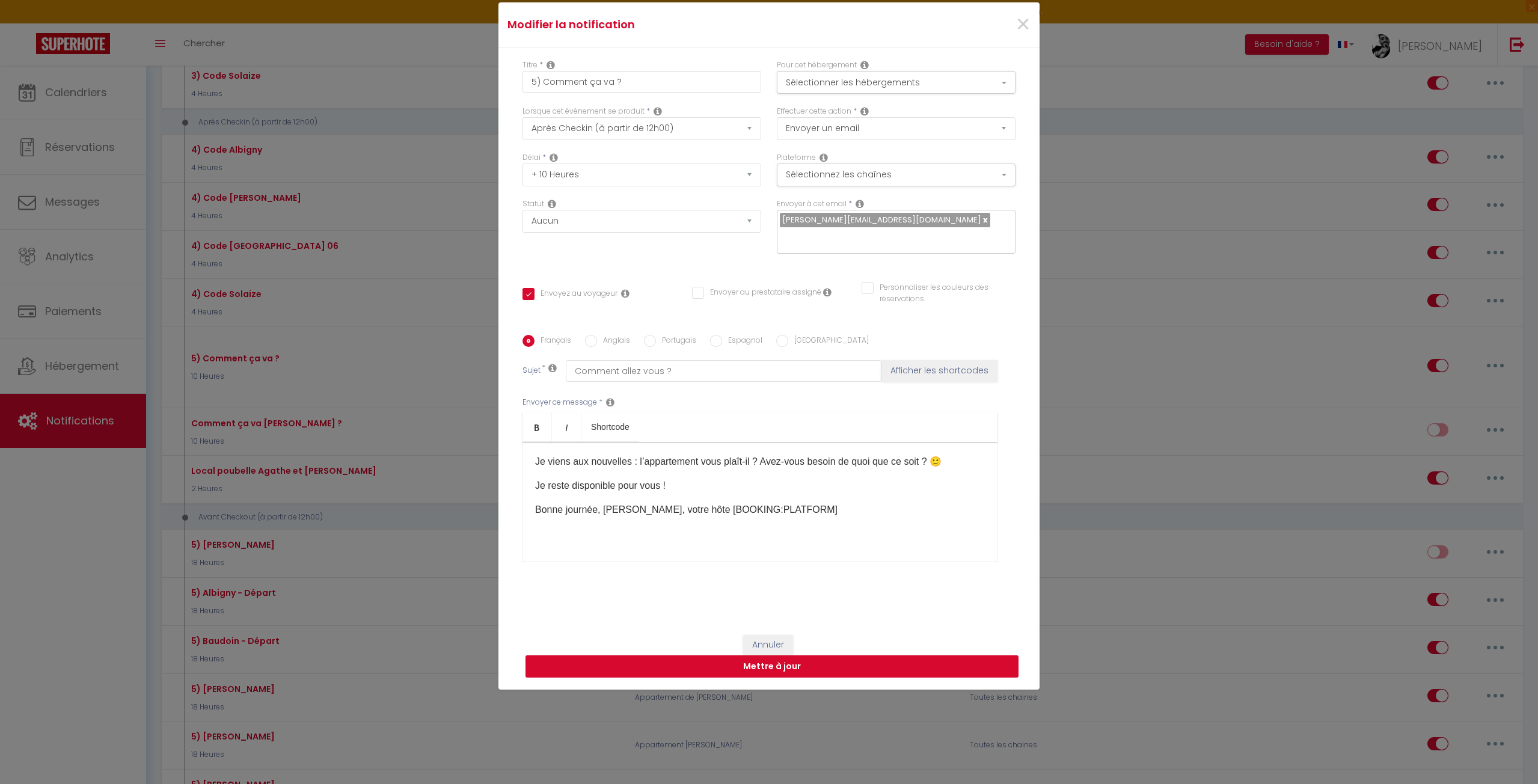
click at [838, 665] on button "Mettre à jour" at bounding box center [772, 666] width 493 height 23
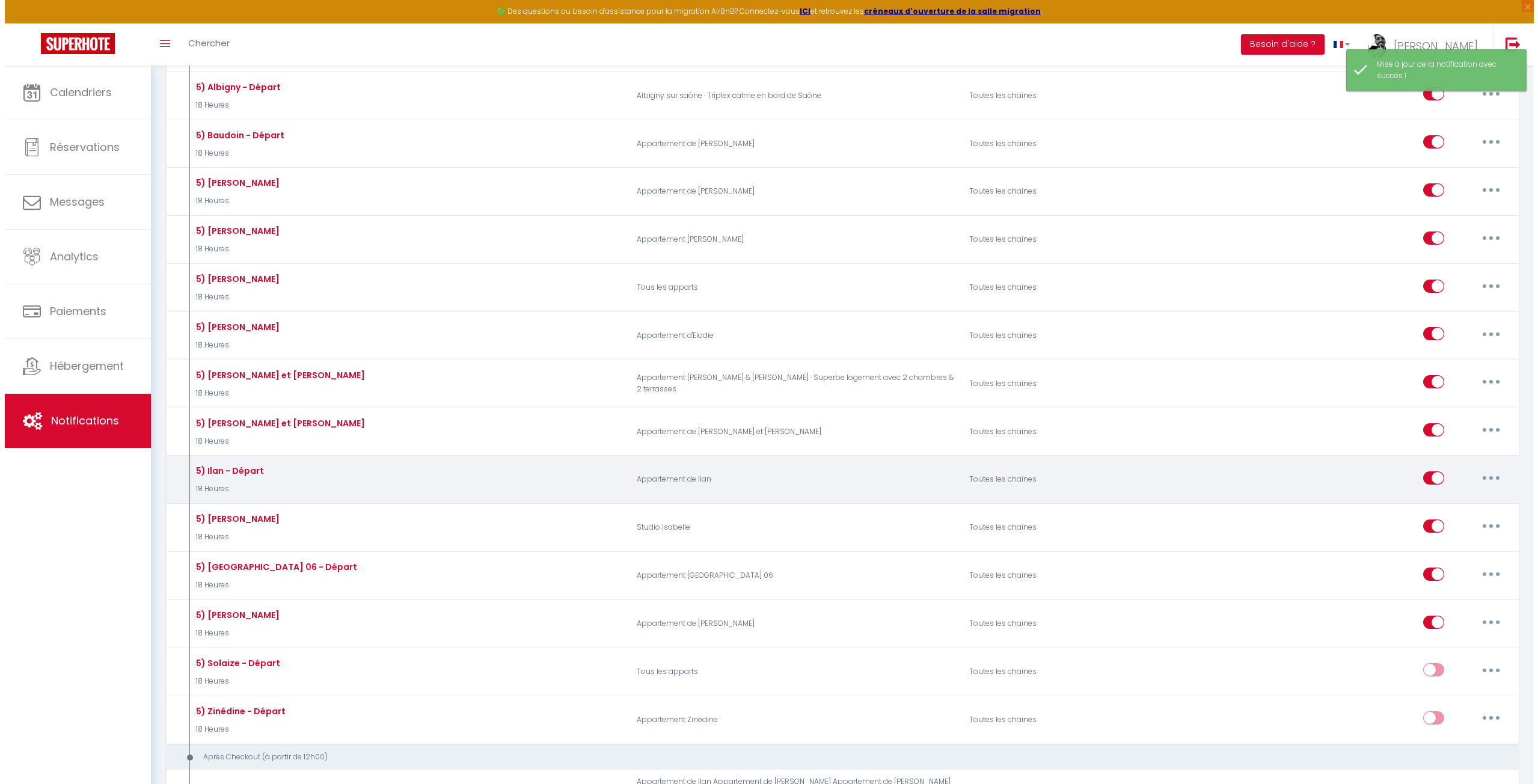
scroll to position [2344, 0]
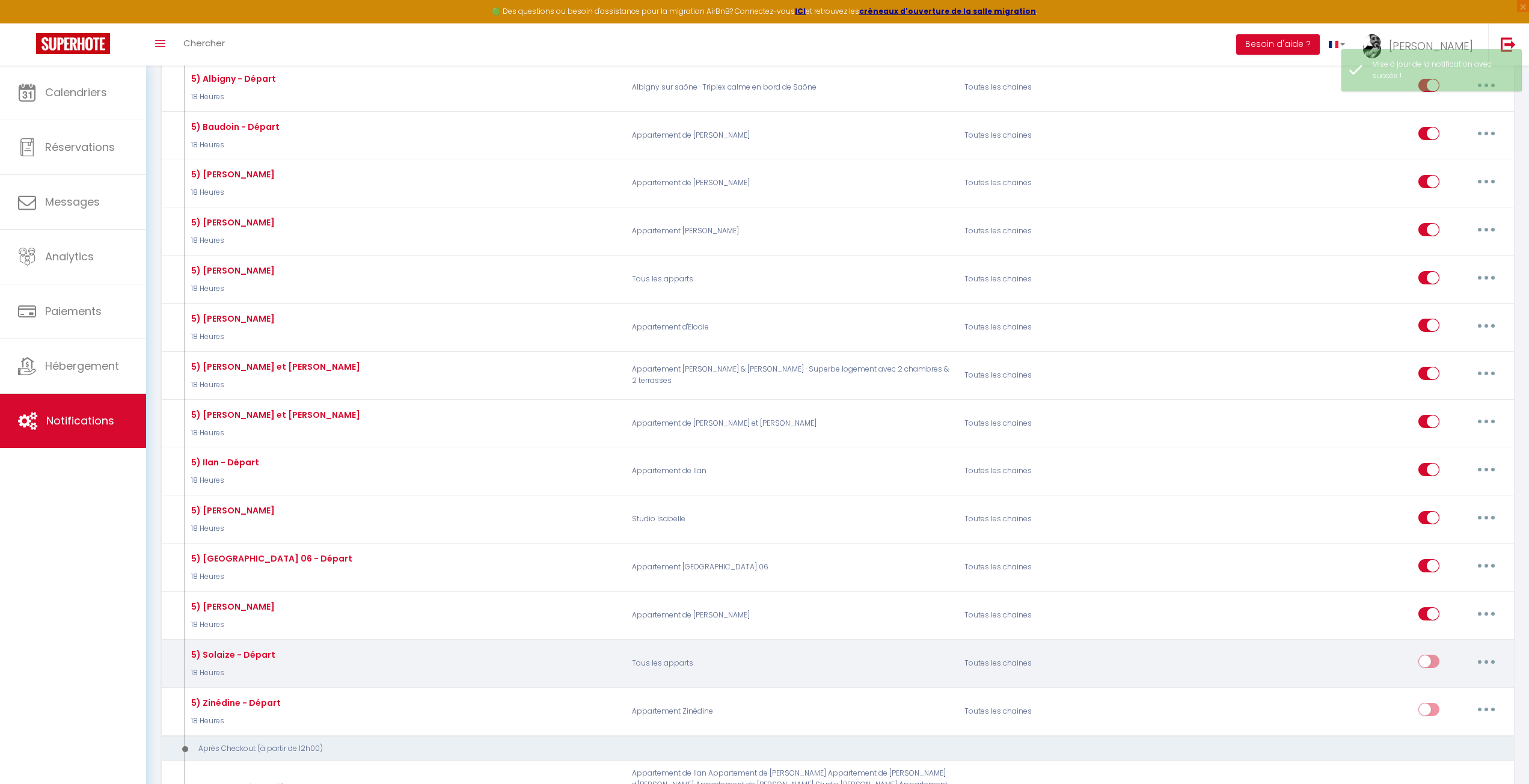
click at [1442, 649] on div "Editer Dupliquer Tester Supprimer" at bounding box center [1461, 663] width 85 height 35
click at [1425, 655] on input "checkbox" at bounding box center [1429, 664] width 21 height 18
click at [1484, 653] on button "button" at bounding box center [1487, 661] width 34 height 19
click at [1440, 680] on link "Editer" at bounding box center [1456, 689] width 89 height 21
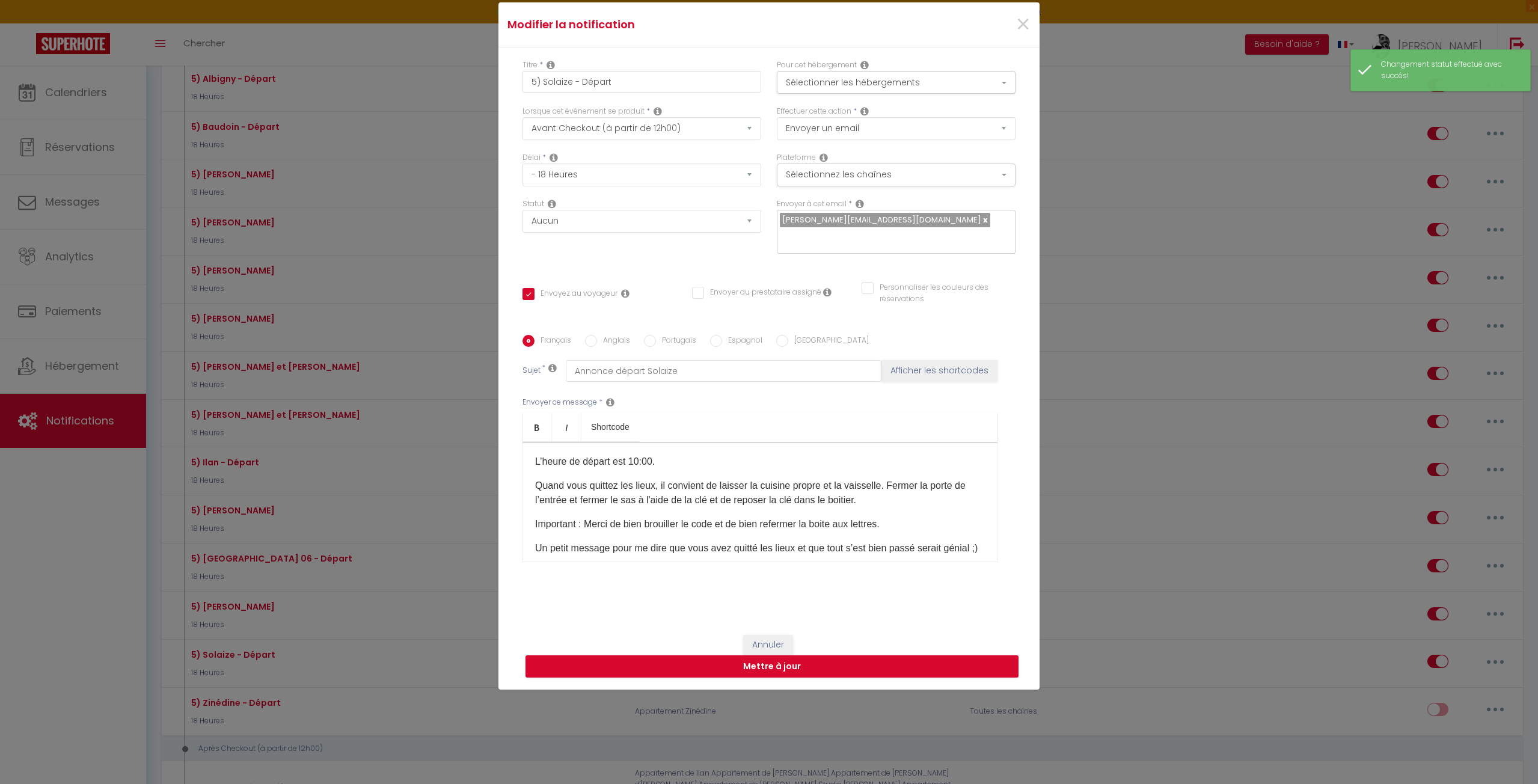
scroll to position [61, 0]
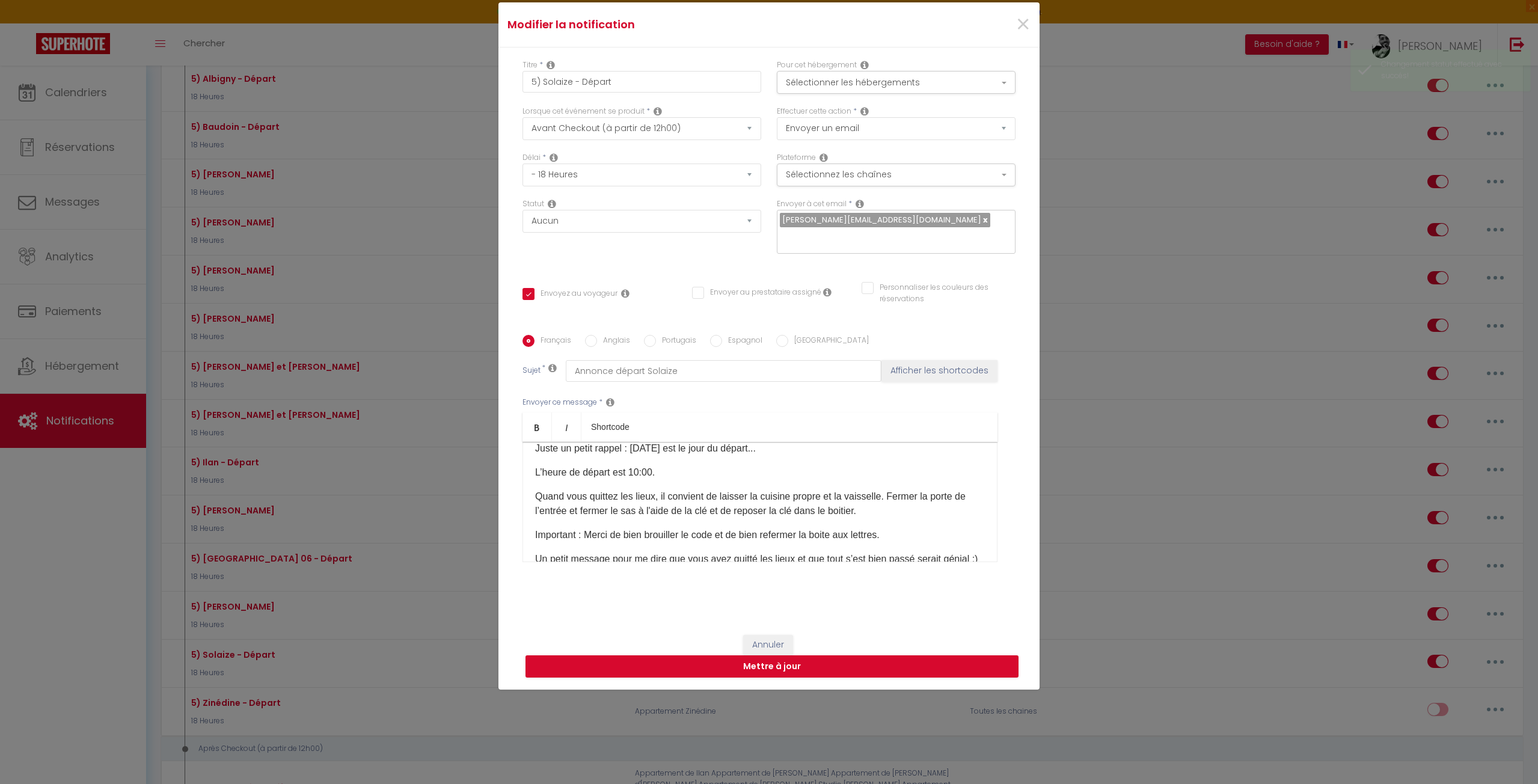
click at [681, 492] on p "Quand vous quittez les lieux, il convient de laisser la cuisine propre et la va…" at bounding box center [760, 504] width 450 height 29
click at [590, 513] on p "Quand vous quittez les lieux, il convient de laisser la cuisine propre et la va…" at bounding box center [760, 504] width 450 height 29
drag, startPoint x: 602, startPoint y: 511, endPoint x: 625, endPoint y: 510, distance: 23.0
click at [624, 510] on p "Quand vous quittez les lieux, il convient de laisser la cuisine propre et la va…" at bounding box center [760, 504] width 450 height 29
click at [630, 510] on p "Quand vous quittez les lieux, il convient de laisser la cuisine propre et la va…" at bounding box center [760, 504] width 450 height 29
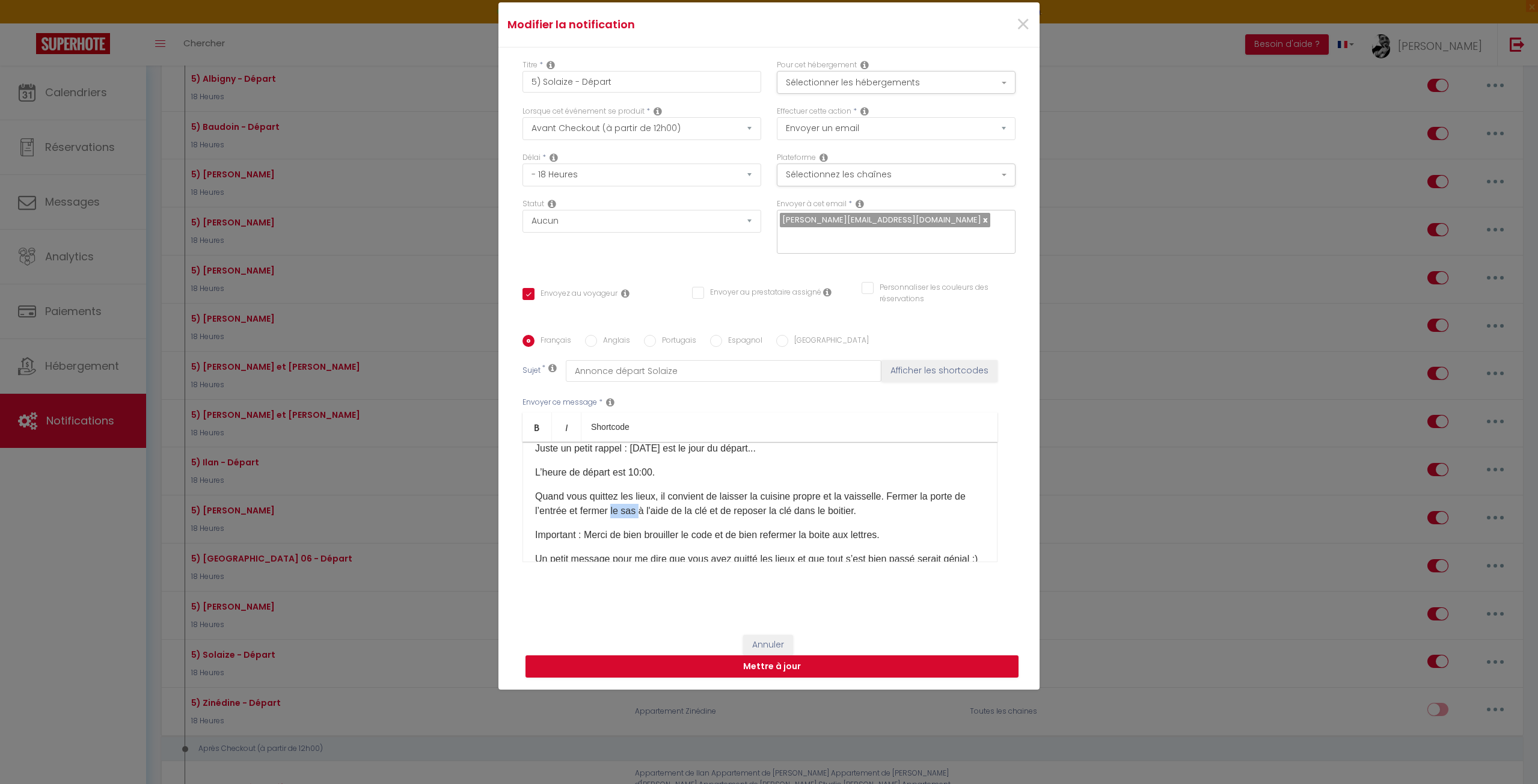
drag, startPoint x: 626, startPoint y: 509, endPoint x: 651, endPoint y: 510, distance: 25.0
click at [651, 510] on p "Quand vous quittez les lieux, il convient de laisser la cuisine propre et la va…" at bounding box center [760, 504] width 450 height 29
click at [880, 507] on p "Quand vous quittez les lieux, il convient de laisser la cuisine propre et la va…" at bounding box center [760, 504] width 450 height 29
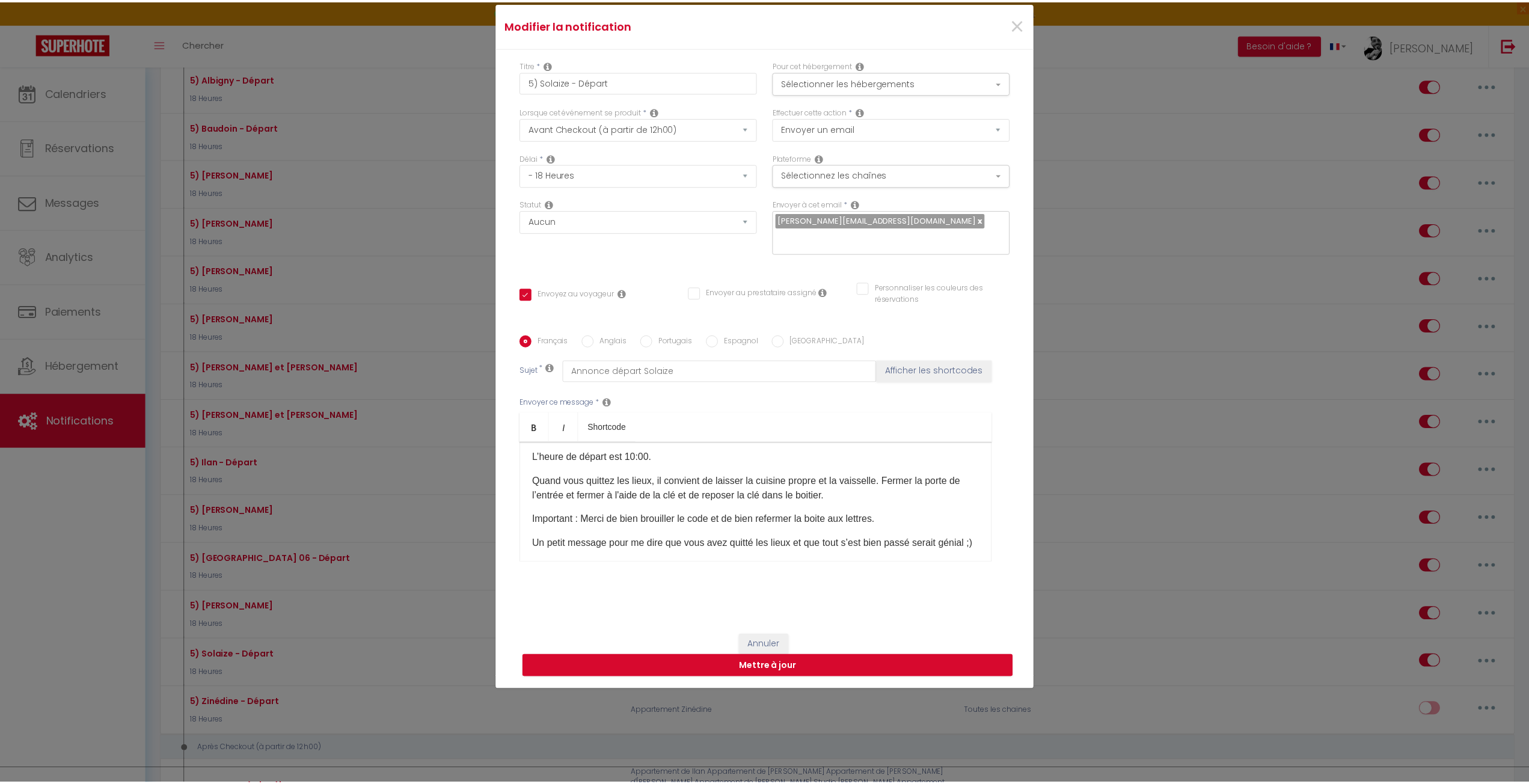
scroll to position [121, 0]
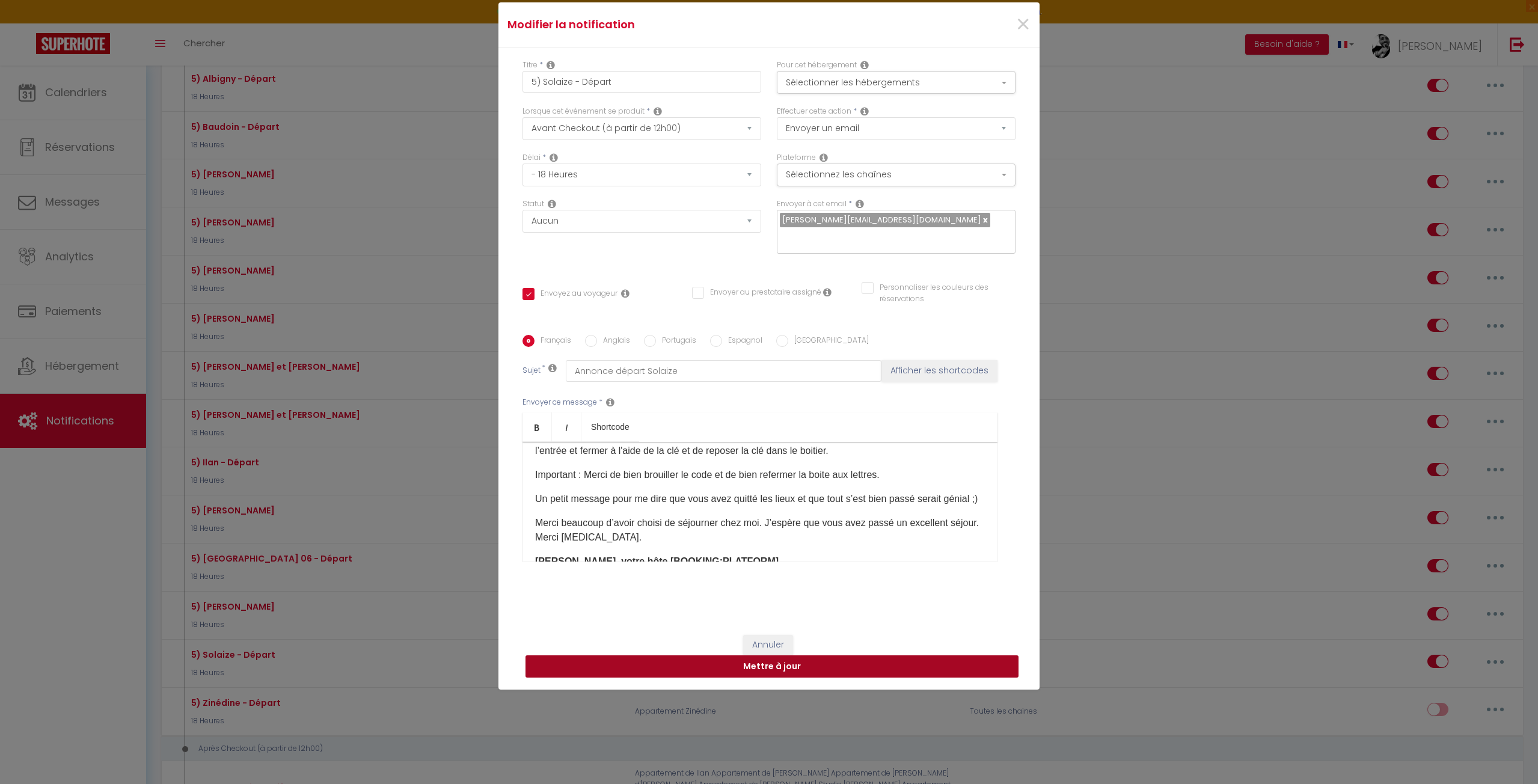
drag, startPoint x: 770, startPoint y: 664, endPoint x: 825, endPoint y: 430, distance: 240.4
click at [825, 430] on form "Modifier la notification × Titre * 5) Solaize - Départ Pour cet hébergement Sél…" at bounding box center [769, 346] width 541 height 687
click at [843, 84] on button "Sélectionner les hébergements" at bounding box center [896, 82] width 239 height 23
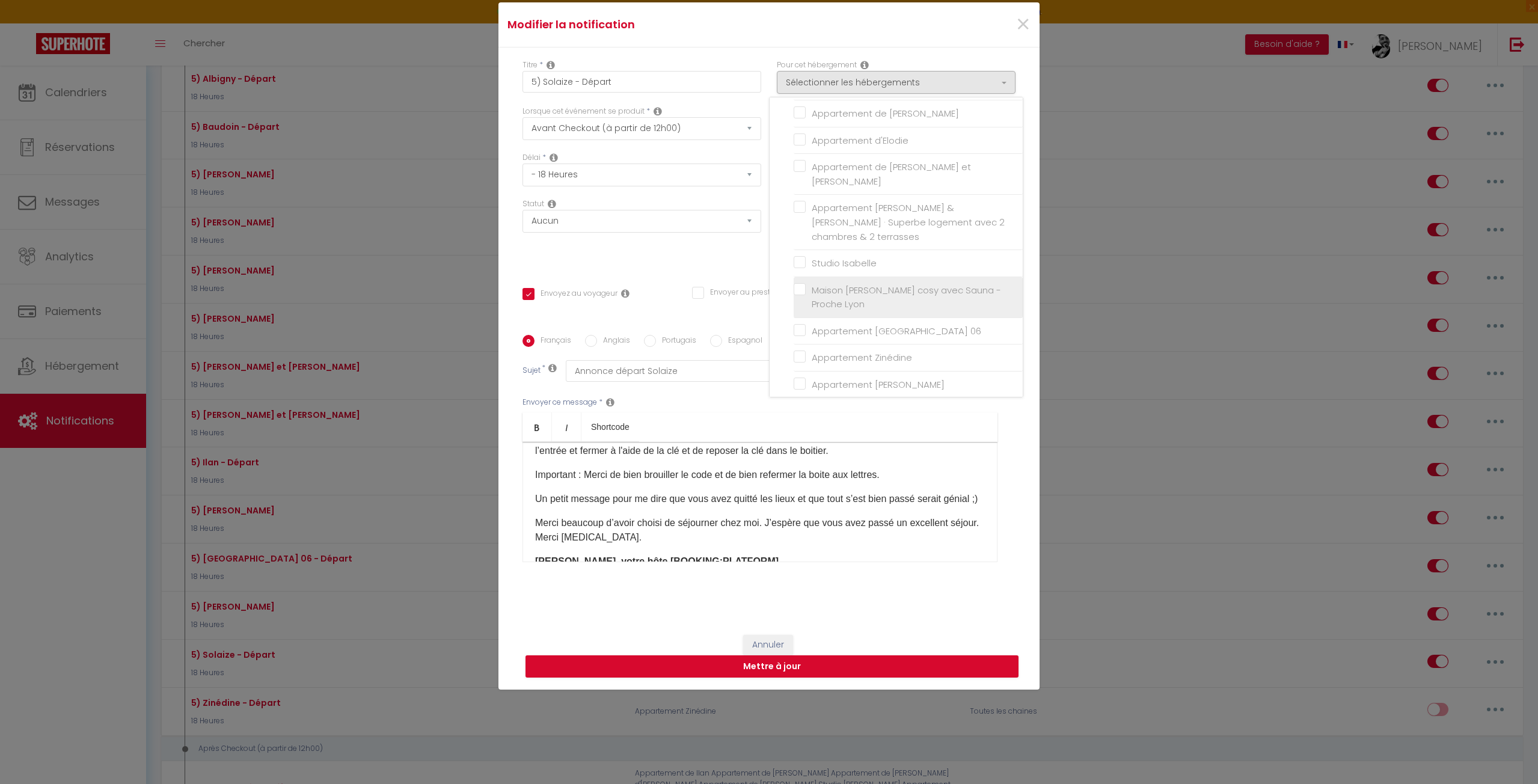
click at [811, 283] on span "Maison [PERSON_NAME] cosy avec Sauna - Proche Lyon" at bounding box center [905, 296] width 189 height 27
click at [809, 291] on input "Maison [PERSON_NAME] cosy avec Sauna - Proche Lyon" at bounding box center [907, 296] width 229 height 12
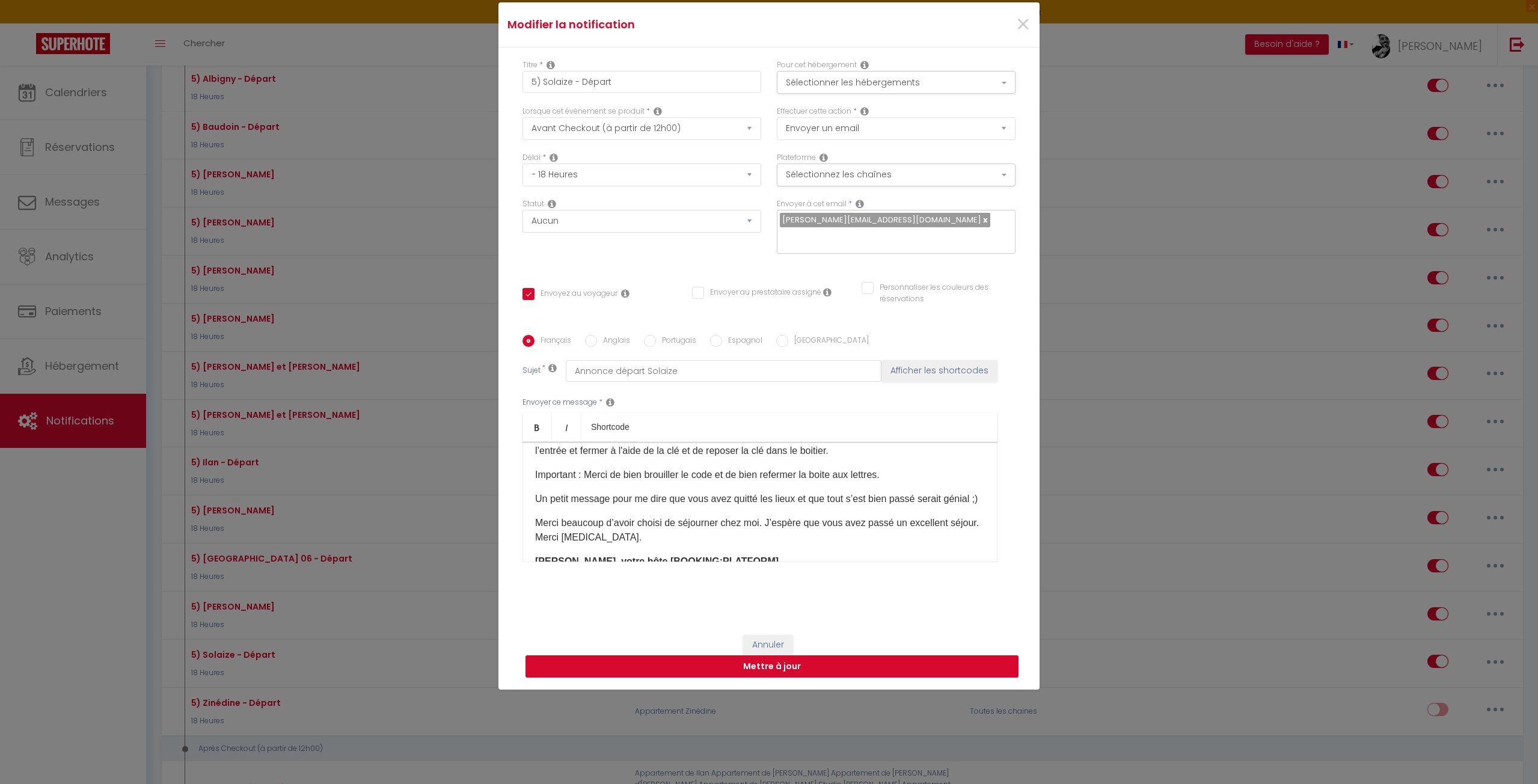
click at [778, 675] on button "Mettre à jour" at bounding box center [772, 666] width 493 height 23
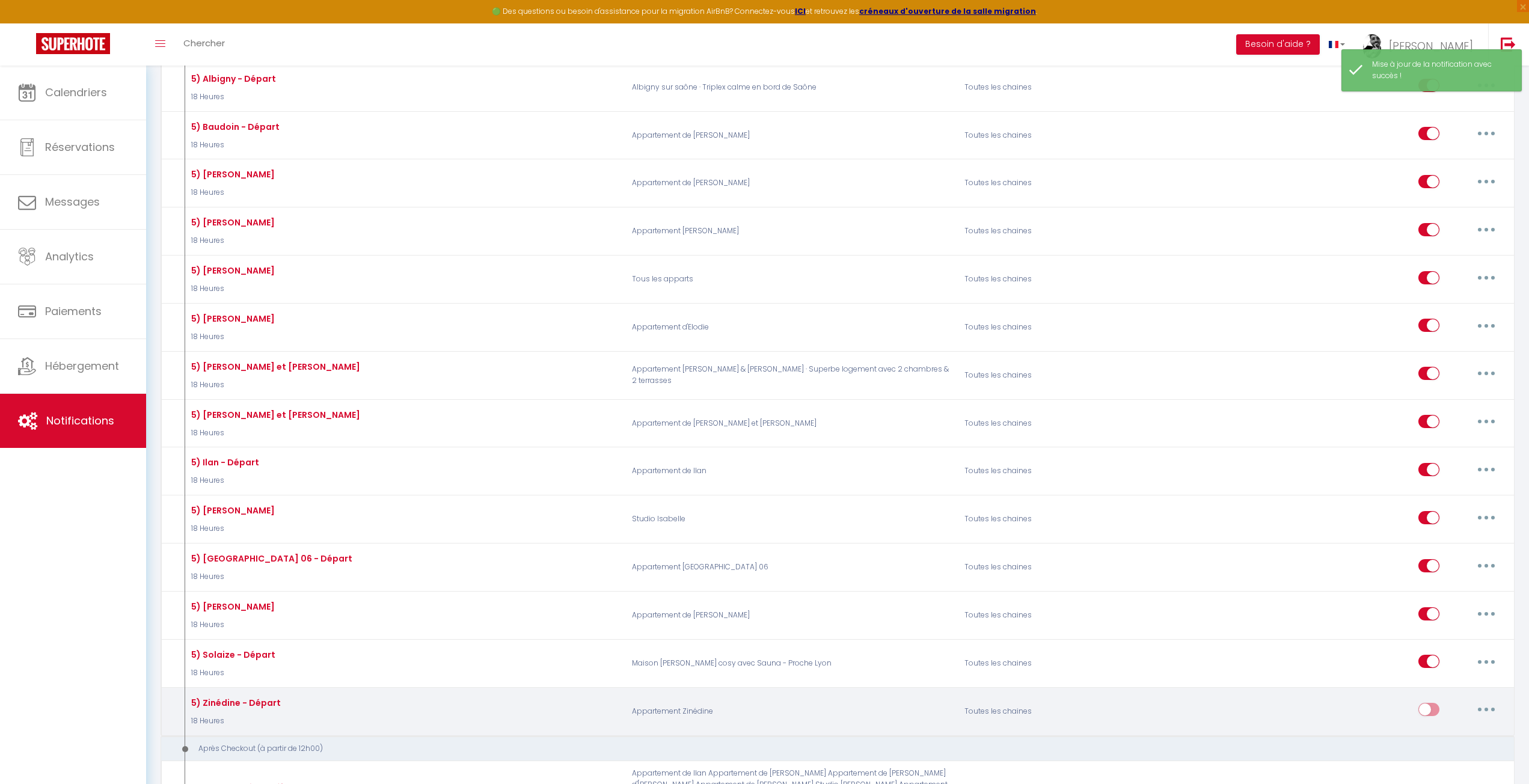
click at [1430, 703] on input "checkbox" at bounding box center [1429, 712] width 21 height 18
click at [1433, 703] on input "checkbox" at bounding box center [1429, 712] width 21 height 18
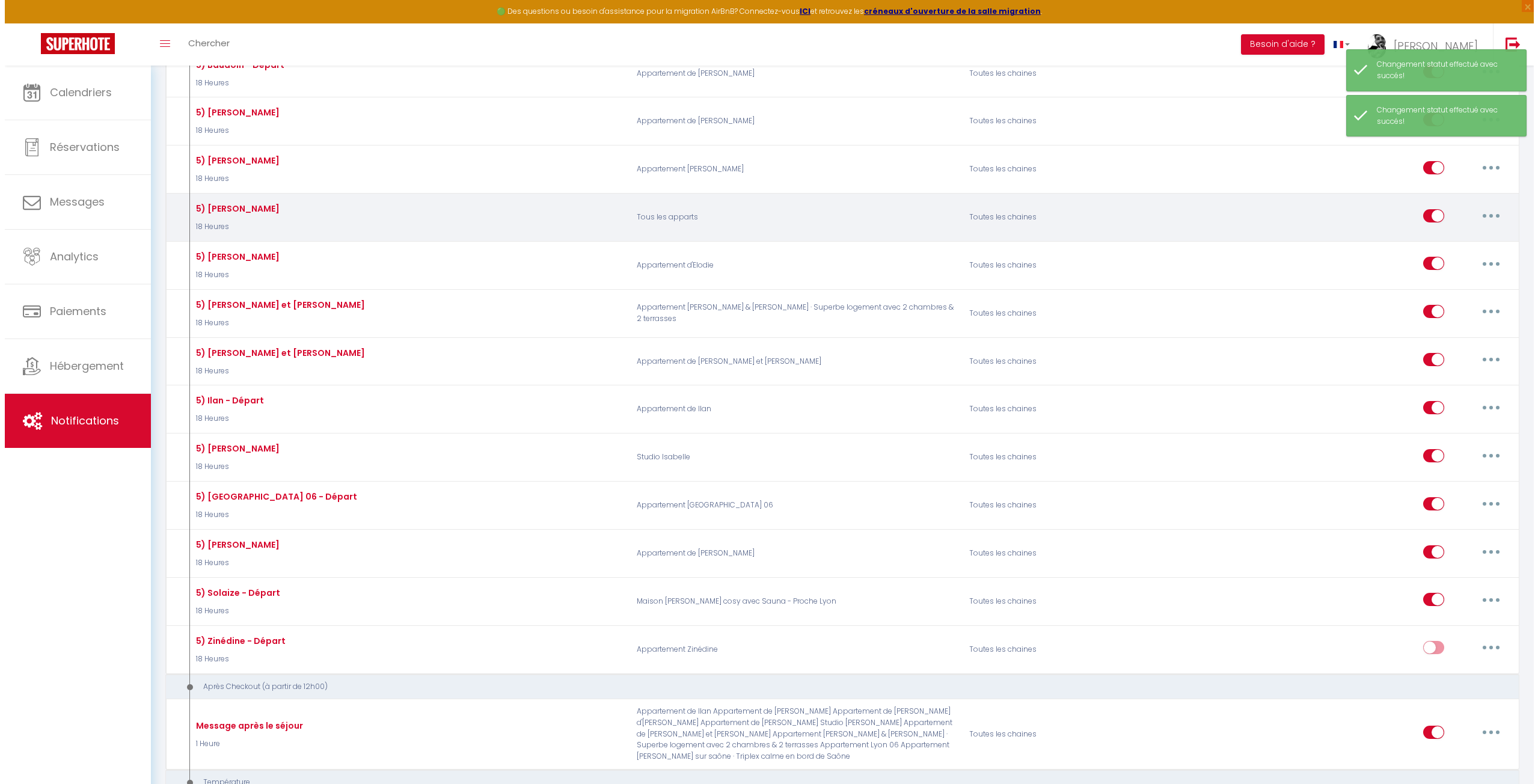
scroll to position [2465, 0]
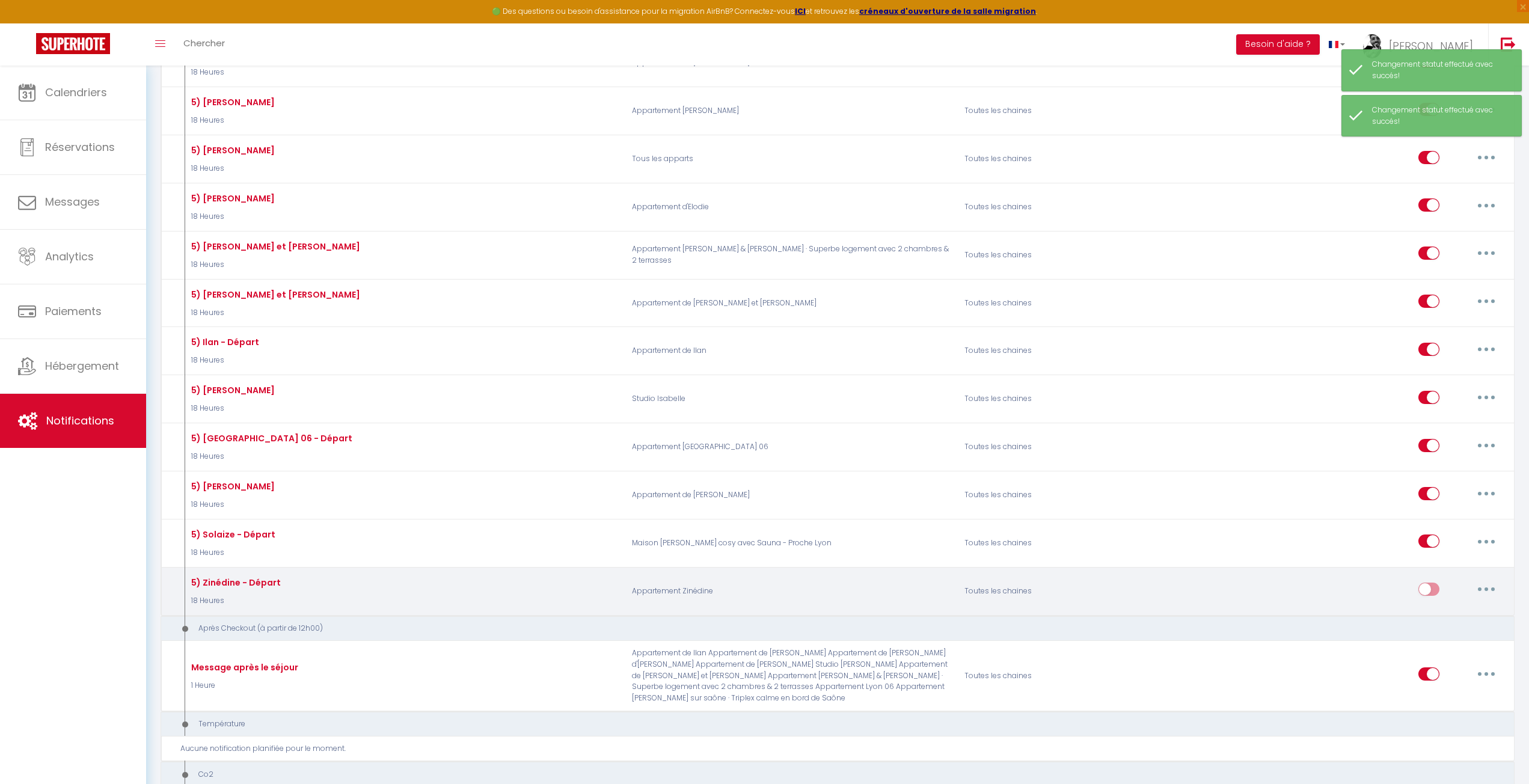
click at [1427, 583] on input "checkbox" at bounding box center [1429, 591] width 21 height 18
click at [1492, 580] on button "button" at bounding box center [1487, 589] width 34 height 19
click at [1458, 607] on link "Editer" at bounding box center [1456, 617] width 89 height 21
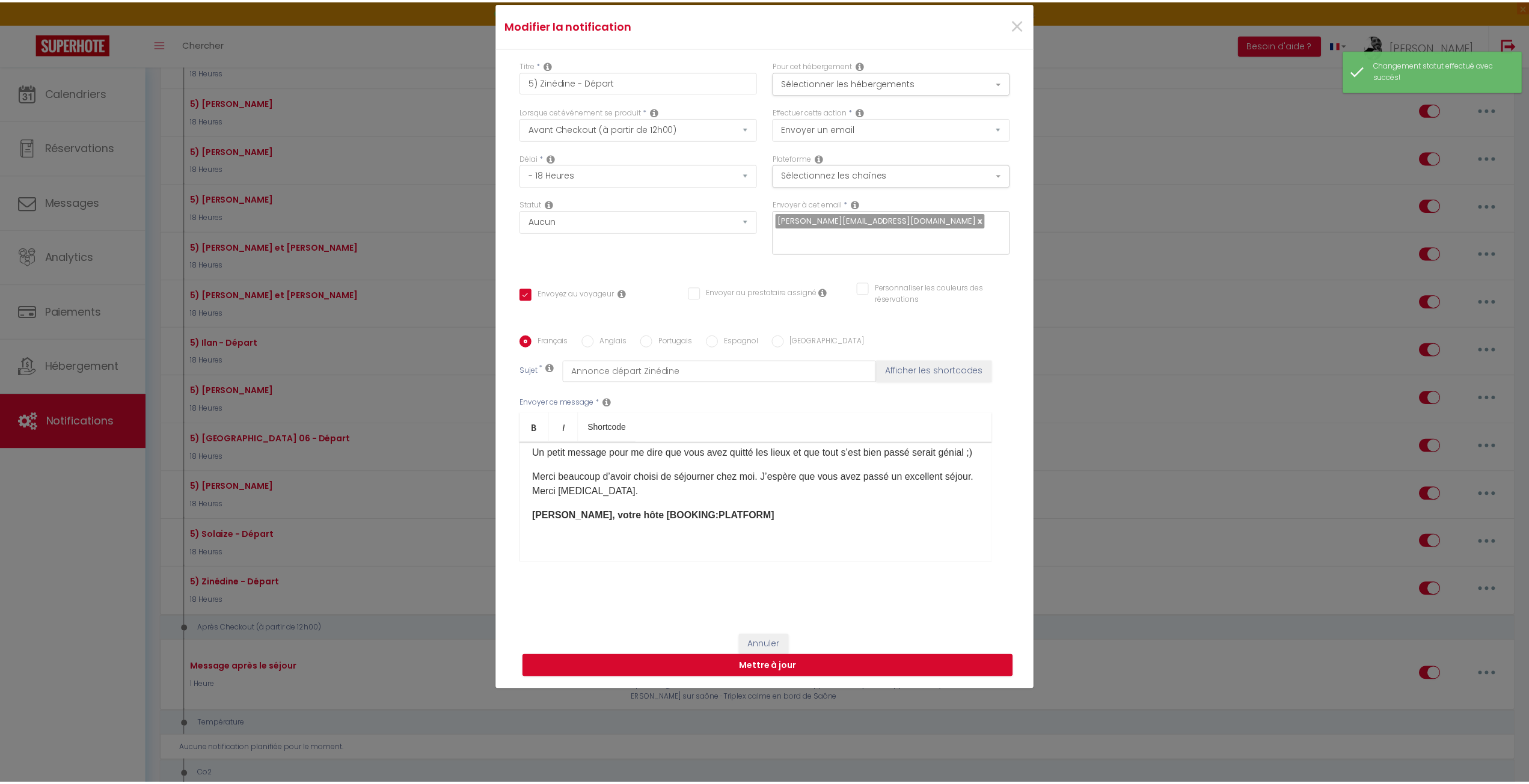
scroll to position [182, 0]
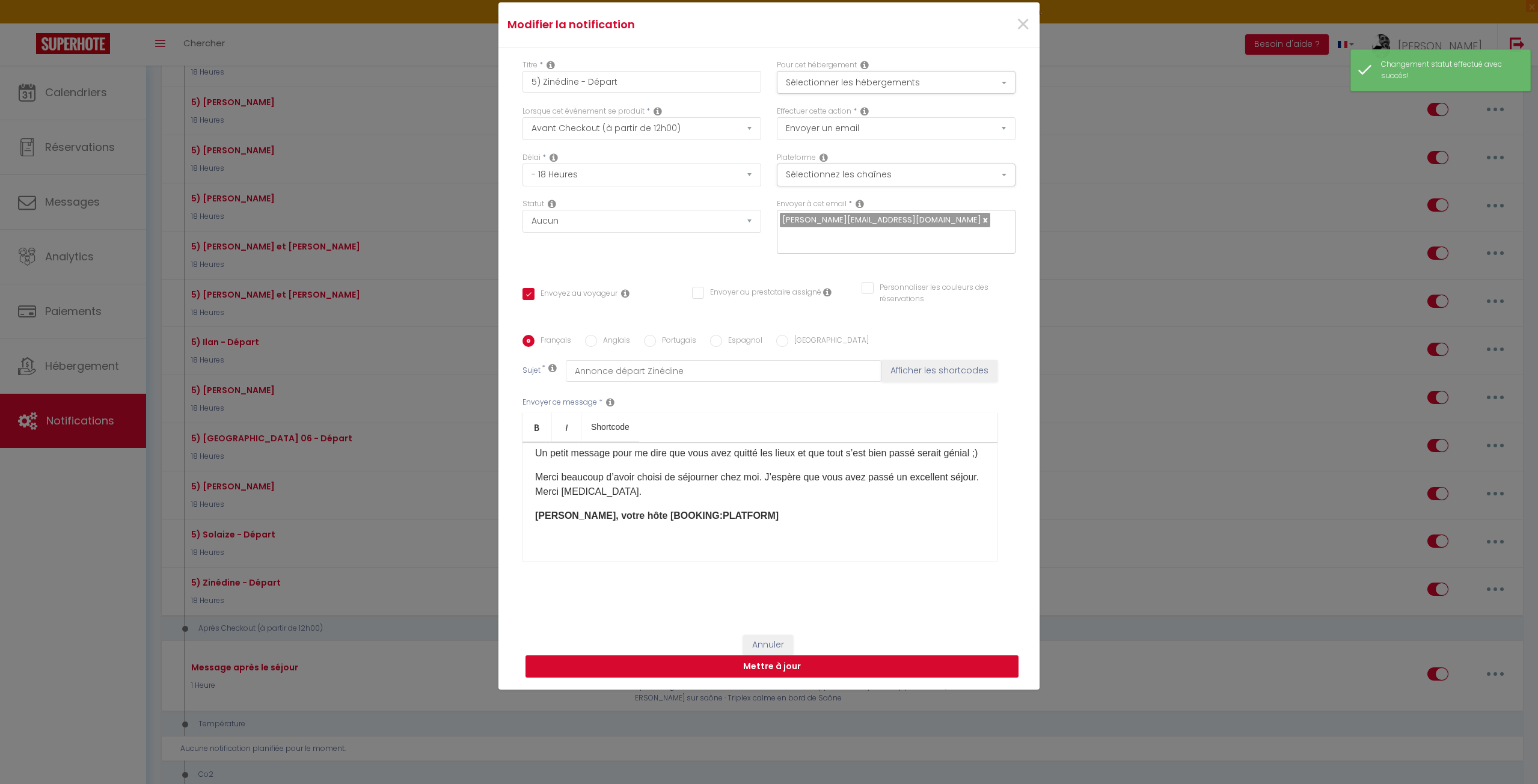
click at [680, 664] on button "Mettre à jour" at bounding box center [772, 666] width 493 height 23
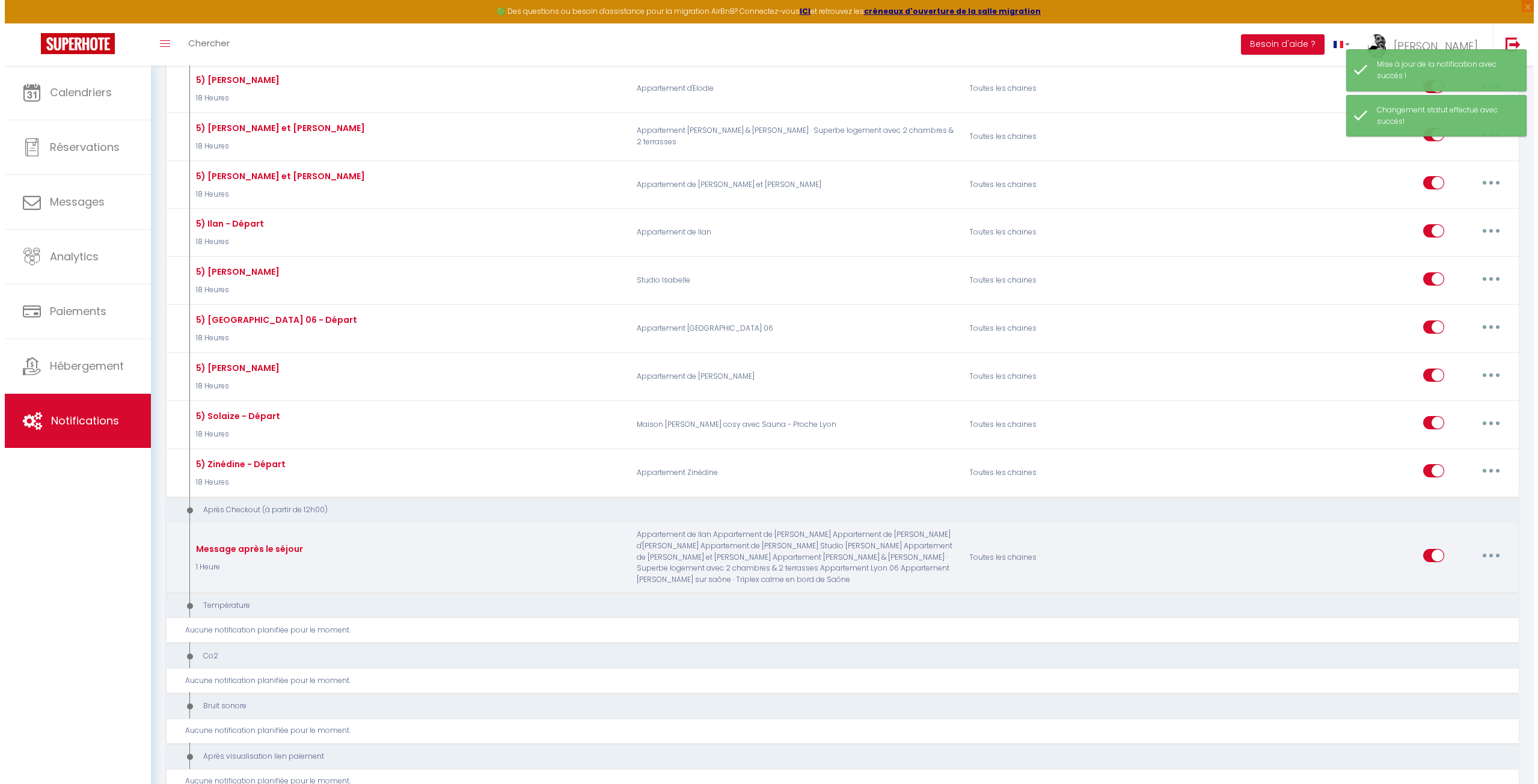
scroll to position [2585, 0]
click at [1482, 545] on button "button" at bounding box center [1486, 553] width 34 height 19
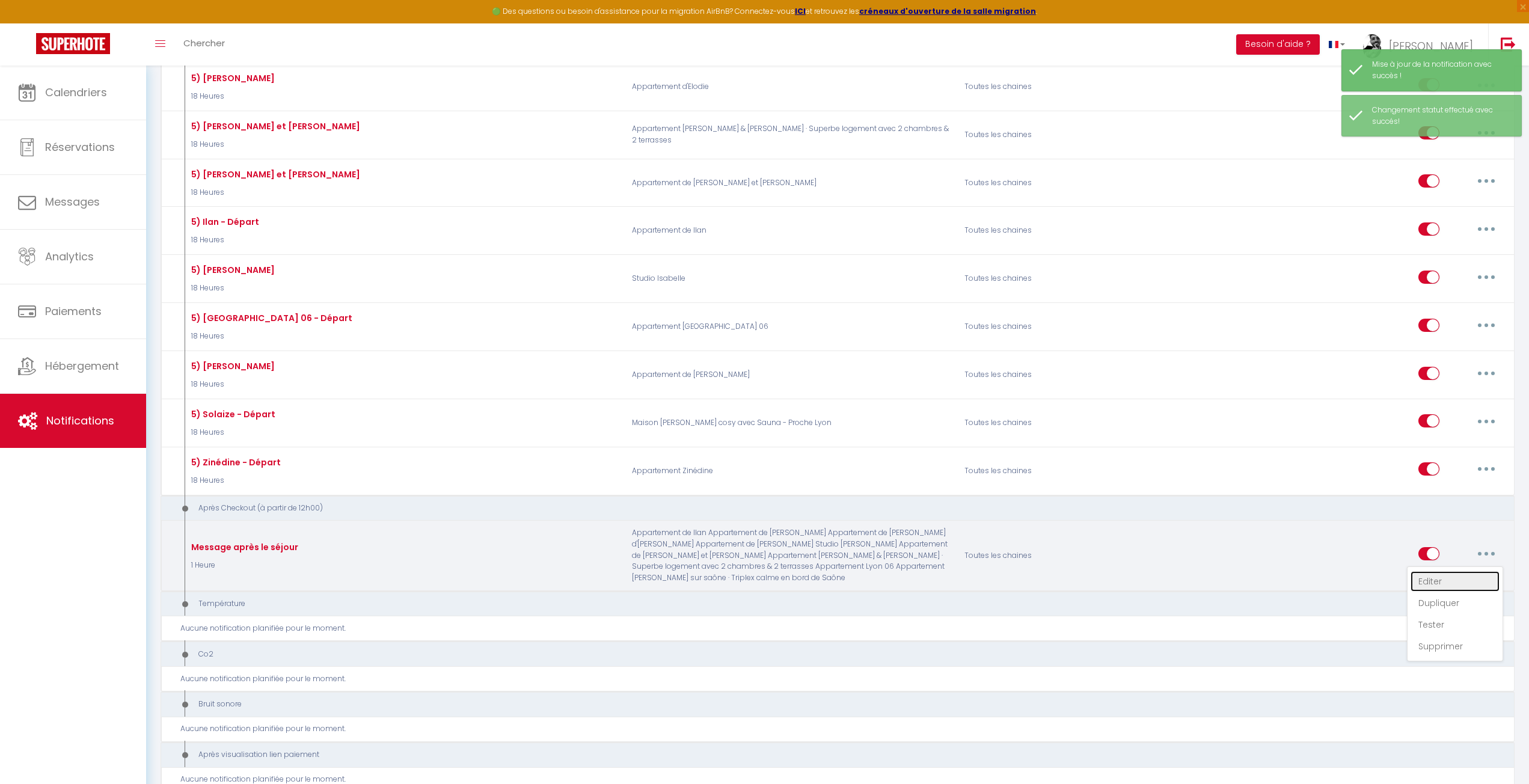
click at [1449, 571] on link "Editer" at bounding box center [1456, 582] width 89 height 21
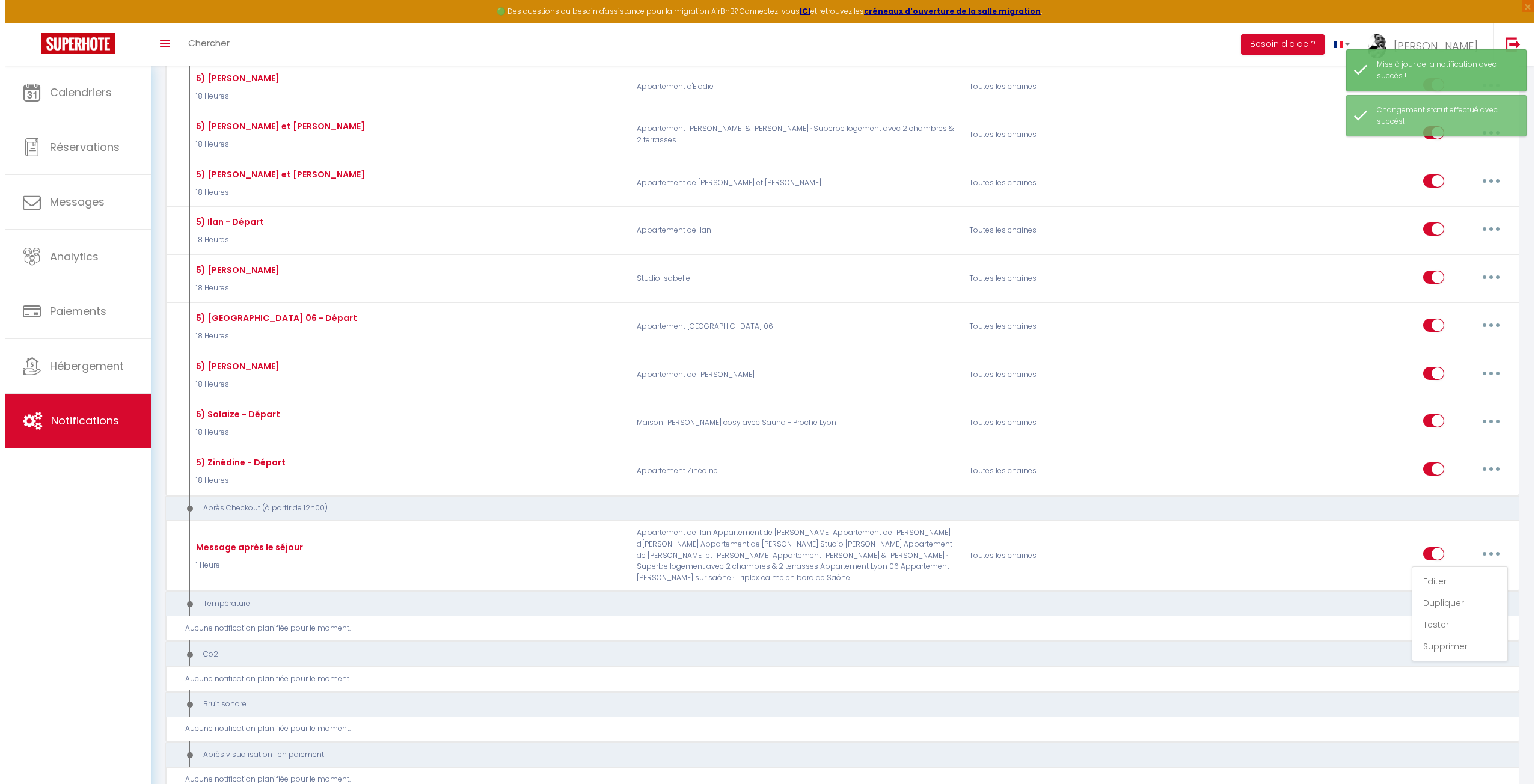
scroll to position [0, 0]
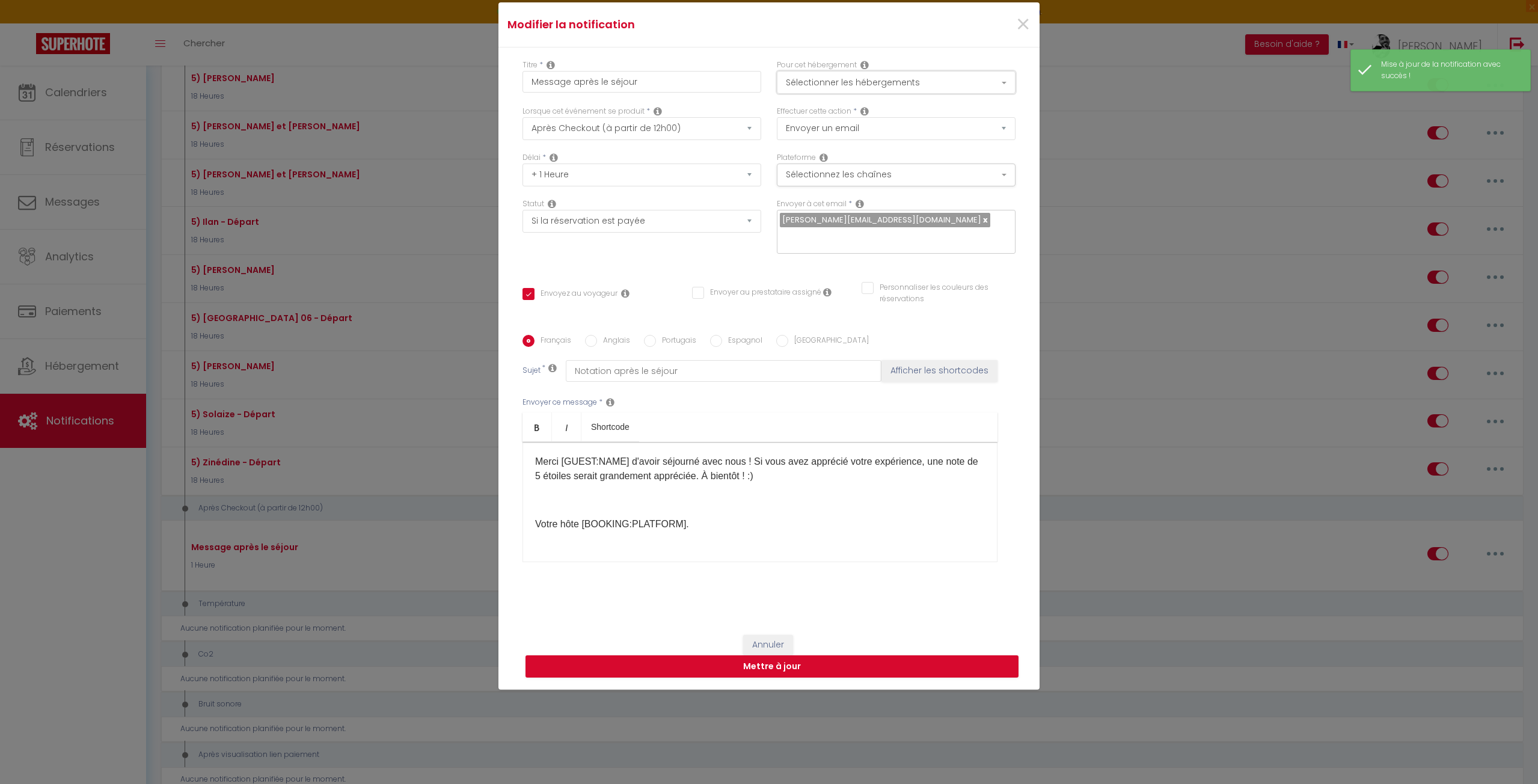
click at [887, 86] on button "Sélectionner les hébergements" at bounding box center [896, 82] width 239 height 23
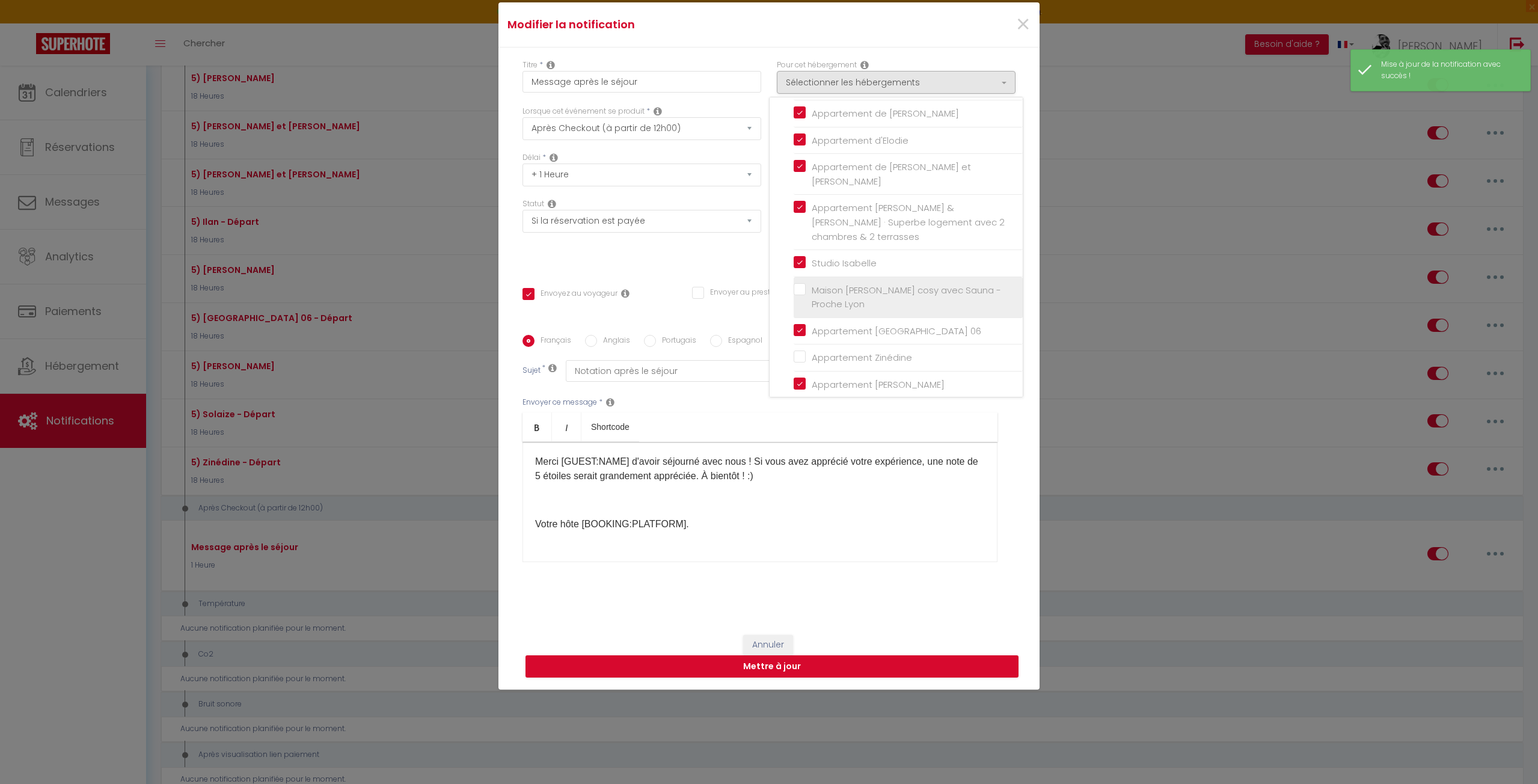
click at [832, 291] on input "Maison [PERSON_NAME] cosy avec Sauna - Proche Lyon" at bounding box center [907, 296] width 229 height 12
click at [830, 352] on input "Appartement Zinédine" at bounding box center [907, 358] width 229 height 12
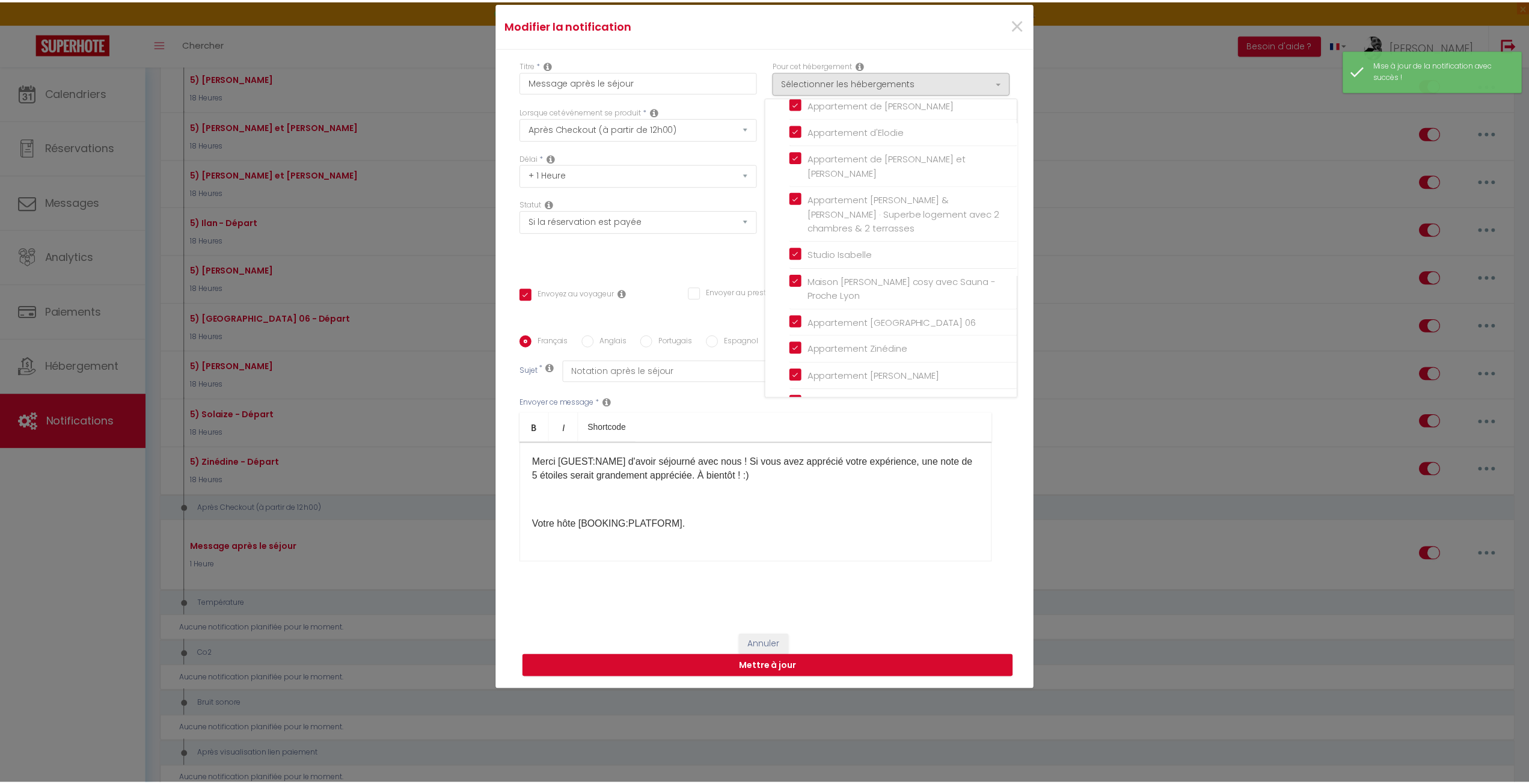
scroll to position [143, 0]
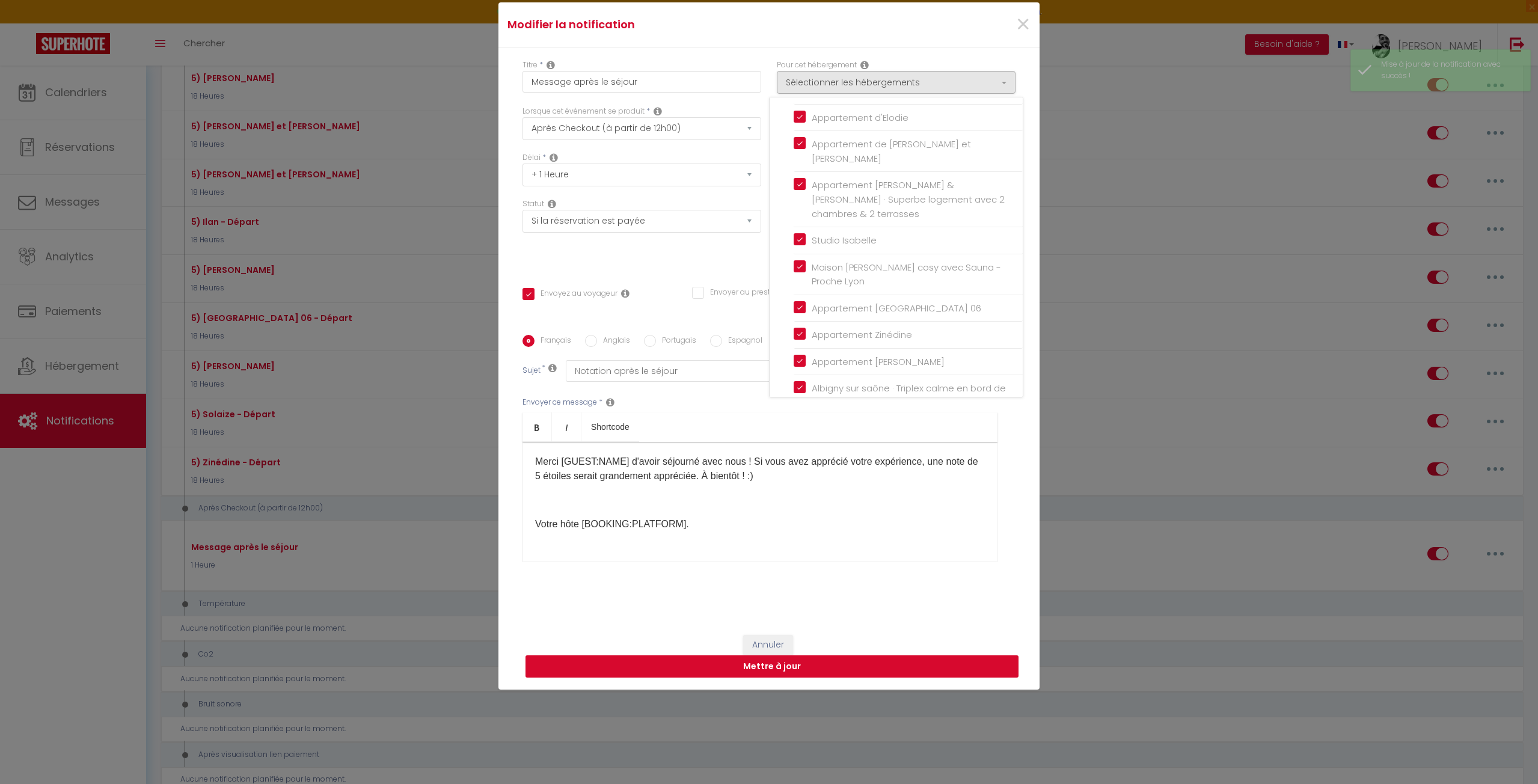
click at [848, 660] on button "Mettre à jour" at bounding box center [772, 666] width 493 height 23
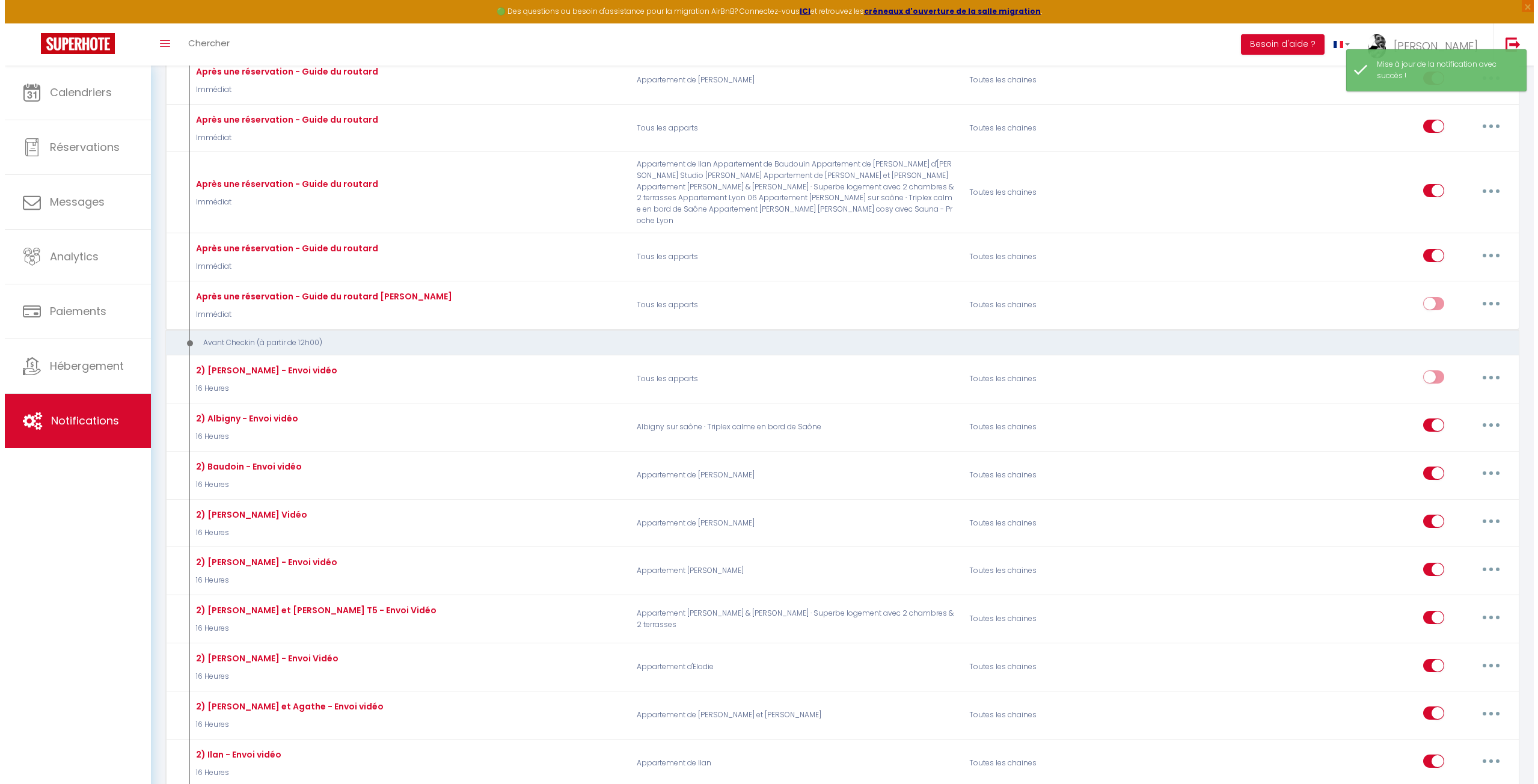
scroll to position [0, 0]
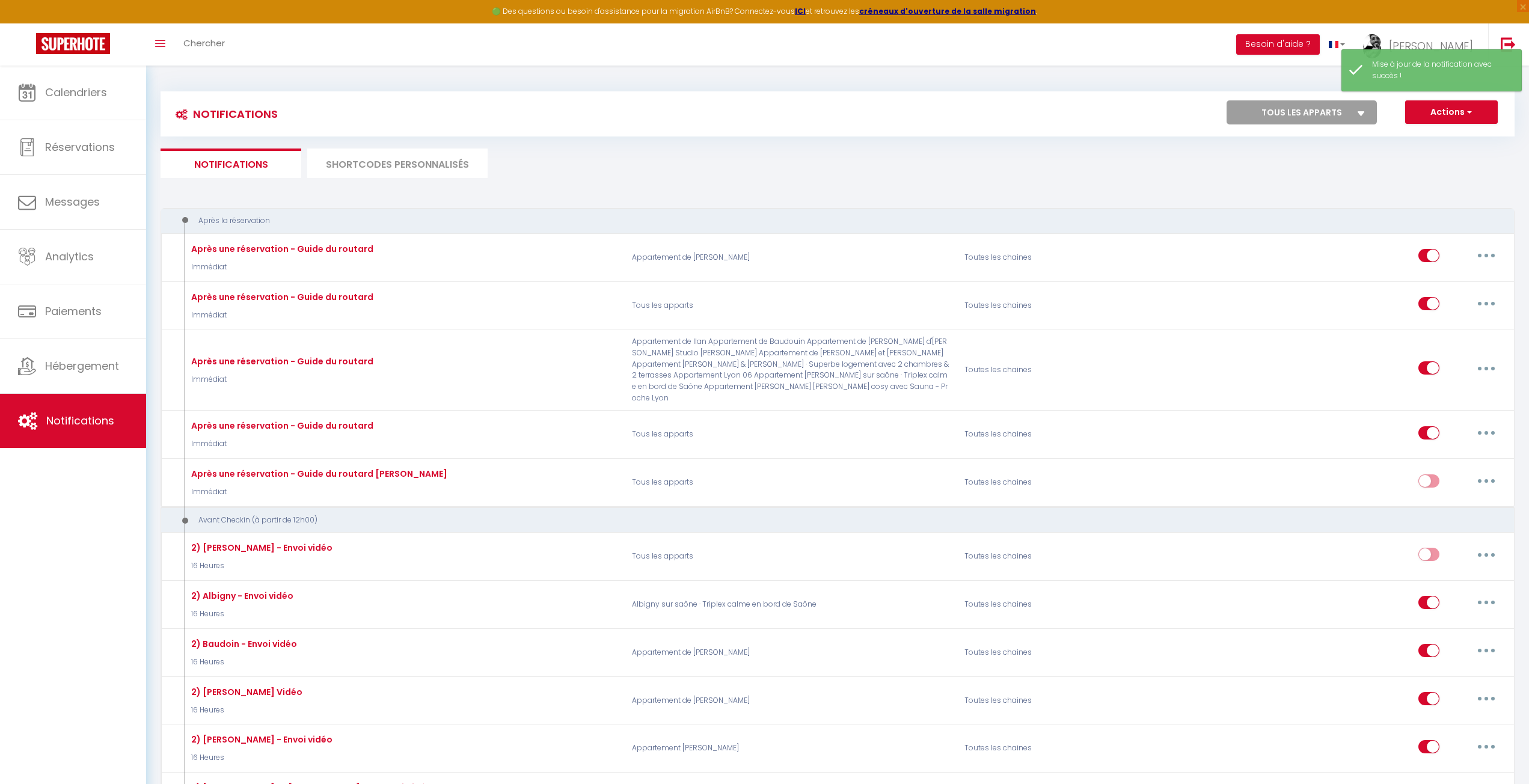
click at [729, 131] on div "Notifications Actions Nouvelle Notification Exporter Importer Tous les apparts …" at bounding box center [838, 114] width 1354 height 45
click at [420, 151] on li "SHORTCODES PERSONNALISÉS" at bounding box center [397, 163] width 181 height 29
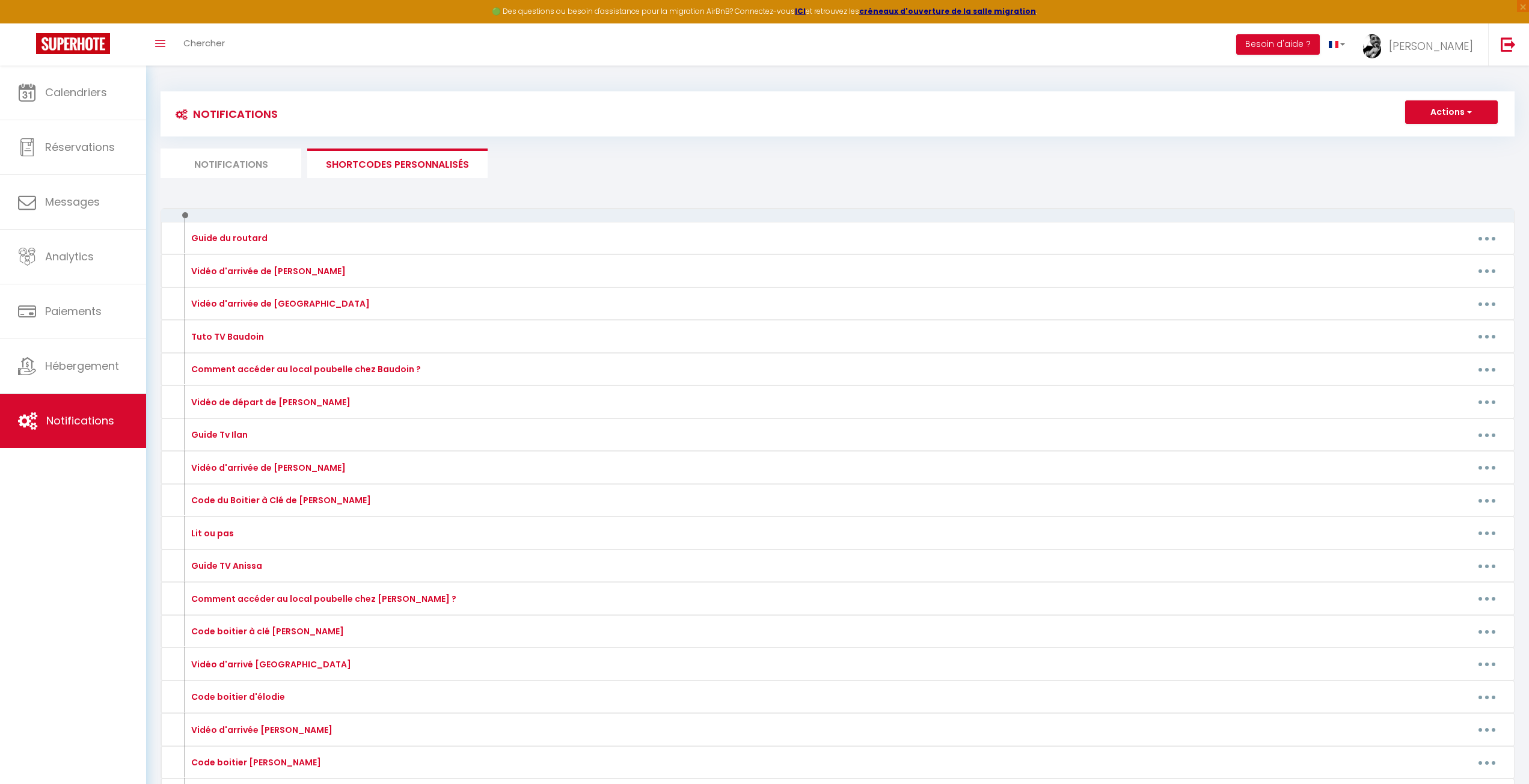
click at [690, 168] on ul "Notifications SHORTCODES PERSONNALISÉS" at bounding box center [838, 163] width 1354 height 29
click at [752, 146] on div "Notifications Actions Nouvelle Notification Exporter Importer Tous les apparts …" at bounding box center [838, 135] width 1354 height 87
click at [1427, 113] on button "Actions" at bounding box center [1452, 113] width 92 height 24
click at [1396, 138] on link "Nouveau shortcode personnalisé" at bounding box center [1416, 138] width 162 height 16
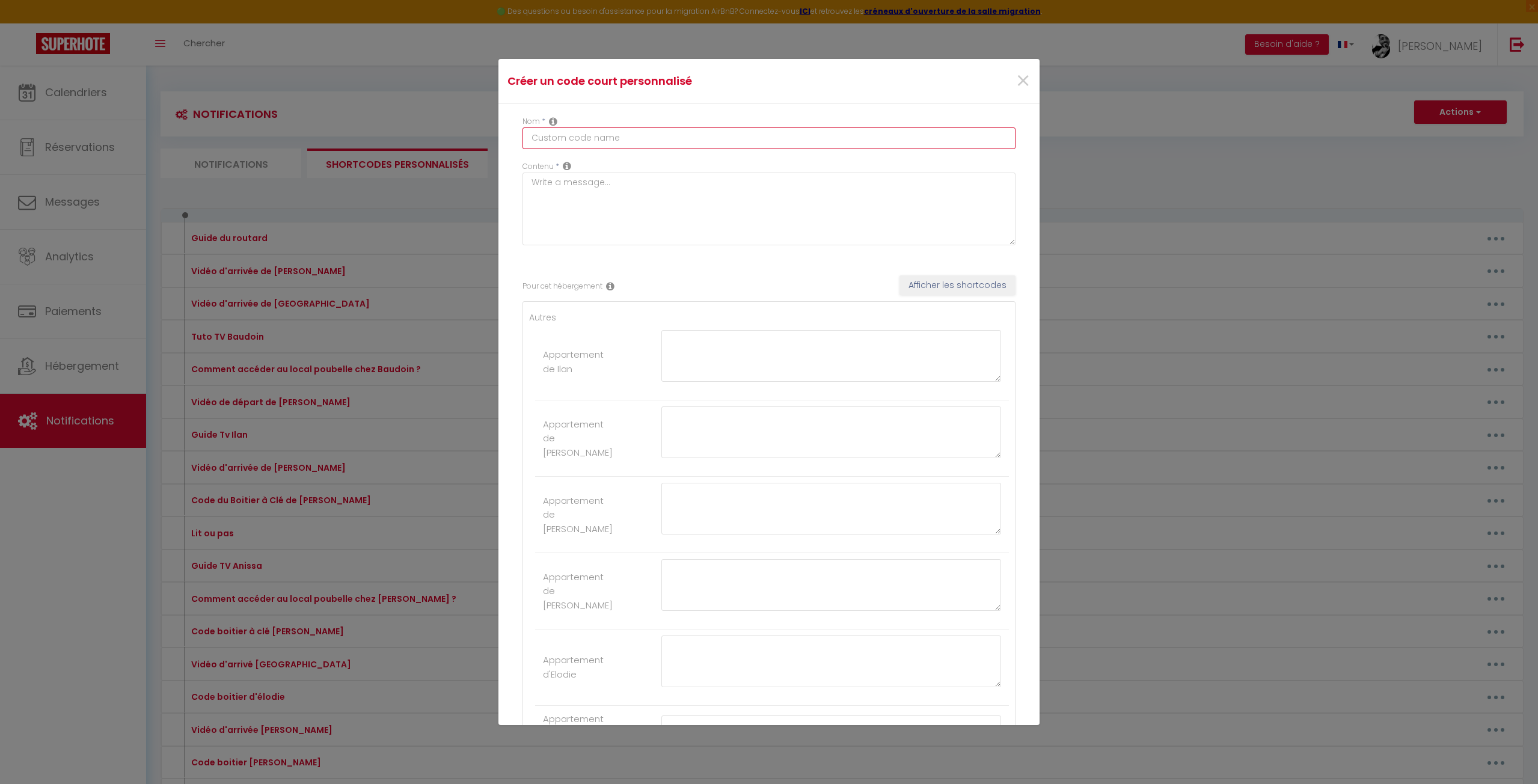
click at [612, 136] on input "text" at bounding box center [769, 137] width 493 height 22
click at [633, 171] on div "Contenu *" at bounding box center [769, 202] width 493 height 84
click at [630, 200] on textarea at bounding box center [769, 208] width 493 height 72
paste textarea "[URL][DOMAIN_NAME]"
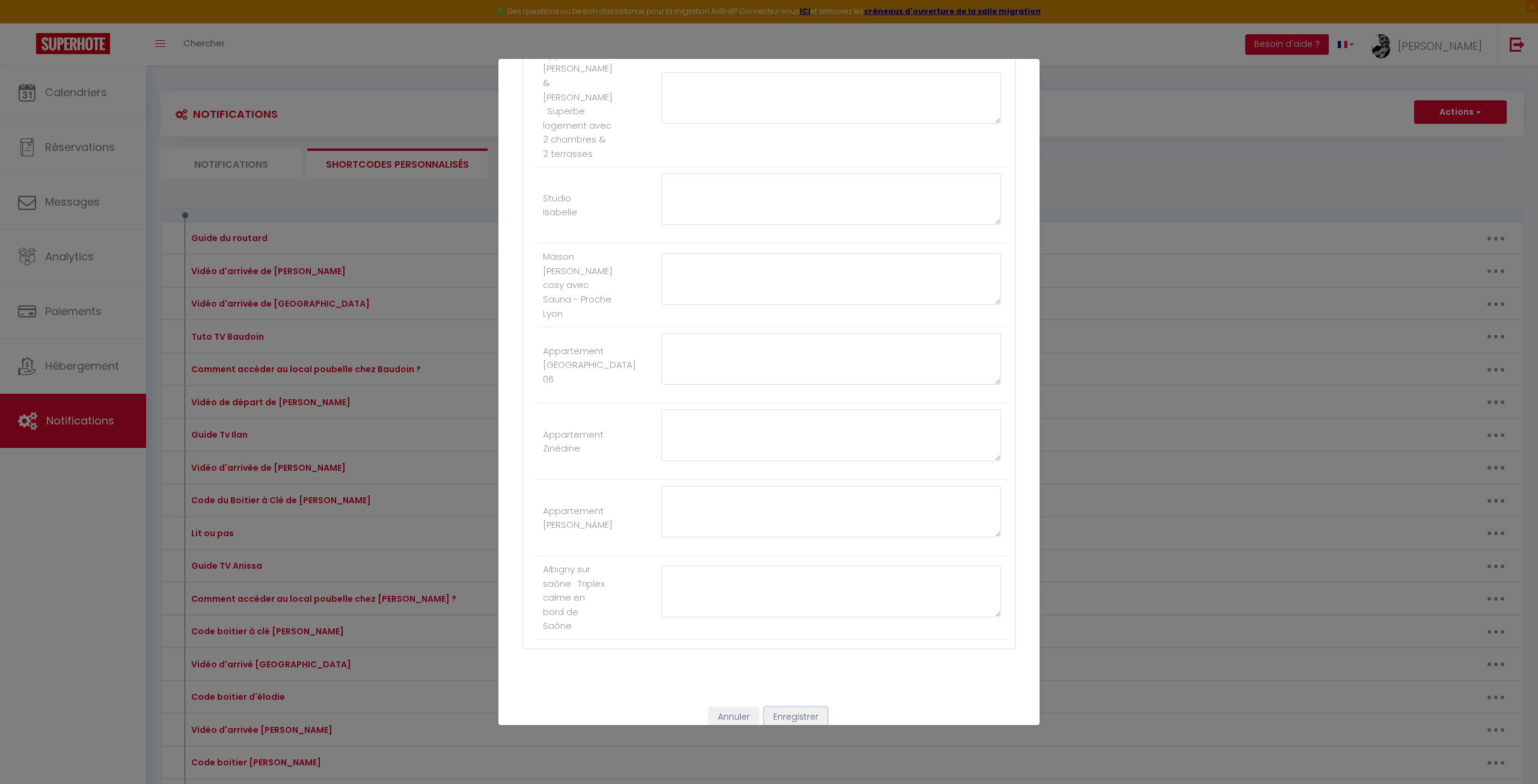
click at [798, 707] on button "Enregistrer" at bounding box center [795, 717] width 63 height 21
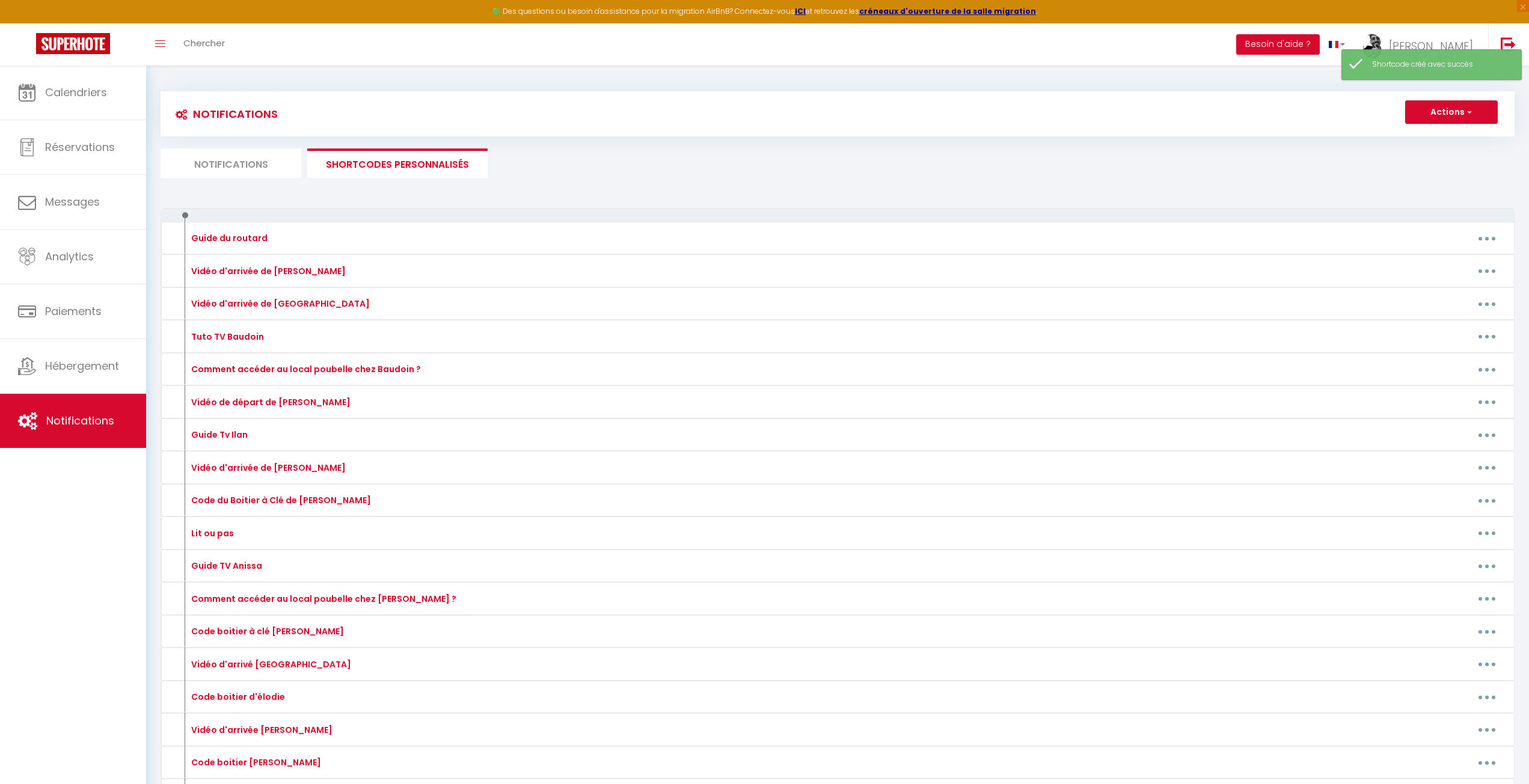
click at [225, 164] on li "Notifications" at bounding box center [231, 163] width 140 height 29
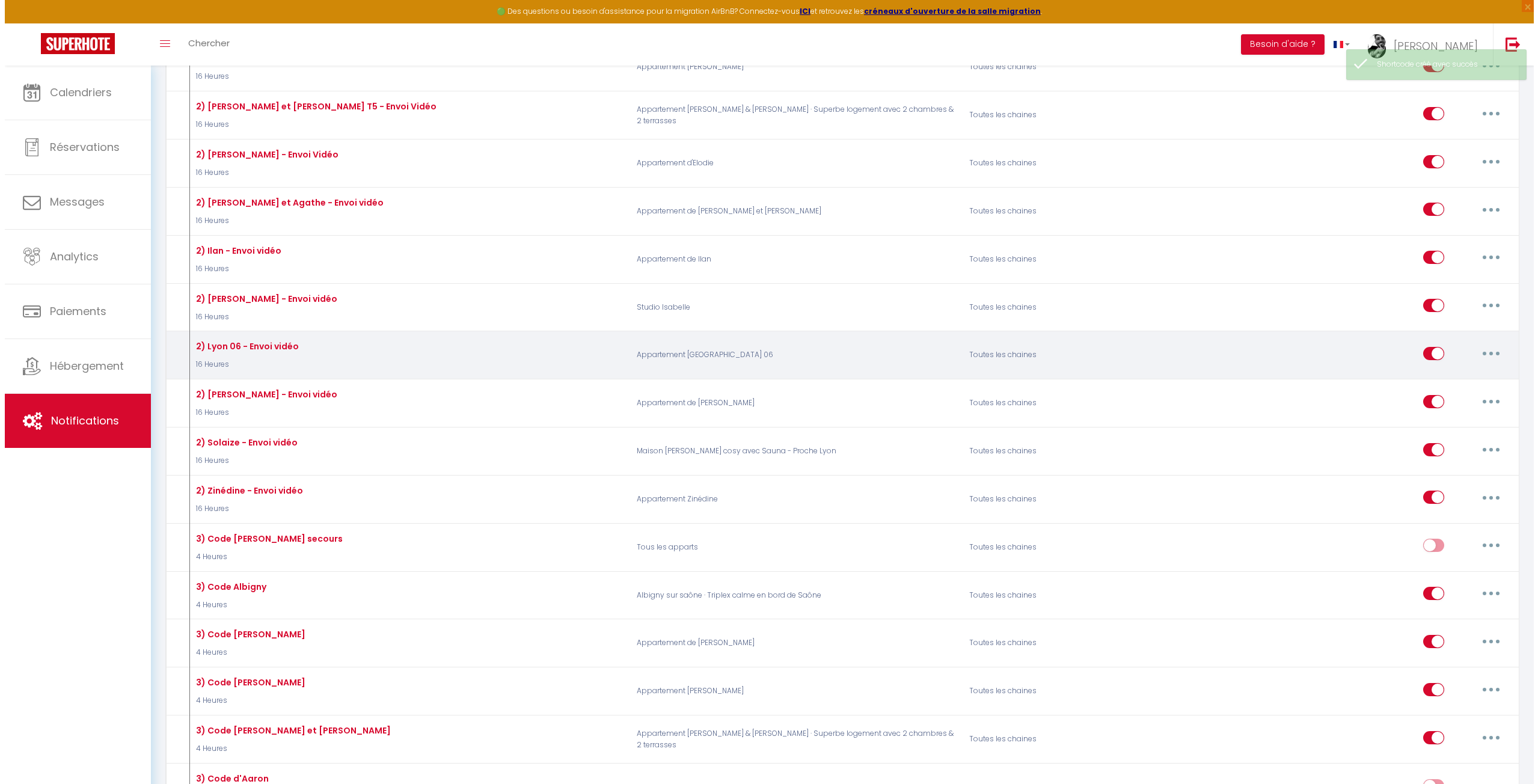
scroll to position [722, 0]
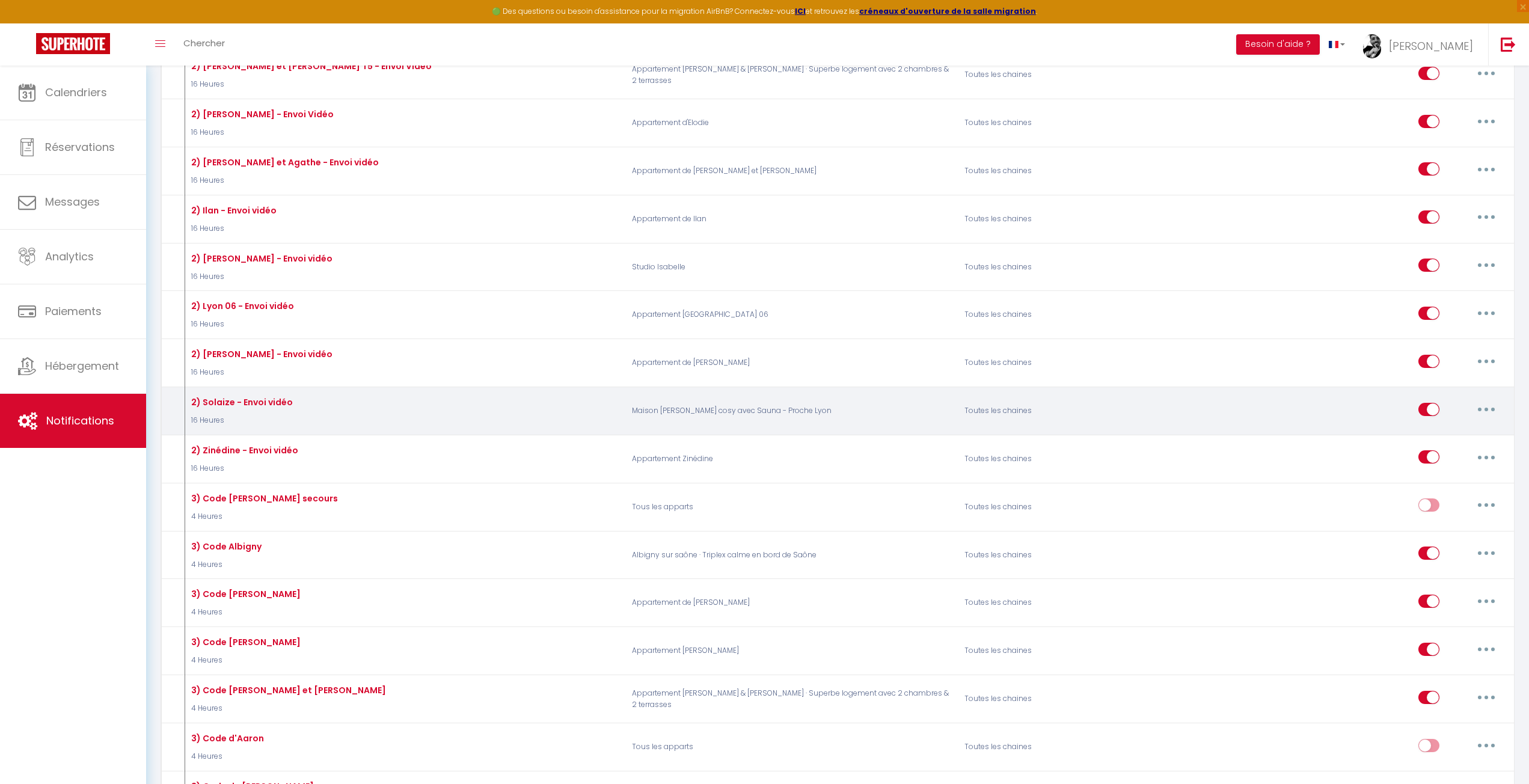
click at [1476, 400] on button "button" at bounding box center [1487, 409] width 34 height 19
click at [1461, 426] on link "Editer" at bounding box center [1456, 437] width 89 height 21
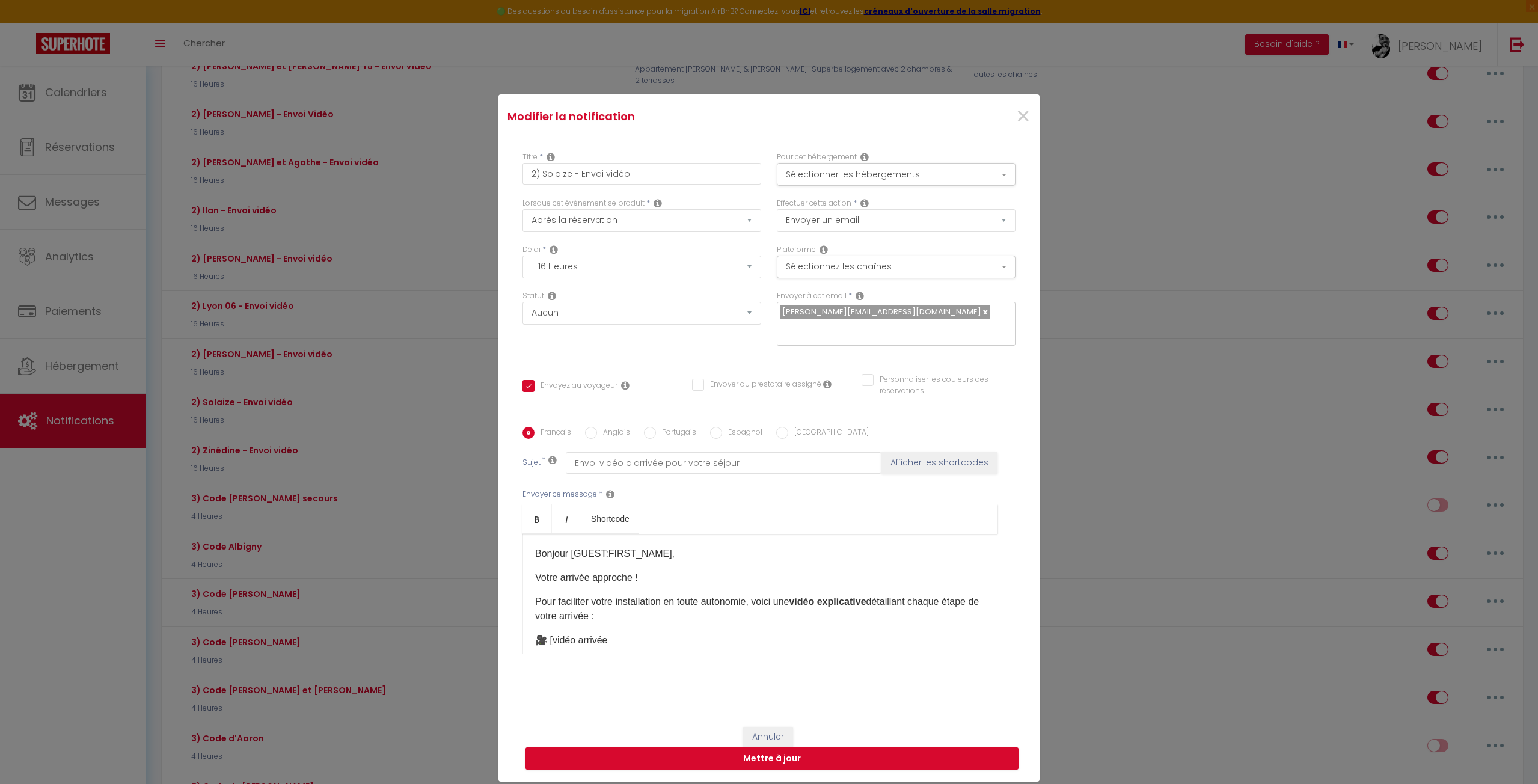
click at [637, 635] on p "🎥 [vidéo arrivée" at bounding box center [760, 640] width 450 height 14
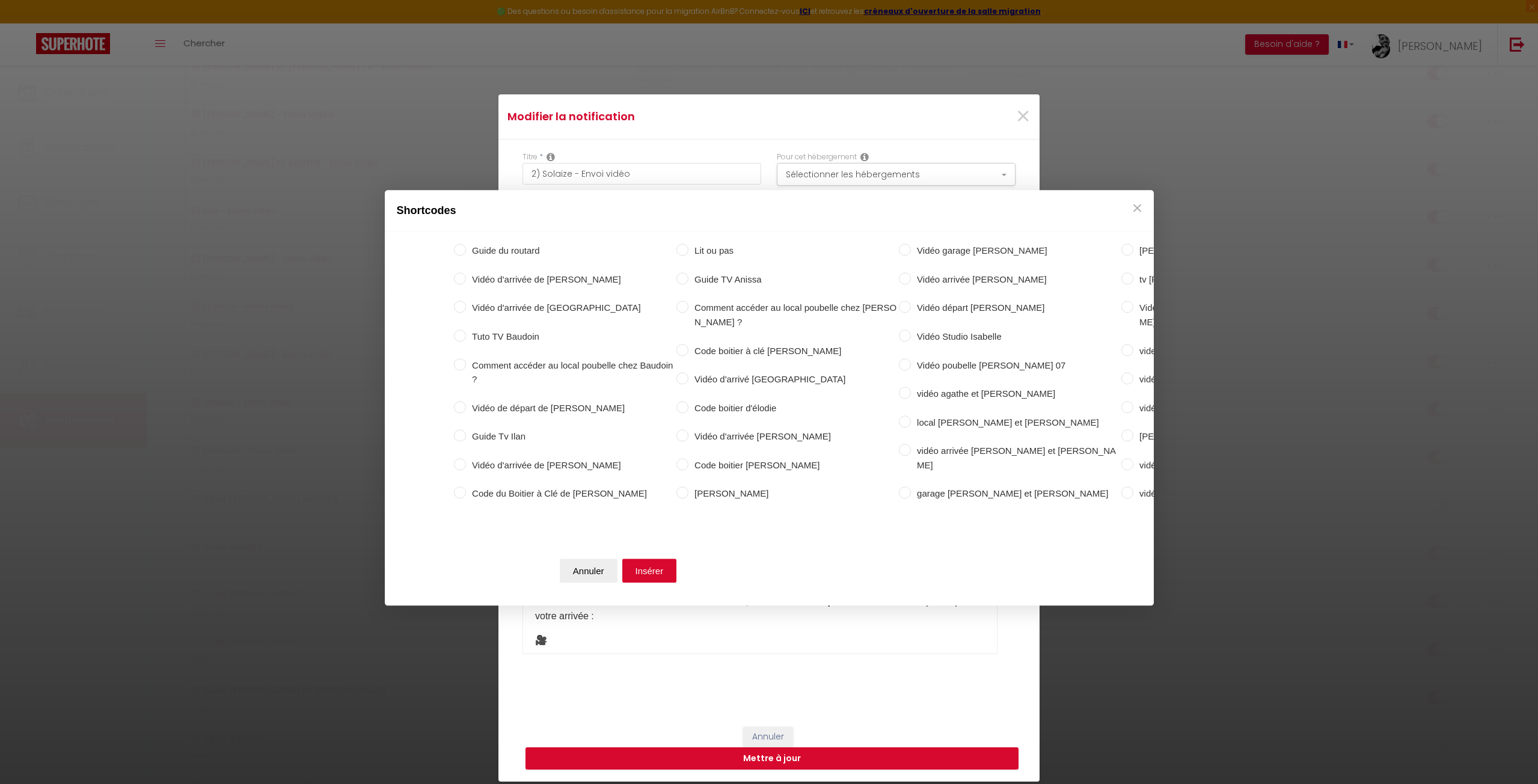
scroll to position [0, 184]
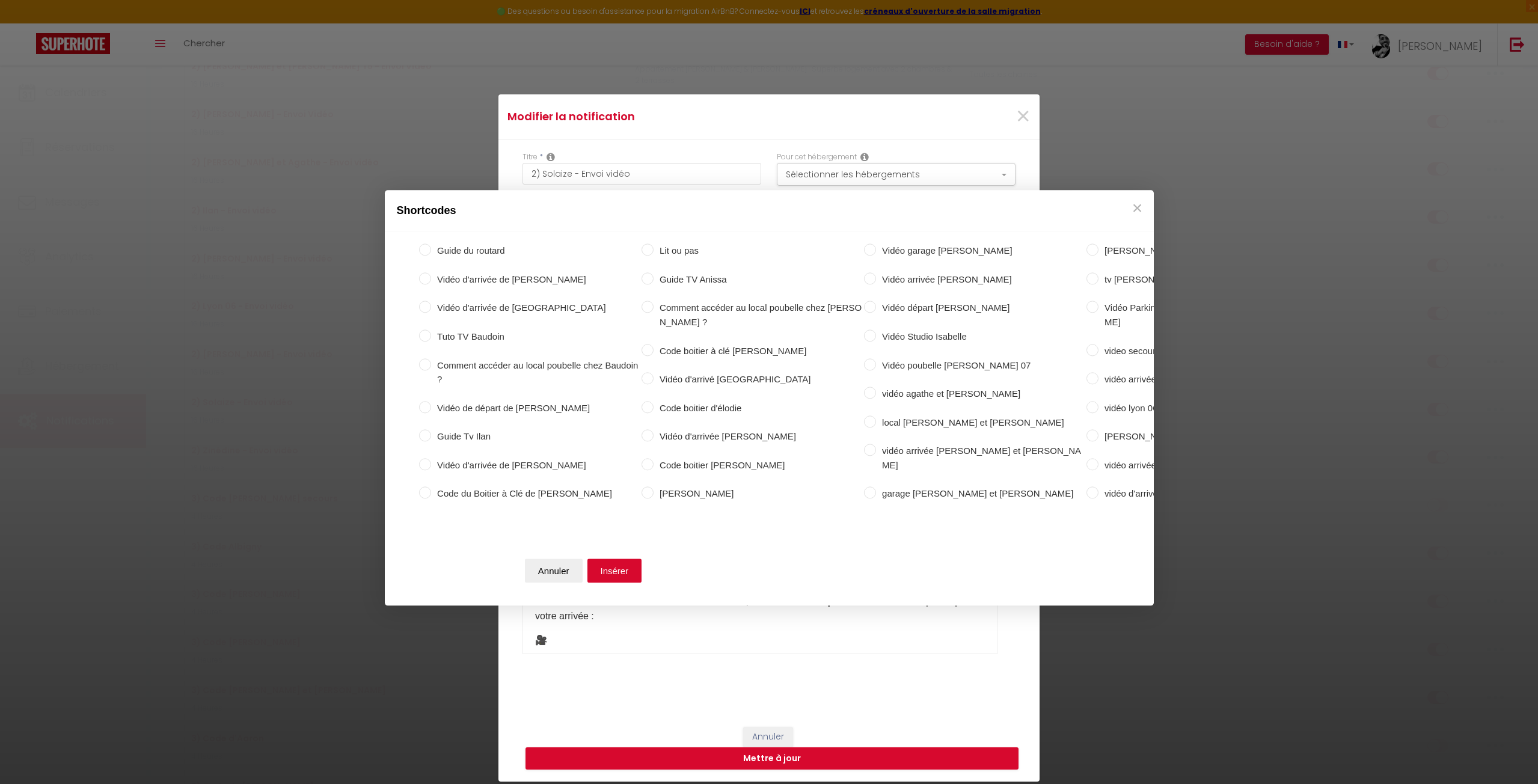
click at [1321, 287] on label "vidéo arrivée solaize" at bounding box center [1365, 279] width 88 height 14
click at [1309, 284] on input "vidéo arrivée solaize" at bounding box center [1315, 278] width 12 height 12
click at [595, 571] on button "Insérer" at bounding box center [615, 571] width 55 height 24
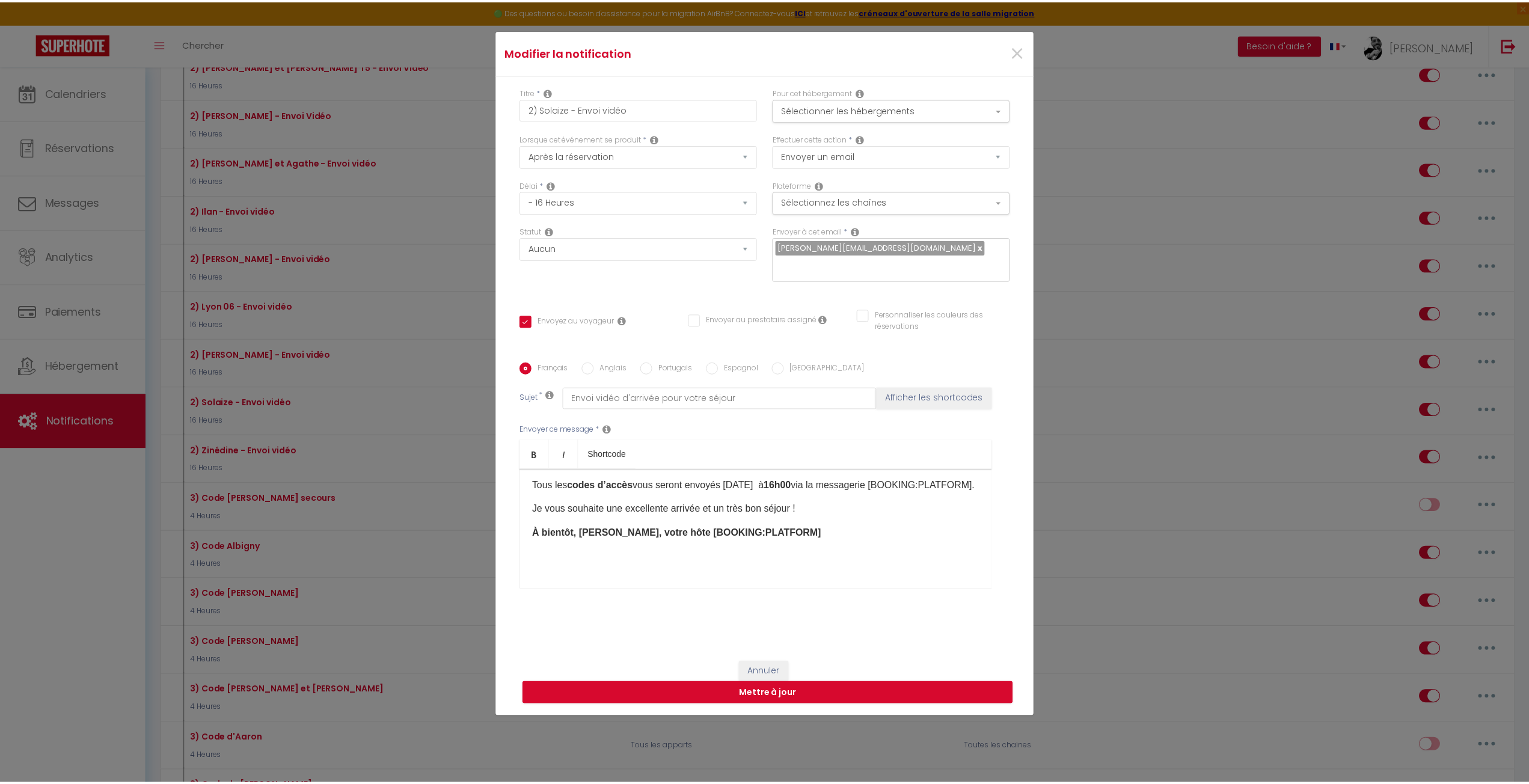
scroll to position [92, 0]
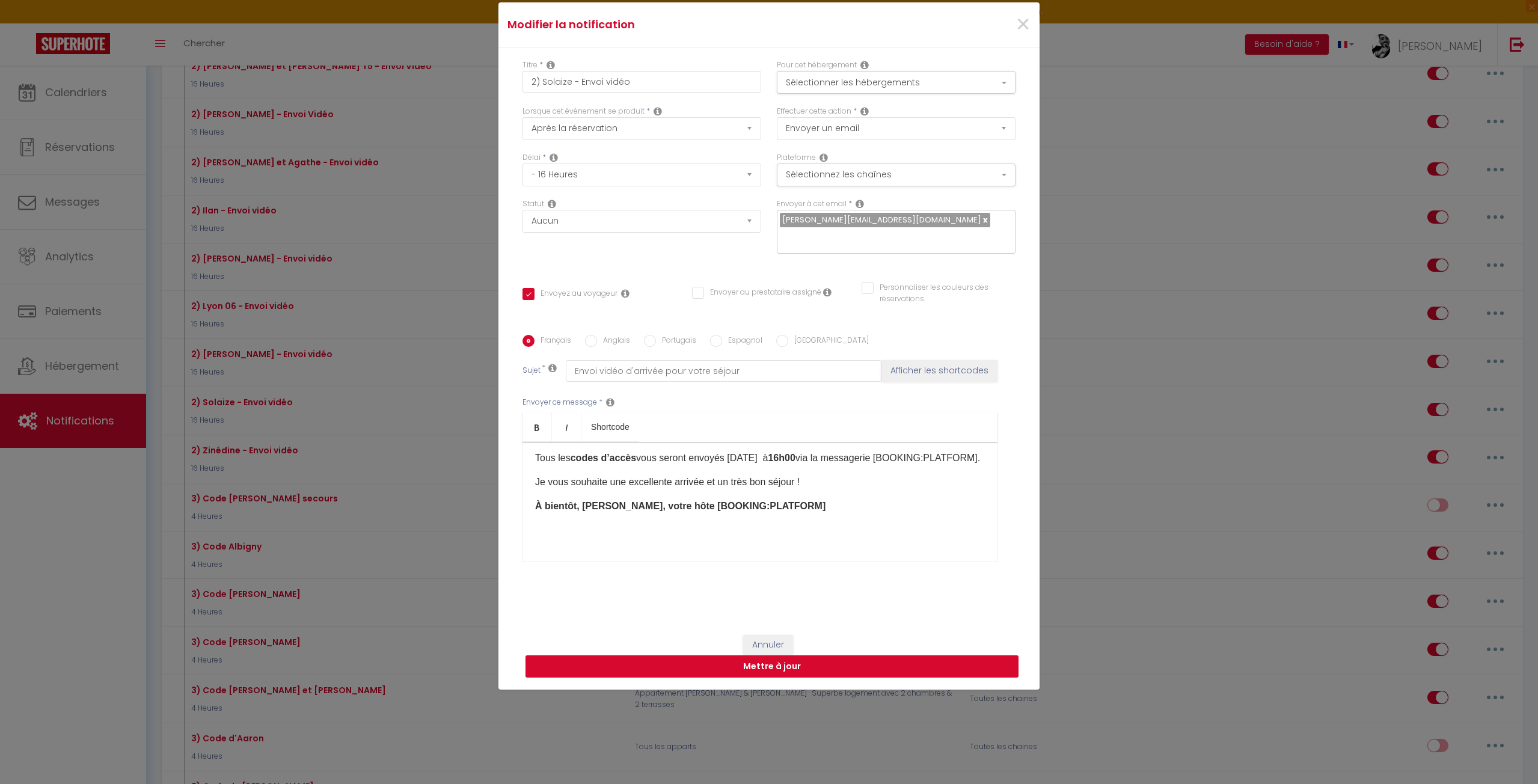
click at [761, 665] on button "Mettre à jour" at bounding box center [772, 666] width 493 height 23
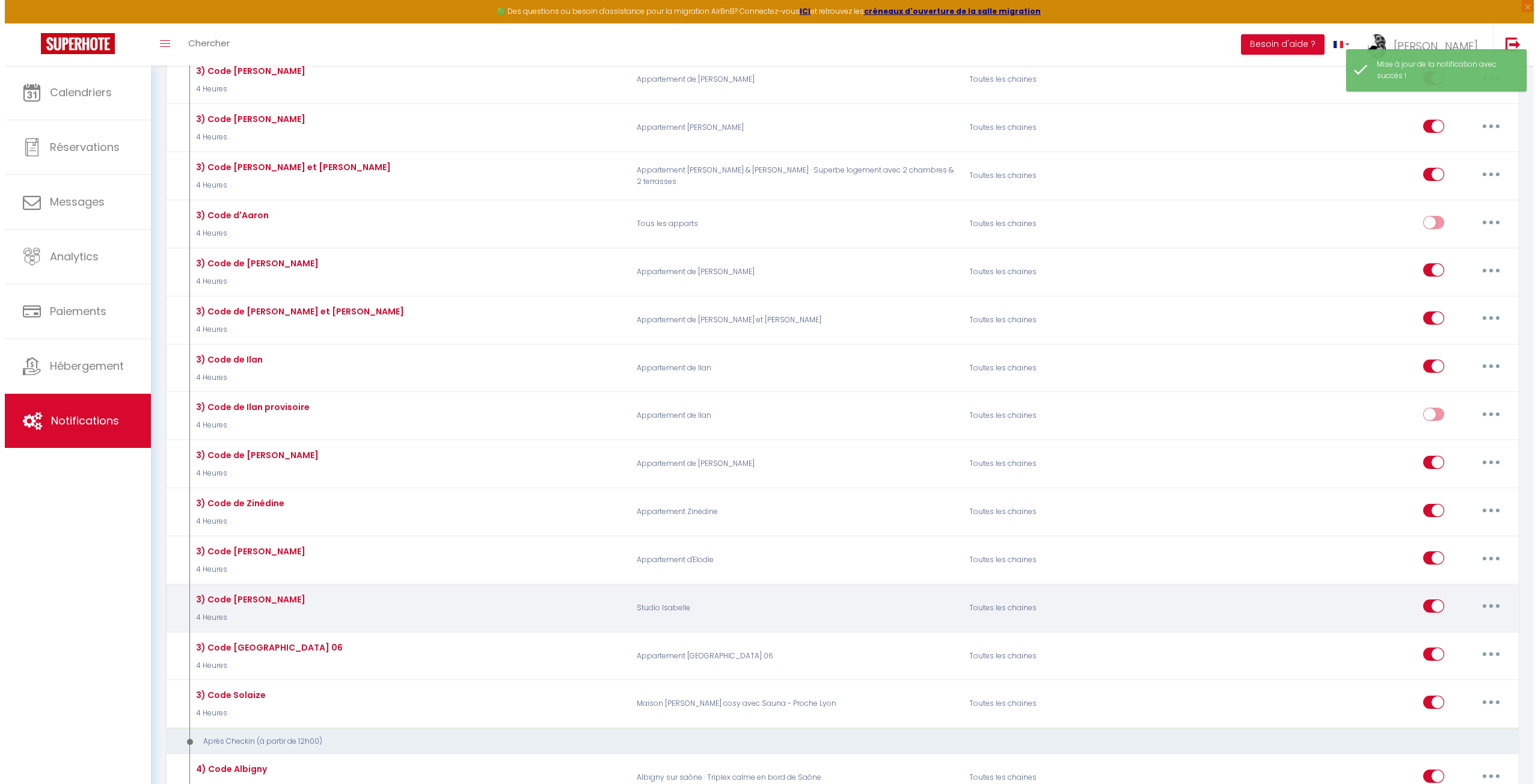
scroll to position [1262, 0]
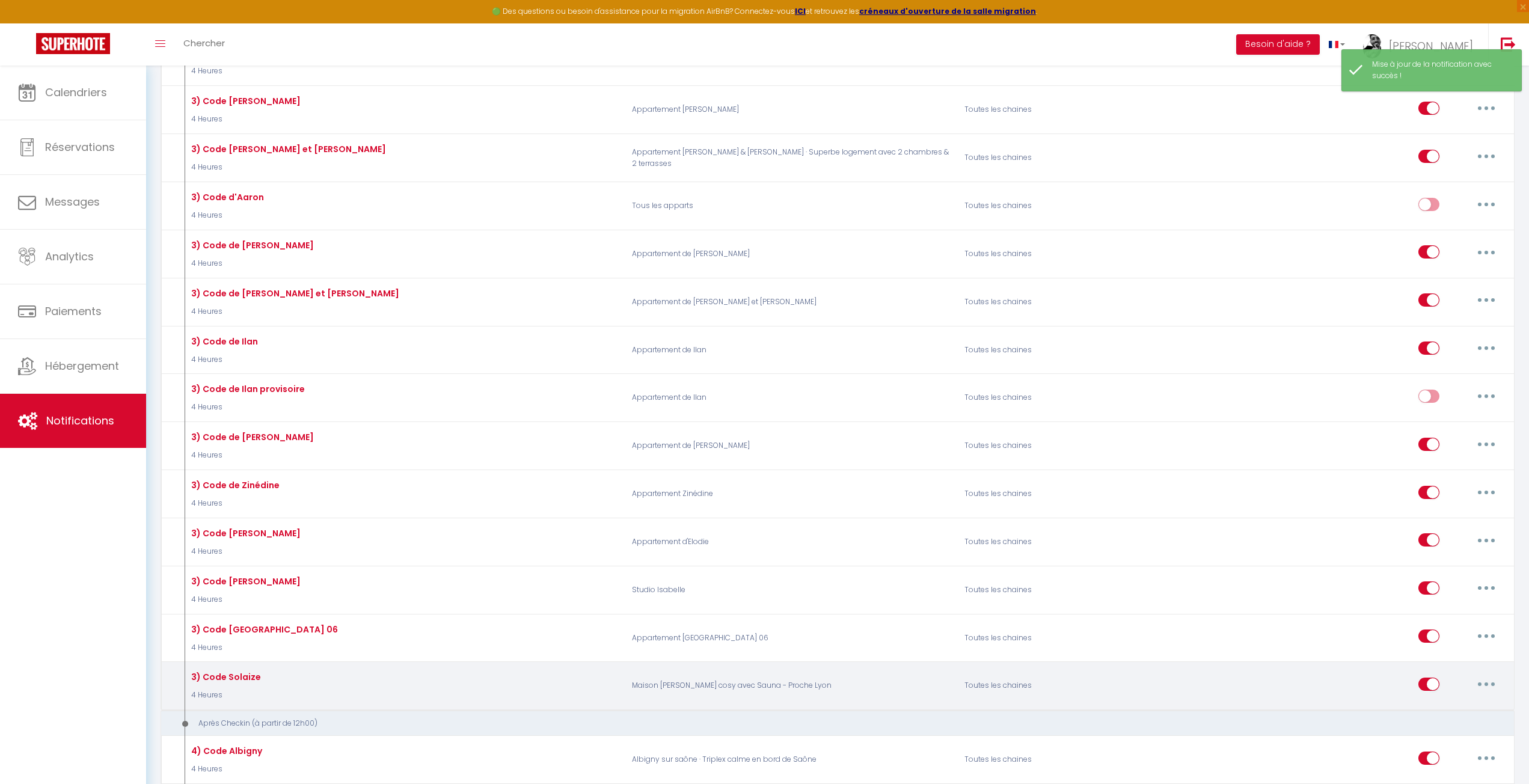
click at [1488, 682] on icon "button" at bounding box center [1487, 684] width 4 height 4
click at [1461, 701] on link "Editer" at bounding box center [1456, 712] width 89 height 21
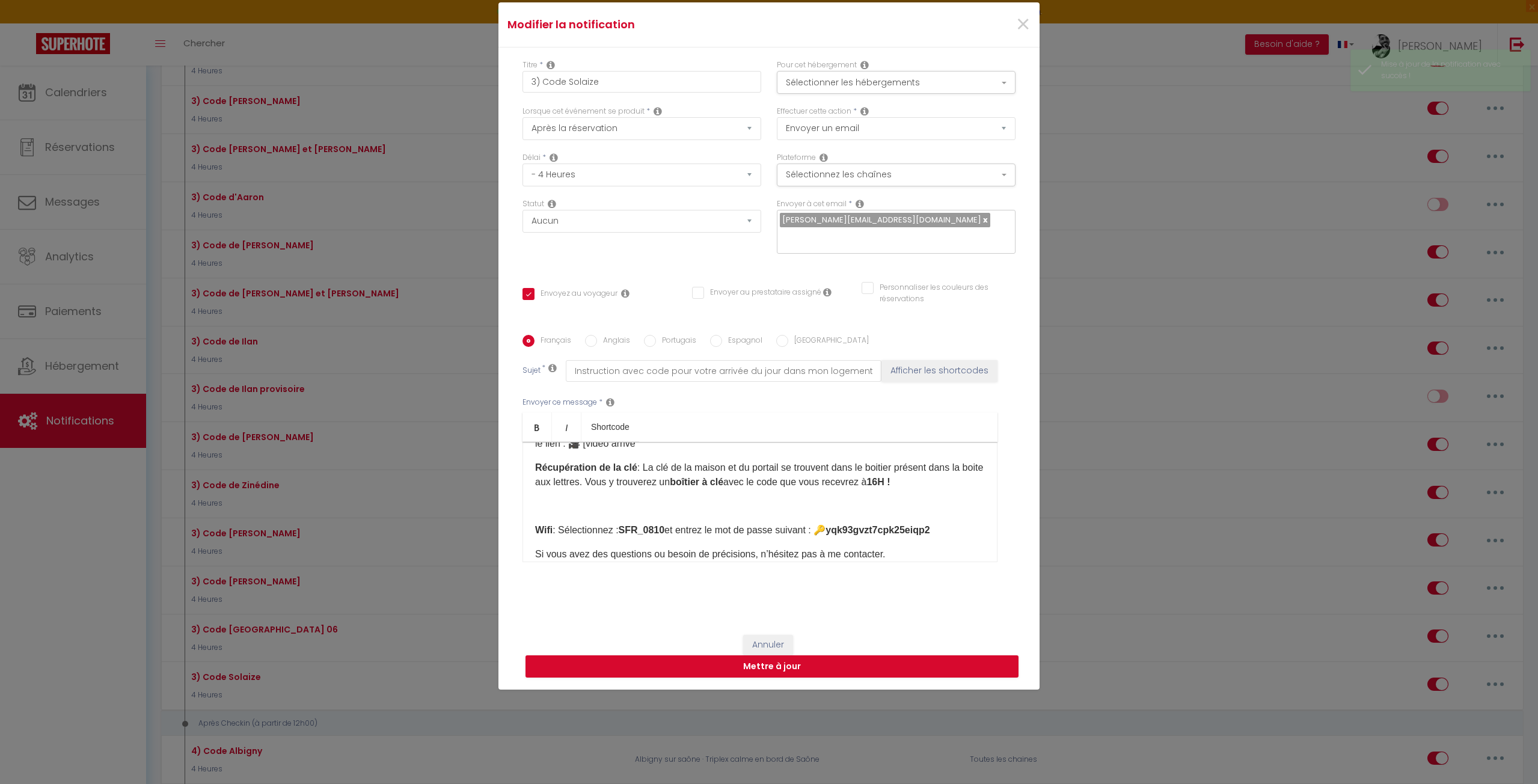
scroll to position [69, 0]
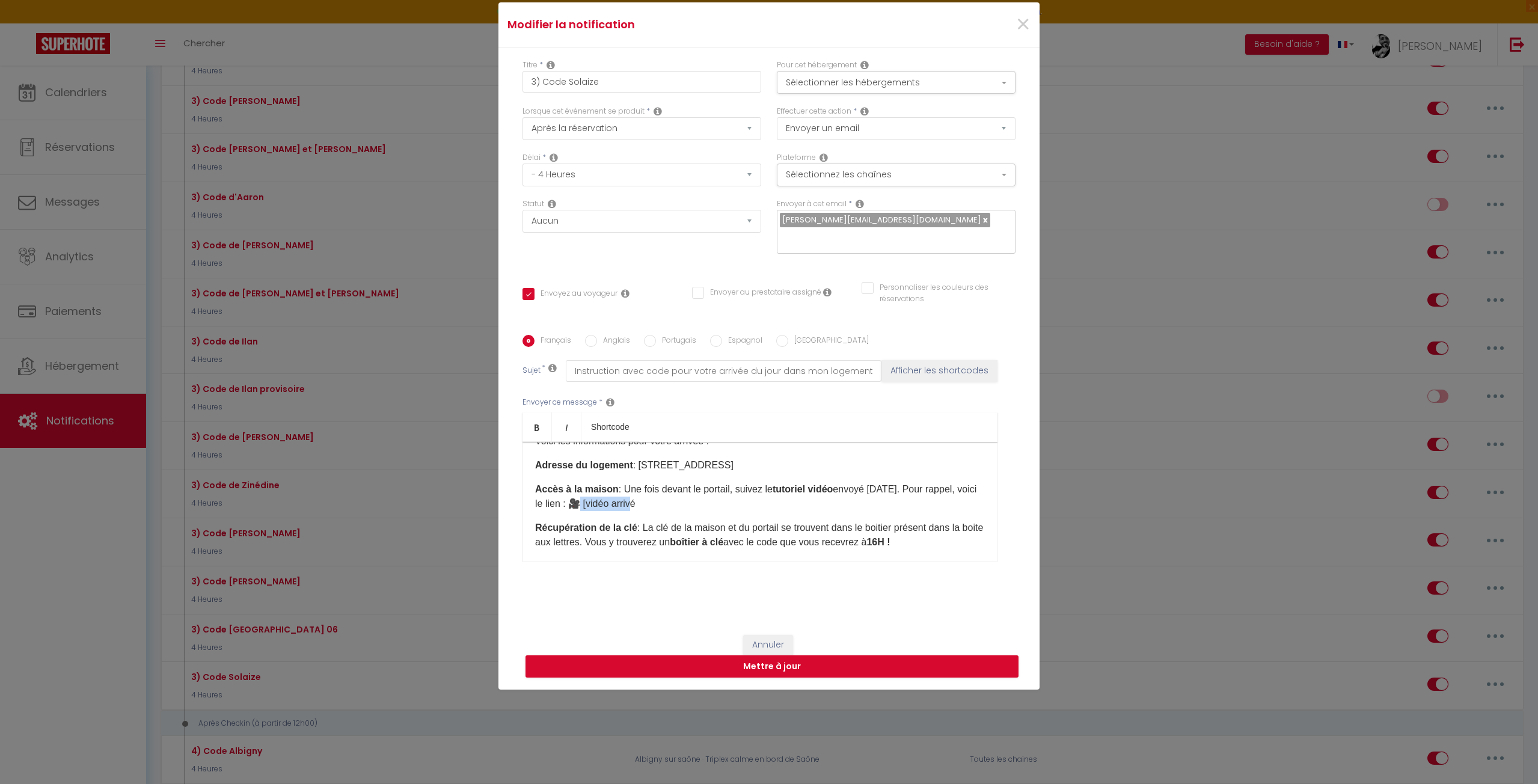
drag, startPoint x: 668, startPoint y: 505, endPoint x: 607, endPoint y: 504, distance: 61.0
click at [607, 504] on p "Accès à la maison : Une fois devant le portail, suivez le tutoriel vidéo envoyé…" at bounding box center [760, 496] width 450 height 29
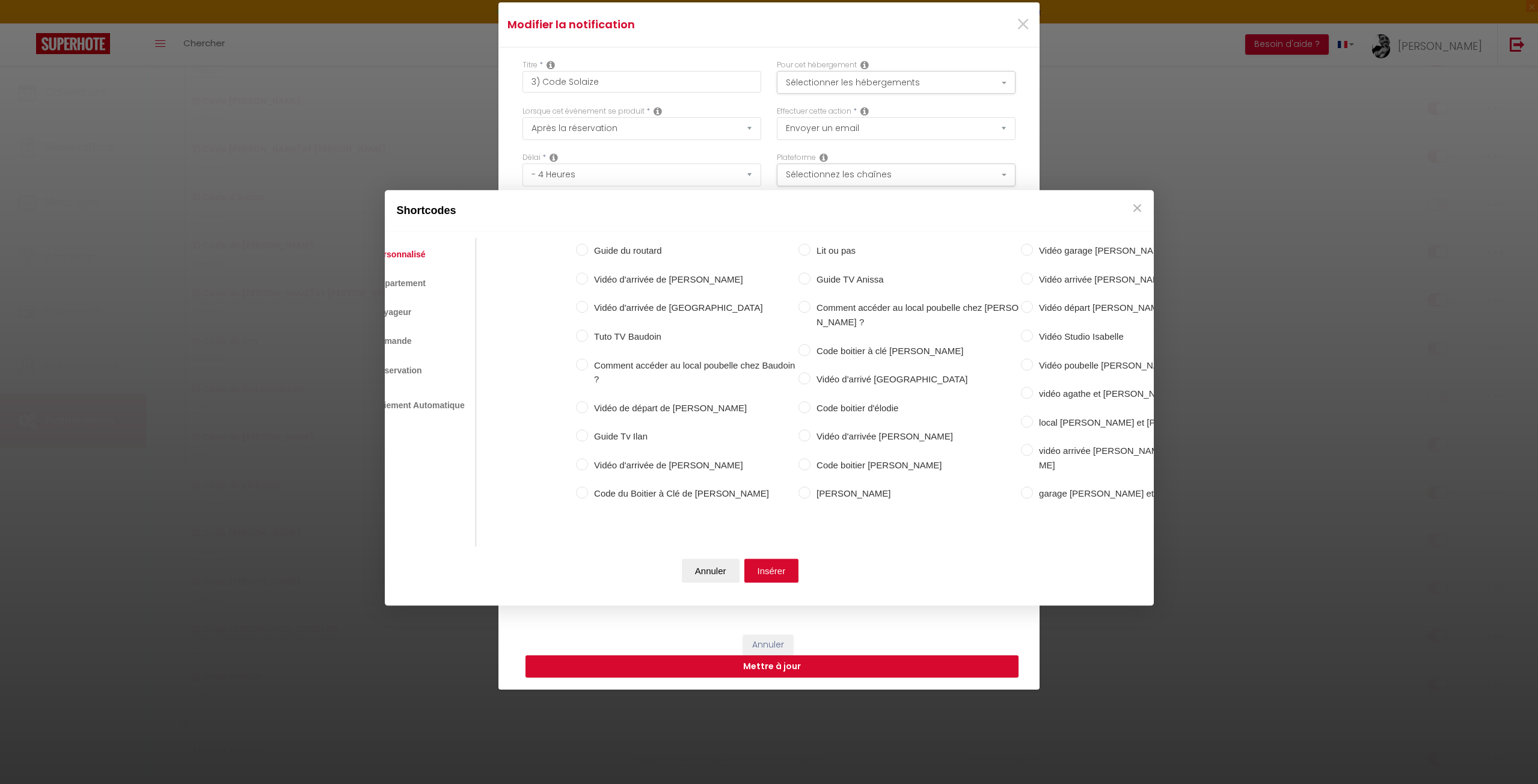
scroll to position [0, 184]
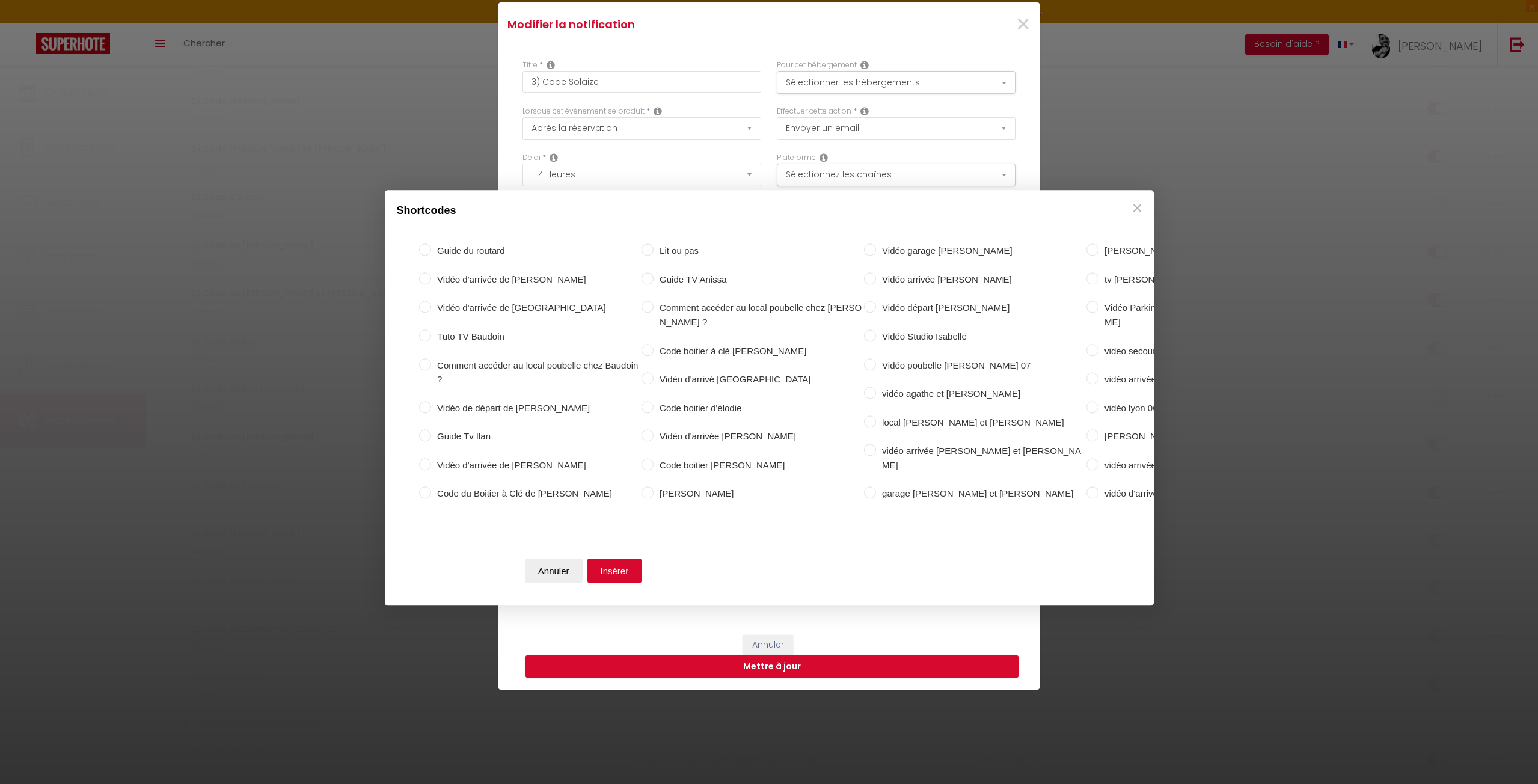
click at [1046, 463] on div "Personnalisé Appartement Voyageur Demande Réservation Lien De Paiement Paiement…" at bounding box center [769, 419] width 769 height 374
click at [1321, 287] on label "vidéo arrivée solaize" at bounding box center [1365, 279] width 88 height 14
click at [1309, 284] on input "vidéo arrivée solaize" at bounding box center [1315, 278] width 12 height 12
click at [614, 562] on button "Insérer" at bounding box center [615, 571] width 55 height 24
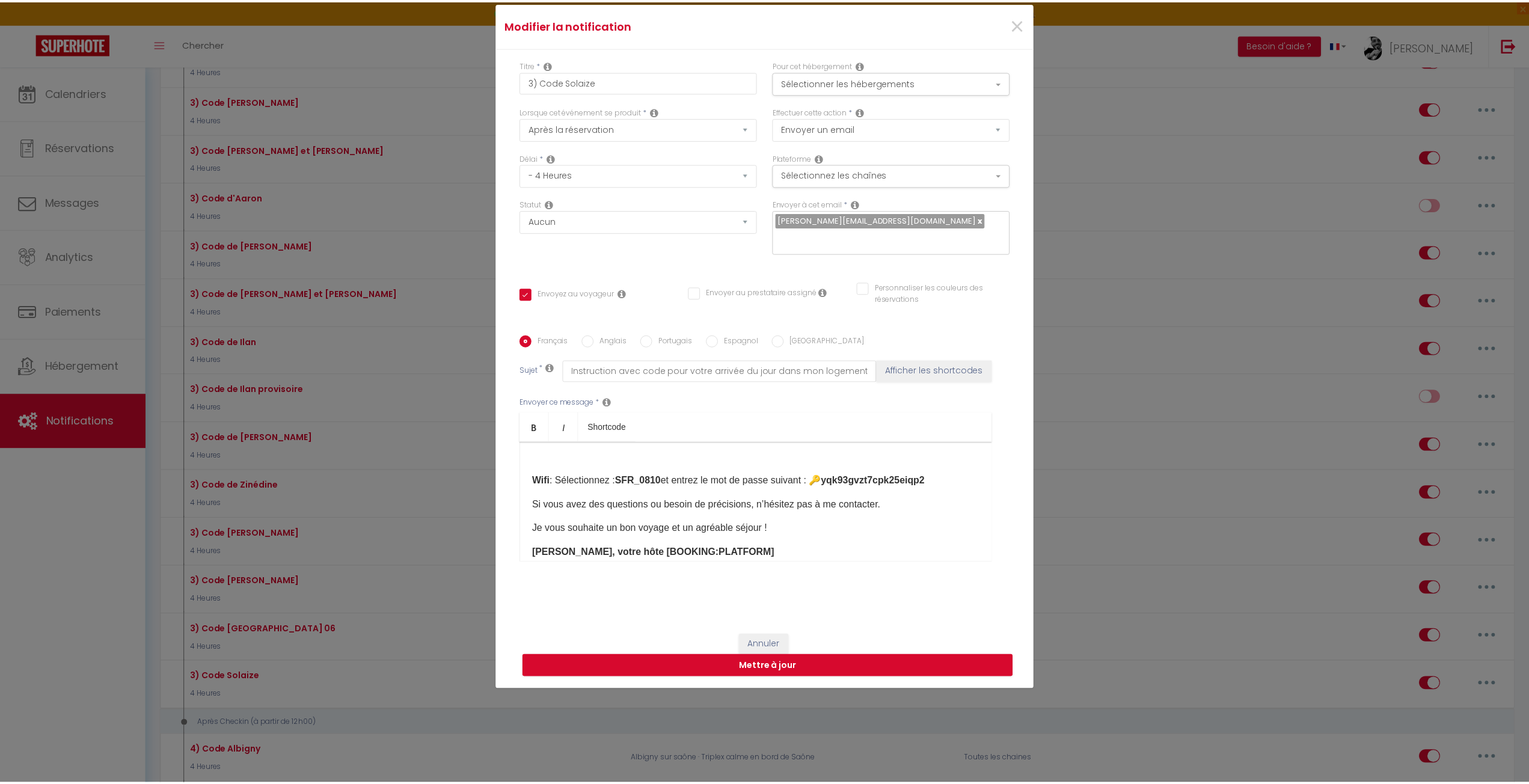
scroll to position [216, 0]
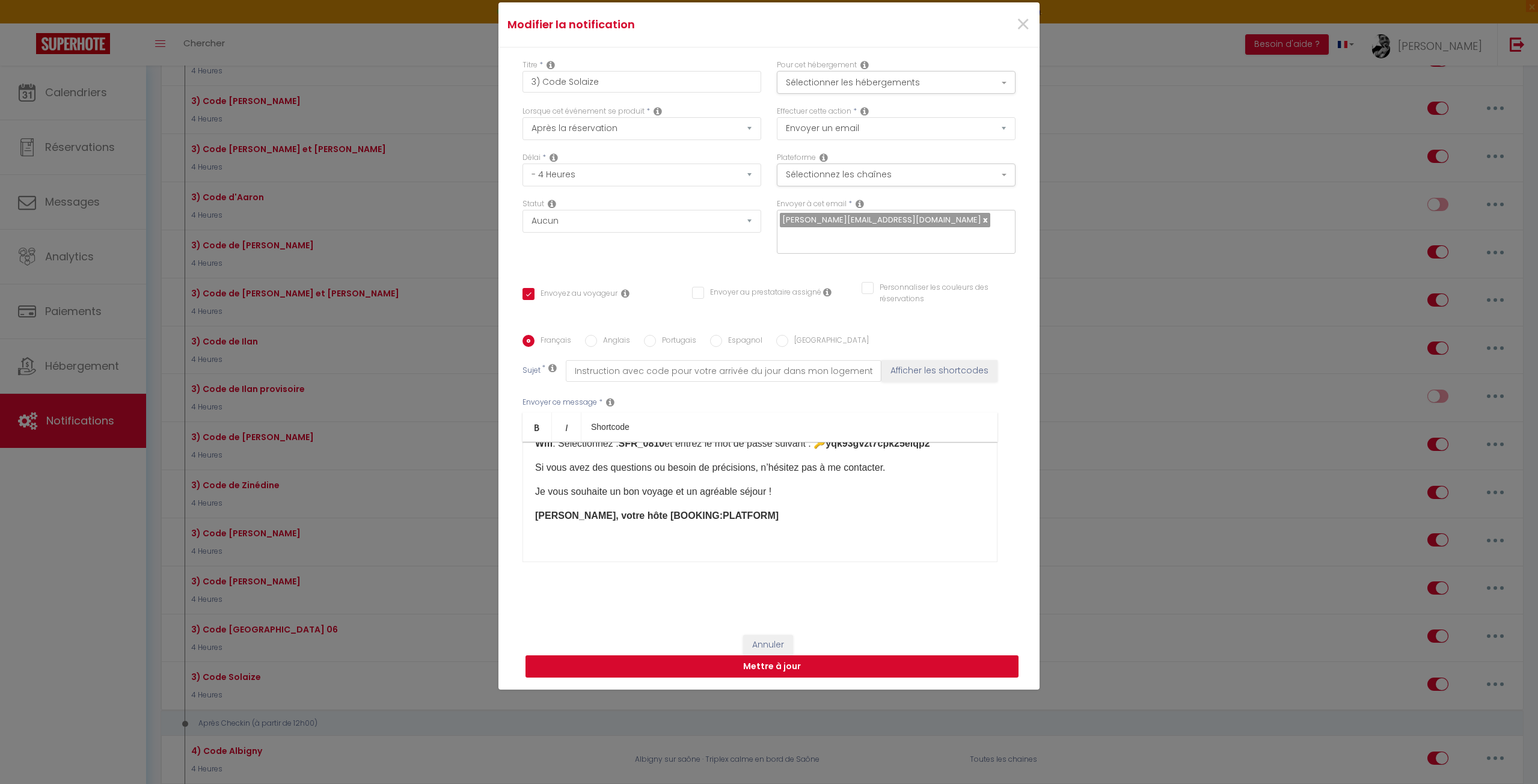
click at [796, 673] on button "Mettre à jour" at bounding box center [772, 666] width 493 height 23
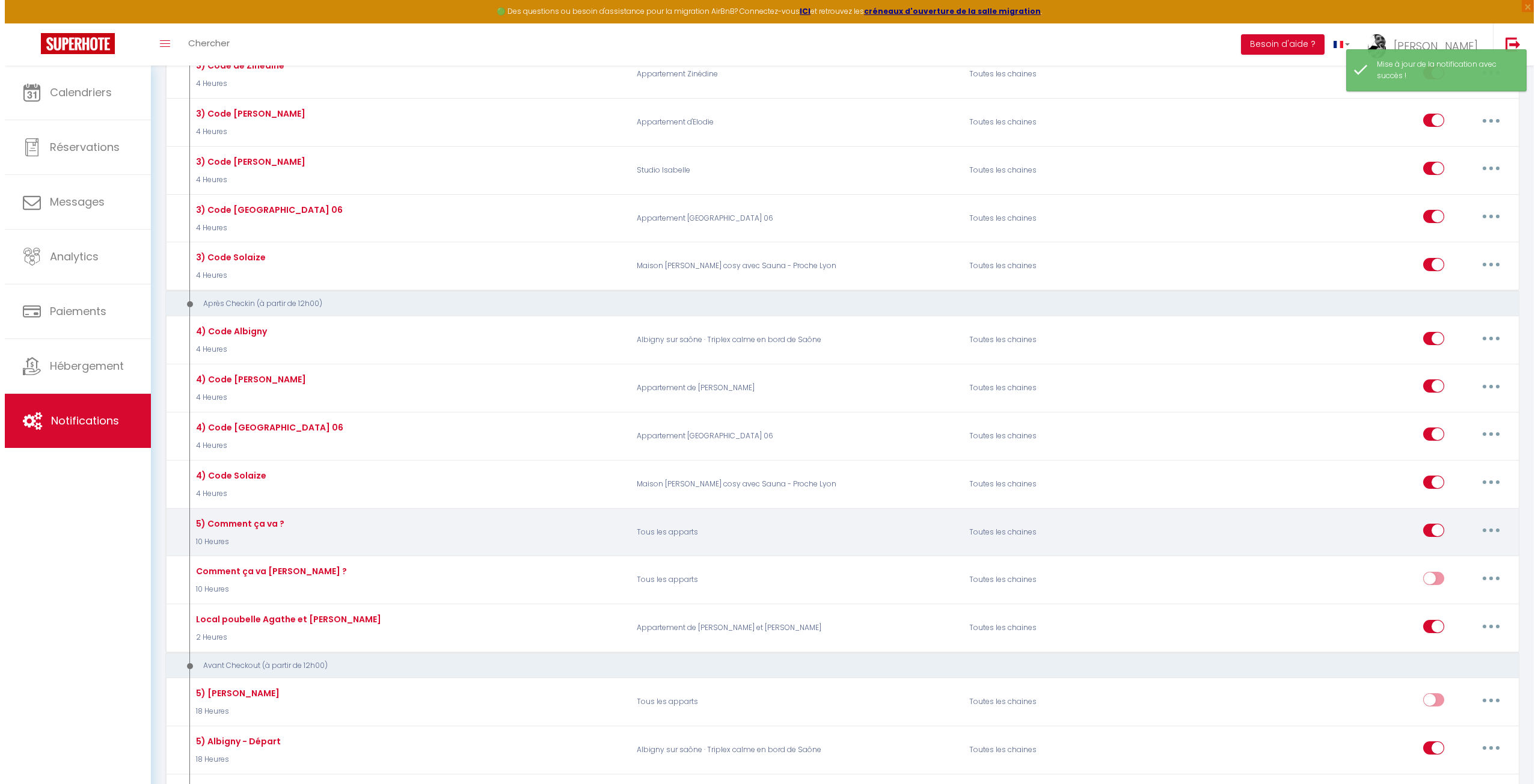
scroll to position [1684, 0]
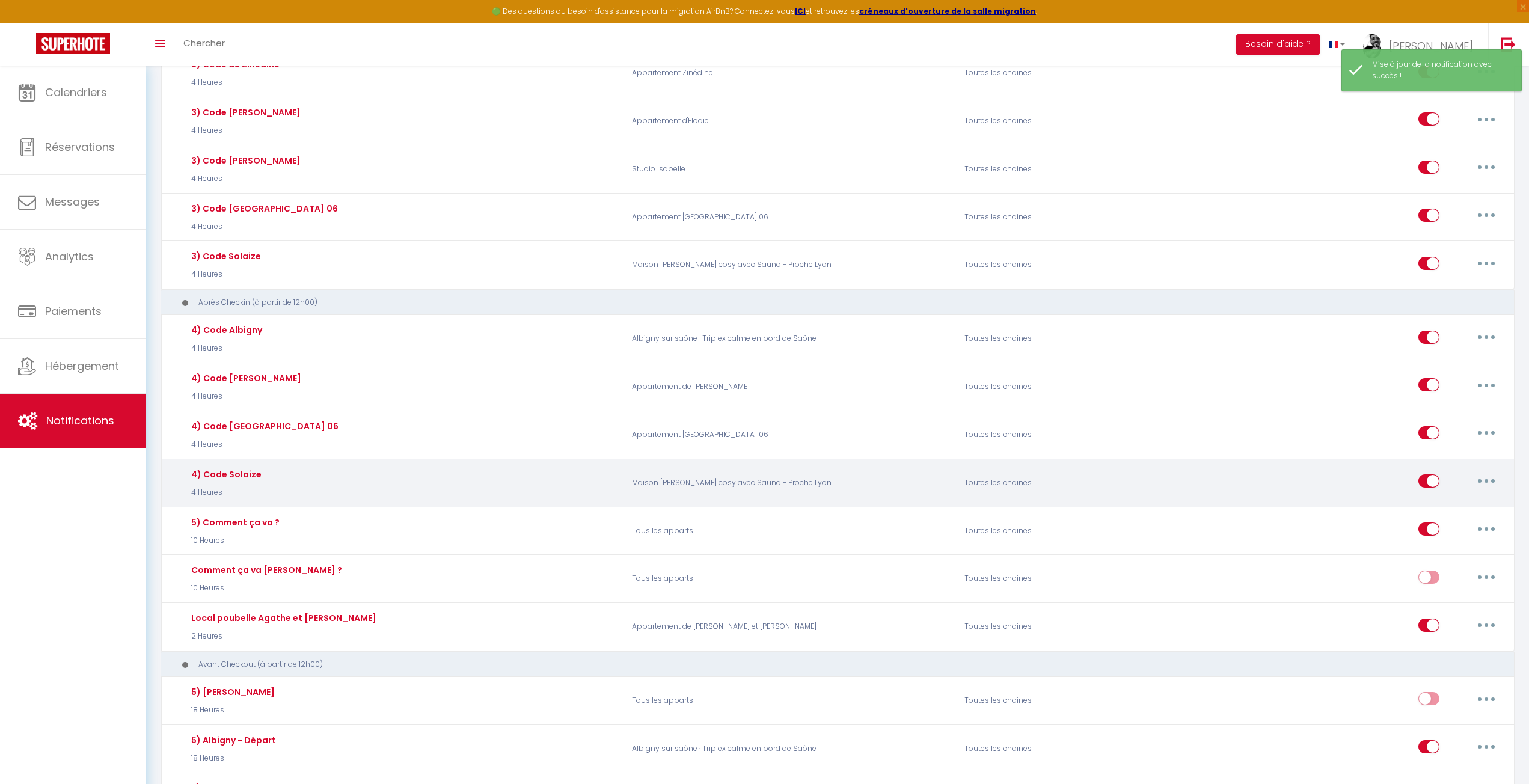
click at [1479, 472] on button "button" at bounding box center [1487, 481] width 34 height 19
click at [1459, 499] on link "Editer" at bounding box center [1456, 509] width 89 height 21
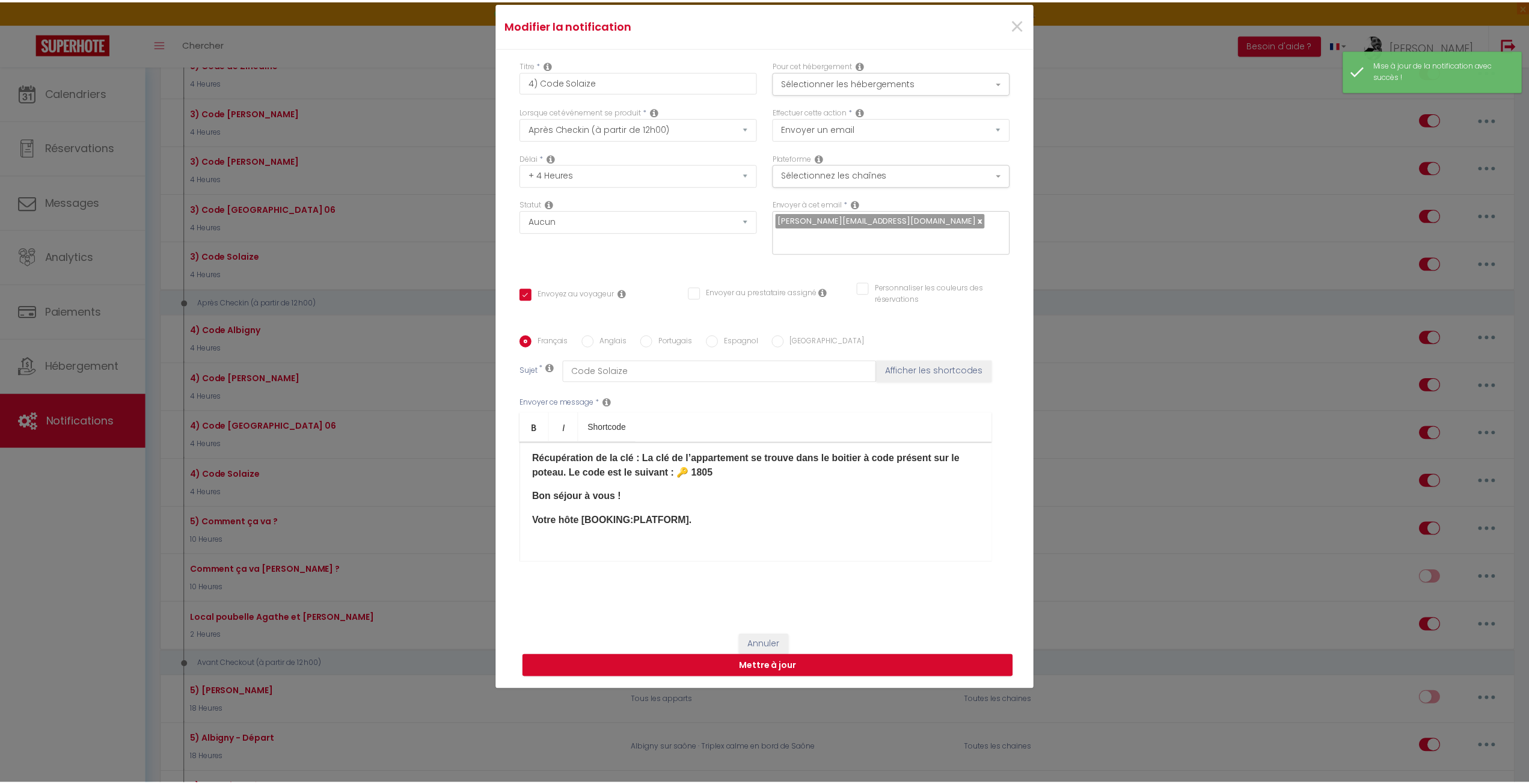
scroll to position [8, 0]
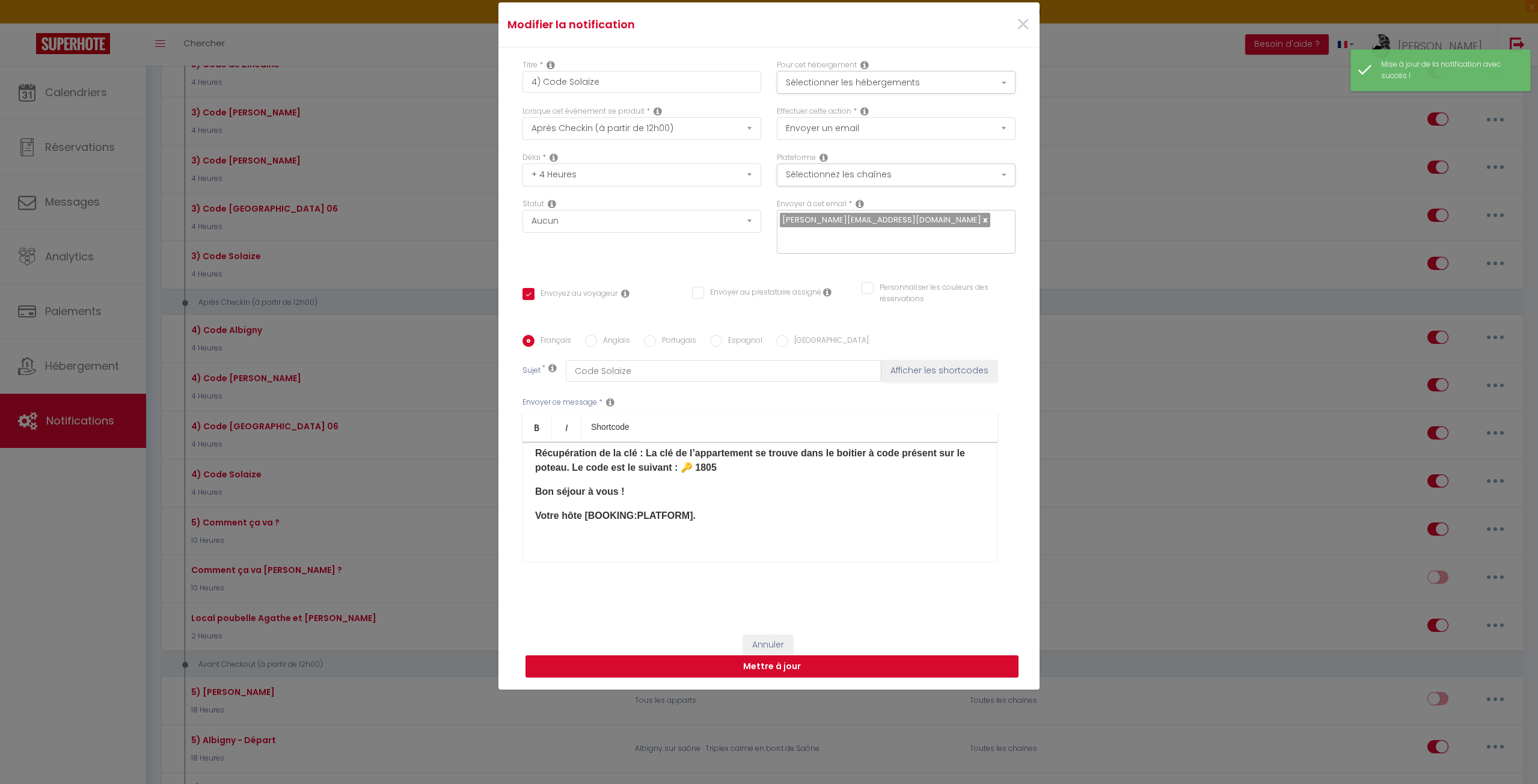
click at [744, 667] on button "Mettre à jour" at bounding box center [772, 666] width 493 height 23
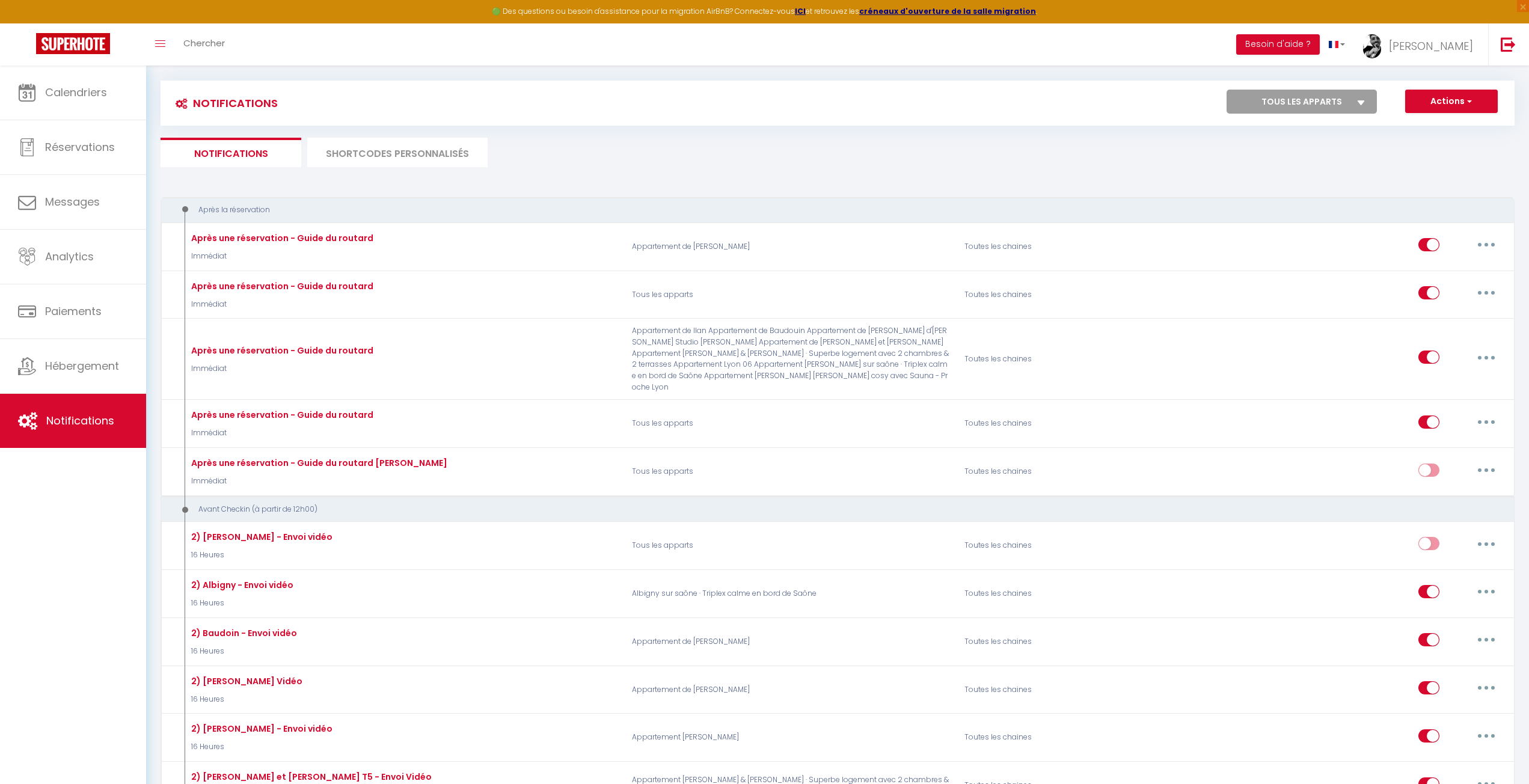
scroll to position [0, 0]
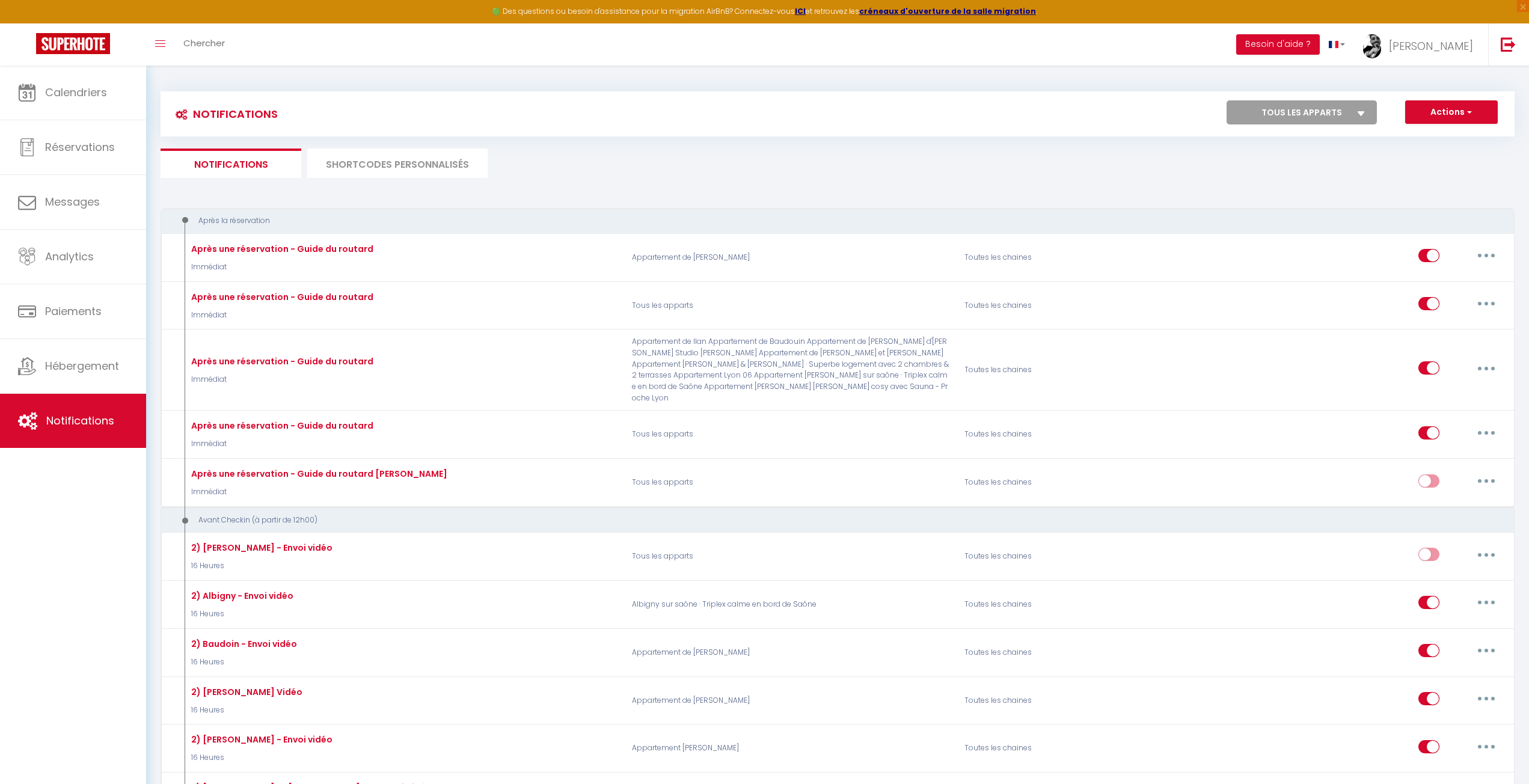
click at [347, 172] on li "SHORTCODES PERSONNALISÉS" at bounding box center [397, 163] width 181 height 29
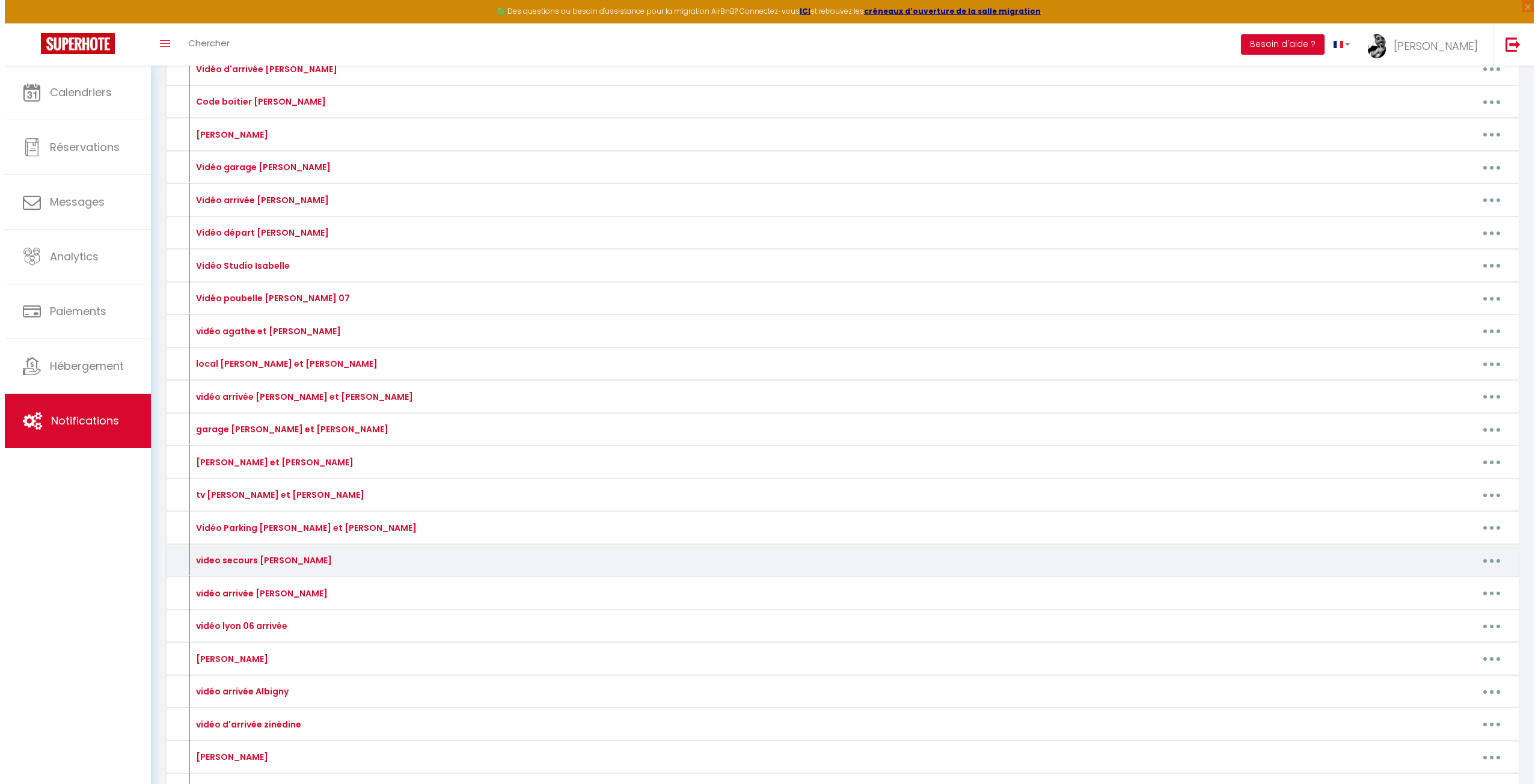
scroll to position [761, 0]
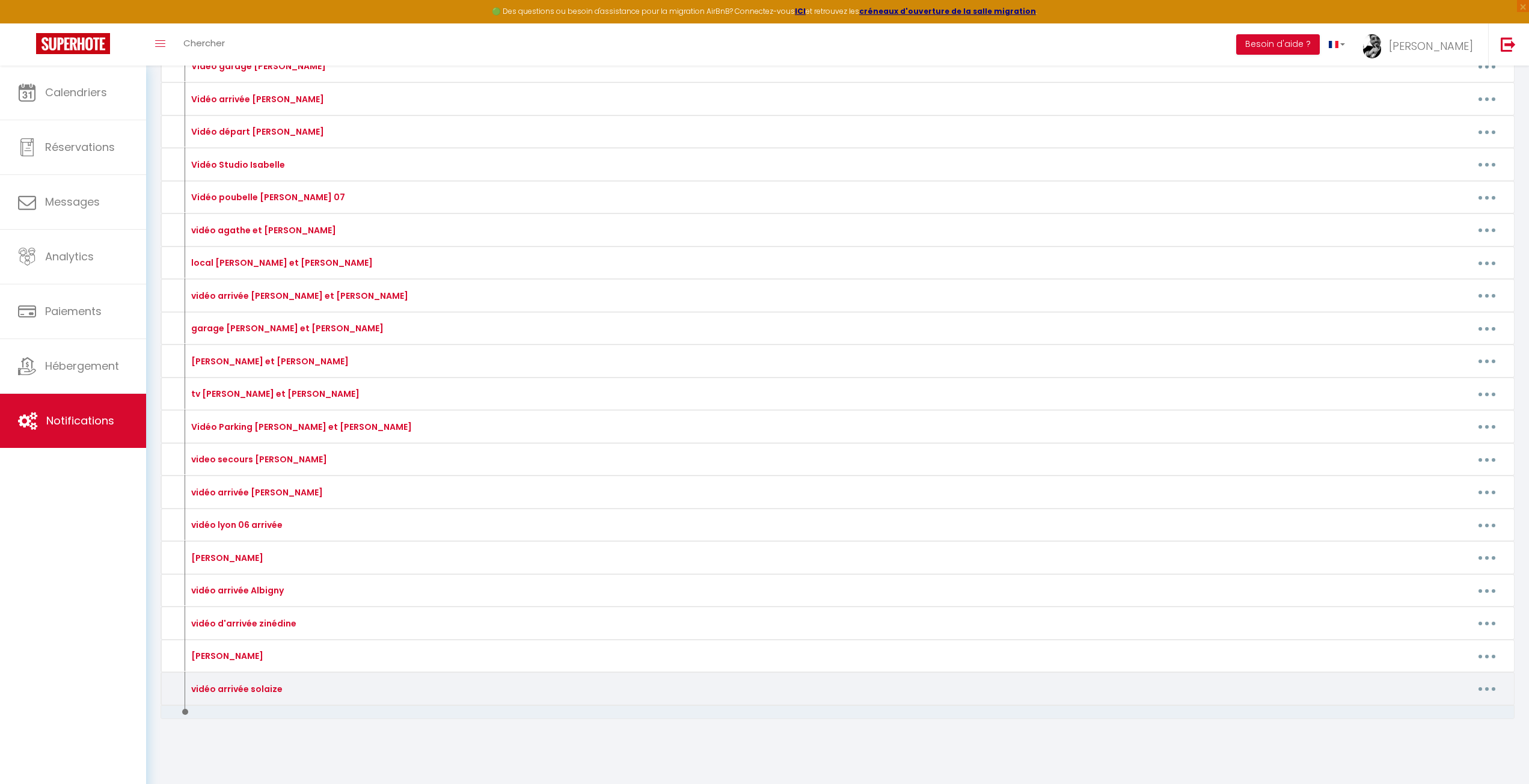
click at [1484, 693] on button "button" at bounding box center [1488, 689] width 34 height 19
click at [1452, 712] on link "Editer" at bounding box center [1456, 716] width 89 height 21
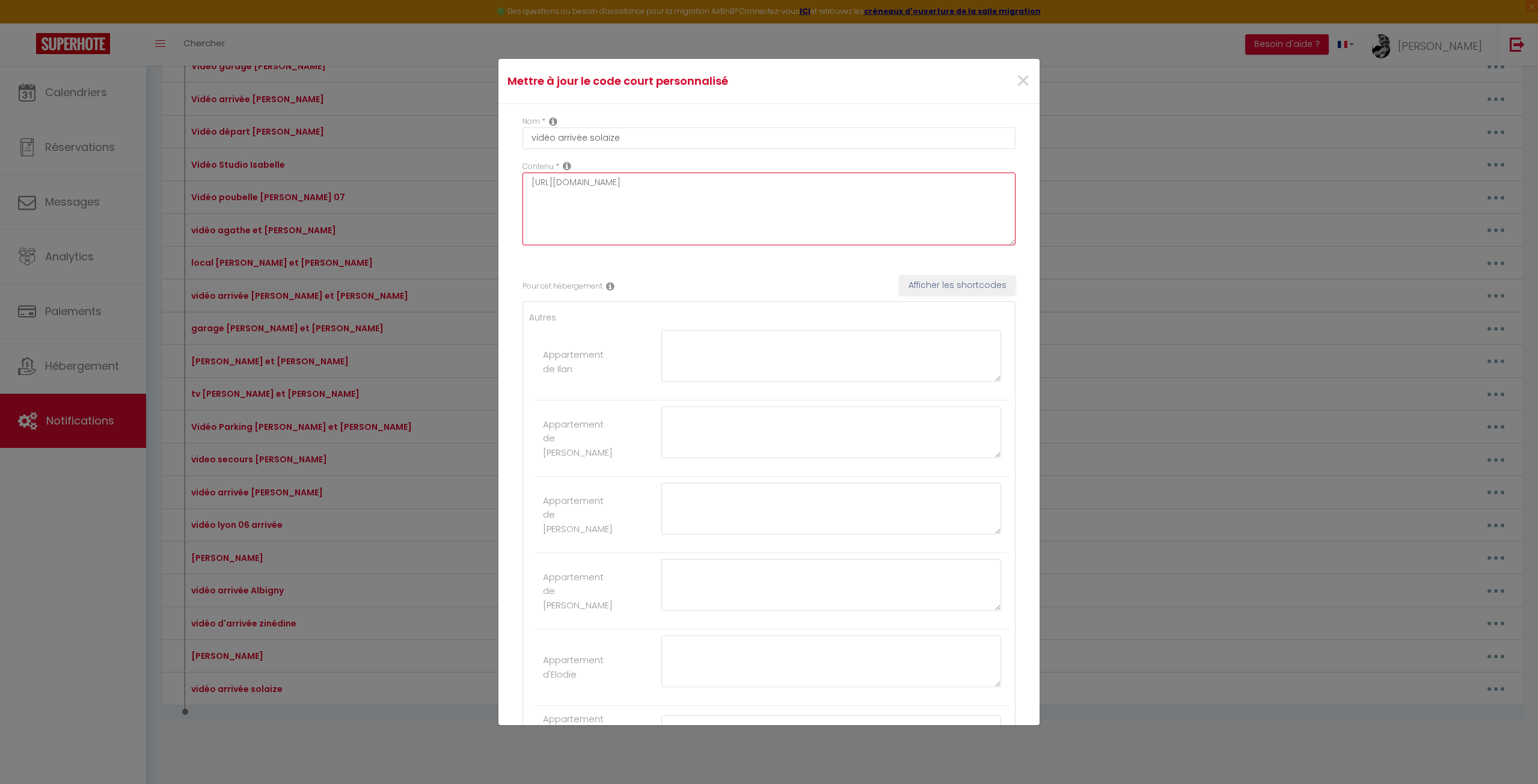
drag, startPoint x: 595, startPoint y: 191, endPoint x: 222, endPoint y: 165, distance: 373.9
click at [233, 164] on div "Mettre à jour le code court personnalisé × Nom * vidéo arrivée solaize Contenu …" at bounding box center [769, 392] width 1538 height 784
paste textarea "[DOMAIN_NAME][URL]"
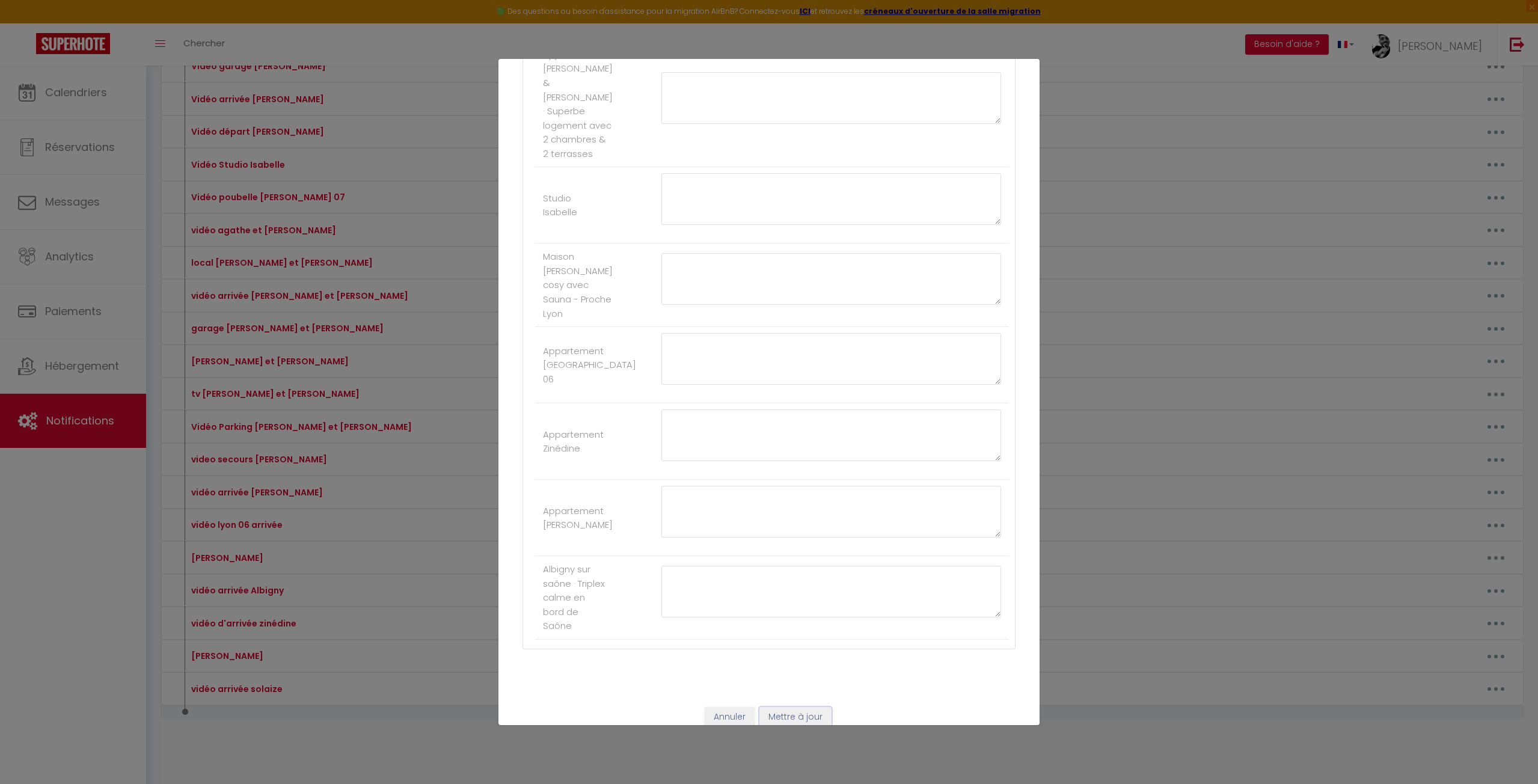
click at [809, 707] on button "Mettre à jour" at bounding box center [795, 717] width 72 height 21
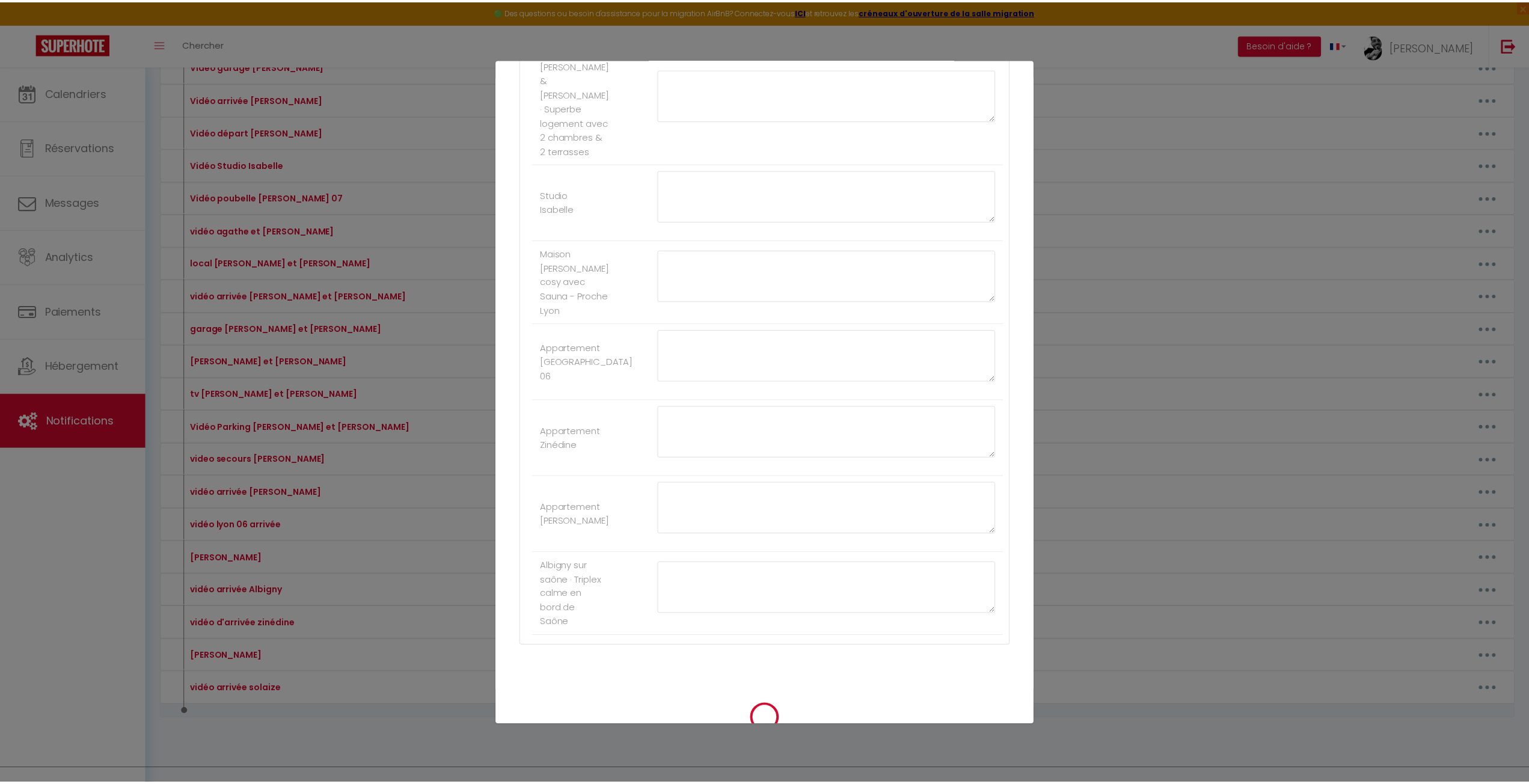
scroll to position [0, 0]
